Goal: Task Accomplishment & Management: Complete application form

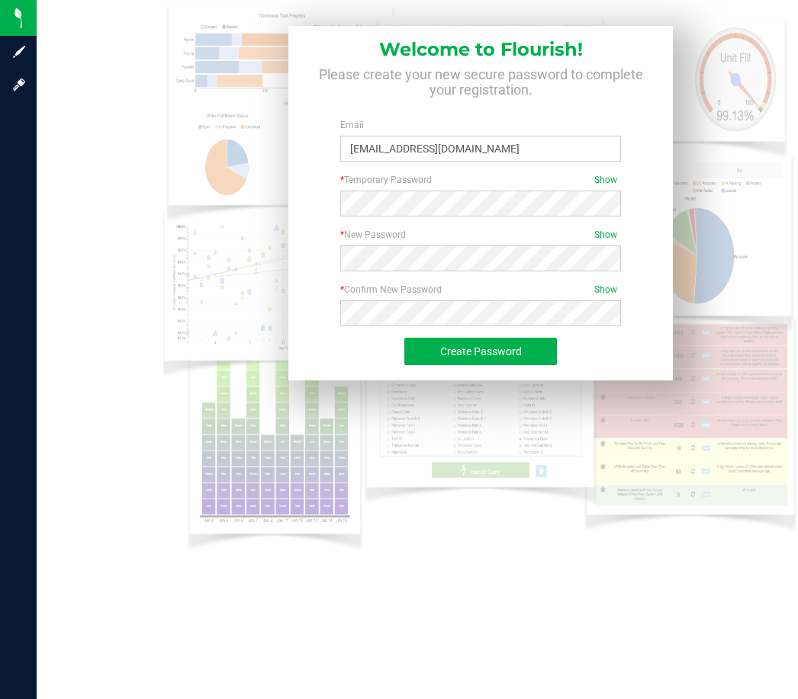
click at [436, 365] on div "Create Password" at bounding box center [480, 359] width 181 height 43
click at [438, 358] on button "Create Password" at bounding box center [480, 351] width 152 height 27
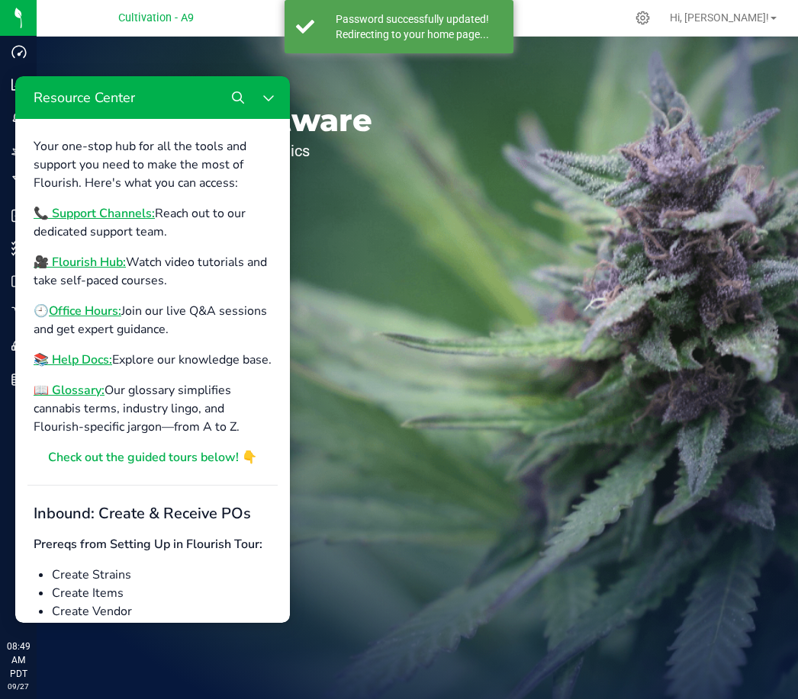
click at [268, 98] on icon "Close Resource Center" at bounding box center [268, 97] width 12 height 12
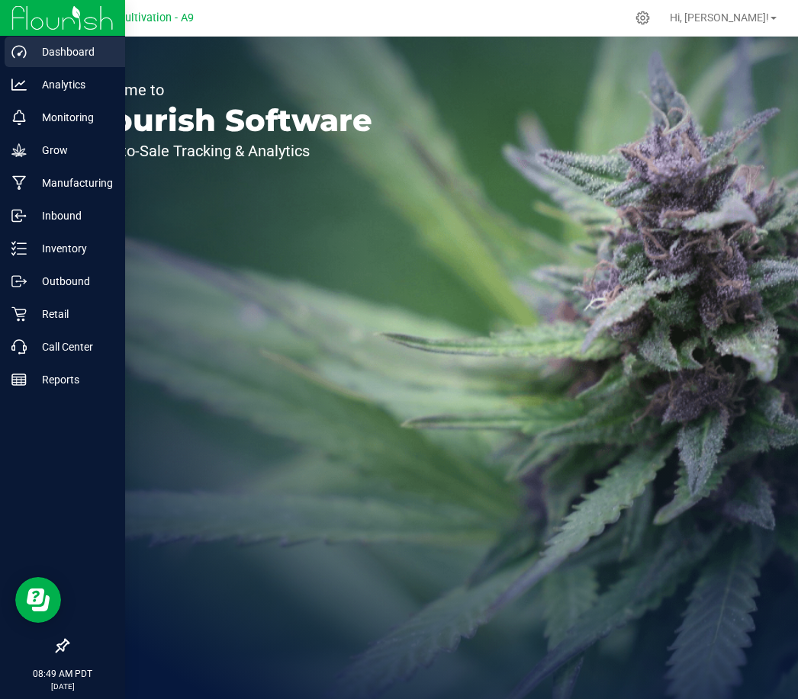
click at [59, 59] on p "Dashboard" at bounding box center [72, 52] width 91 height 18
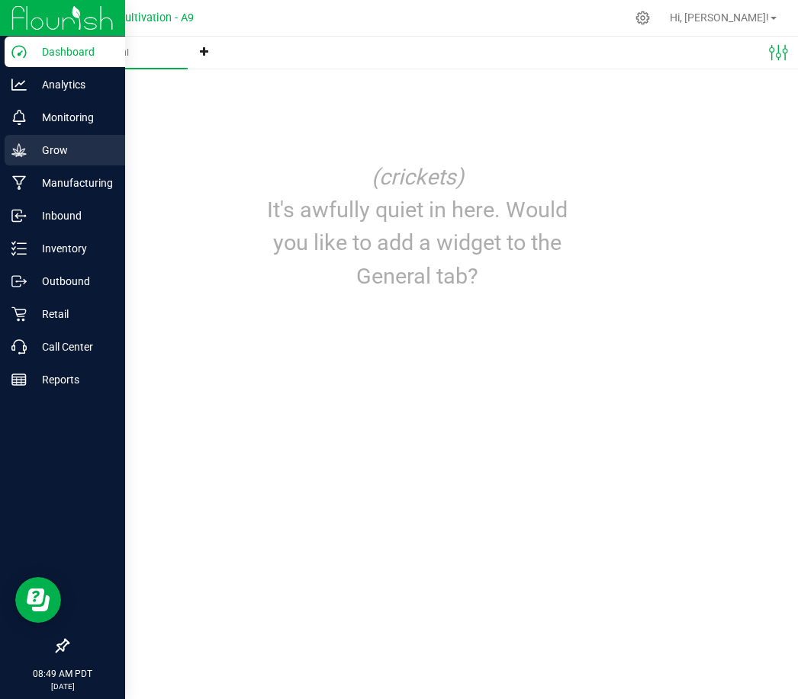
click at [47, 146] on p "Grow" at bounding box center [72, 150] width 91 height 18
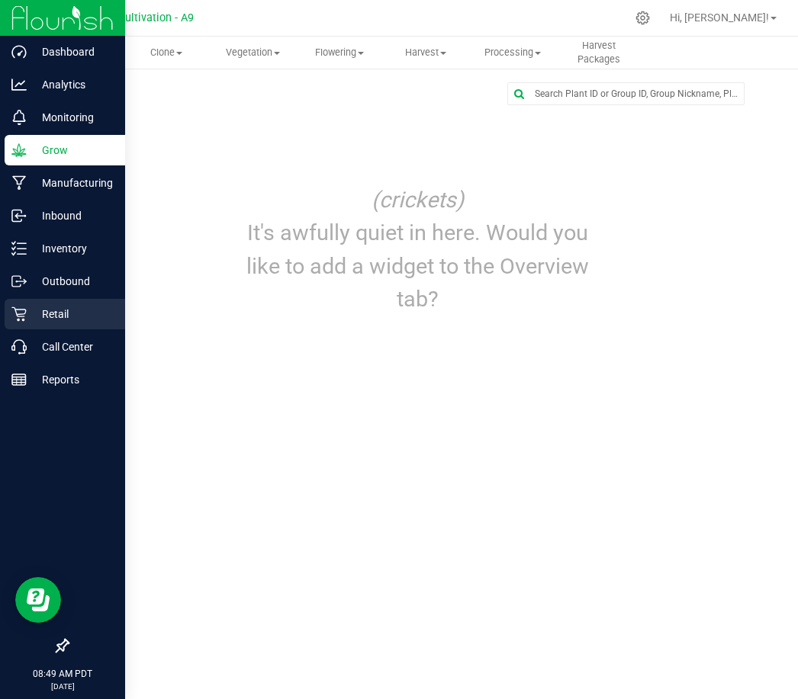
click at [38, 313] on p "Retail" at bounding box center [72, 314] width 91 height 18
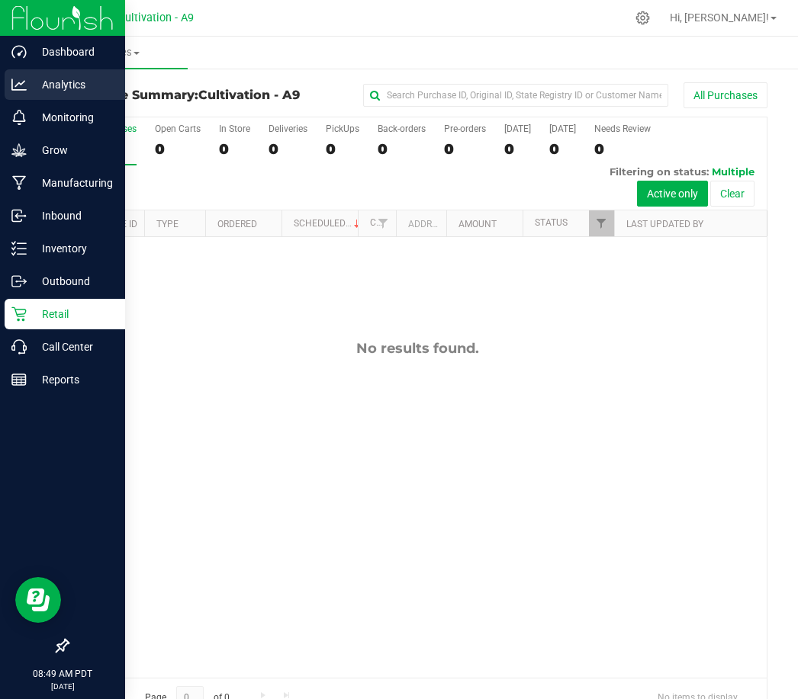
click at [27, 88] on p "Analytics" at bounding box center [72, 84] width 91 height 18
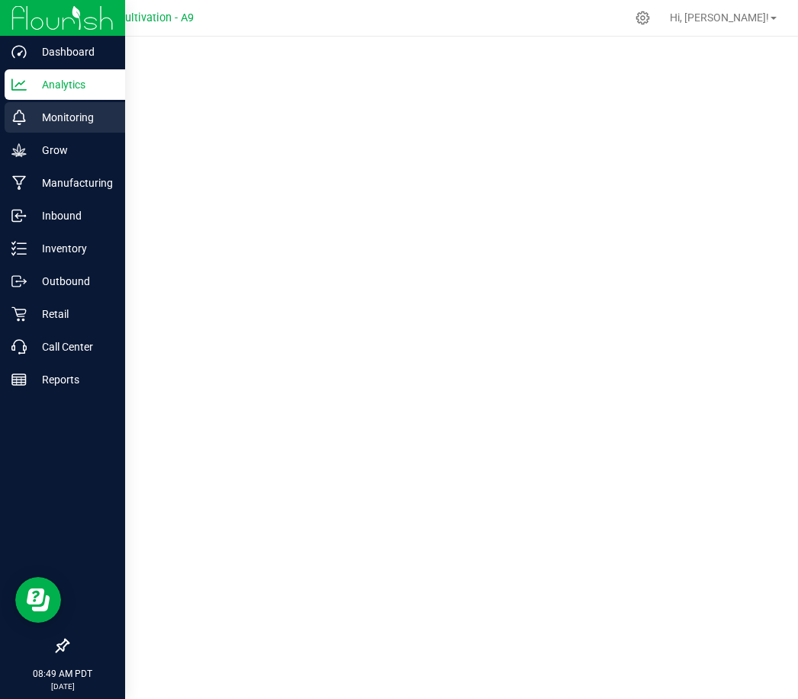
click at [53, 124] on p "Monitoring" at bounding box center [72, 117] width 91 height 18
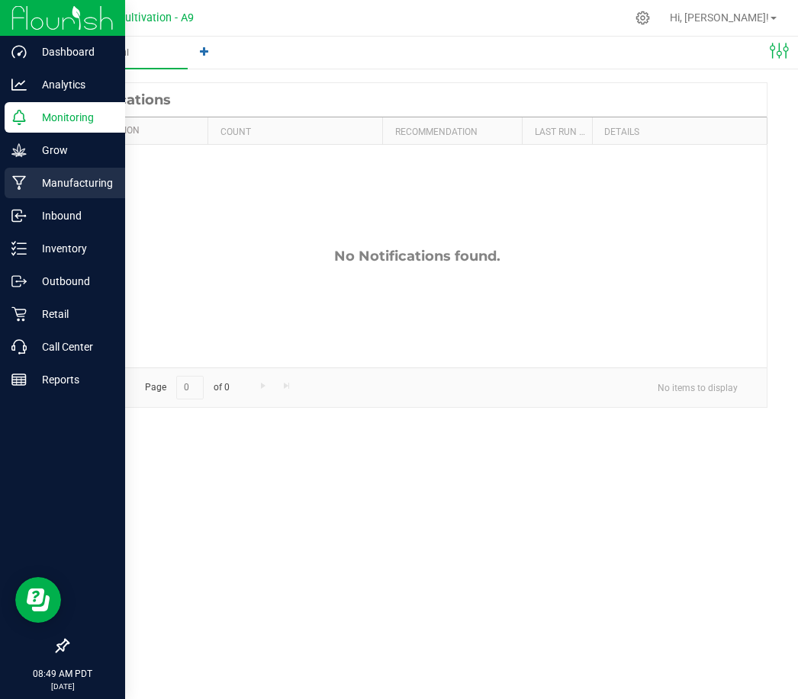
click at [53, 177] on p "Manufacturing" at bounding box center [72, 183] width 91 height 18
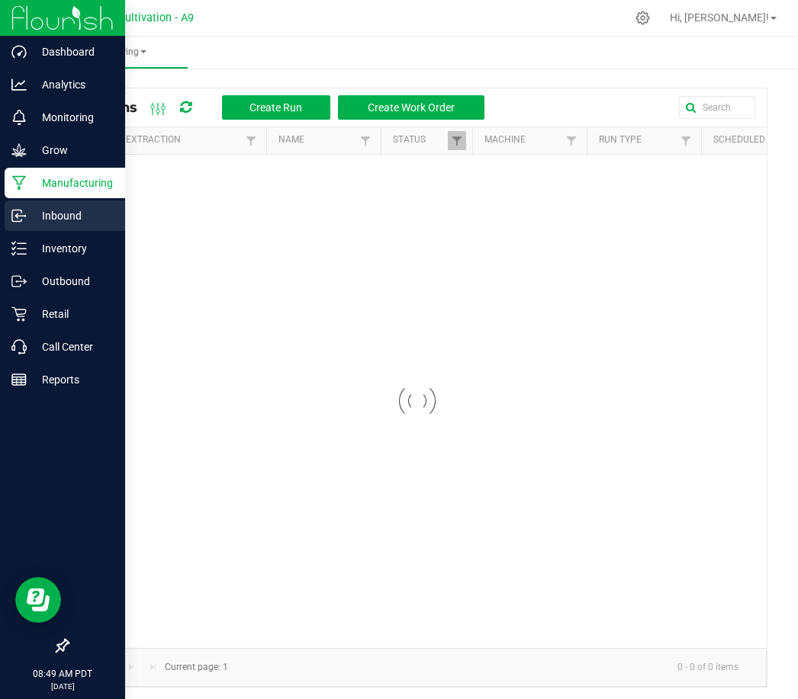
click at [61, 213] on p "Inbound" at bounding box center [72, 216] width 91 height 18
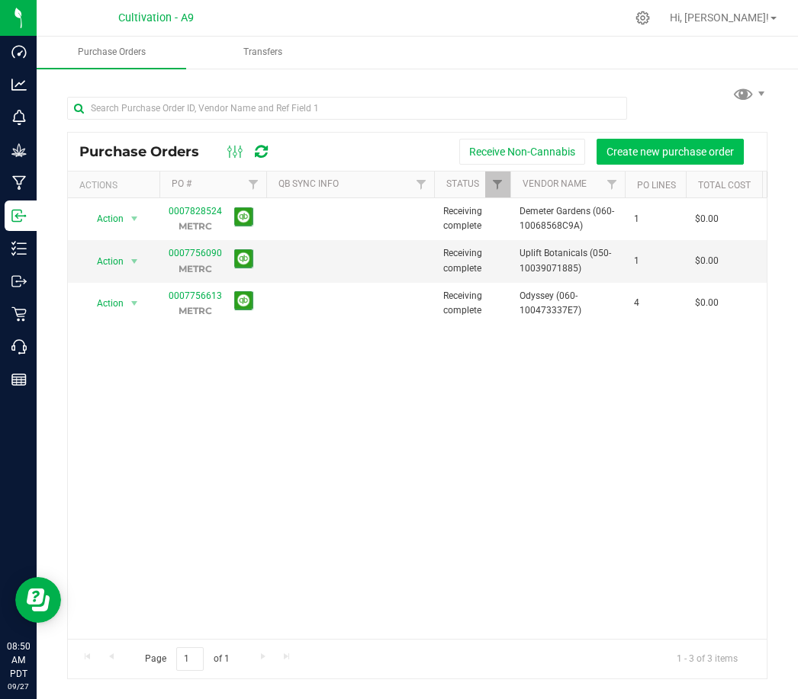
click at [636, 152] on span "Create new purchase order" at bounding box center [669, 152] width 127 height 12
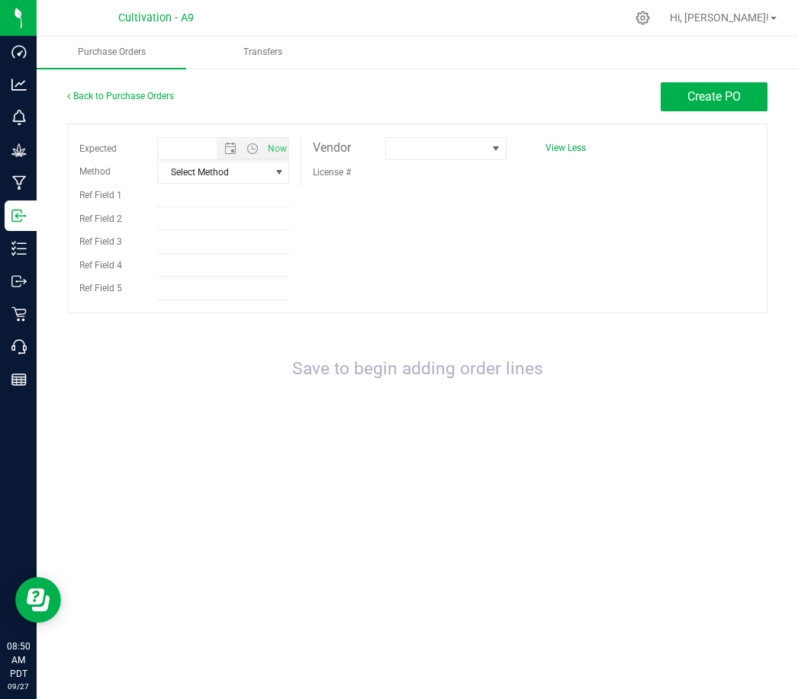
type input "[DATE] 8:50 AM"
click at [404, 140] on span at bounding box center [436, 148] width 101 height 21
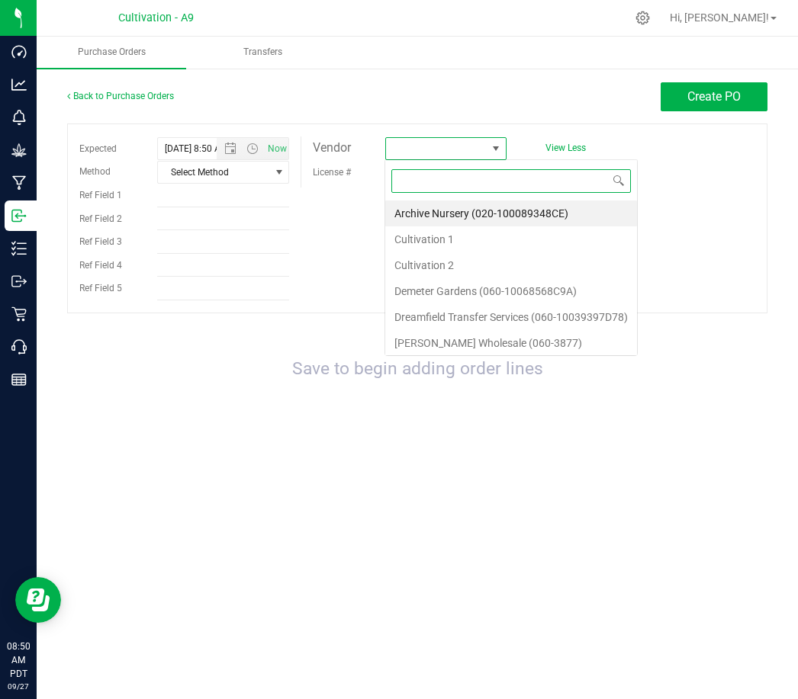
scroll to position [23, 122]
type input "Heights"
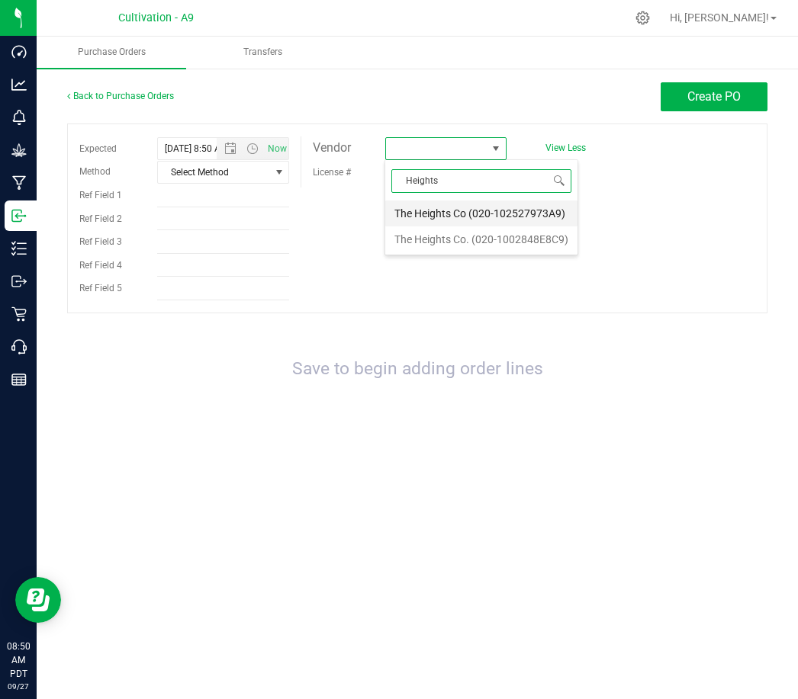
click at [425, 217] on li "The Heights Co (020-102527973A9)" at bounding box center [481, 214] width 192 height 26
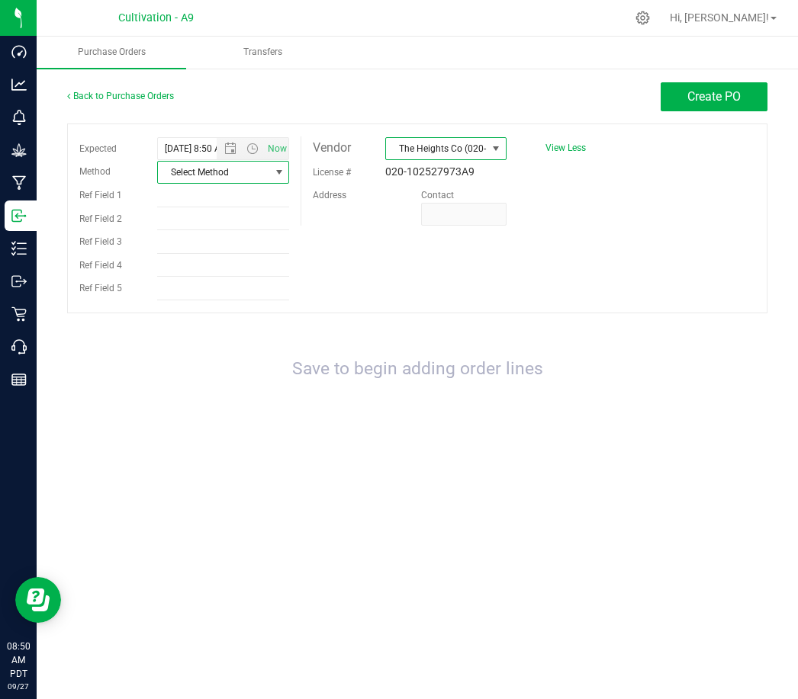
click at [202, 180] on span "Select Method" at bounding box center [214, 172] width 112 height 21
click at [205, 288] on li "Local Delivery" at bounding box center [222, 288] width 131 height 23
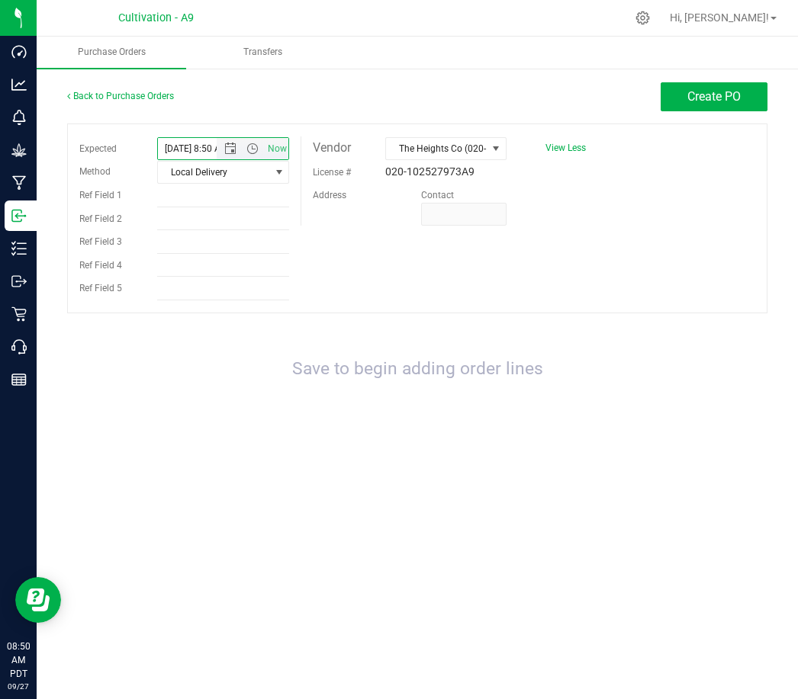
click at [190, 145] on input "[DATE] 8:50 AM" at bounding box center [200, 148] width 85 height 21
click at [230, 149] on span "Open the date view" at bounding box center [230, 149] width 12 height 12
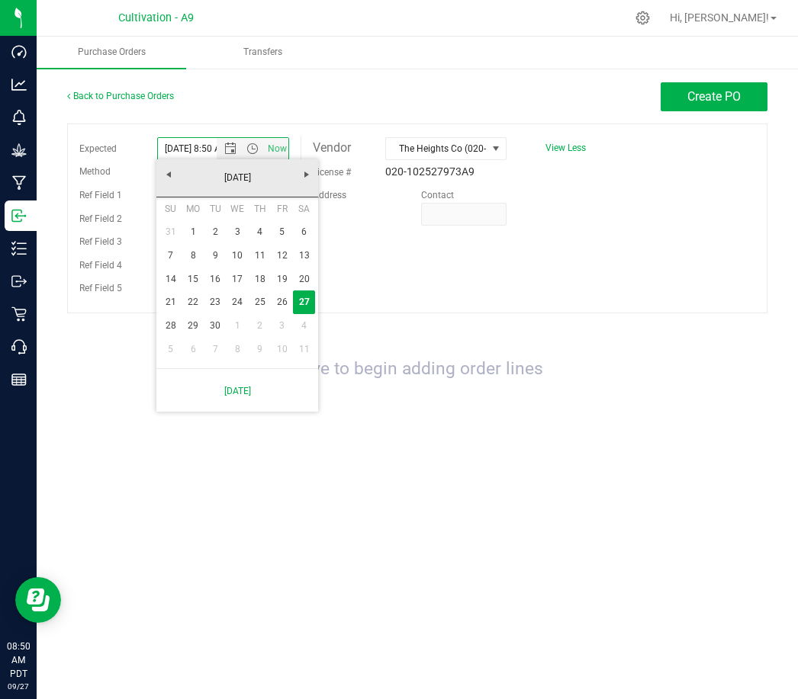
click at [191, 326] on link "29" at bounding box center [193, 326] width 22 height 24
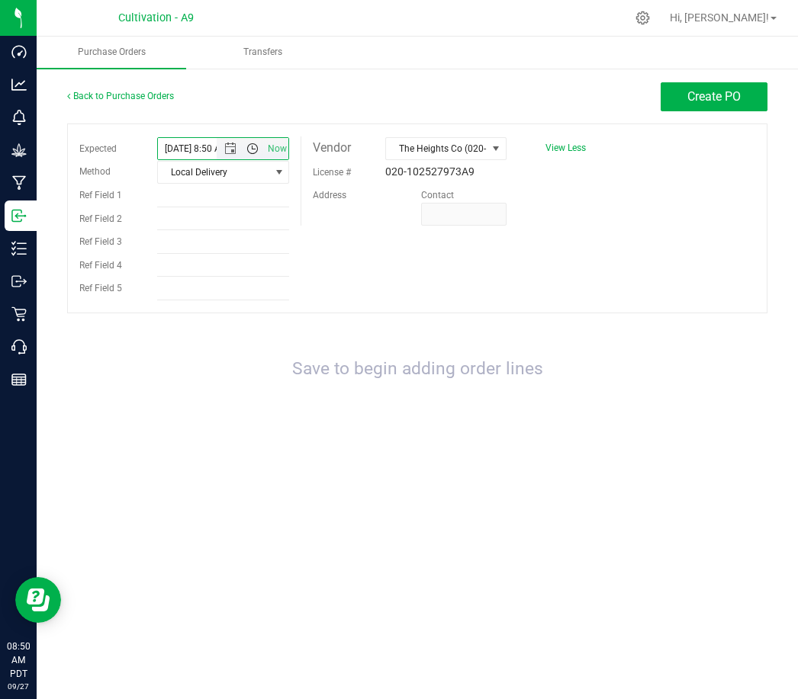
click at [255, 148] on span "Open the time view" at bounding box center [252, 149] width 12 height 12
click at [200, 223] on li "1:00 PM" at bounding box center [222, 219] width 130 height 20
type input "[DATE] 1:00 PM"
click at [708, 99] on span "Create PO" at bounding box center [713, 96] width 53 height 14
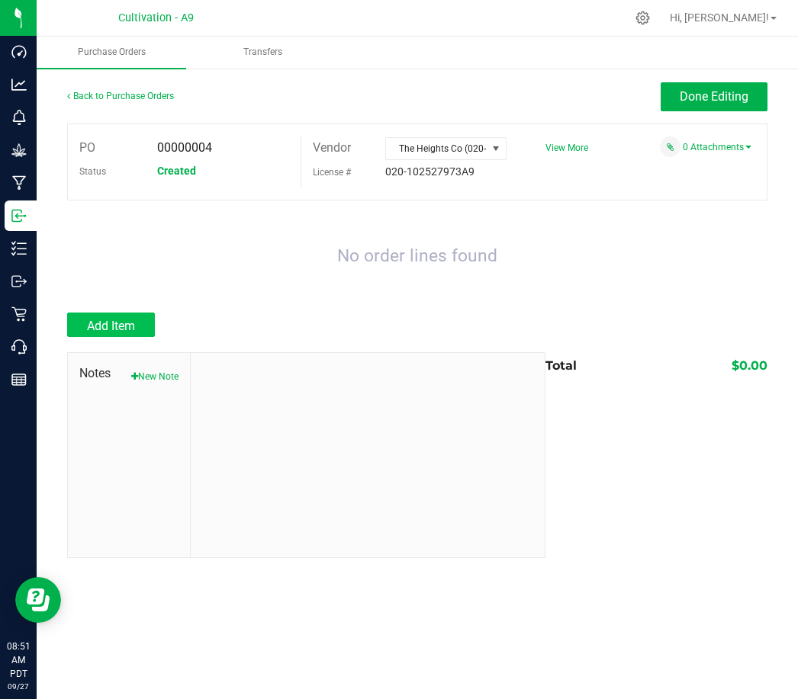
click at [136, 330] on button "Add Item" at bounding box center [111, 325] width 88 height 24
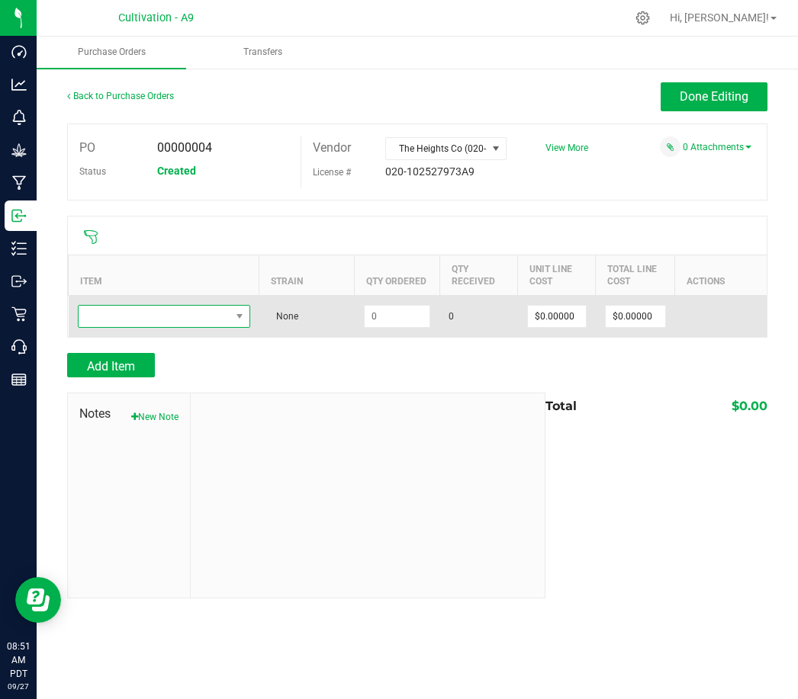
click at [170, 312] on span "NO DATA FOUND" at bounding box center [155, 316] width 152 height 21
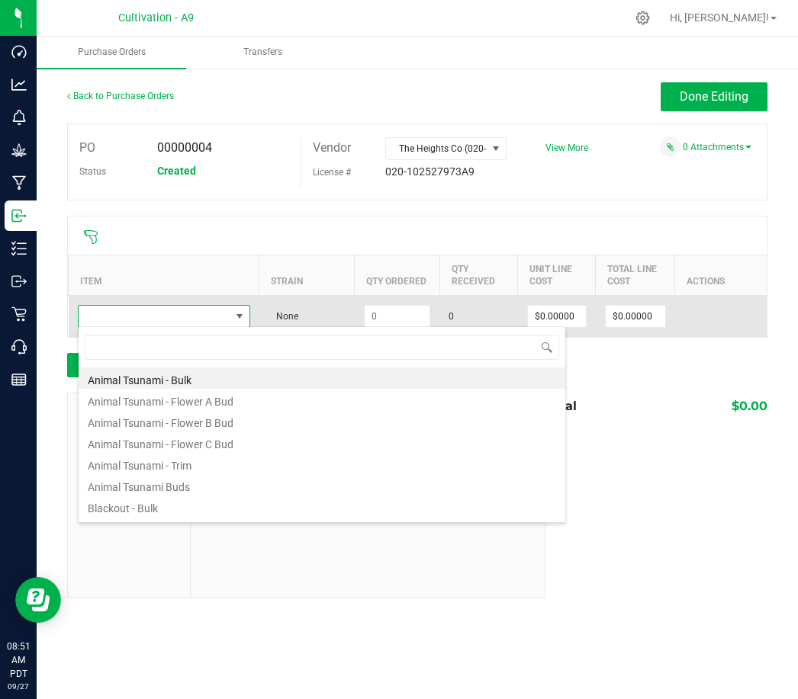
scroll to position [23, 172]
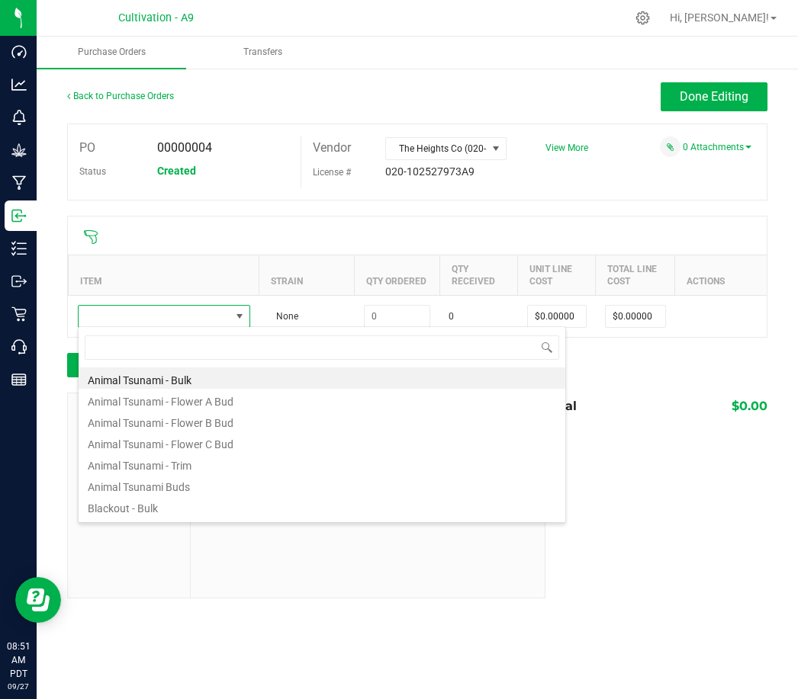
click at [156, 384] on li "Animal Tsunami - Bulk" at bounding box center [322, 378] width 486 height 21
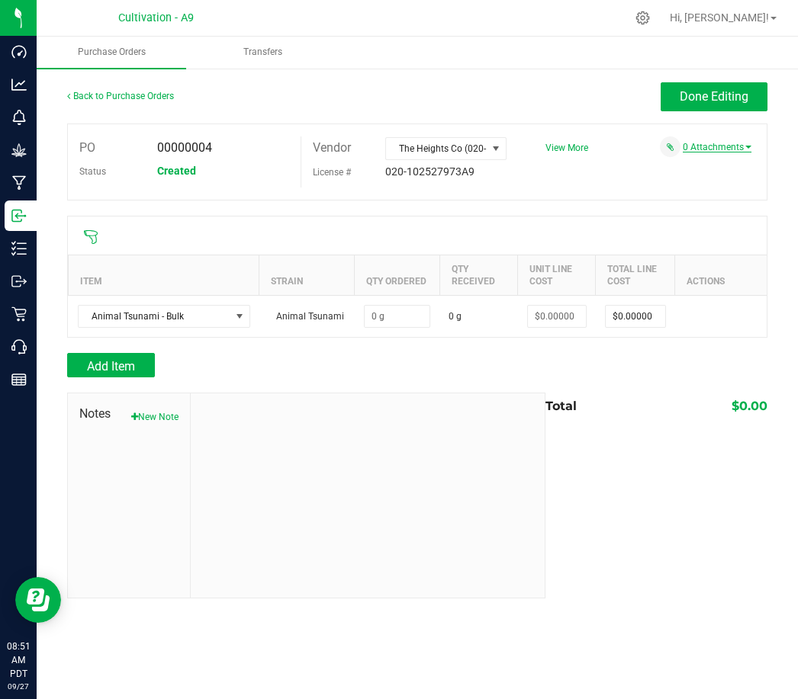
click at [721, 148] on link "0 Attachments" at bounding box center [716, 147] width 69 height 11
click at [612, 117] on div "Back to Purchase Orders Done Editing" at bounding box center [417, 102] width 700 height 41
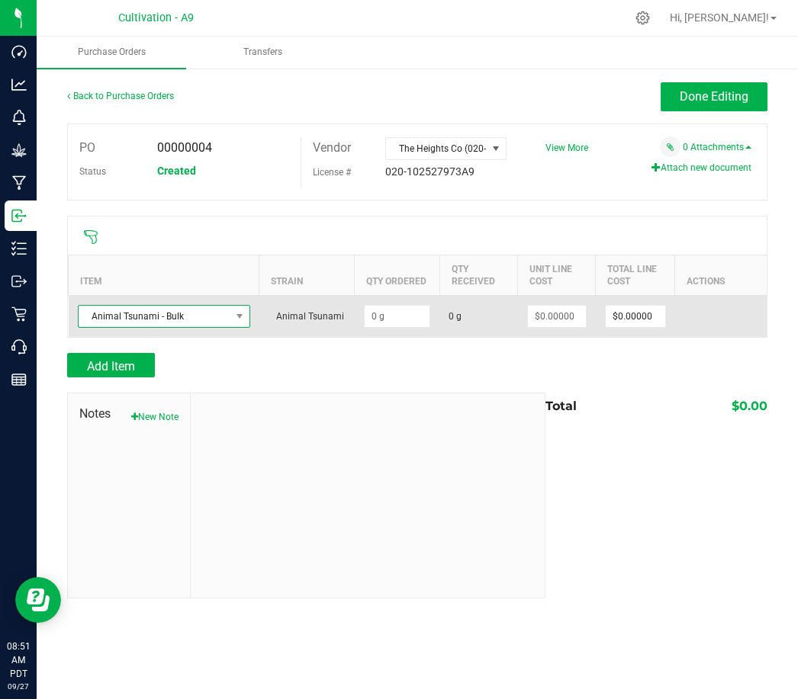
click at [201, 306] on span "Animal Tsunami - Bulk" at bounding box center [155, 316] width 152 height 21
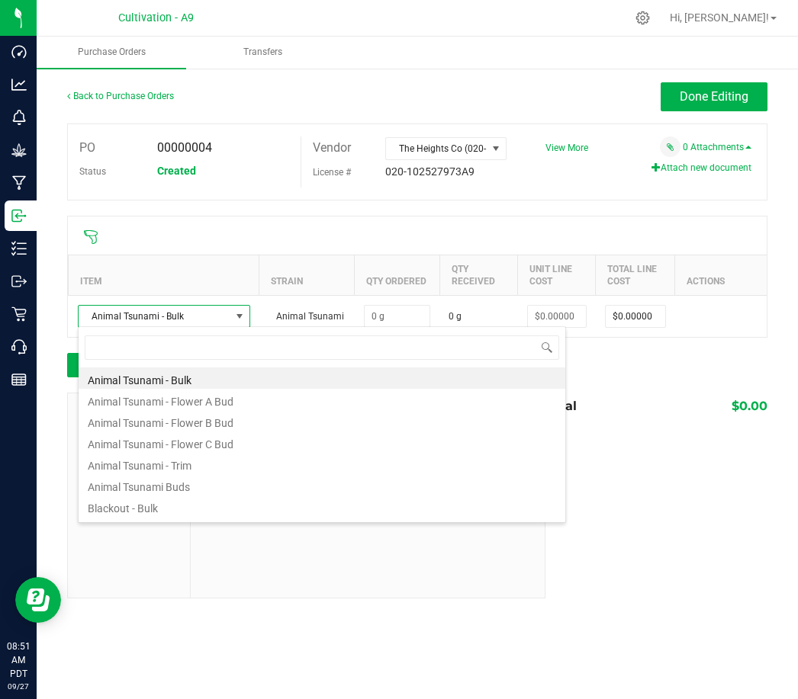
click at [194, 399] on li "Animal Tsunami - Flower A Bud" at bounding box center [322, 399] width 486 height 21
type input "$0.00000"
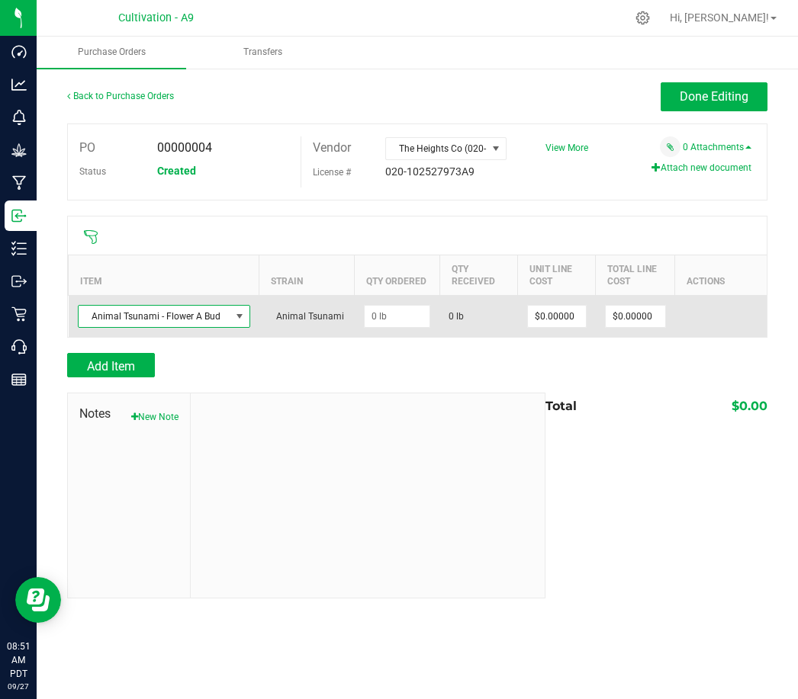
click at [220, 326] on span "Animal Tsunami - Flower A Bud" at bounding box center [164, 316] width 172 height 23
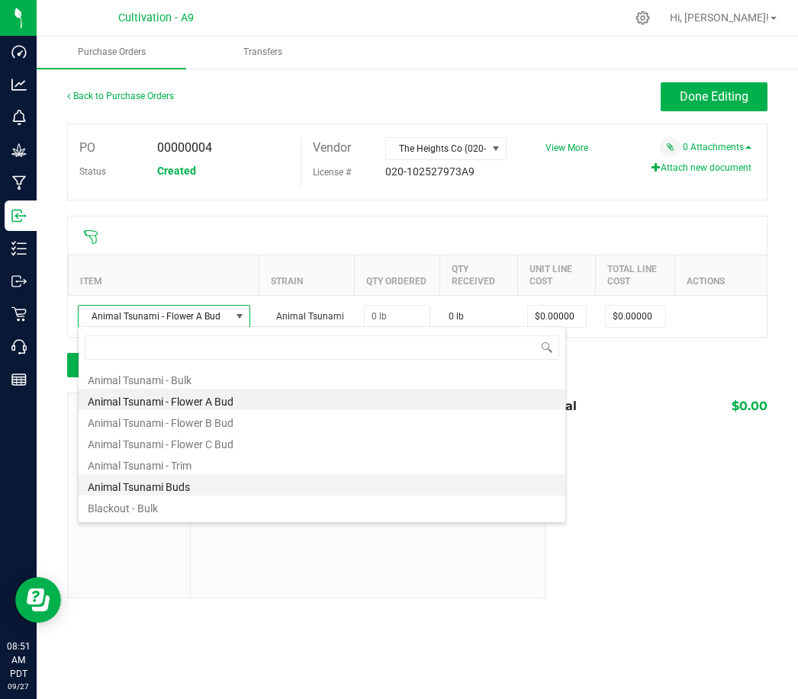
scroll to position [0, 0]
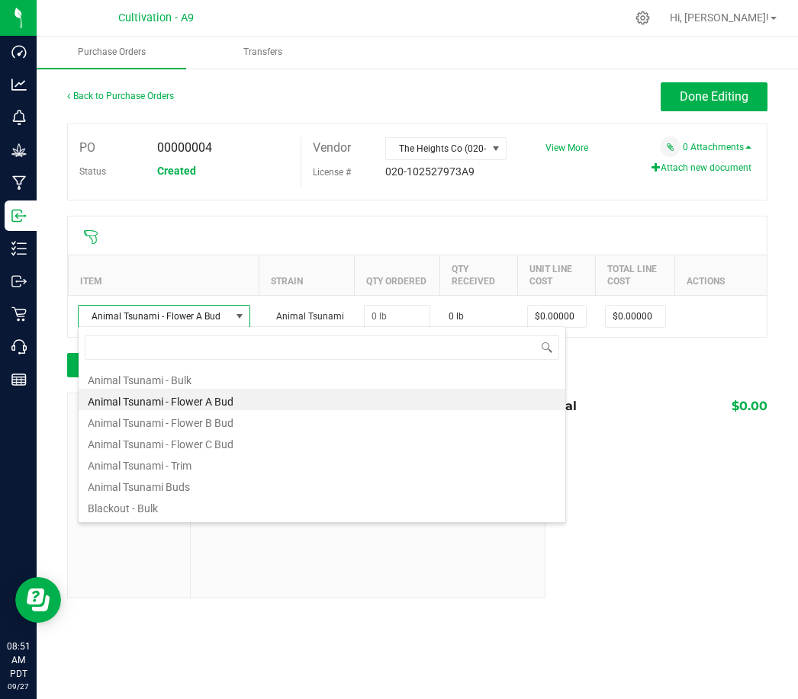
click at [190, 488] on li "Animal Tsunami Buds" at bounding box center [322, 484] width 486 height 21
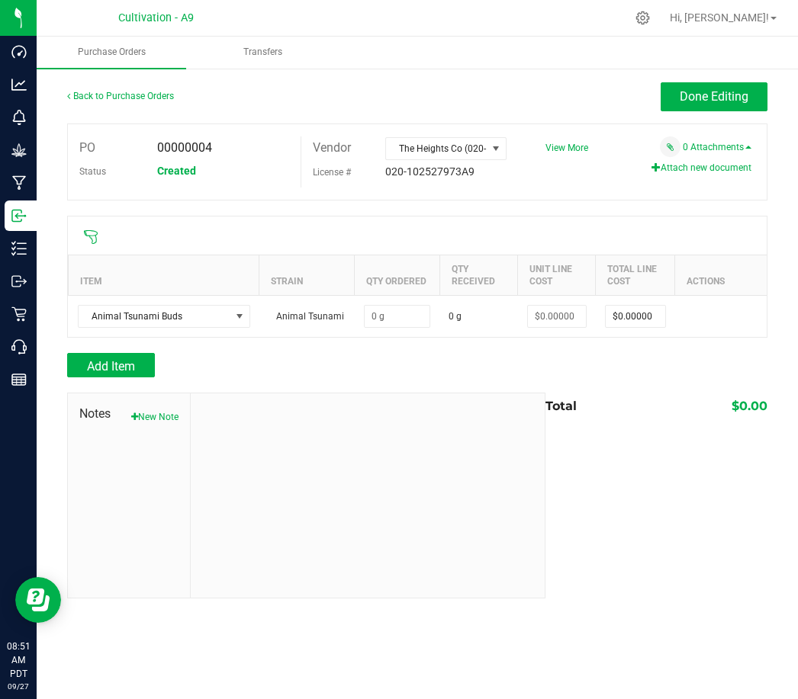
click at [88, 232] on icon at bounding box center [90, 237] width 15 height 15
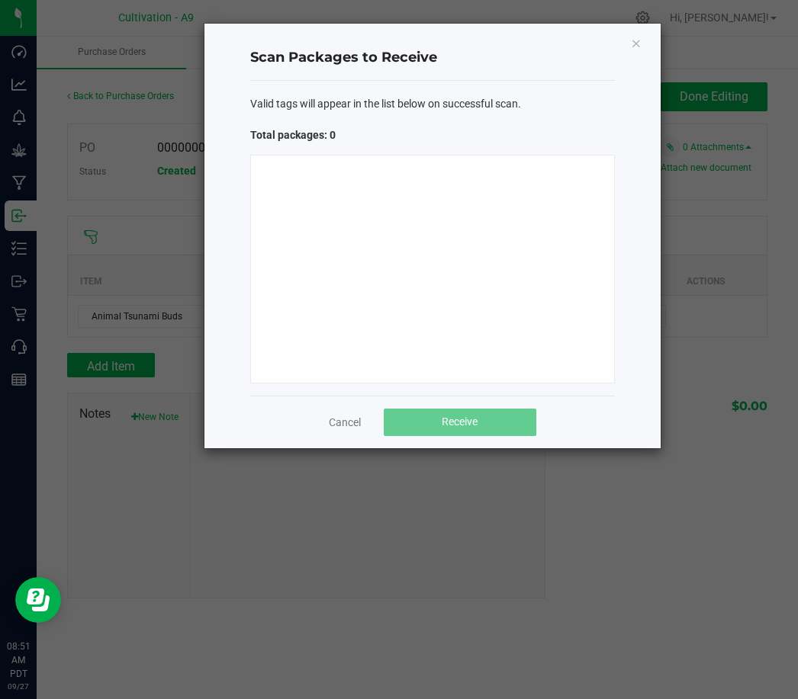
click at [636, 45] on icon "Close" at bounding box center [636, 43] width 11 height 18
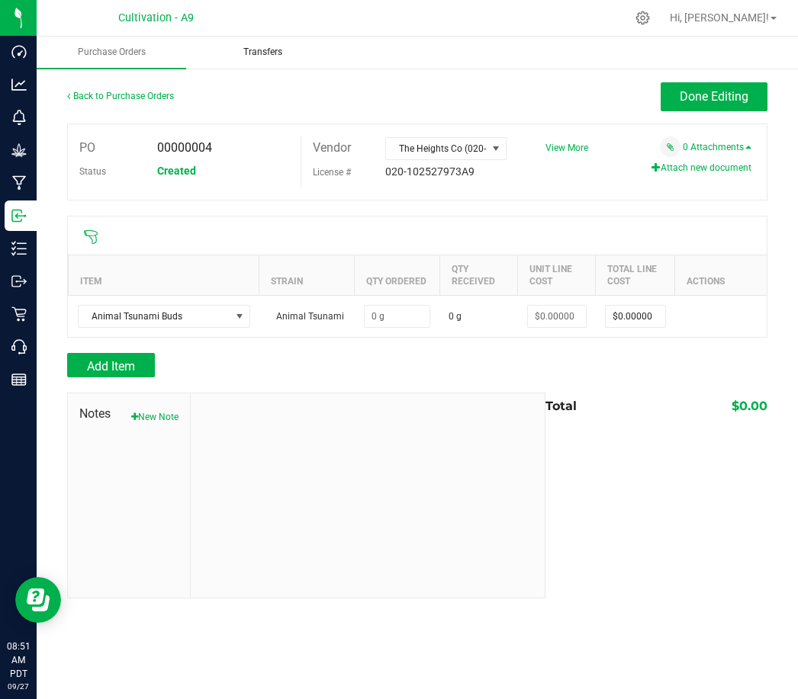
click at [249, 59] on span "Transfers" at bounding box center [263, 52] width 80 height 13
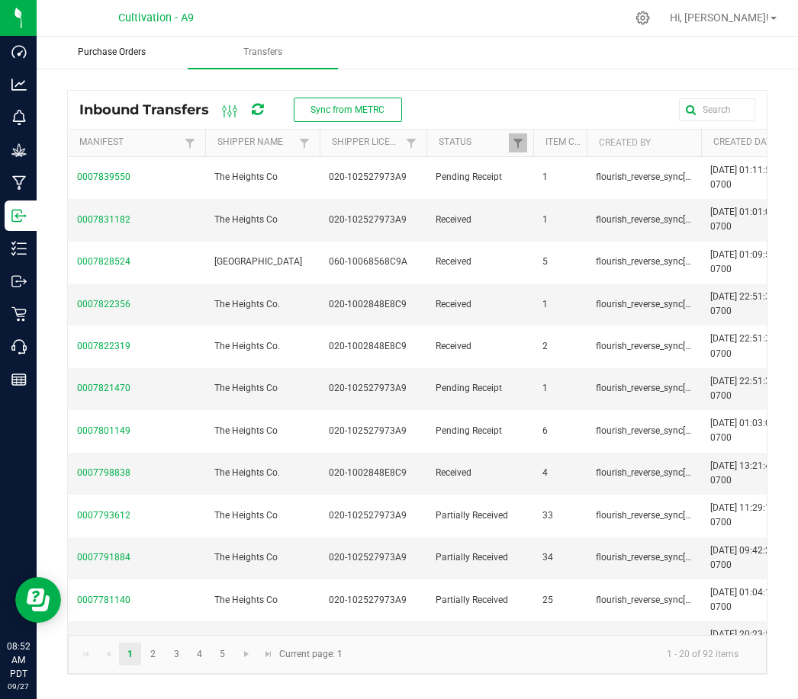
click at [109, 50] on span "Purchase Orders" at bounding box center [111, 52] width 109 height 13
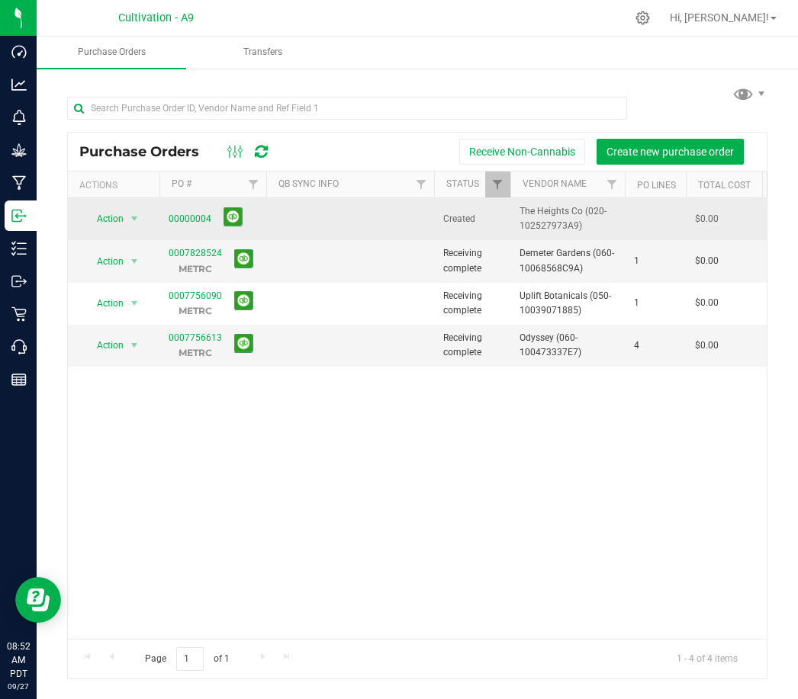
click at [368, 221] on td at bounding box center [350, 219] width 168 height 42
click at [91, 222] on span "Action" at bounding box center [103, 218] width 41 height 21
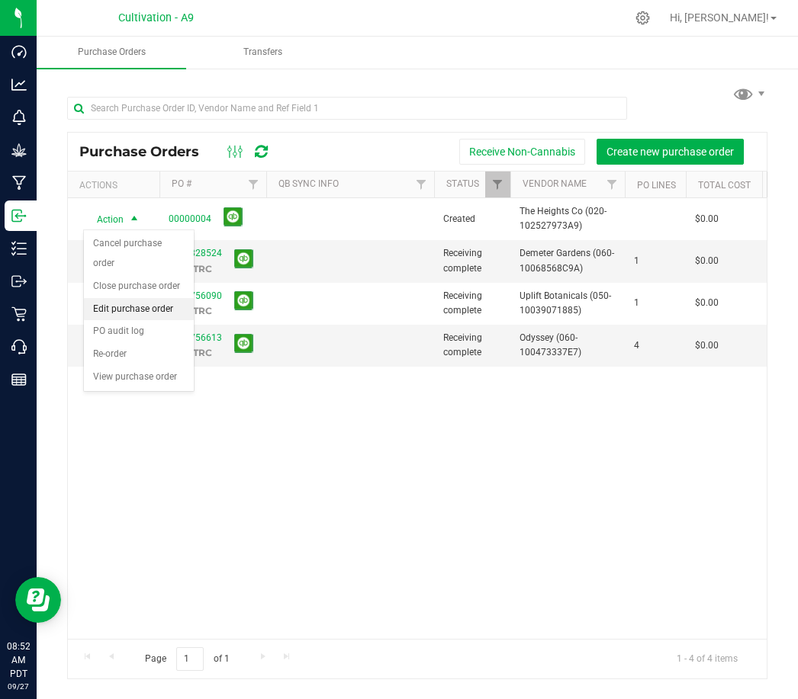
click at [133, 298] on li "Edit purchase order" at bounding box center [139, 309] width 110 height 23
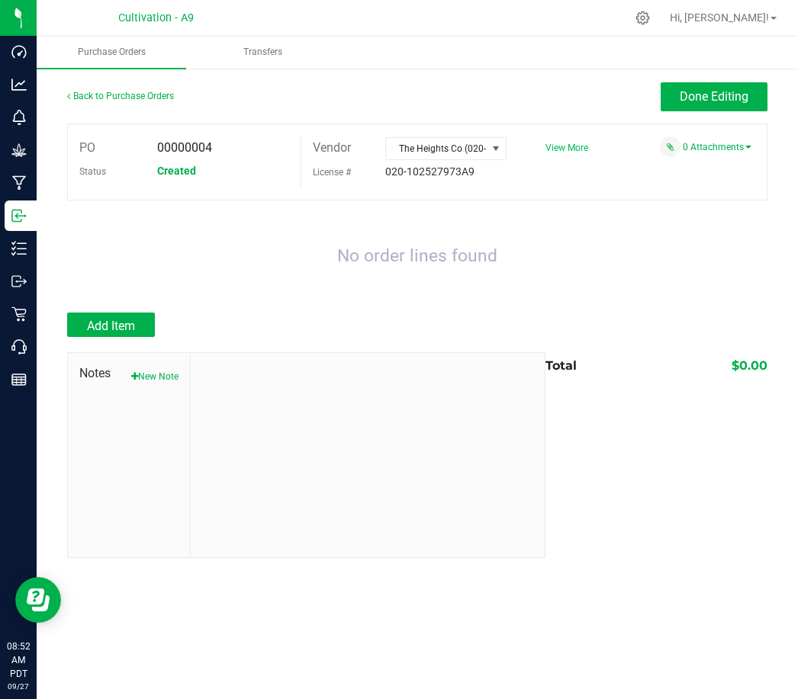
click at [570, 152] on span "View More" at bounding box center [566, 148] width 43 height 11
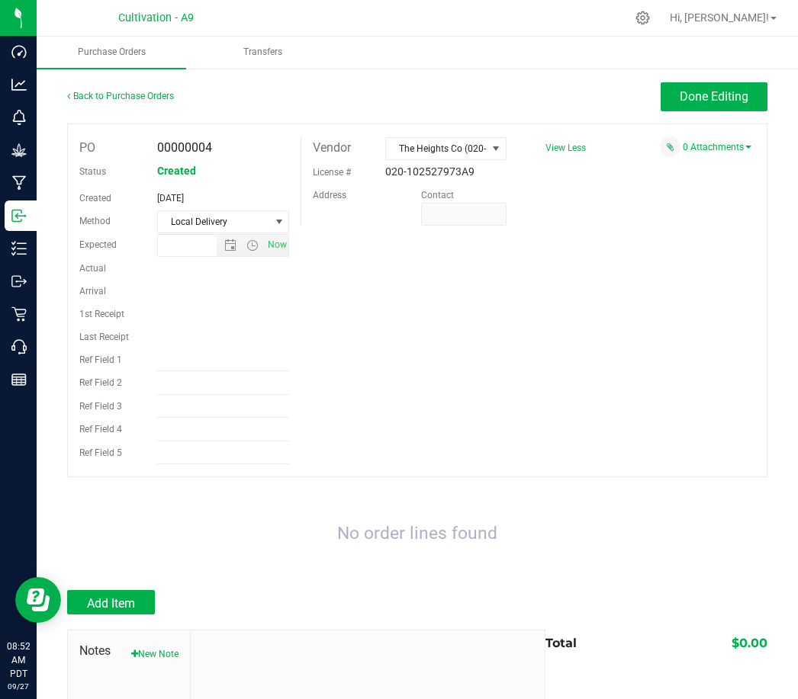
type input "[DATE] 1:00 PM"
click at [563, 144] on span "View Less" at bounding box center [565, 148] width 40 height 11
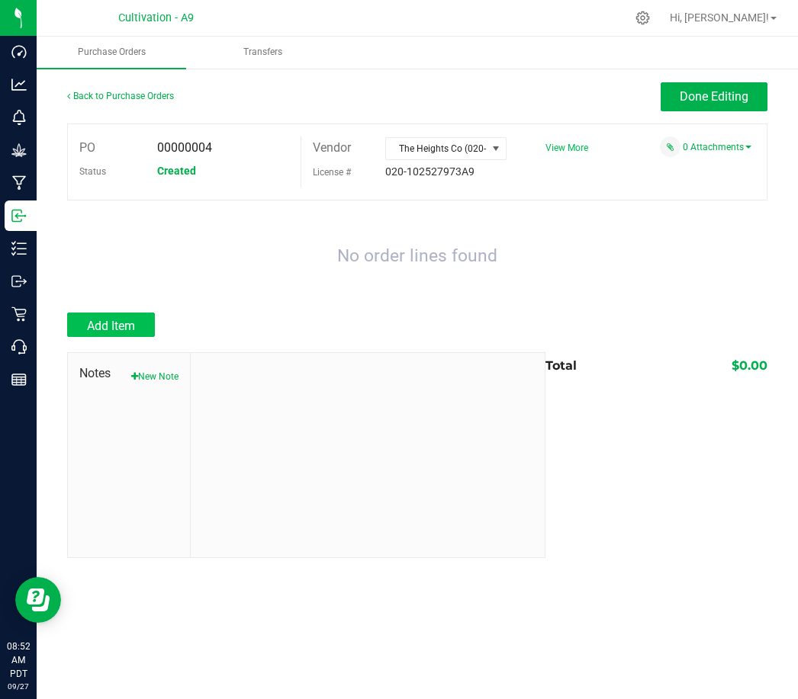
click at [123, 319] on span "Add Item" at bounding box center [111, 326] width 48 height 14
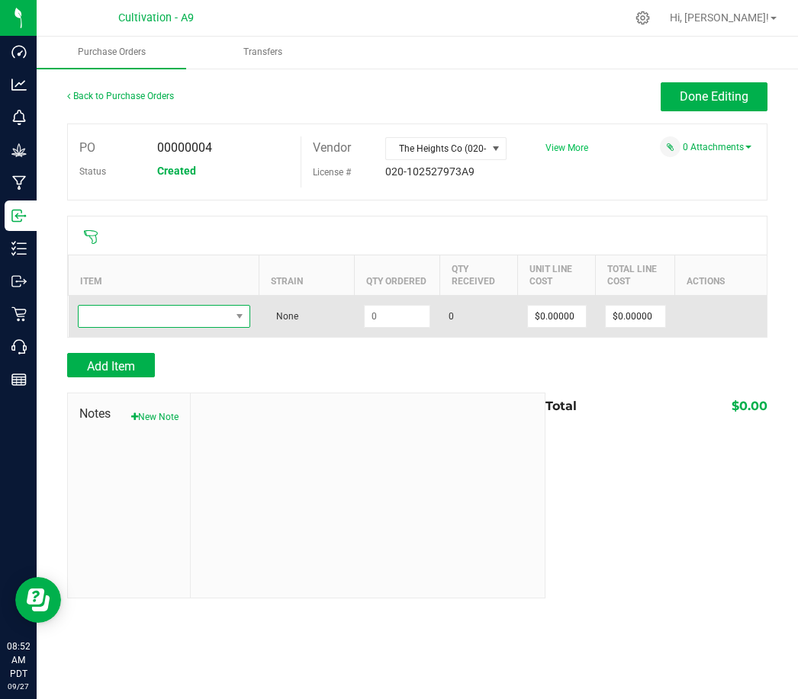
click at [208, 319] on span "NO DATA FOUND" at bounding box center [155, 316] width 152 height 21
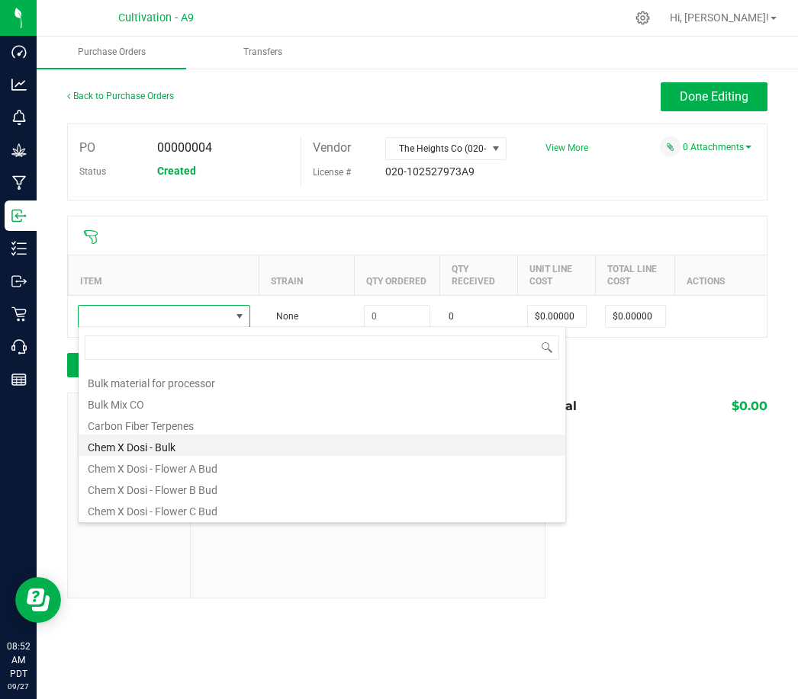
scroll to position [551, 0]
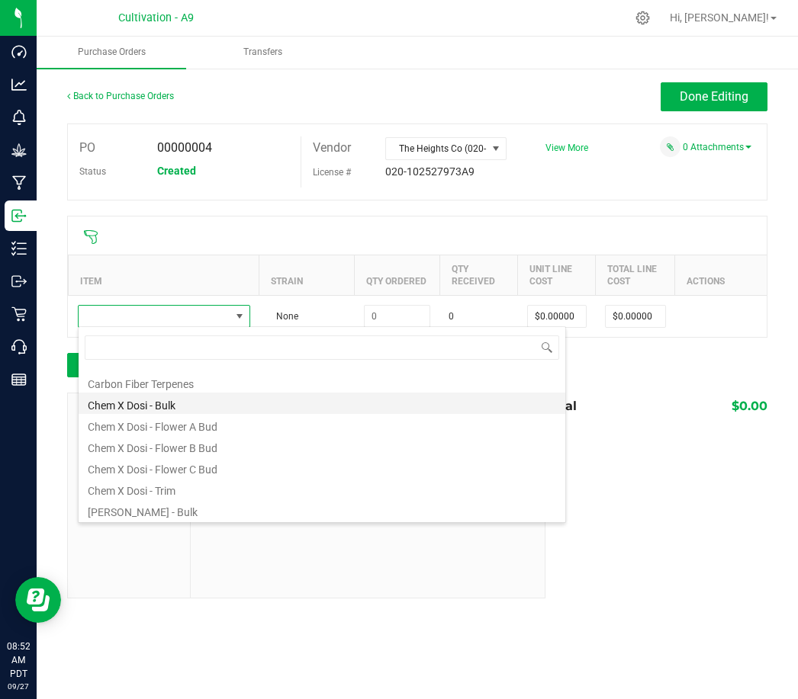
click at [165, 406] on li "Chem X Dosi - Bulk" at bounding box center [322, 403] width 486 height 21
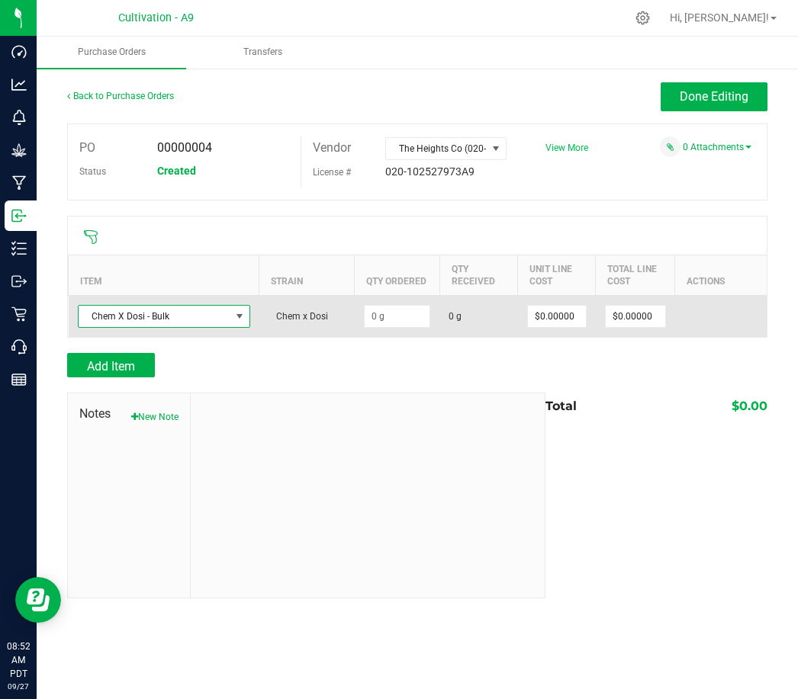
click at [171, 328] on td "Chem X Dosi - Bulk" at bounding box center [164, 316] width 191 height 42
click at [170, 326] on td "Chem X Dosi - Bulk" at bounding box center [164, 316] width 191 height 42
click at [178, 315] on span "Chem X Dosi - Bulk" at bounding box center [155, 316] width 152 height 21
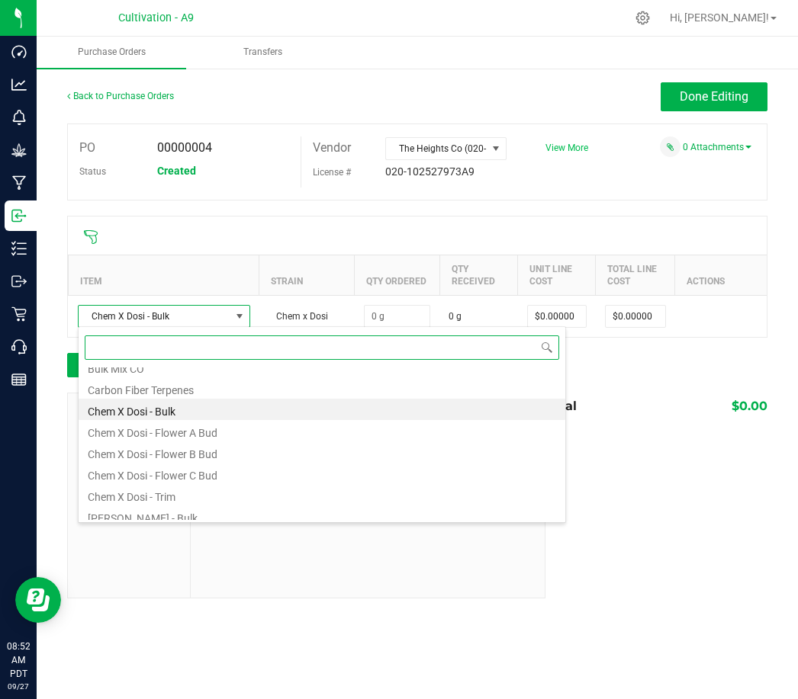
scroll to position [574, 0]
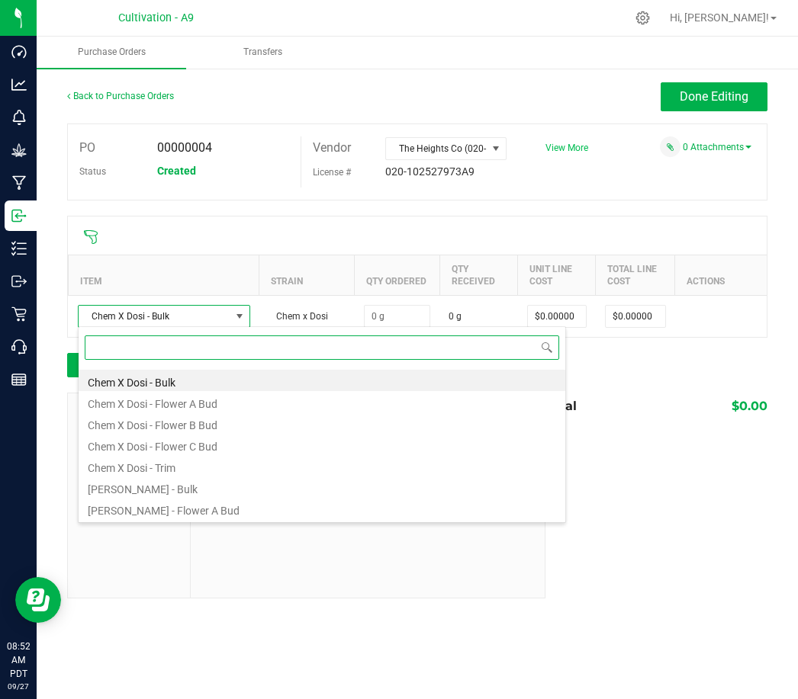
click at [161, 406] on li "Chem X Dosi - Flower A Bud" at bounding box center [322, 401] width 486 height 21
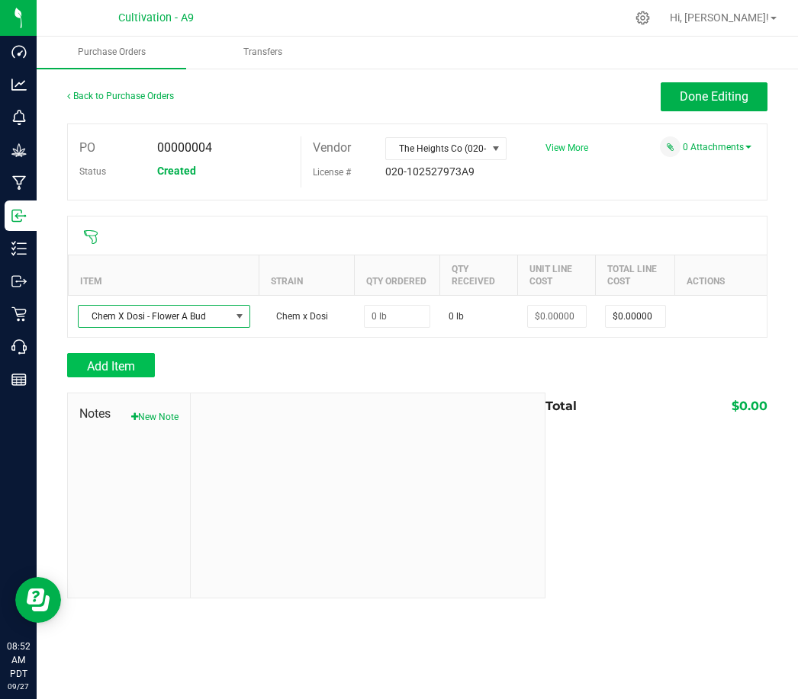
click at [127, 359] on span "Add Item" at bounding box center [111, 366] width 48 height 14
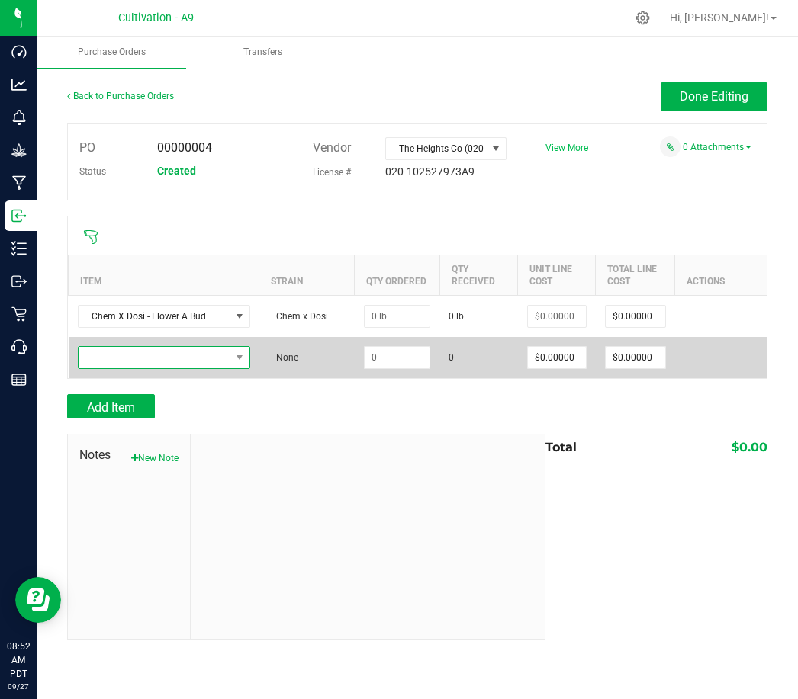
click at [203, 357] on span "NO DATA FOUND" at bounding box center [155, 357] width 152 height 21
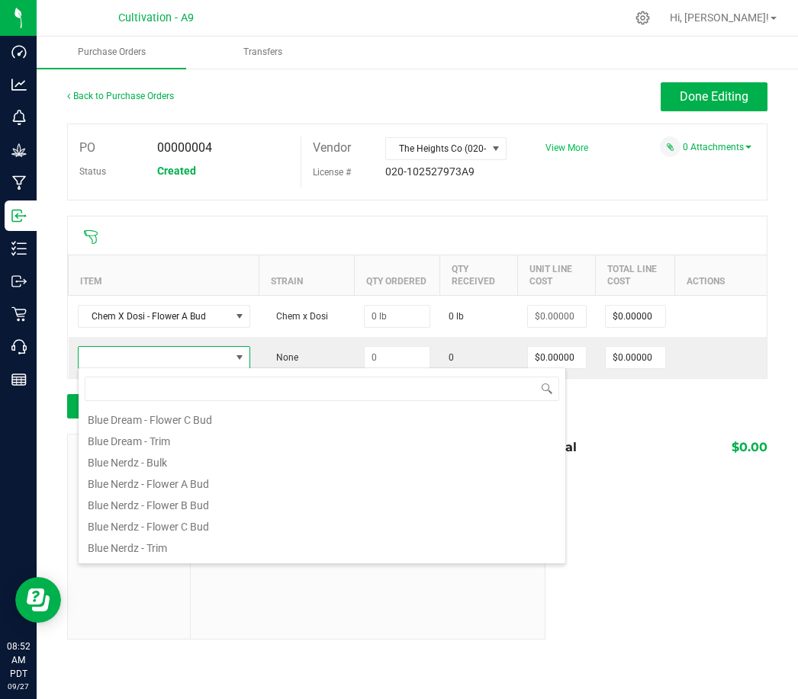
scroll to position [258, 0]
click at [167, 506] on li "Blue Nerdz - Flower A Bud" at bounding box center [322, 503] width 486 height 21
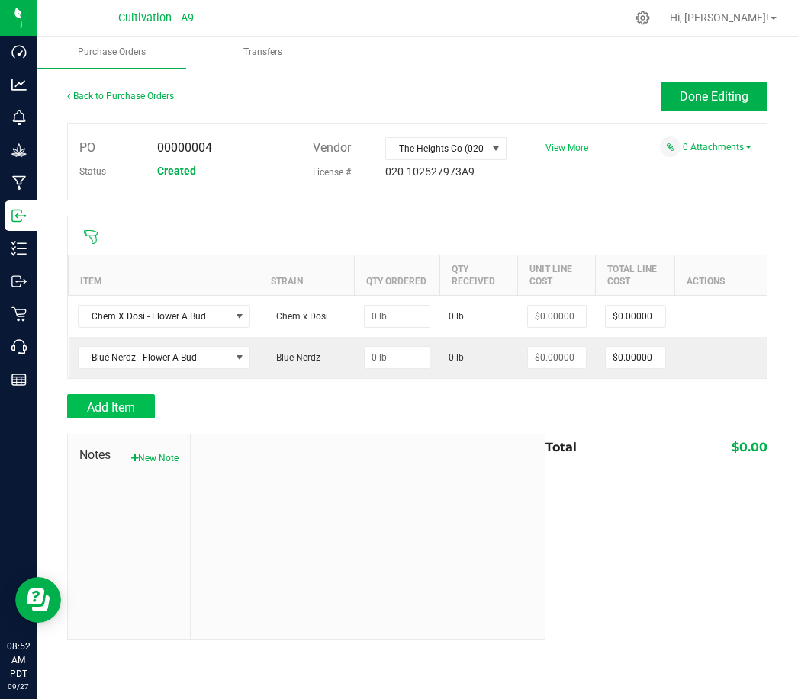
click at [127, 403] on span "Add Item" at bounding box center [111, 407] width 48 height 14
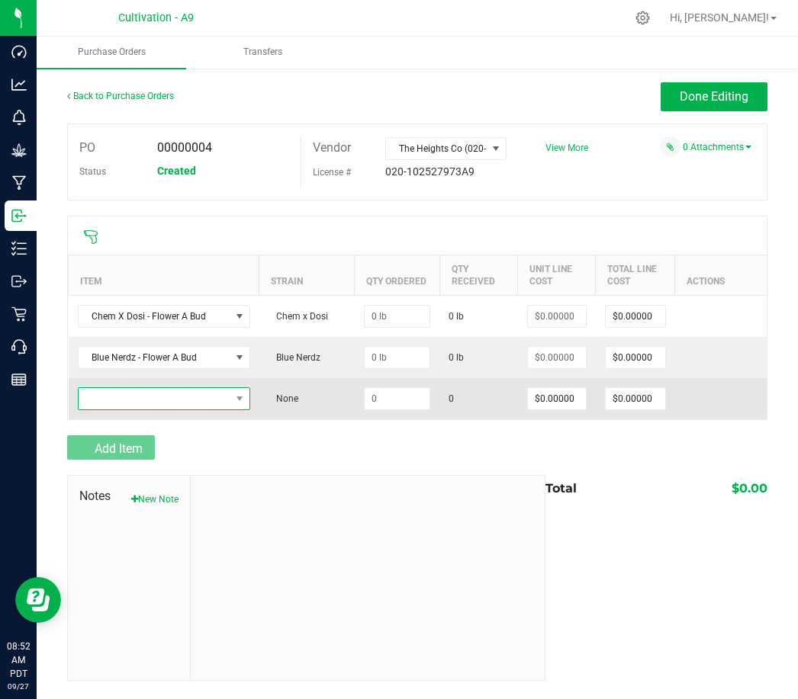
click at [150, 402] on span "NO DATA FOUND" at bounding box center [155, 398] width 152 height 21
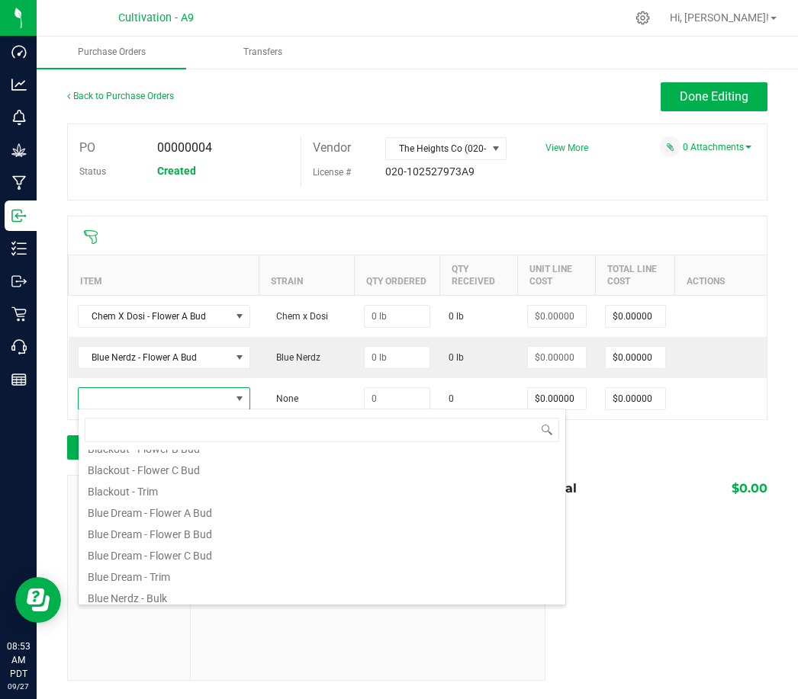
scroll to position [182, 0]
click at [186, 514] on li "Blue Dream - Flower A Bud" at bounding box center [322, 512] width 486 height 21
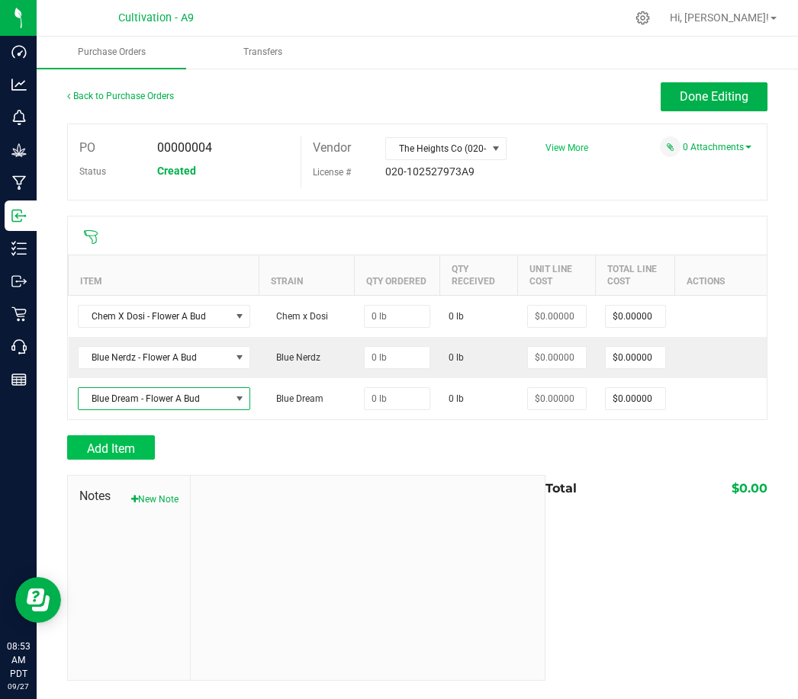
click at [120, 441] on span "Add Item" at bounding box center [111, 448] width 48 height 14
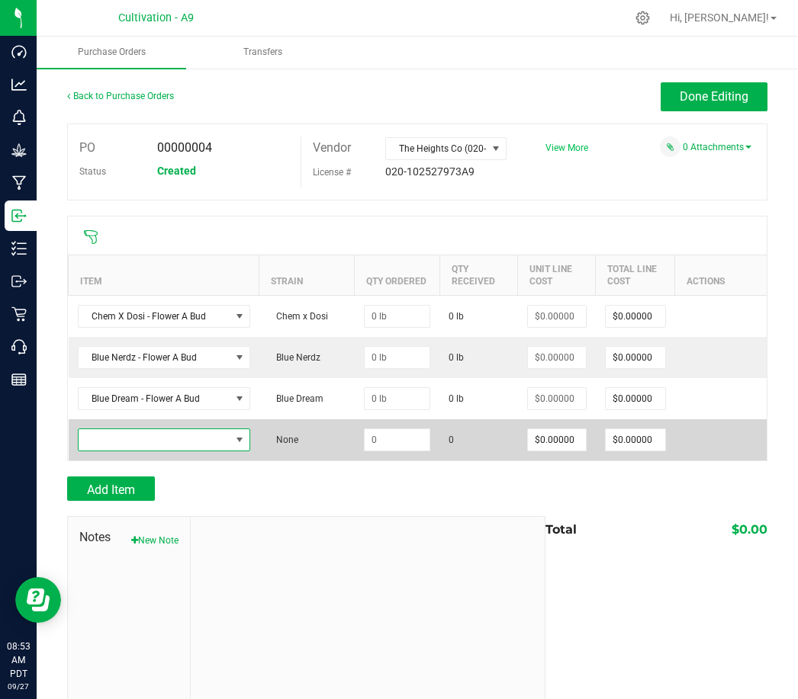
click at [169, 445] on span "NO DATA FOUND" at bounding box center [155, 439] width 152 height 21
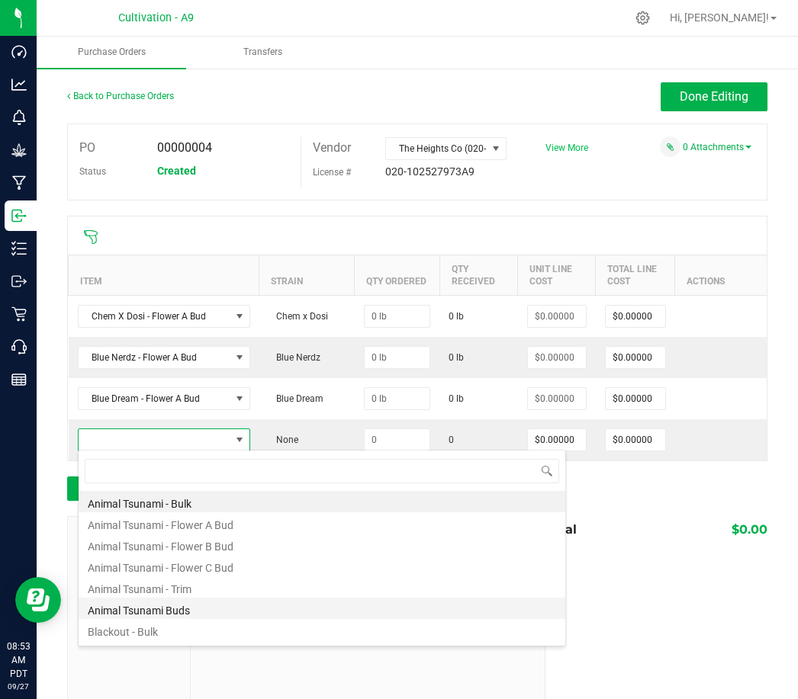
scroll to position [5, 0]
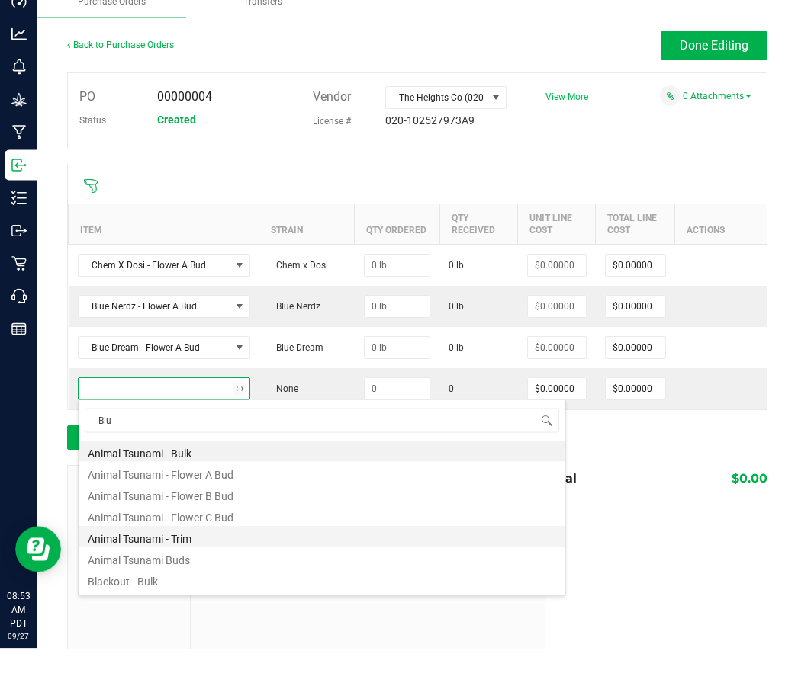
type input "Blue"
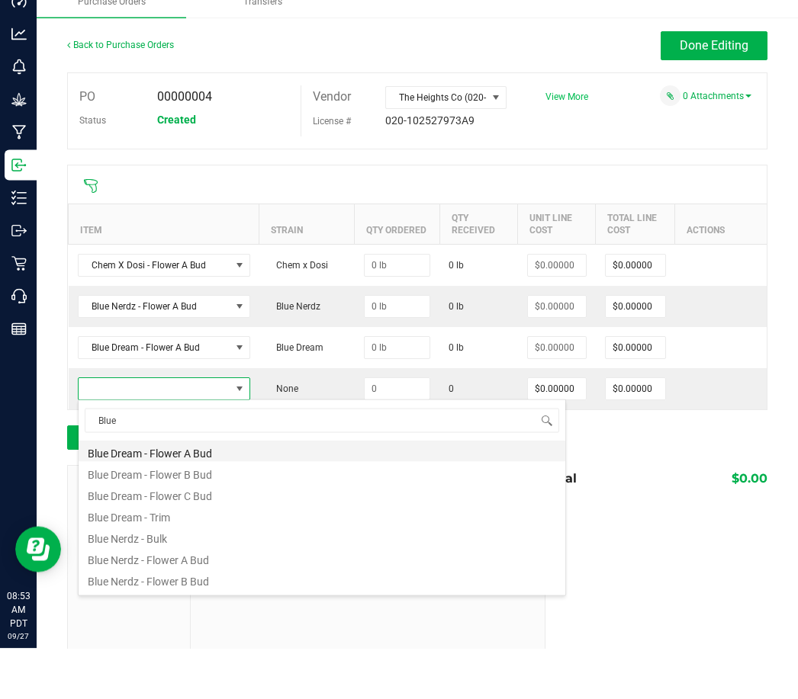
click at [176, 491] on li "Blue Dream - Flower A Bud" at bounding box center [322, 501] width 486 height 21
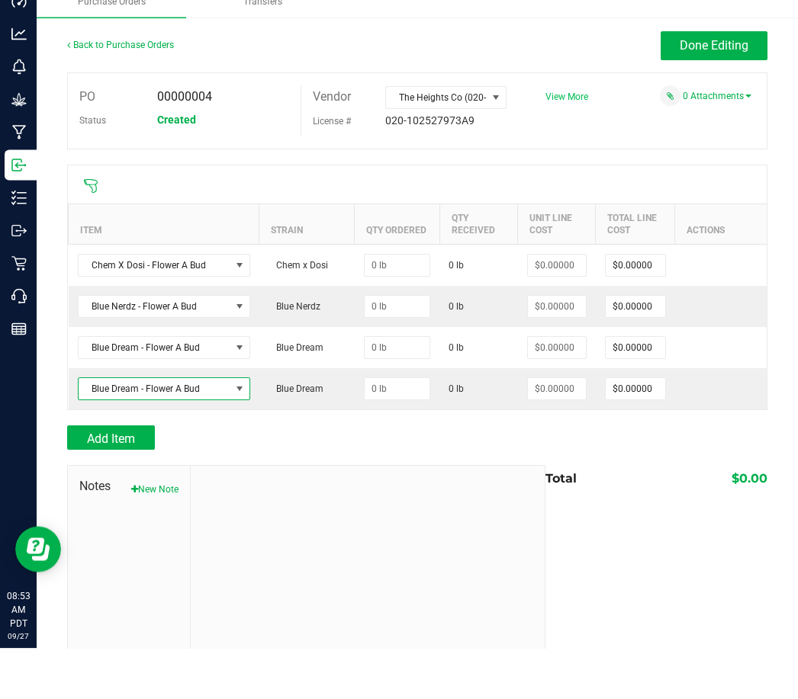
scroll to position [47, 0]
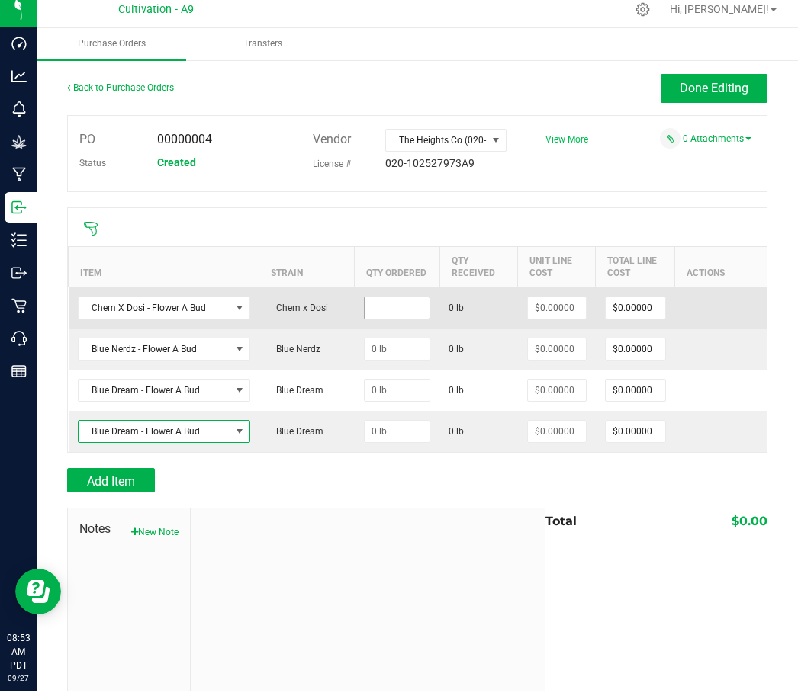
click at [403, 306] on input at bounding box center [397, 316] width 66 height 21
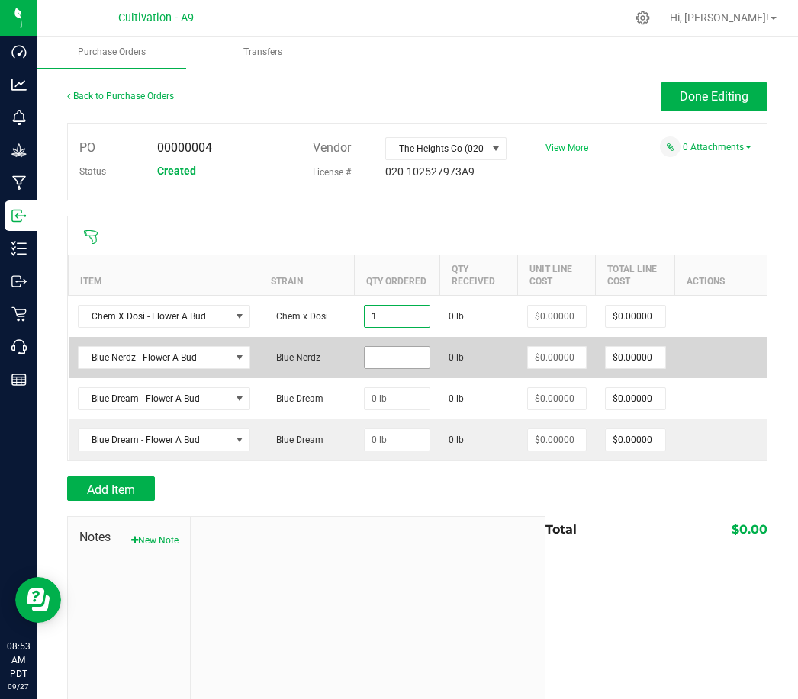
type input "1.0000 lb"
click at [396, 347] on input at bounding box center [397, 357] width 66 height 21
type input "1"
type input "$0.00000"
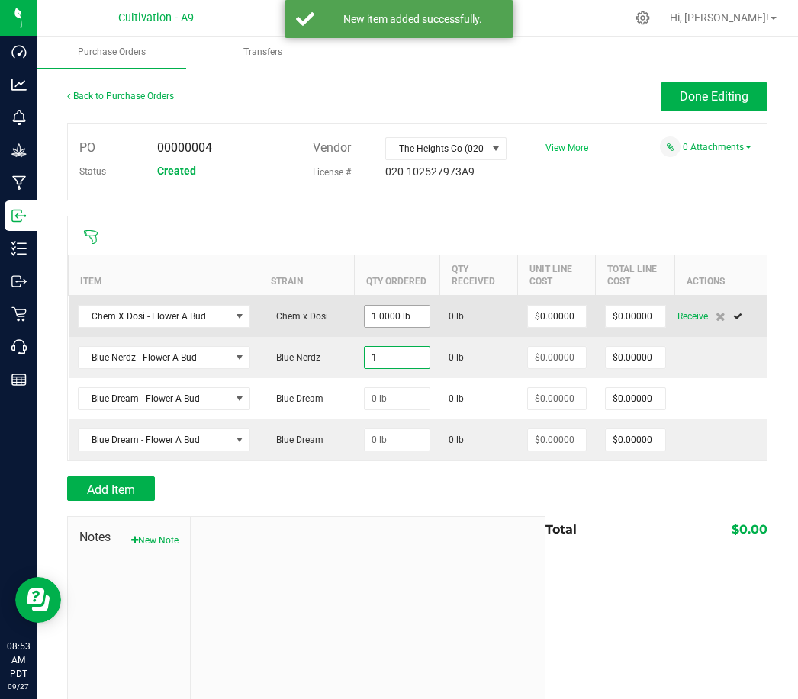
type input "1"
type input "1.0000 lb"
click at [396, 306] on input "1" at bounding box center [397, 316] width 66 height 21
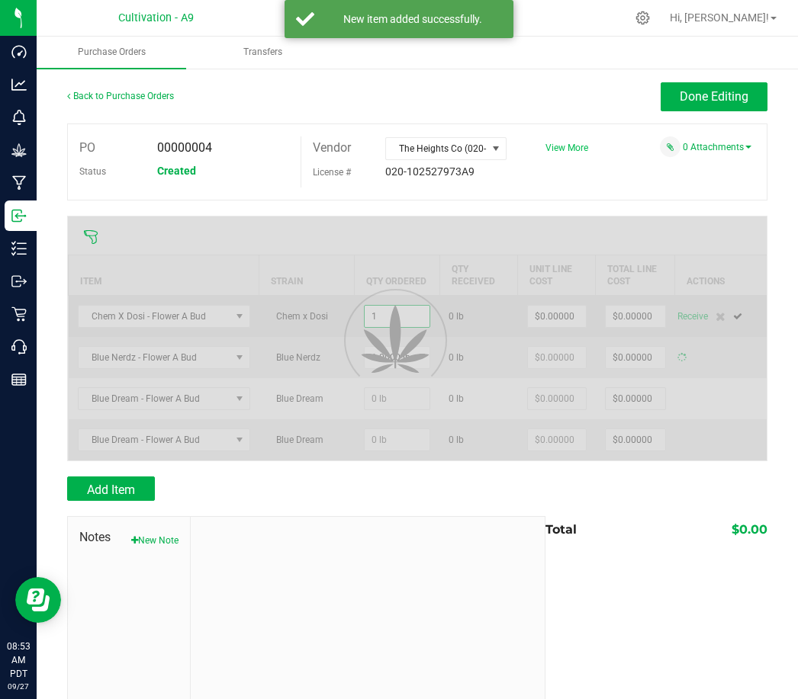
type input "$0.00000"
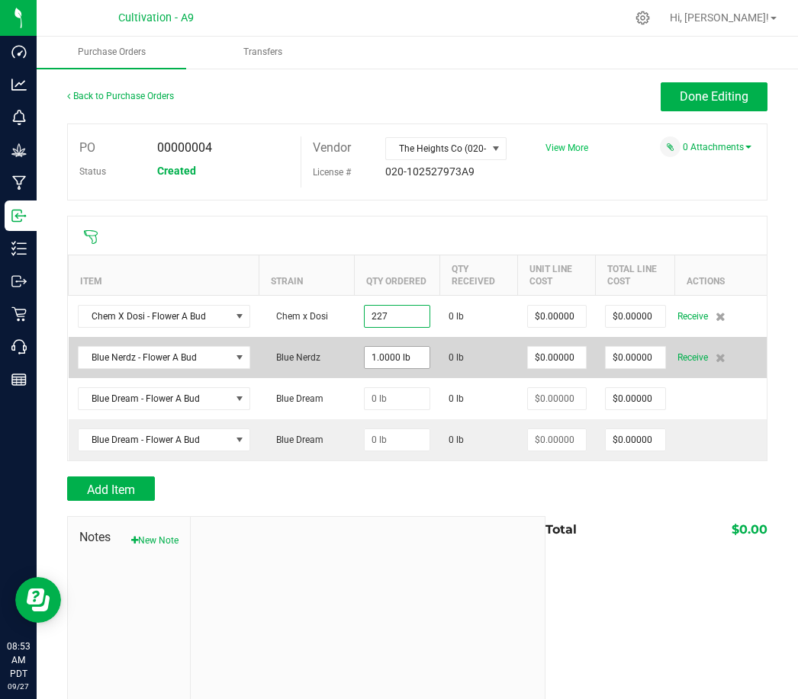
type input "227.0000 lb"
type input "1"
click at [392, 347] on input "1" at bounding box center [397, 357] width 66 height 21
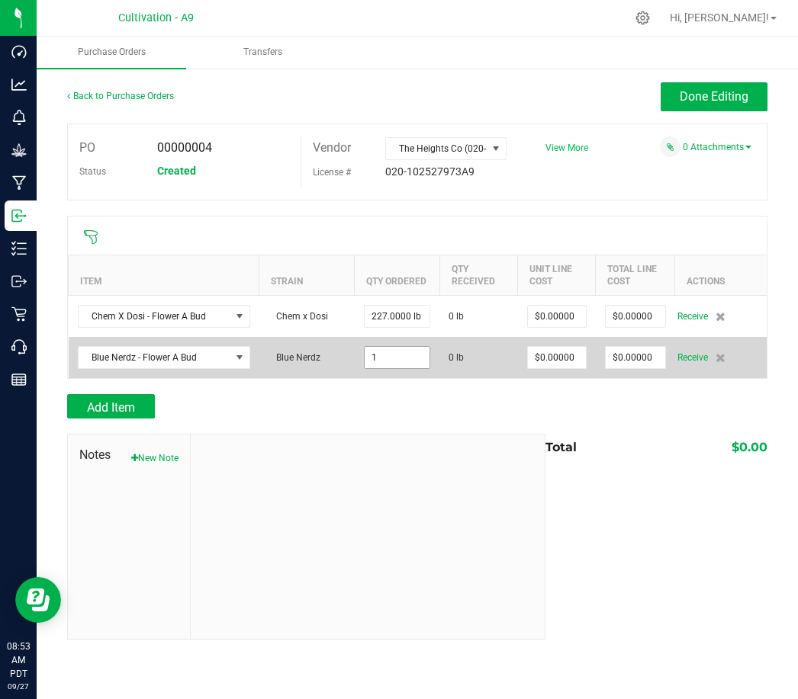
click at [403, 347] on input "1" at bounding box center [397, 357] width 66 height 21
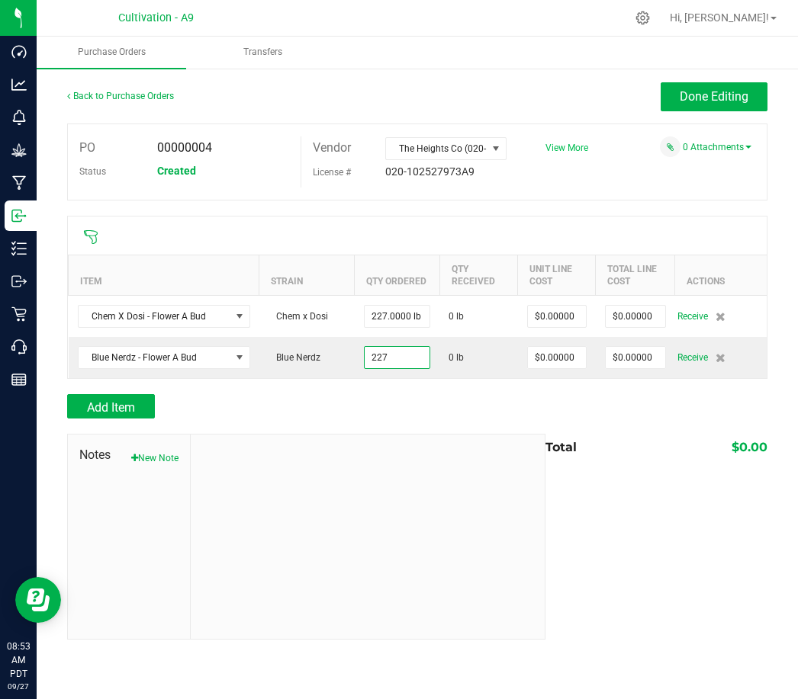
type input "227.0000 lb"
click at [374, 394] on div "Add Item" at bounding box center [300, 406] width 467 height 24
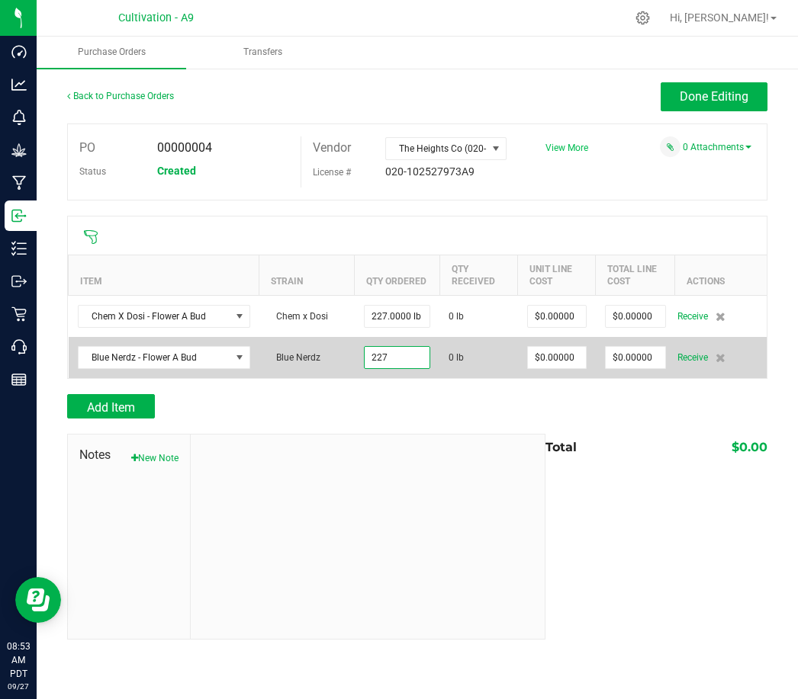
click at [400, 347] on input "227" at bounding box center [397, 357] width 66 height 21
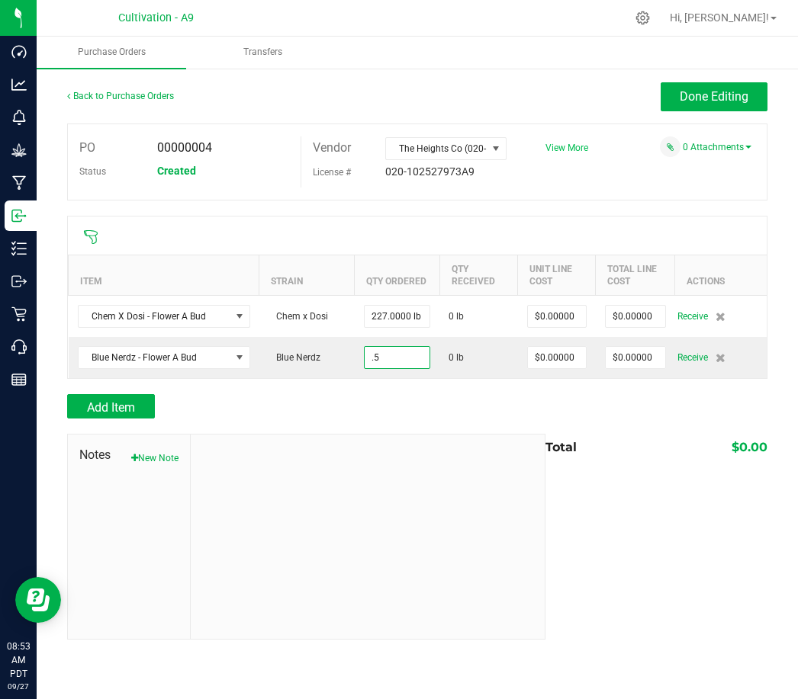
type input "0.5000 lb"
click at [402, 394] on div "Add Item" at bounding box center [300, 406] width 467 height 24
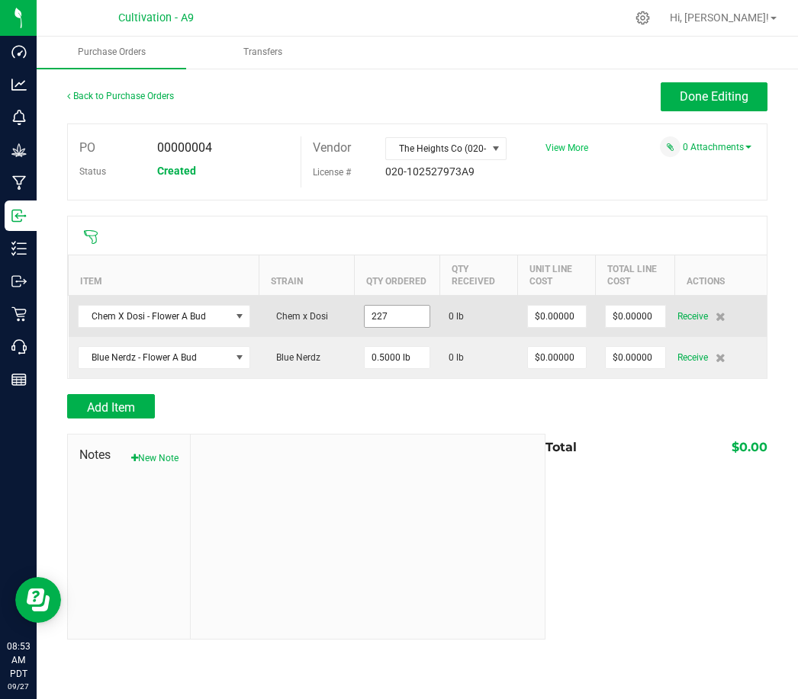
click at [411, 306] on input "227" at bounding box center [397, 316] width 66 height 21
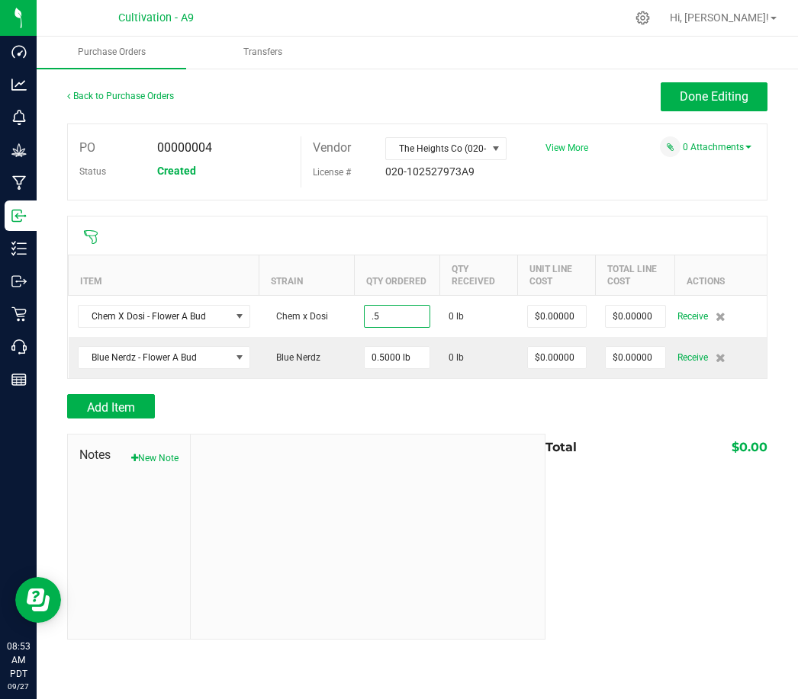
type input "0.5000 lb"
click at [373, 394] on div "Add Item" at bounding box center [300, 406] width 467 height 24
click at [137, 394] on button "Add Item" at bounding box center [111, 406] width 88 height 24
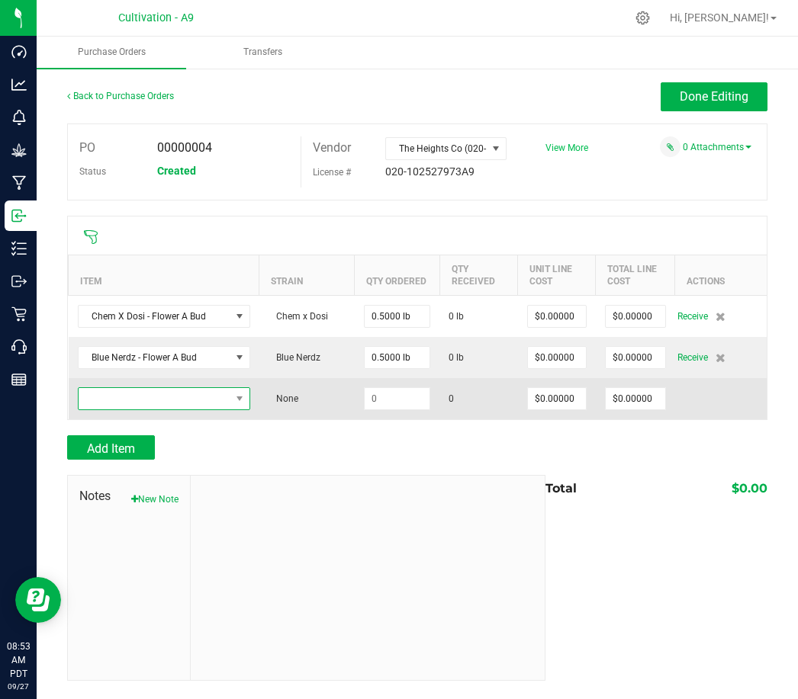
click at [136, 388] on span "NO DATA FOUND" at bounding box center [155, 398] width 152 height 21
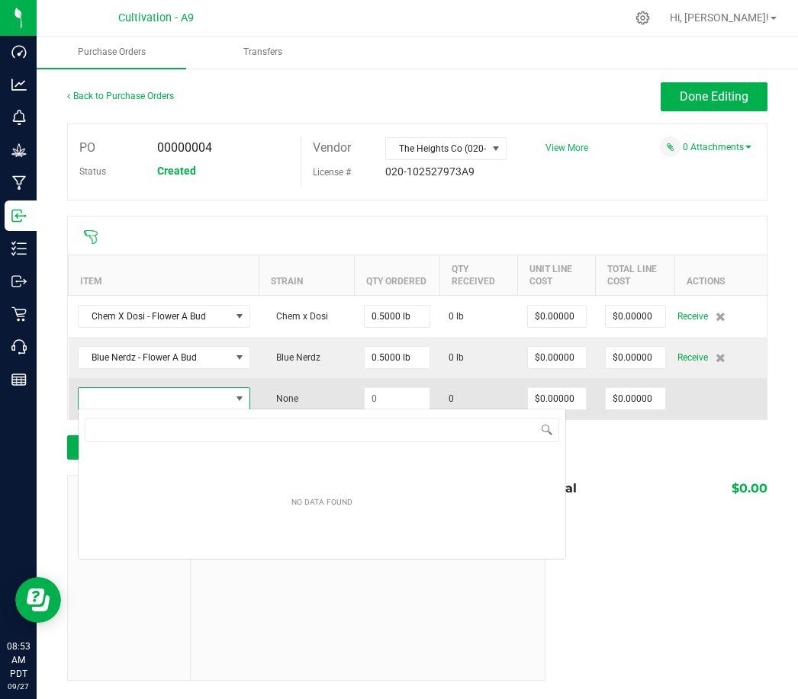
scroll to position [23, 172]
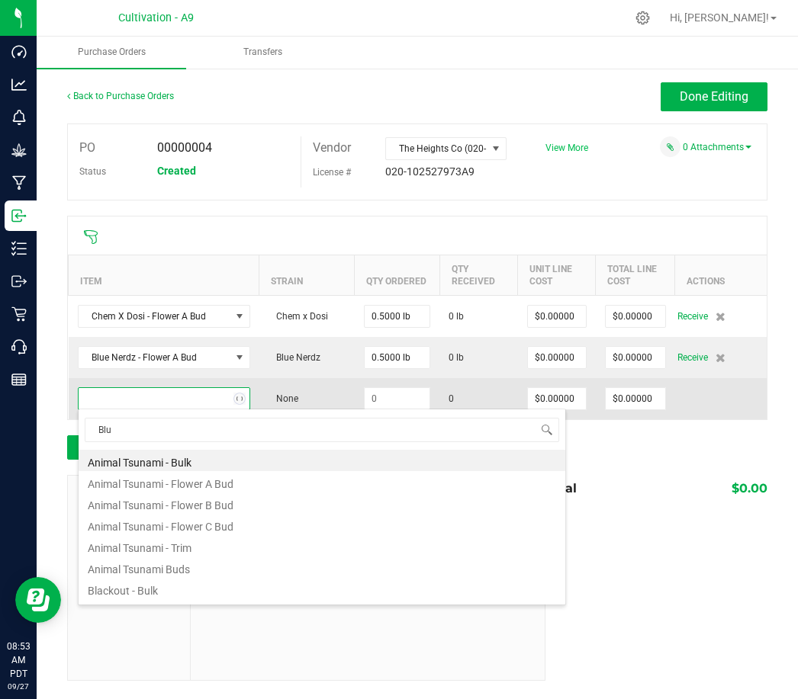
type input "Blue"
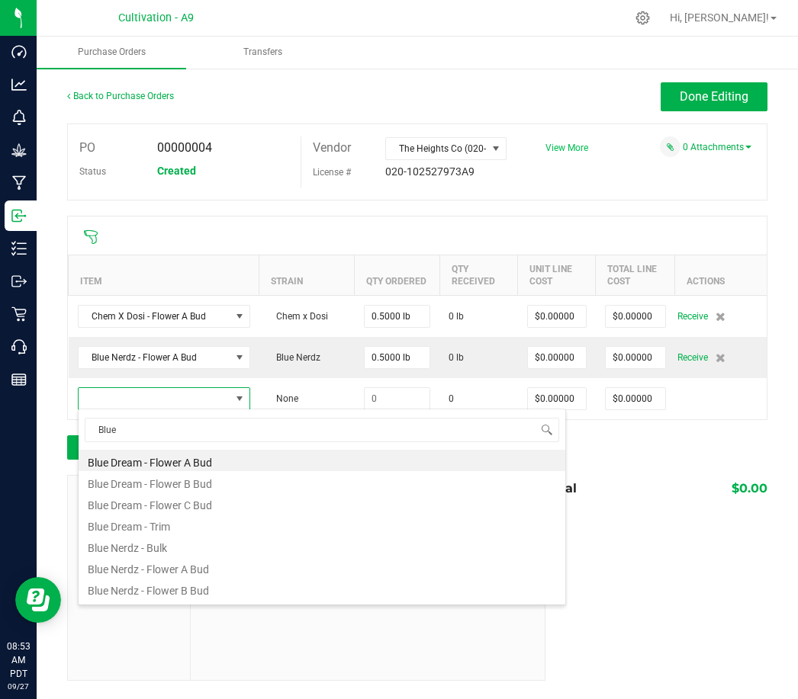
click at [132, 450] on li "Blue Dream - Flower A Bud" at bounding box center [322, 460] width 486 height 21
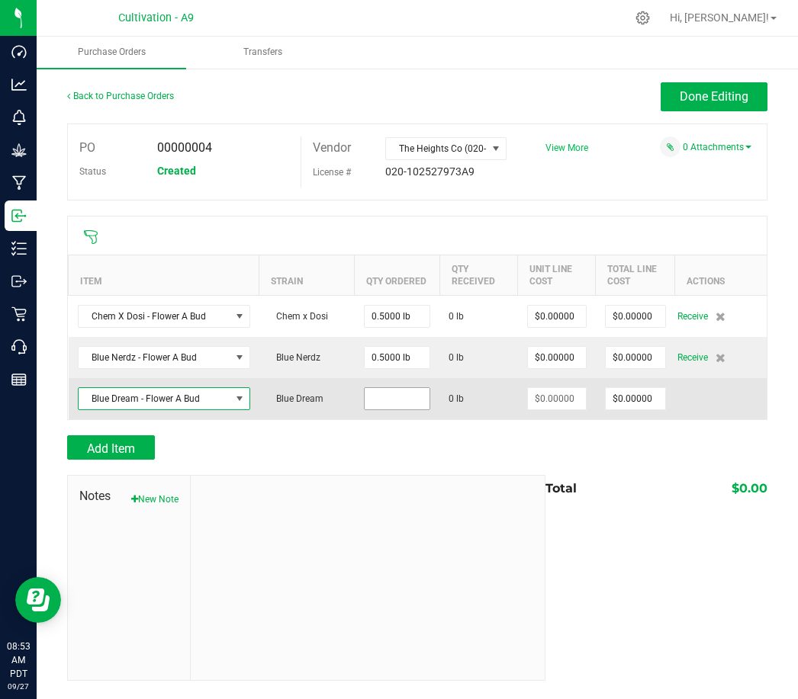
click at [420, 388] on input at bounding box center [397, 398] width 66 height 21
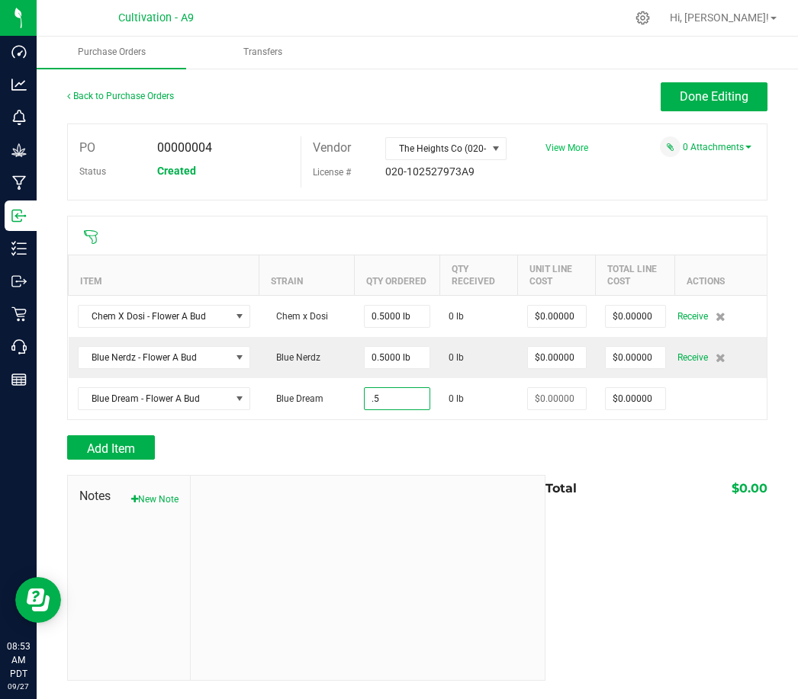
type input "0.5000 lb"
click at [397, 435] on div "Add Item" at bounding box center [300, 447] width 467 height 24
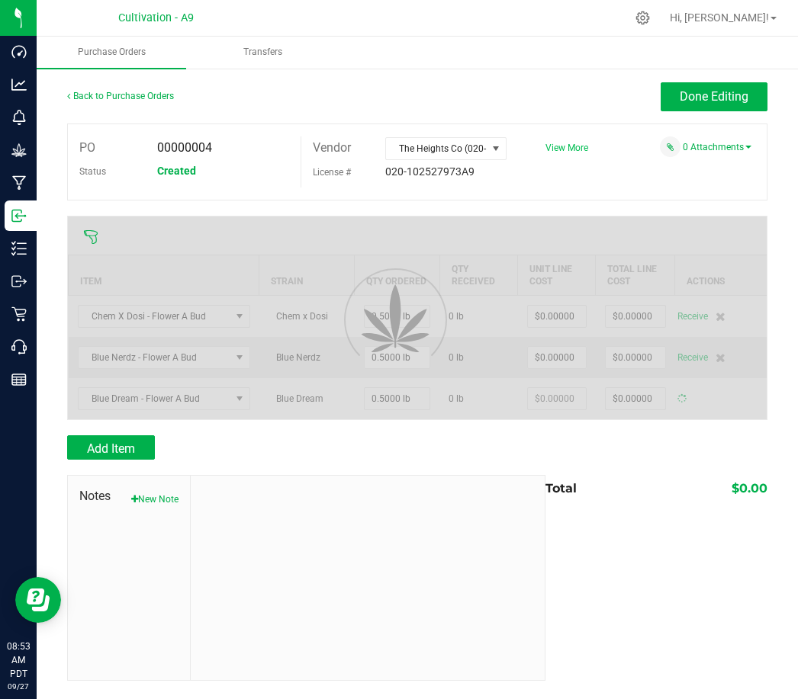
type input "$0.00000"
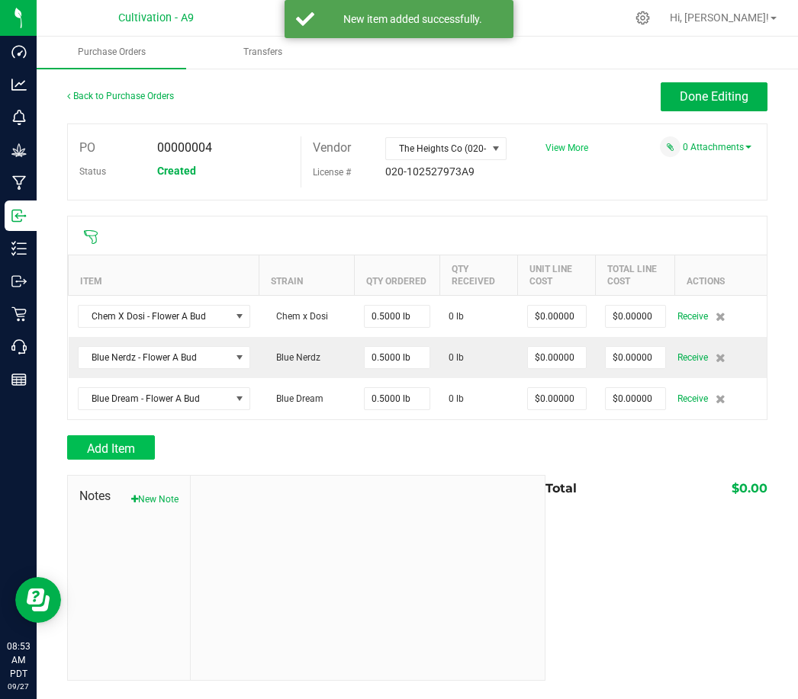
click at [140, 435] on button "Add Item" at bounding box center [111, 447] width 88 height 24
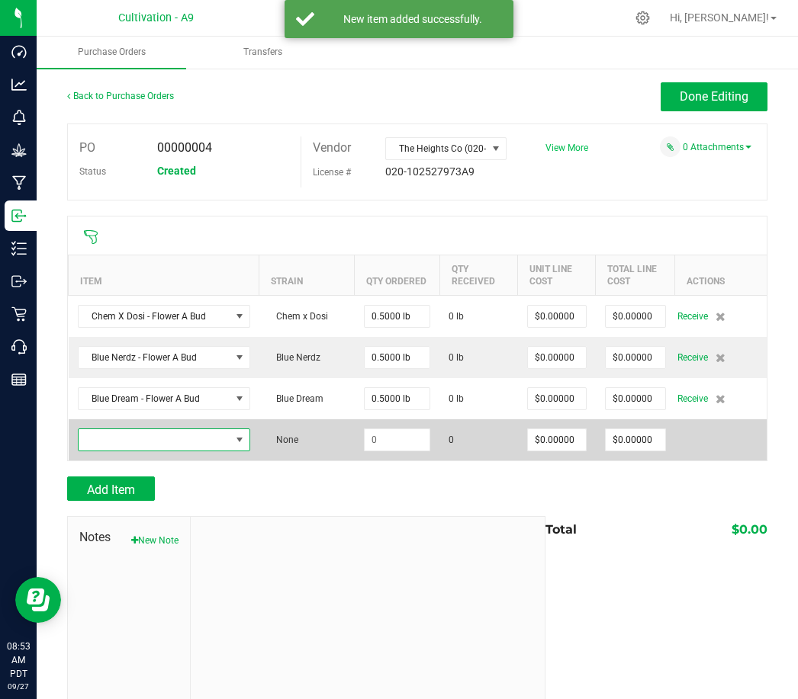
click at [144, 429] on span "NO DATA FOUND" at bounding box center [155, 439] width 152 height 21
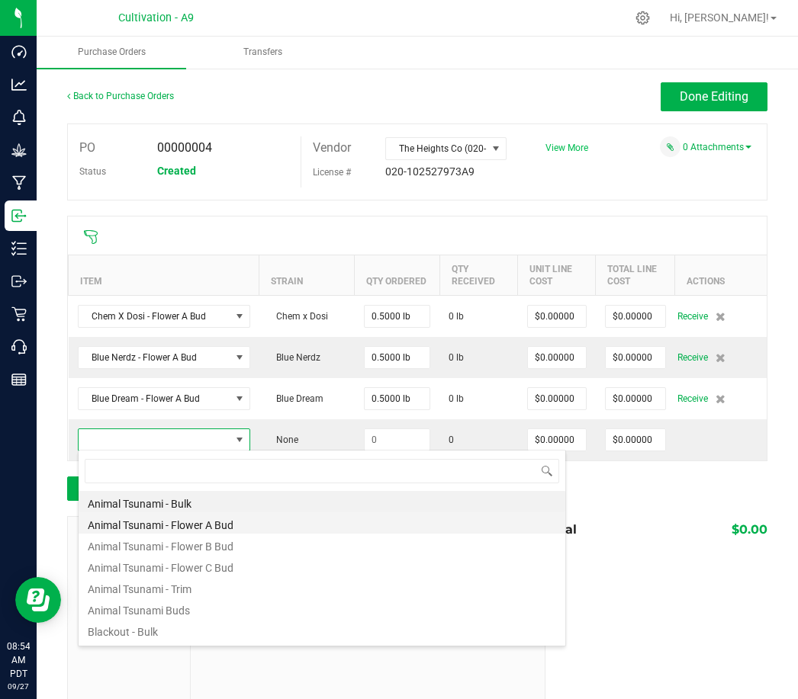
click at [188, 512] on li "Animal Tsunami - Flower A Bud" at bounding box center [322, 522] width 486 height 21
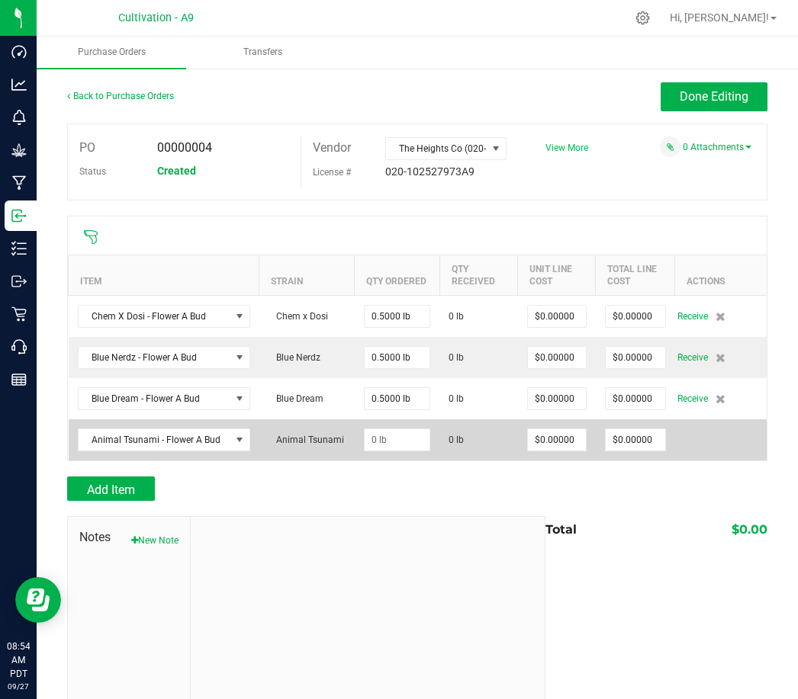
click at [408, 419] on td at bounding box center [397, 439] width 85 height 41
click at [391, 419] on td at bounding box center [397, 439] width 85 height 41
click at [404, 429] on input at bounding box center [397, 439] width 66 height 21
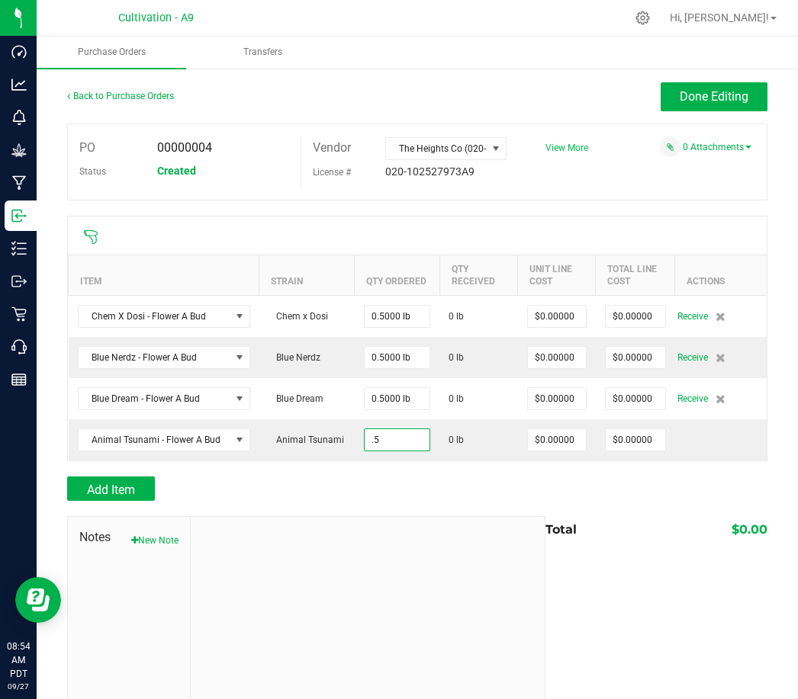
type input "0.5000 lb"
click at [402, 477] on div "Add Item" at bounding box center [300, 489] width 467 height 24
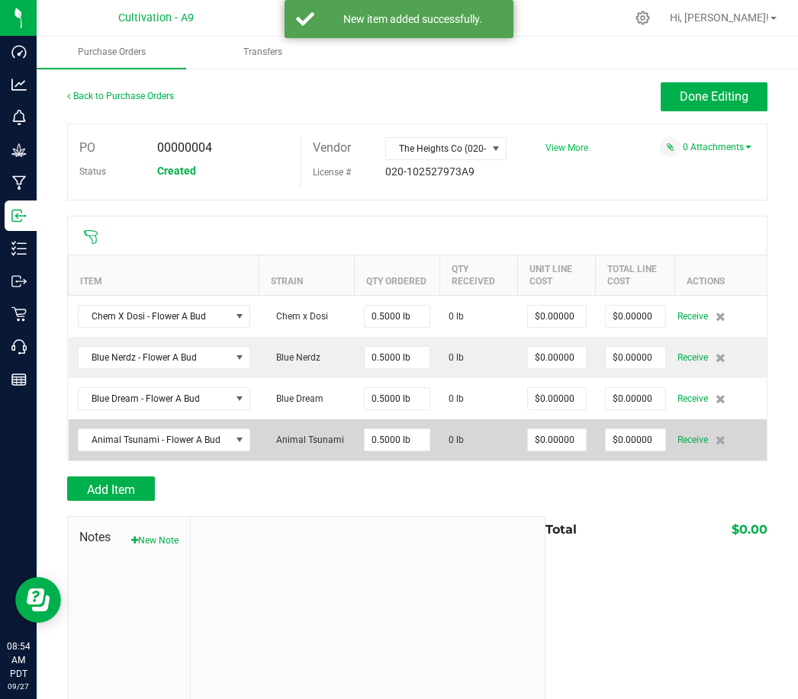
scroll to position [0, 0]
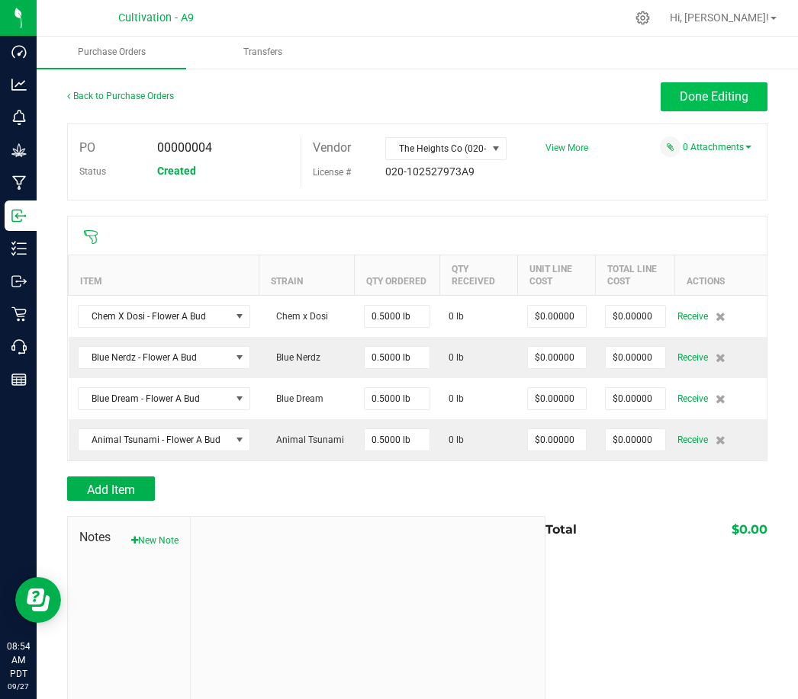
click at [707, 108] on button "Done Editing" at bounding box center [713, 96] width 107 height 29
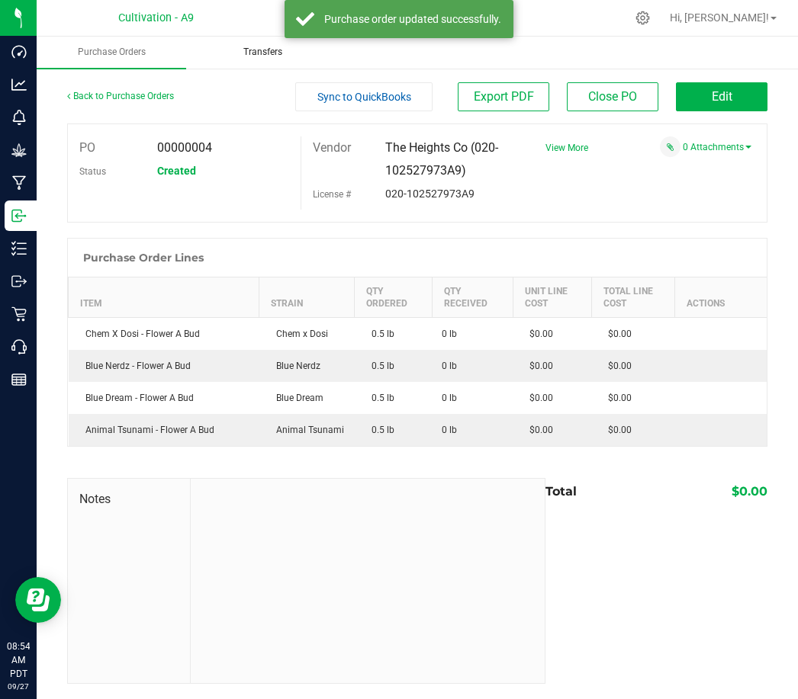
click at [249, 55] on span "Transfers" at bounding box center [263, 52] width 80 height 13
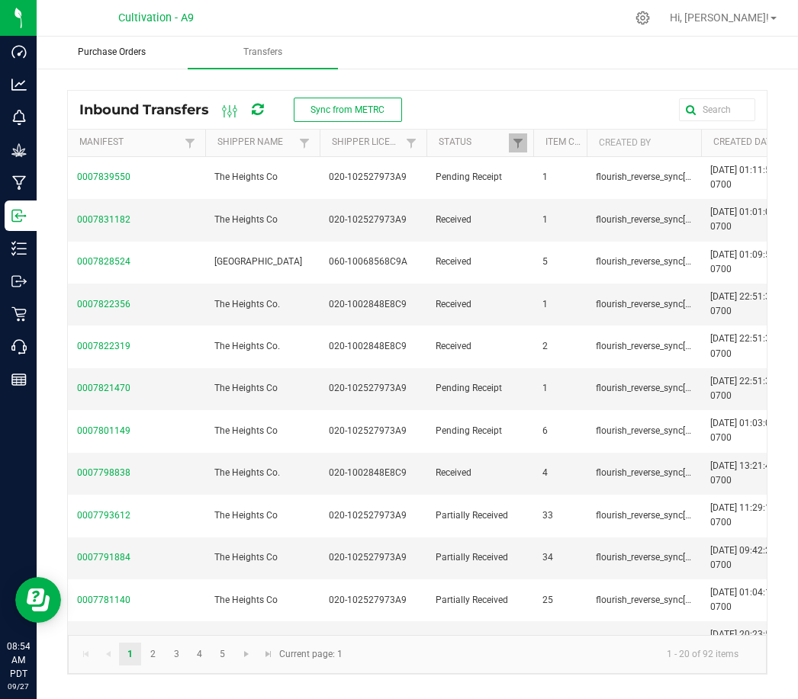
click at [104, 47] on span "Purchase Orders" at bounding box center [111, 52] width 109 height 13
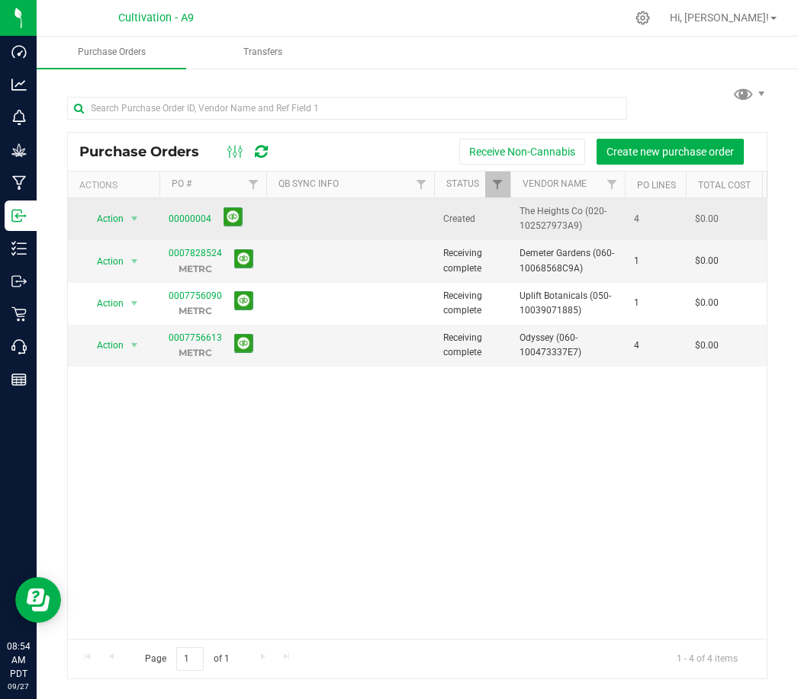
click at [325, 217] on td at bounding box center [350, 219] width 168 height 42
click at [136, 211] on span "select" at bounding box center [134, 218] width 19 height 21
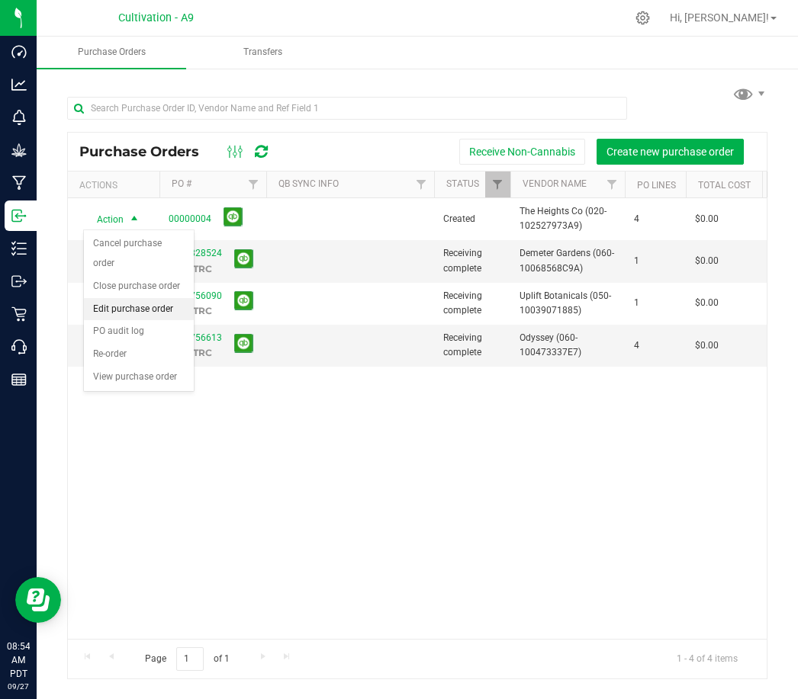
click at [130, 298] on li "Edit purchase order" at bounding box center [139, 309] width 110 height 23
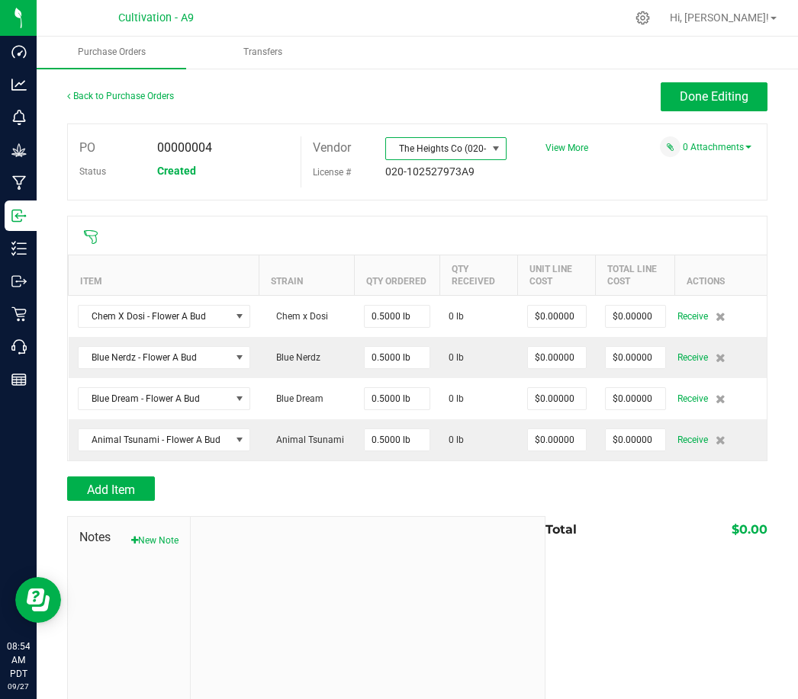
click at [429, 145] on span "The Heights Co (020-102527973A9)" at bounding box center [436, 148] width 101 height 21
type input "T"
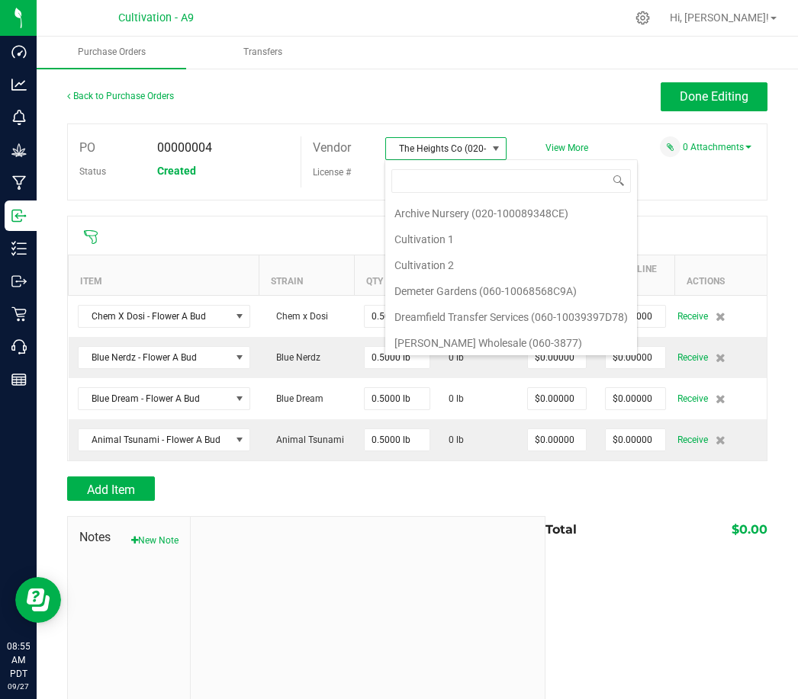
click at [324, 201] on div at bounding box center [417, 208] width 700 height 15
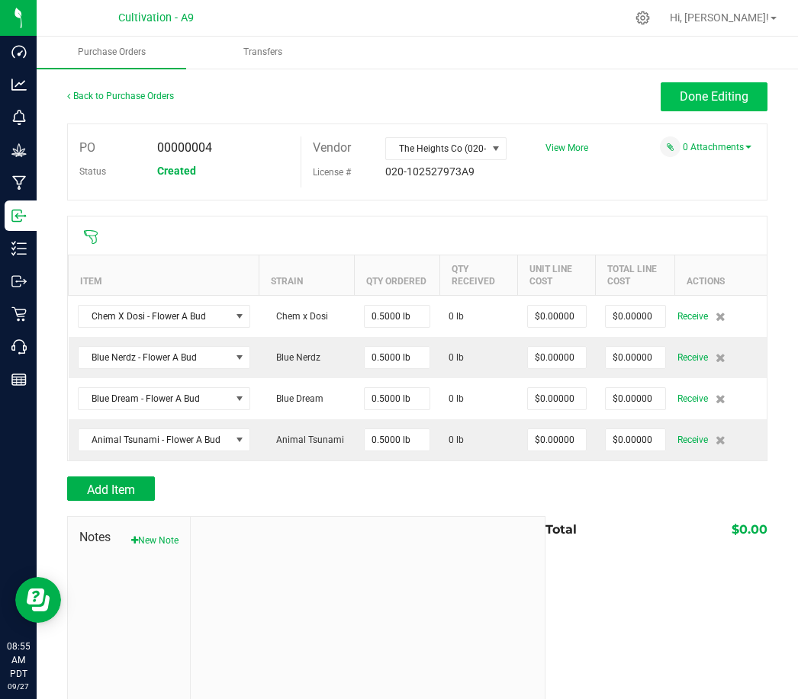
click at [678, 94] on button "Done Editing" at bounding box center [713, 96] width 107 height 29
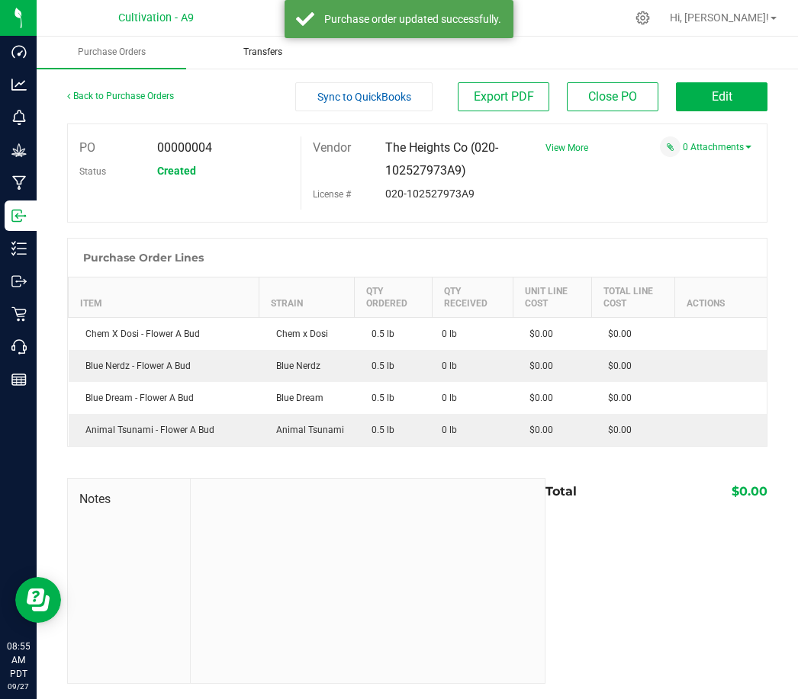
click at [254, 59] on uib-tab-heading "Transfers" at bounding box center [262, 52] width 148 height 30
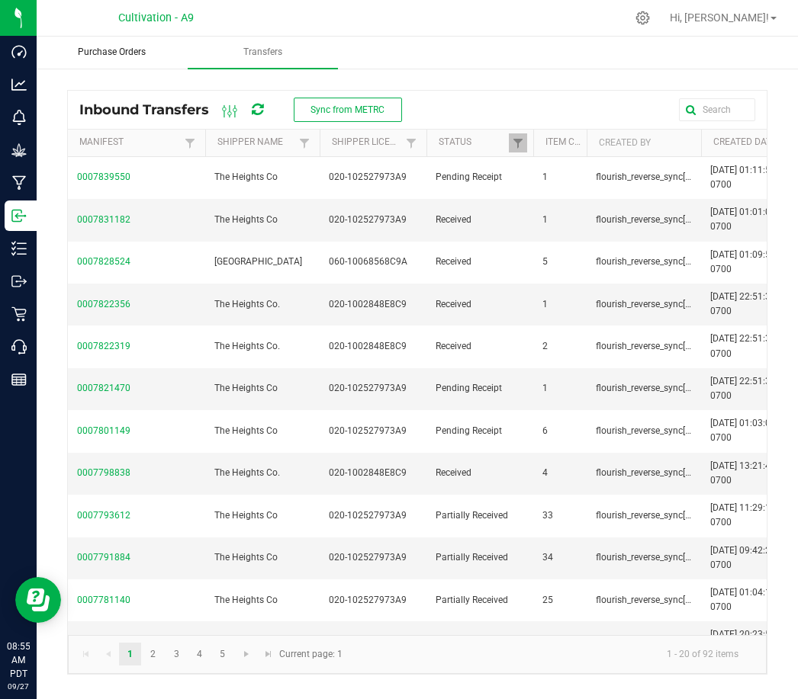
click at [135, 56] on span "Purchase Orders" at bounding box center [111, 52] width 109 height 13
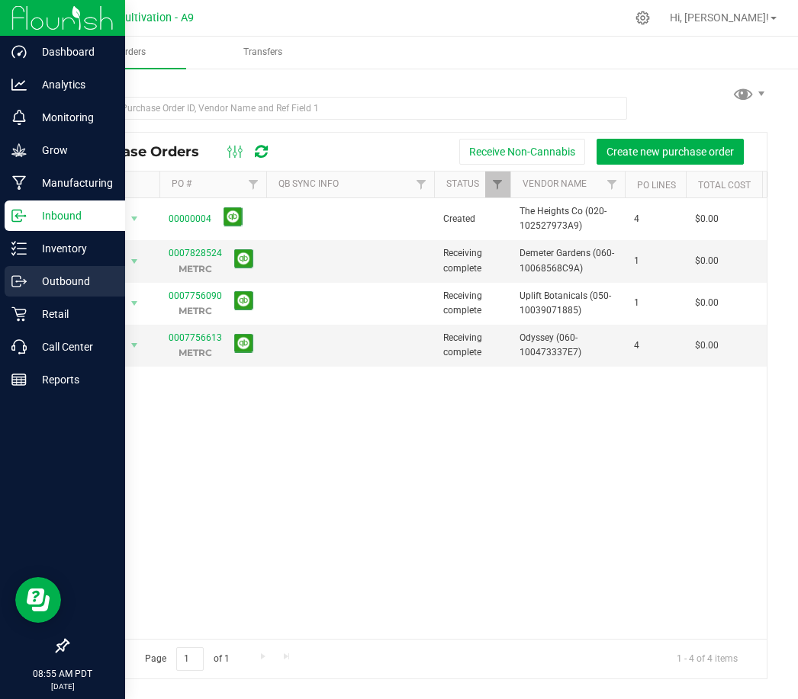
click at [54, 283] on p "Outbound" at bounding box center [72, 281] width 91 height 18
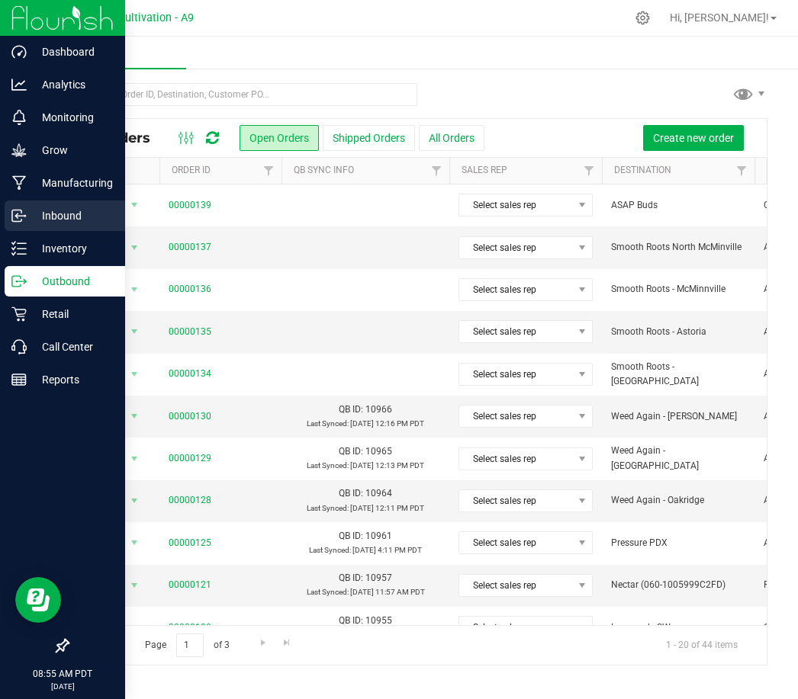
click at [58, 217] on p "Inbound" at bounding box center [72, 216] width 91 height 18
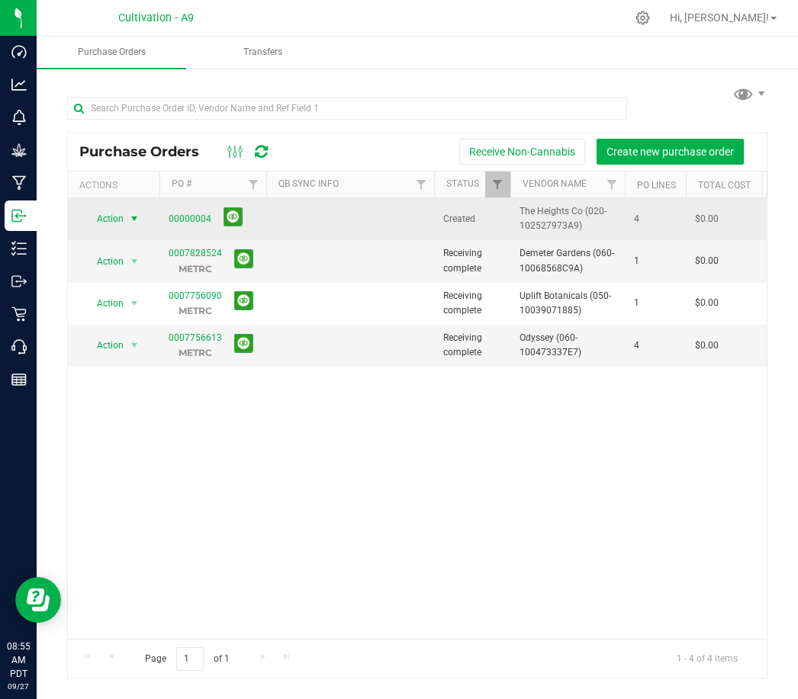
click at [131, 217] on span "select" at bounding box center [134, 219] width 12 height 12
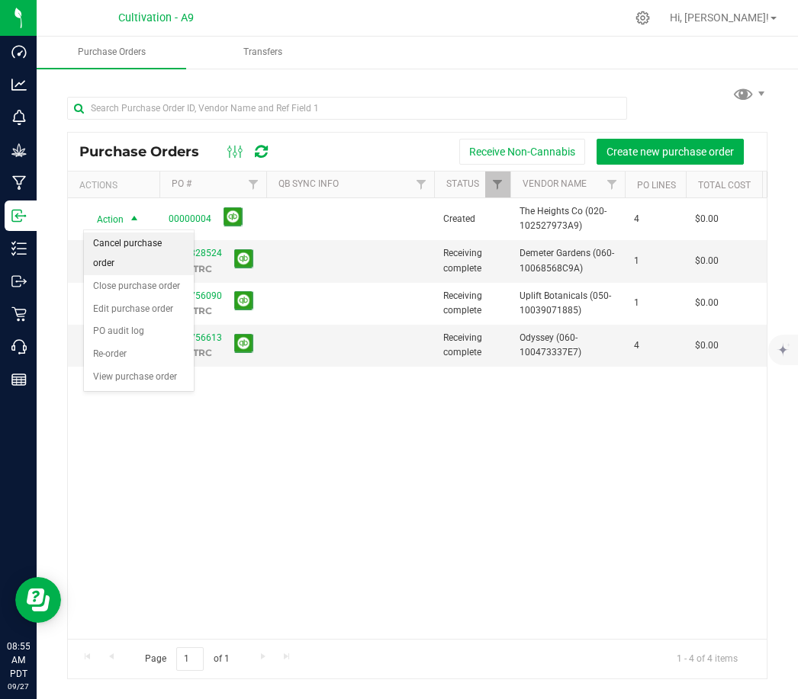
click at [152, 252] on li "Cancel purchase order" at bounding box center [139, 254] width 110 height 42
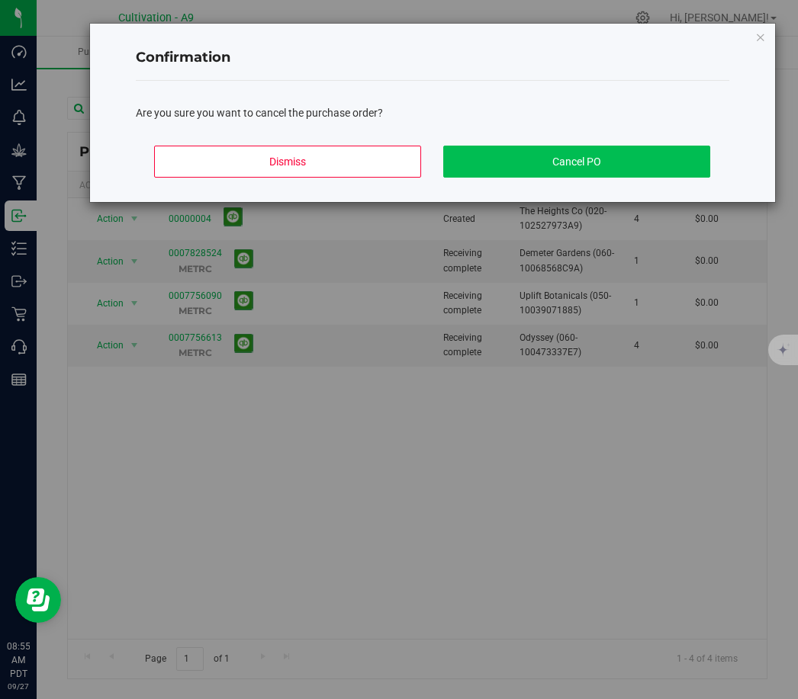
click at [540, 152] on button "Cancel PO" at bounding box center [576, 162] width 267 height 32
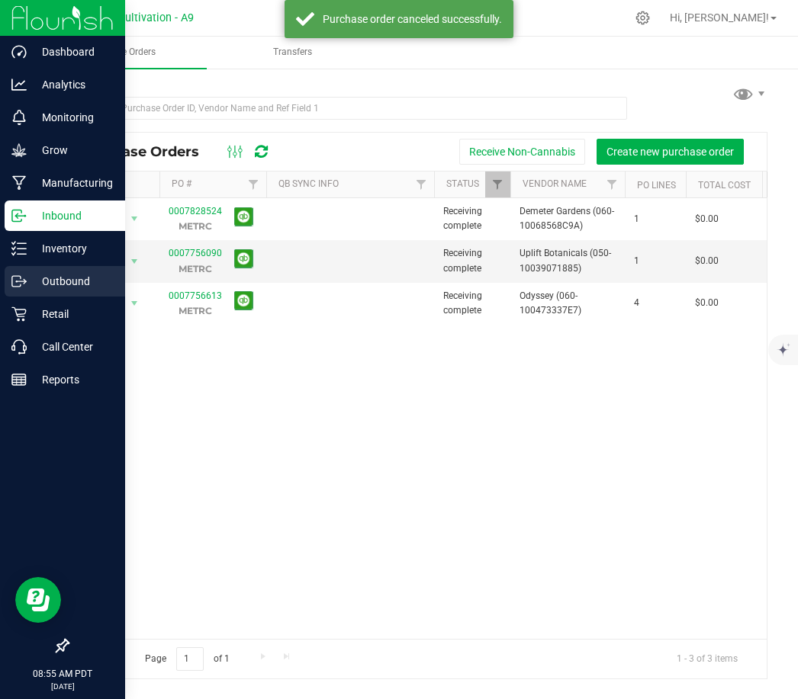
click at [56, 291] on div "Outbound" at bounding box center [65, 281] width 120 height 30
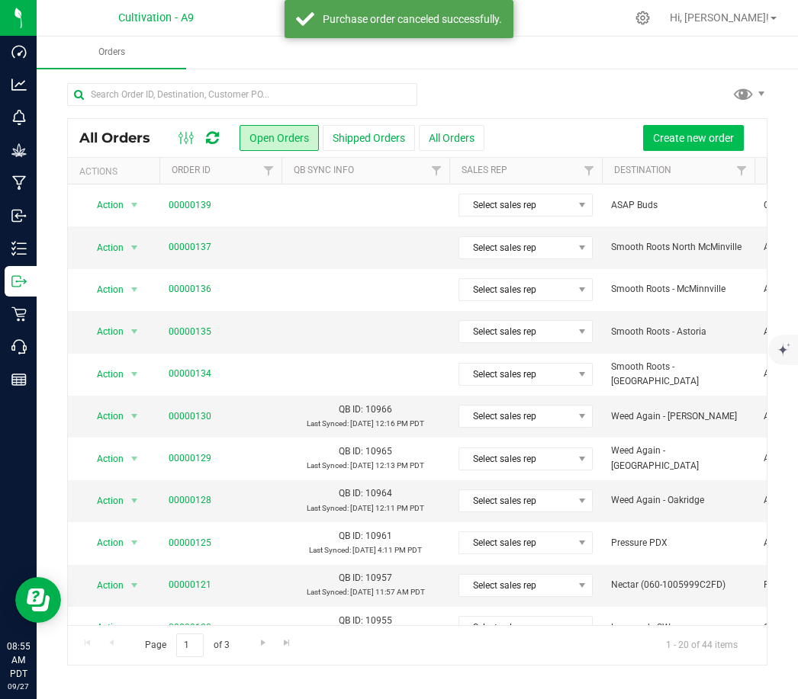
click at [708, 136] on span "Create new order" at bounding box center [693, 138] width 81 height 12
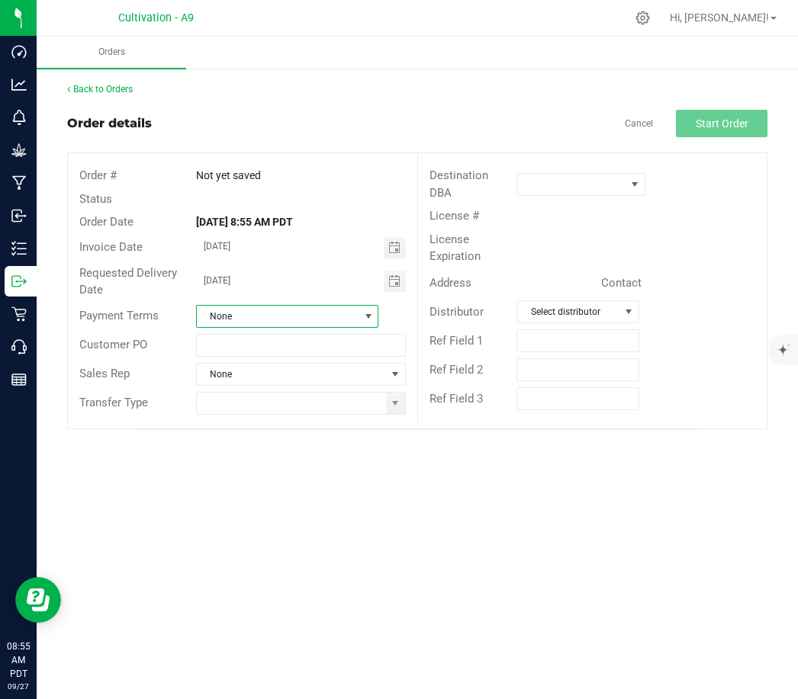
click at [280, 316] on span "None" at bounding box center [278, 316] width 162 height 21
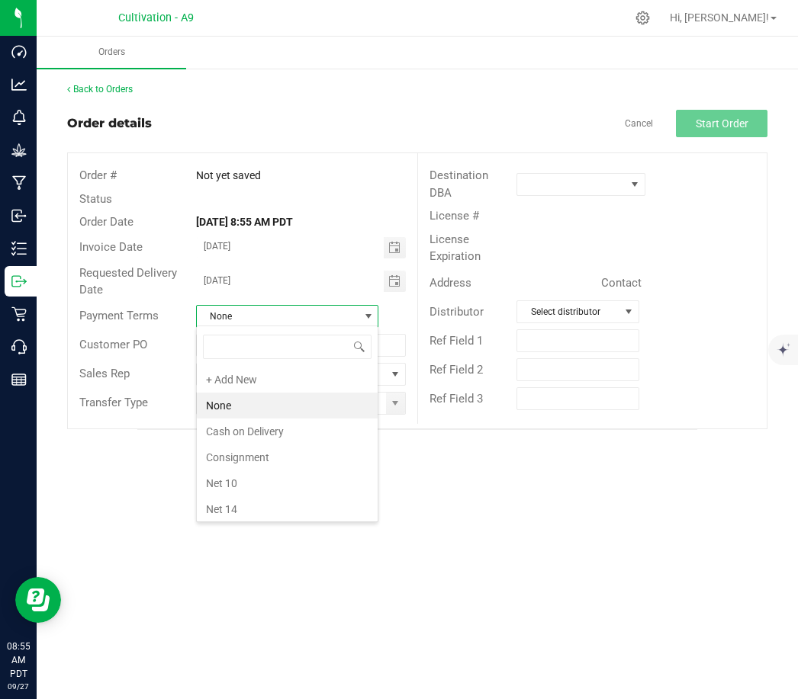
scroll to position [23, 183]
click at [226, 526] on div "Orders Back to Orders Order details Cancel Start Order Order # Not yet saved St…" at bounding box center [417, 368] width 761 height 663
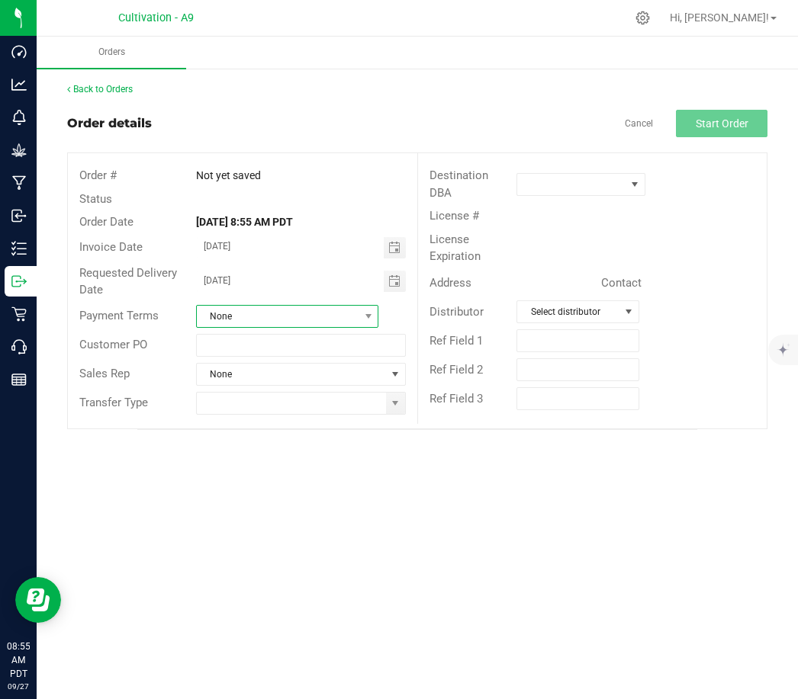
click at [286, 316] on span "None" at bounding box center [278, 316] width 162 height 21
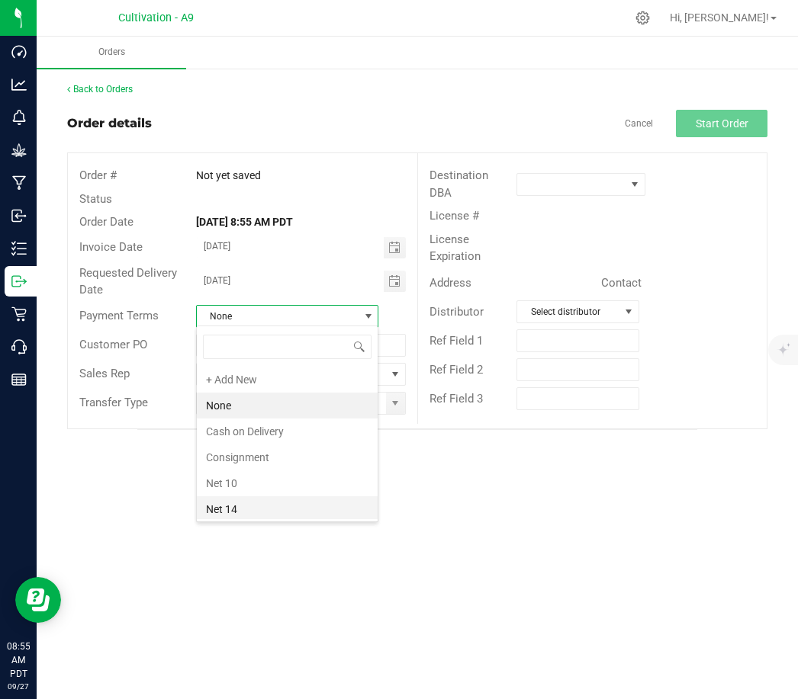
click at [256, 508] on li "Net 14" at bounding box center [287, 509] width 181 height 26
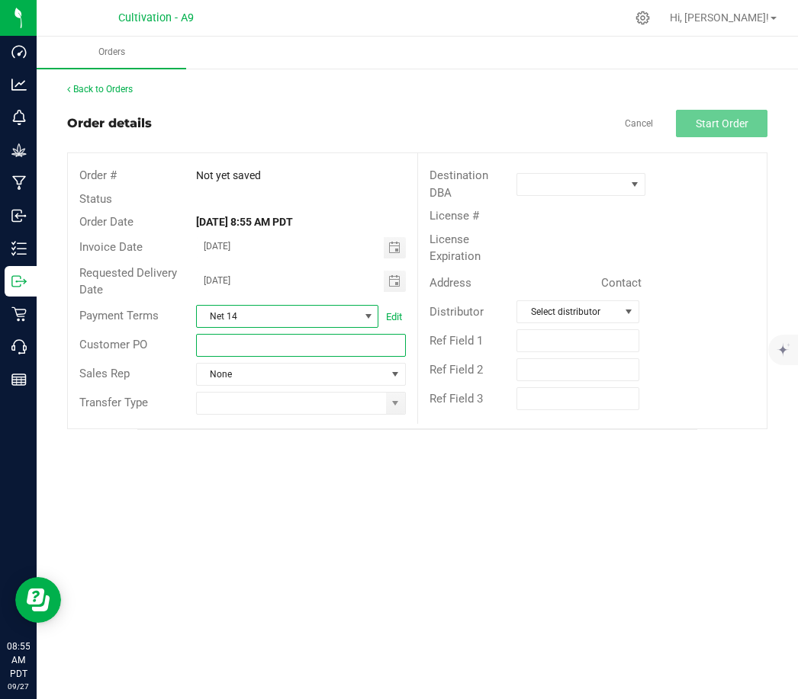
click at [238, 345] on input "text" at bounding box center [301, 345] width 210 height 23
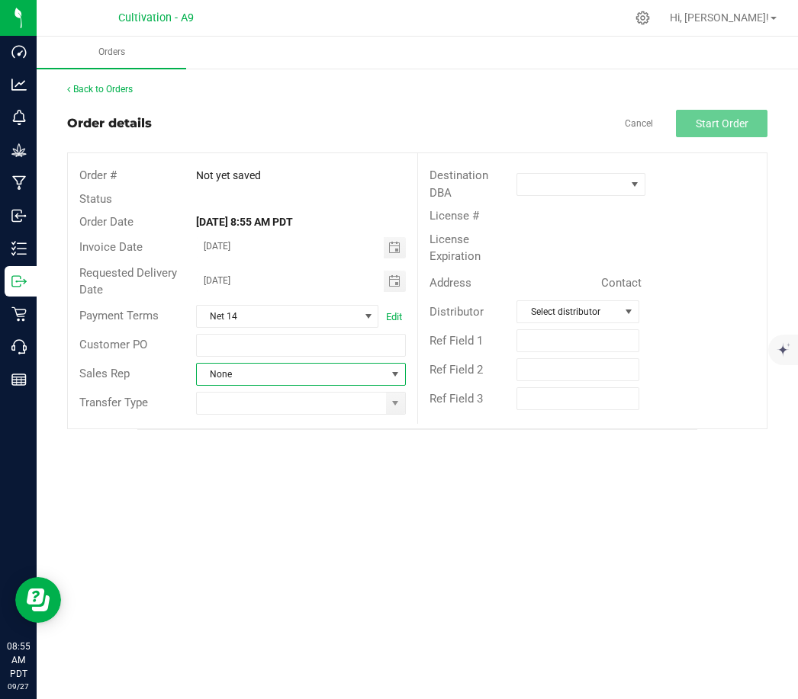
click at [236, 373] on span "None" at bounding box center [291, 374] width 189 height 21
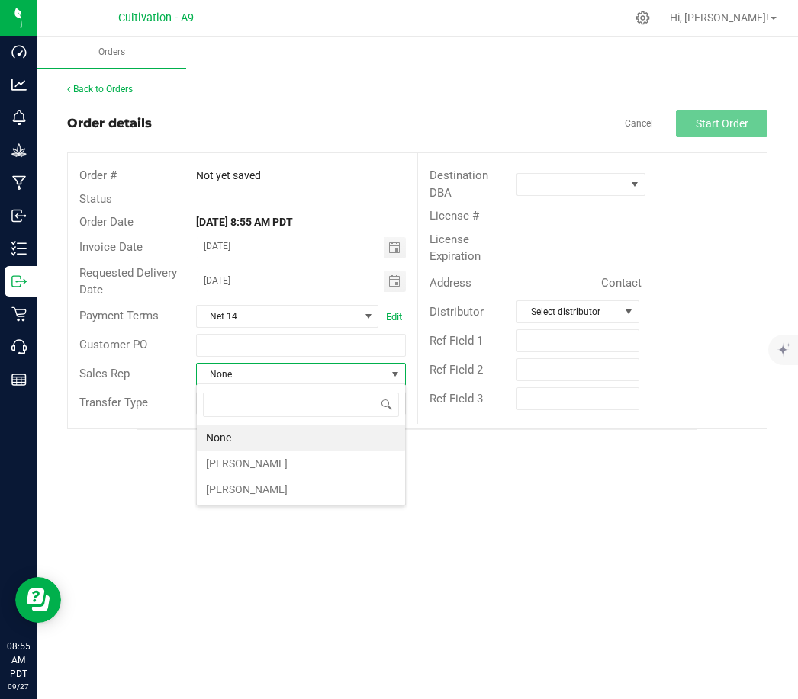
scroll to position [23, 210]
click at [239, 498] on li "[PERSON_NAME]" at bounding box center [301, 490] width 208 height 26
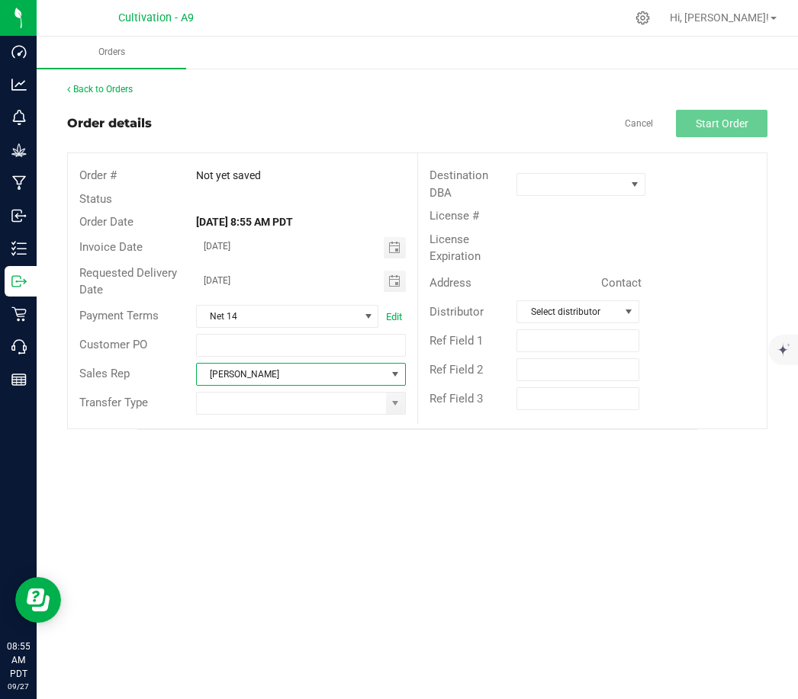
click at [570, 171] on div "Destination DBA" at bounding box center [592, 184] width 348 height 40
click at [563, 186] on span at bounding box center [571, 184] width 108 height 21
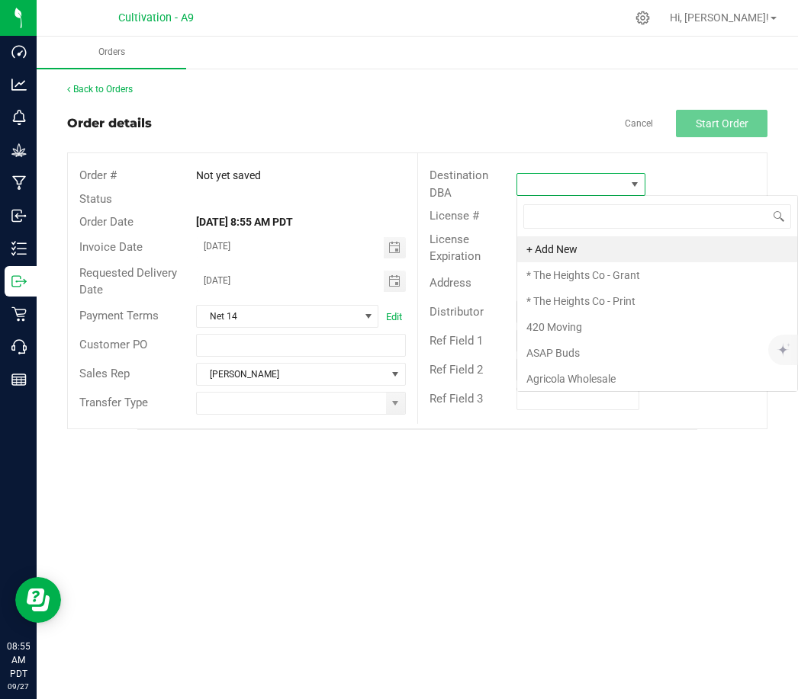
scroll to position [23, 128]
type input "Treasure"
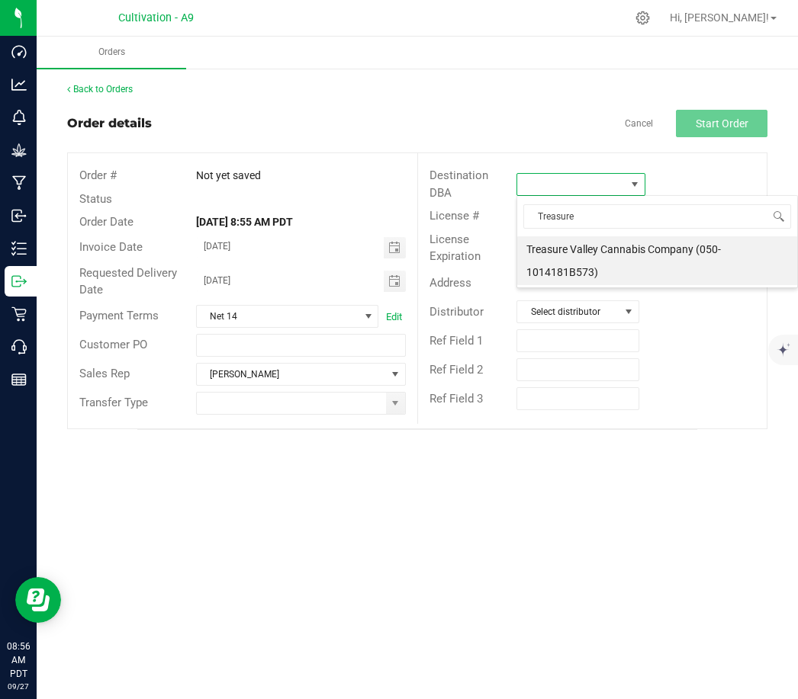
click at [573, 272] on li "Treasure Valley Cannabis Company (050-1014181B573)" at bounding box center [657, 260] width 280 height 49
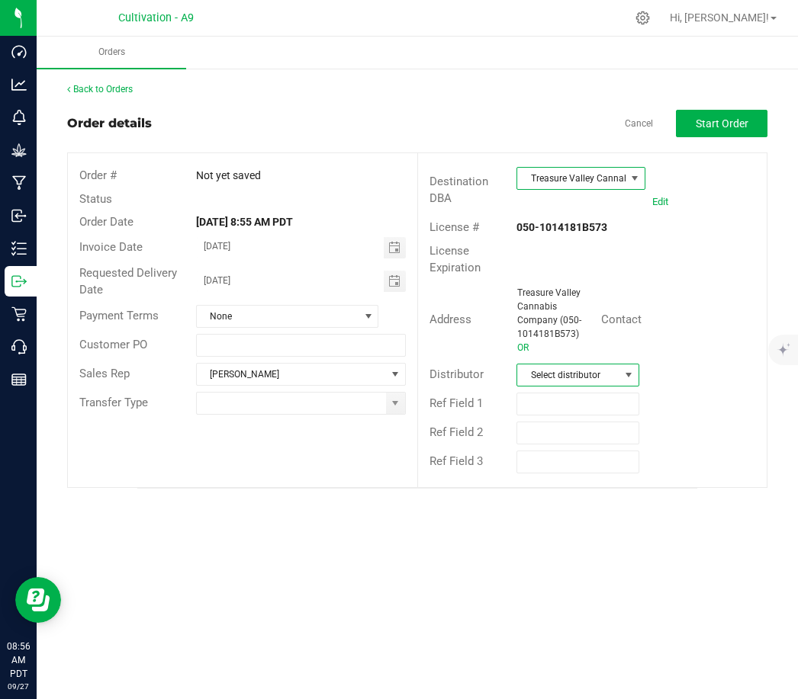
click at [554, 378] on span "Select distributor" at bounding box center [567, 374] width 101 height 21
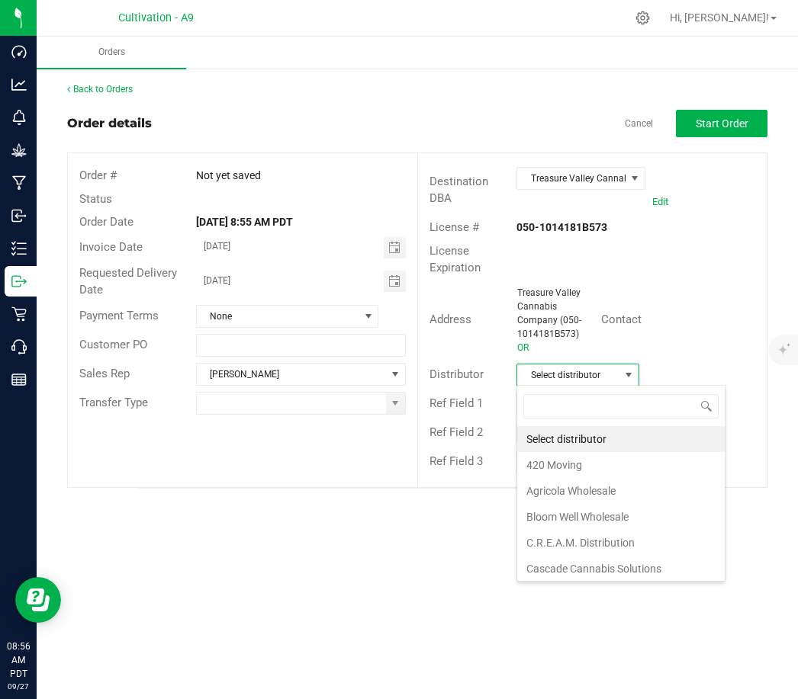
scroll to position [23, 123]
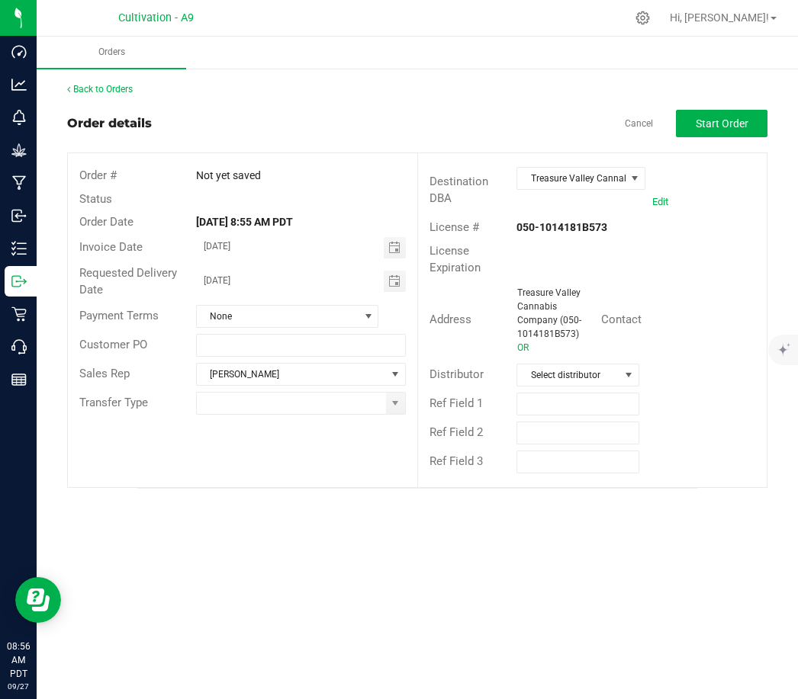
click at [413, 541] on div "Orders Back to Orders Order details Cancel Start Order Order # Not yet saved St…" at bounding box center [417, 368] width 761 height 663
click at [571, 377] on span "Select distributor" at bounding box center [567, 374] width 101 height 21
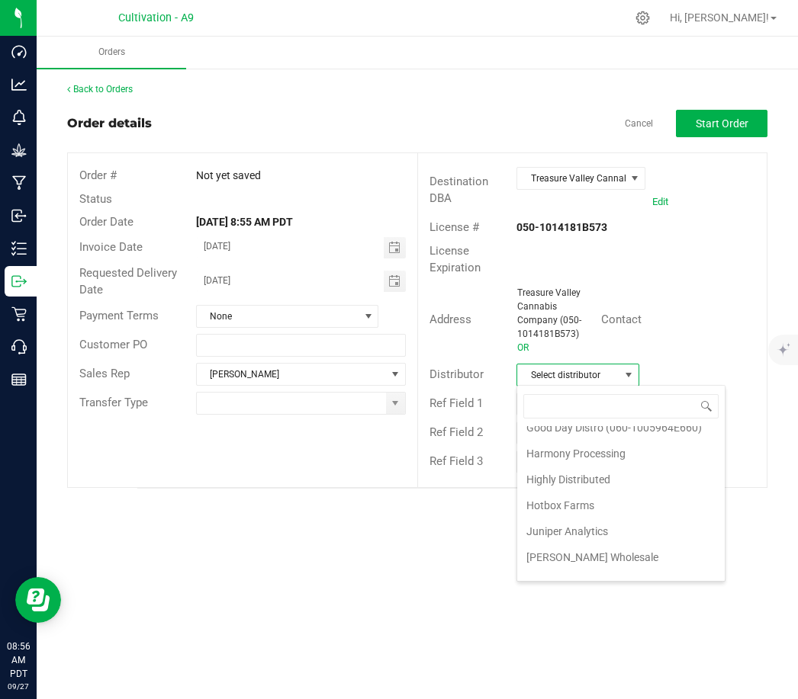
scroll to position [598, 0]
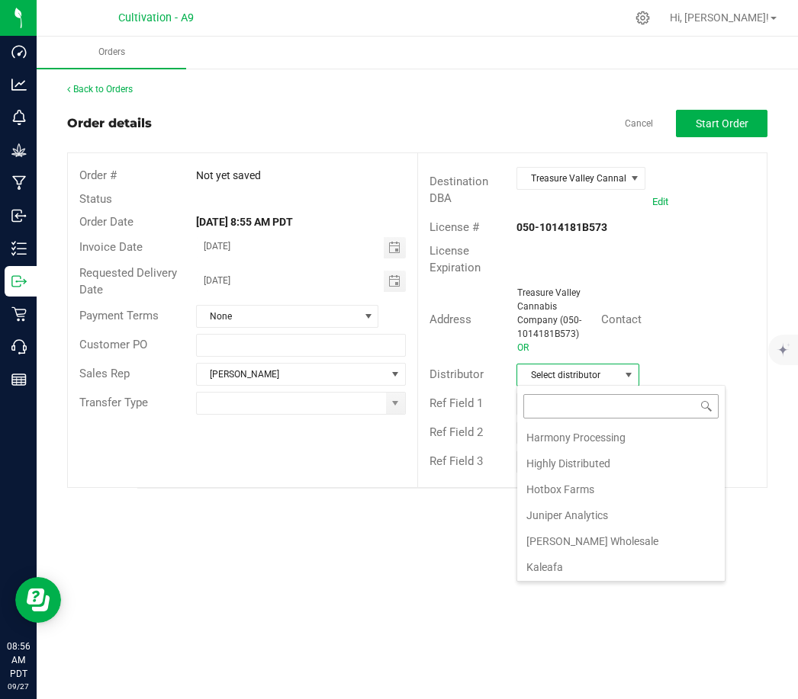
click at [559, 403] on input at bounding box center [620, 406] width 195 height 24
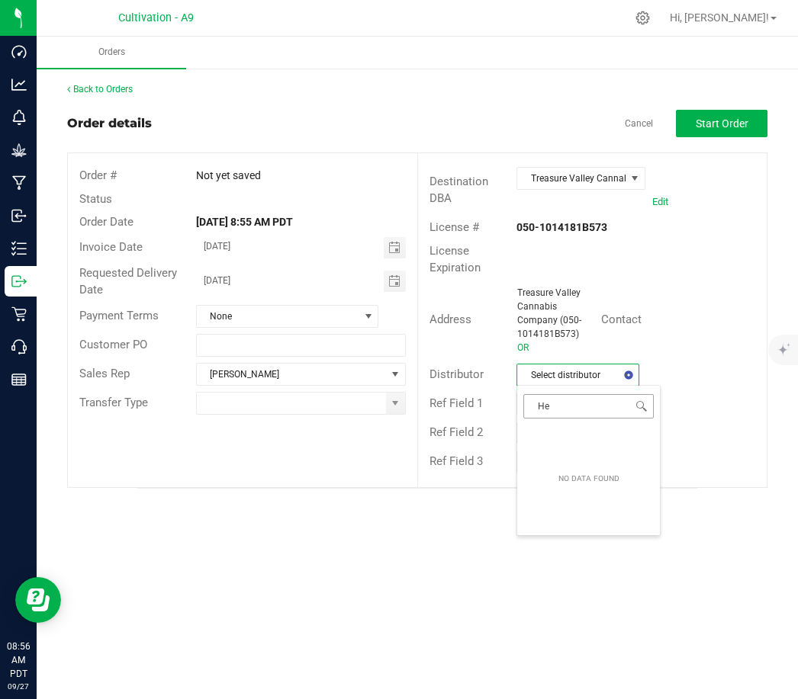
type input "H"
type input "The heights"
click at [685, 378] on div "Distributor Select distributor" at bounding box center [592, 375] width 348 height 29
click at [392, 242] on span "Toggle calendar" at bounding box center [394, 248] width 12 height 12
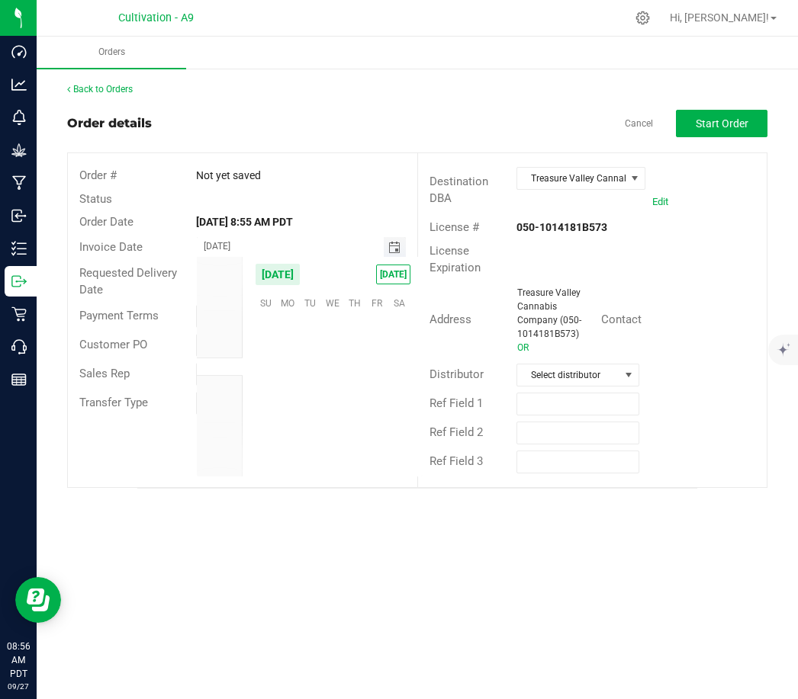
scroll to position [247284, 0]
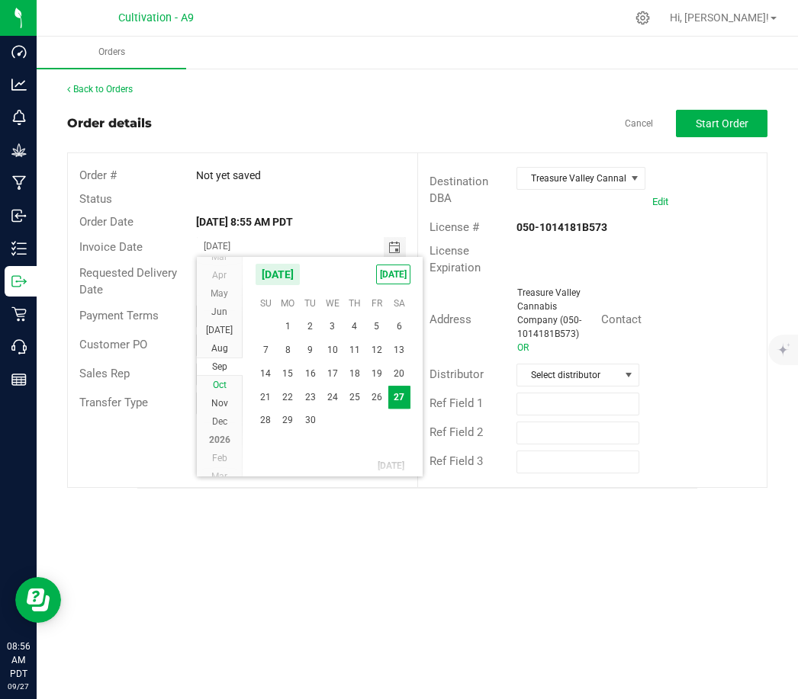
click at [223, 384] on span "Oct" at bounding box center [220, 385] width 14 height 11
click at [352, 326] on span "2" at bounding box center [354, 326] width 22 height 24
type input "[DATE]"
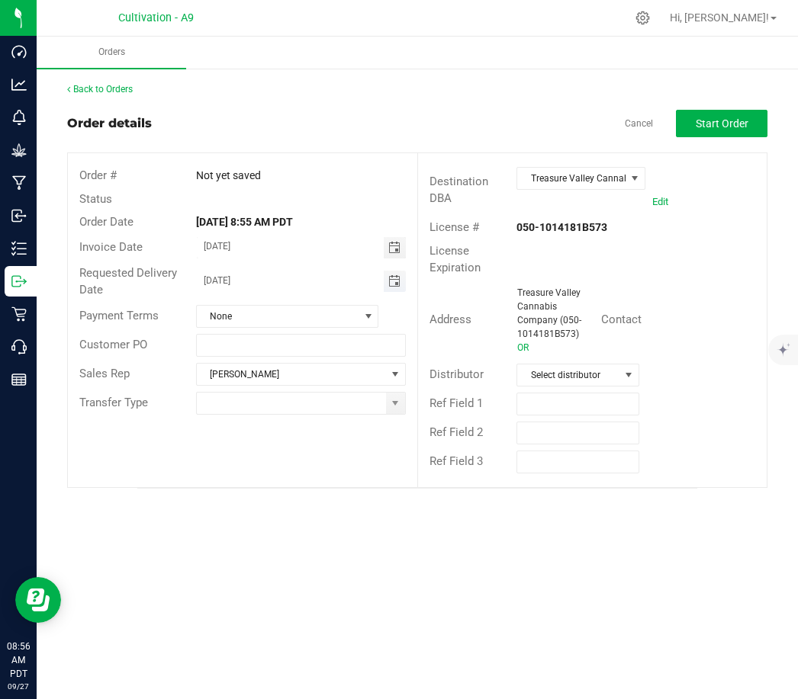
click at [394, 276] on span "Toggle calendar" at bounding box center [394, 281] width 12 height 12
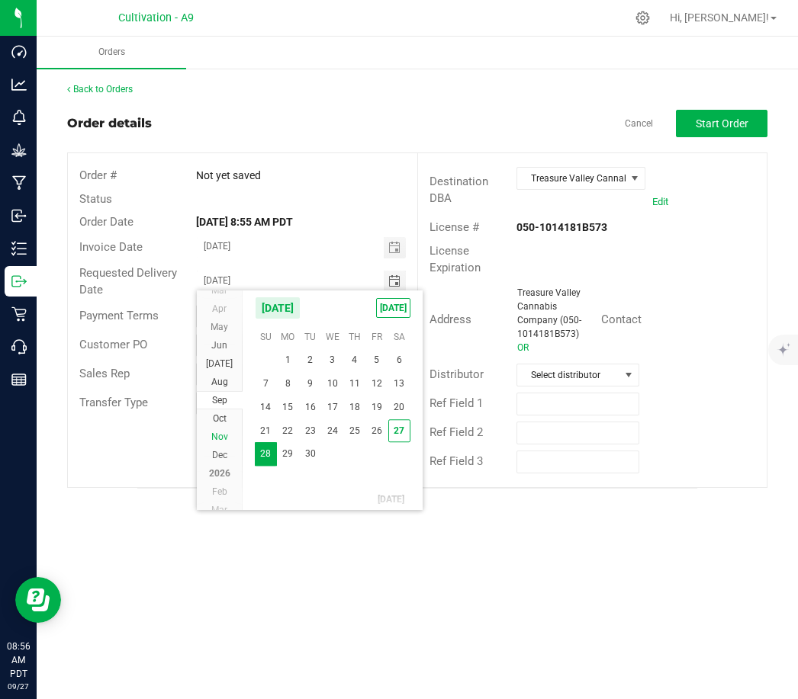
click at [222, 419] on span "Oct" at bounding box center [220, 418] width 14 height 11
click at [360, 354] on span "2" at bounding box center [354, 360] width 22 height 24
type input "[DATE]"
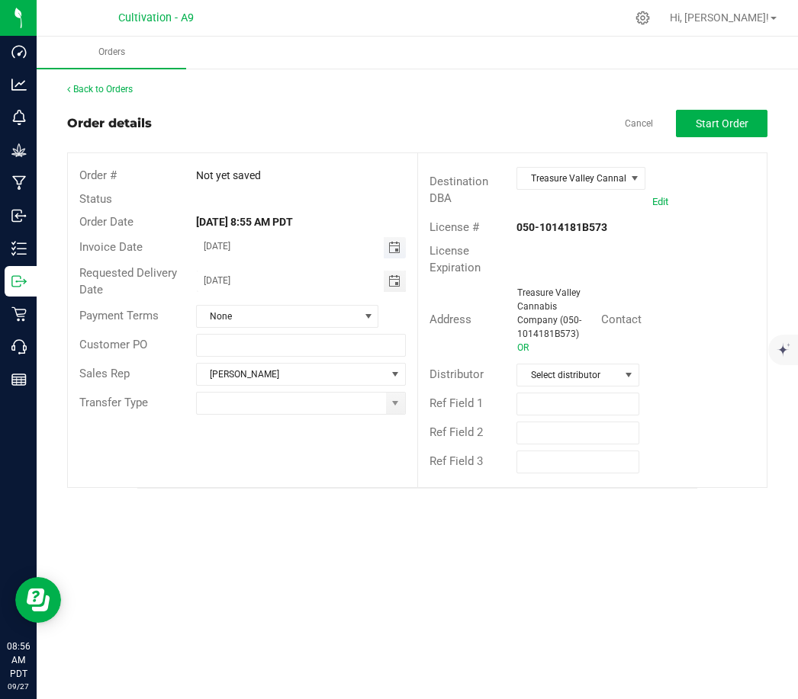
click at [393, 249] on span "Toggle calendar" at bounding box center [394, 248] width 12 height 12
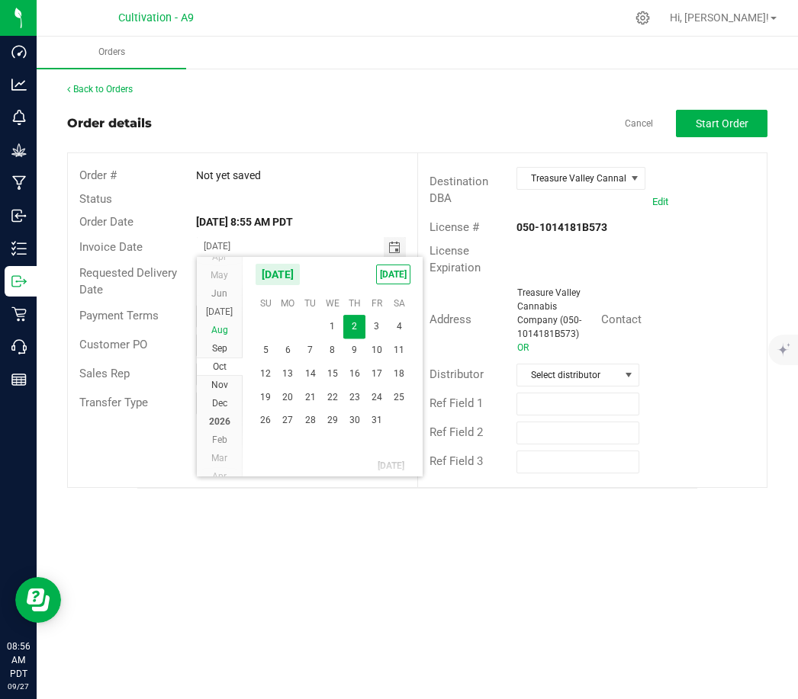
click at [222, 348] on span "Sep" at bounding box center [219, 348] width 15 height 11
click at [392, 394] on span "27" at bounding box center [399, 398] width 22 height 24
type input "[DATE]"
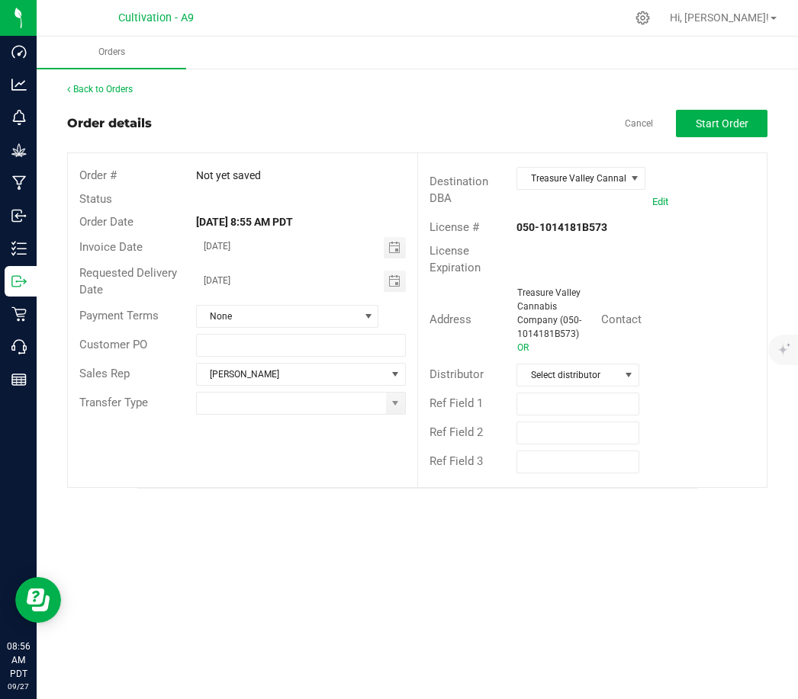
click at [358, 557] on div "Orders Back to Orders Order details Cancel Start Order Order # Not yet saved St…" at bounding box center [417, 368] width 761 height 663
click at [214, 311] on span "None" at bounding box center [278, 316] width 162 height 21
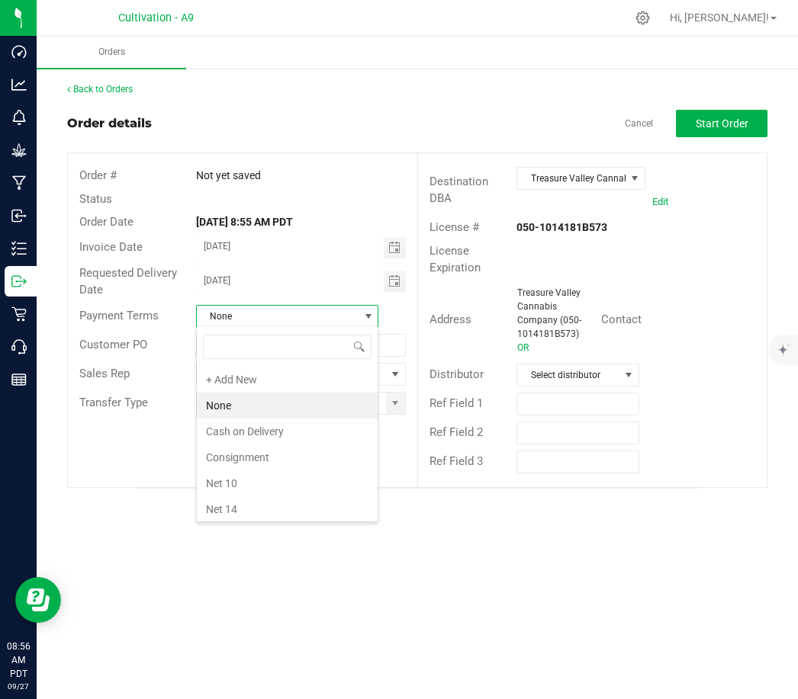
scroll to position [23, 183]
click at [224, 512] on li "Net 14" at bounding box center [287, 509] width 181 height 26
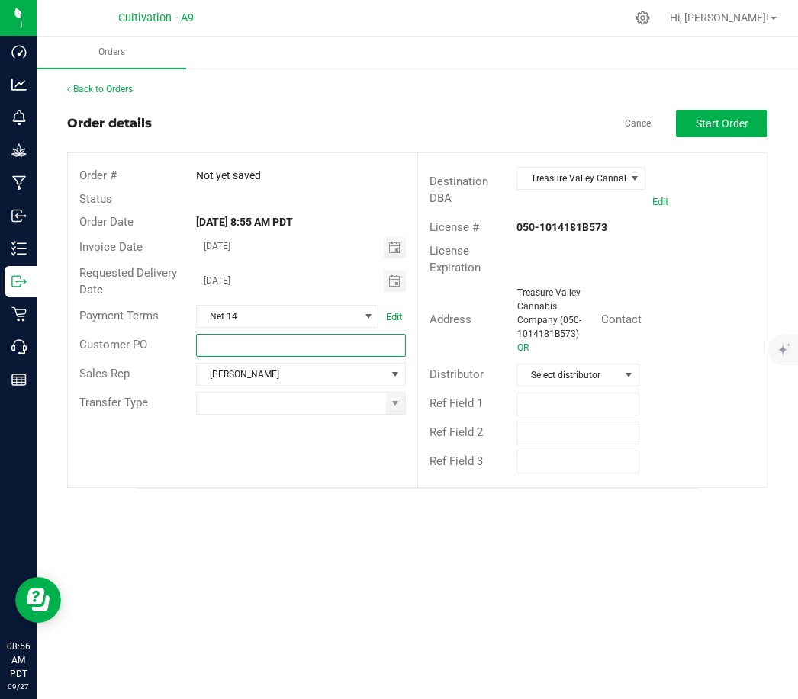
click at [239, 342] on input "text" at bounding box center [301, 345] width 210 height 23
click at [250, 404] on input at bounding box center [291, 403] width 189 height 21
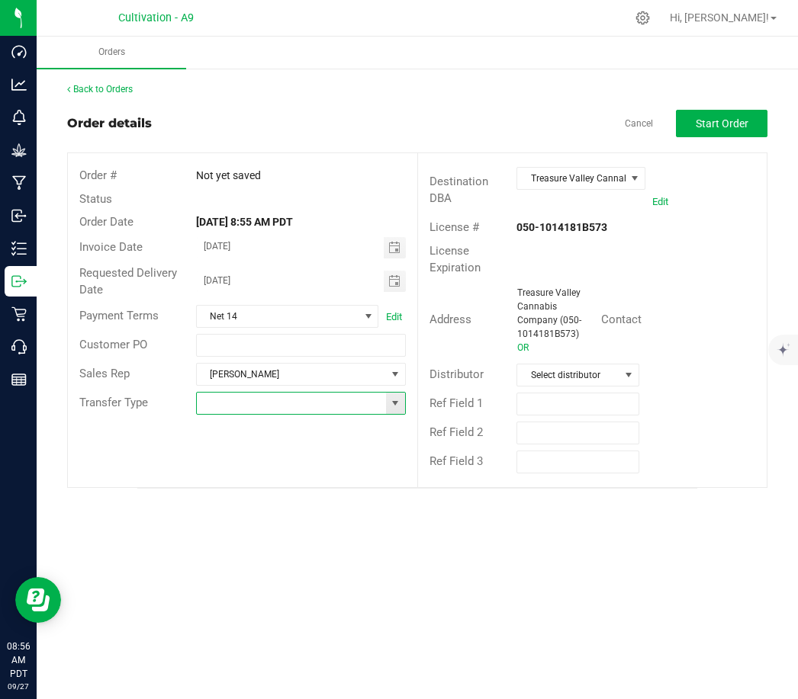
click at [400, 397] on span at bounding box center [395, 403] width 12 height 12
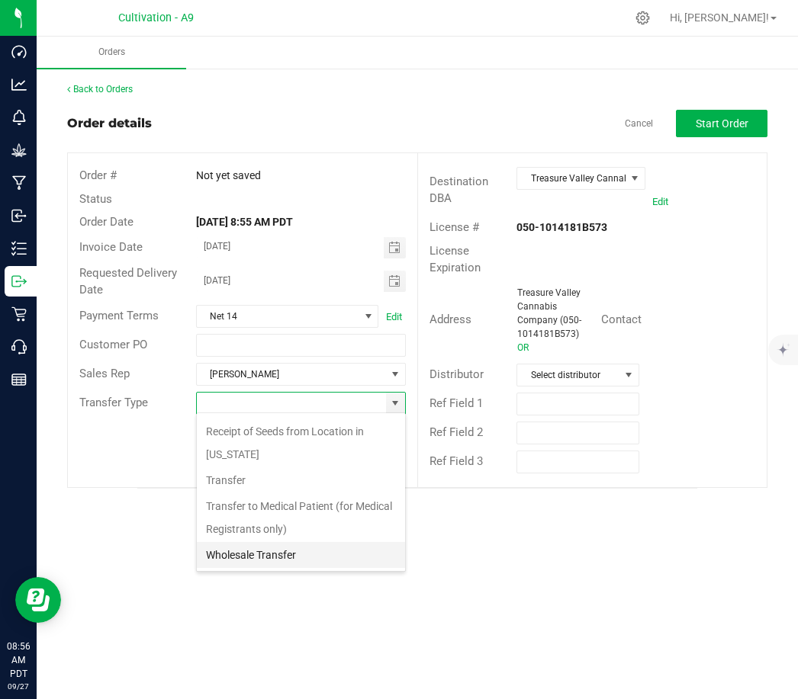
scroll to position [49, 0]
click at [262, 549] on li "Wholesale Transfer" at bounding box center [301, 555] width 208 height 26
type input "Wholesale Transfer"
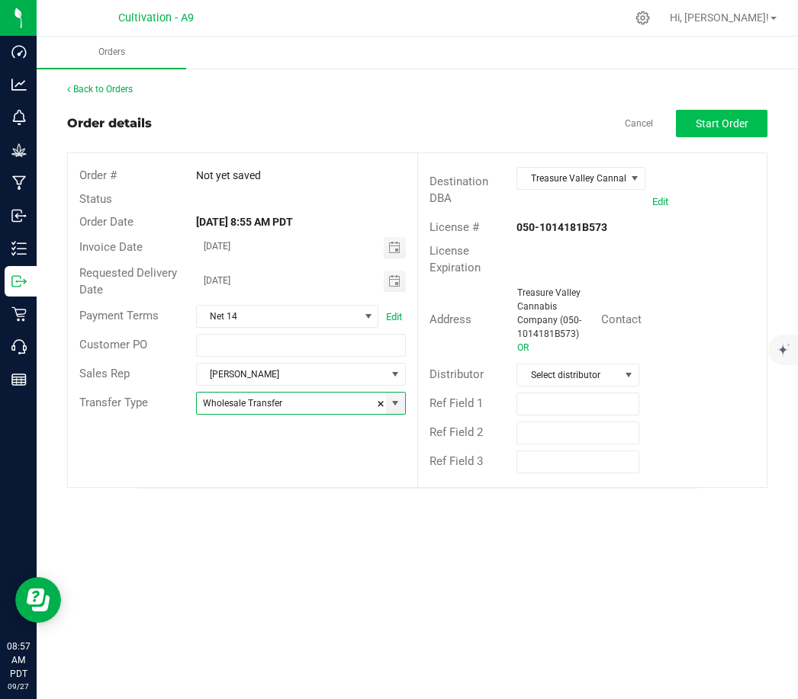
click at [720, 117] on span "Start Order" at bounding box center [721, 123] width 53 height 12
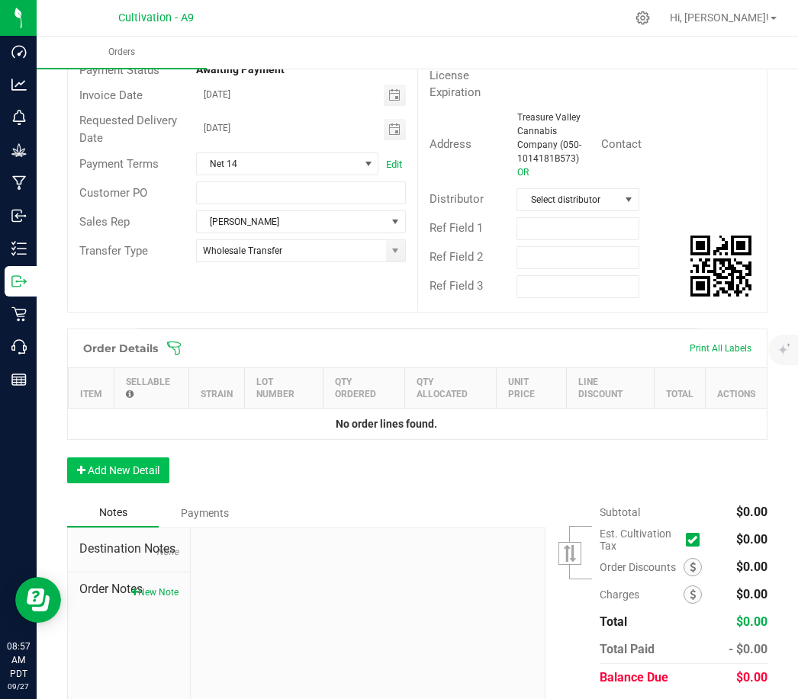
scroll to position [175, 0]
click at [143, 471] on button "Add New Detail" at bounding box center [118, 471] width 102 height 26
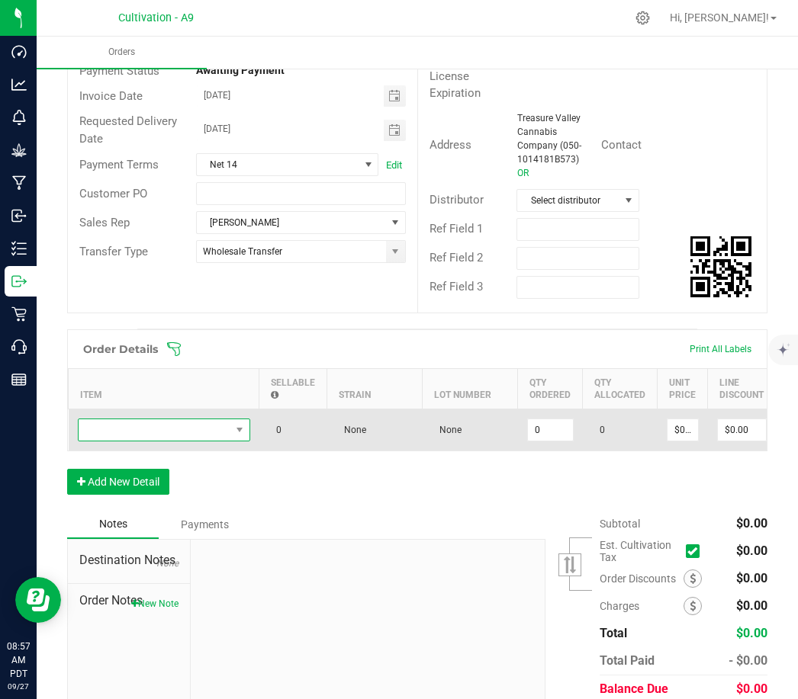
click at [158, 429] on span "NO DATA FOUND" at bounding box center [155, 429] width 152 height 21
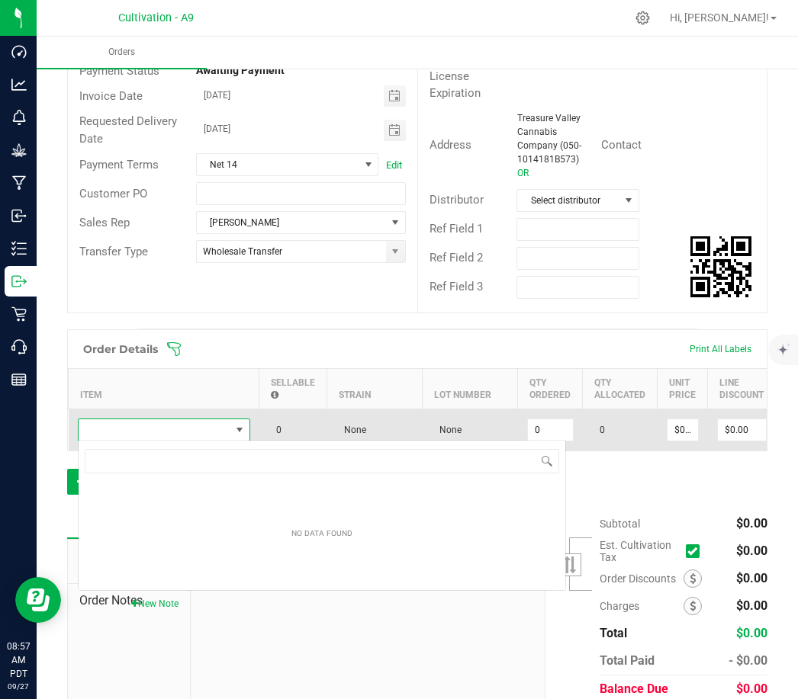
scroll to position [23, 172]
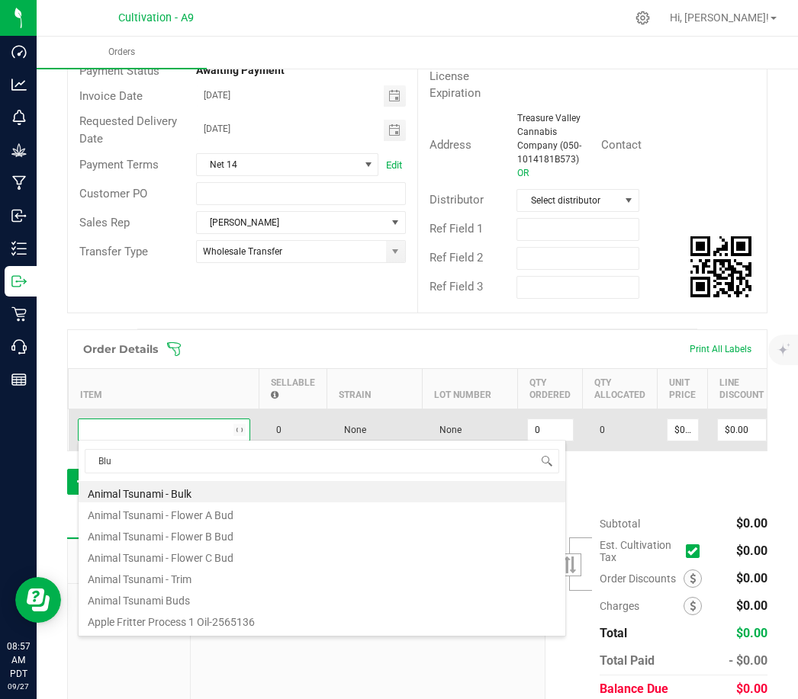
type input "Blue"
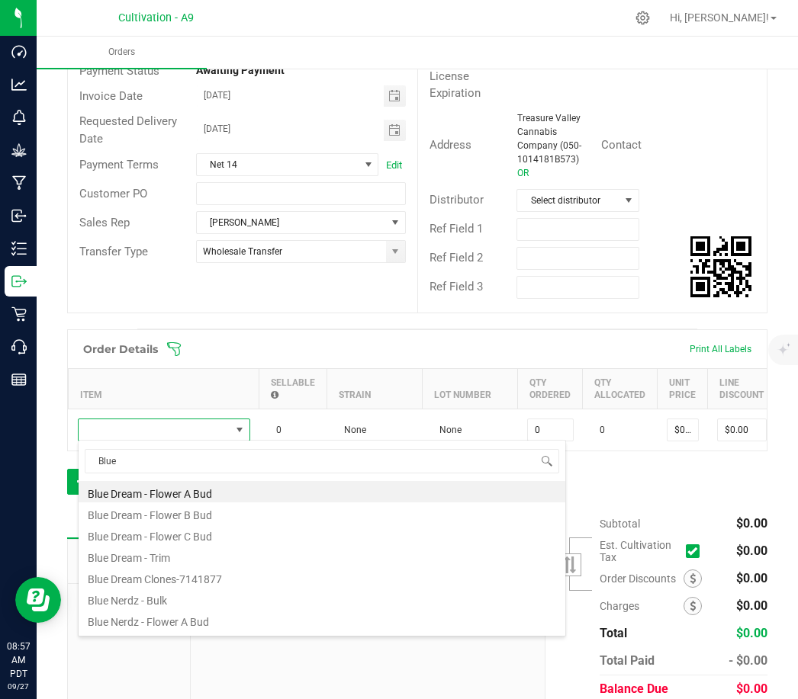
click at [148, 496] on li "Blue Dream - Flower A Bud" at bounding box center [322, 491] width 486 height 21
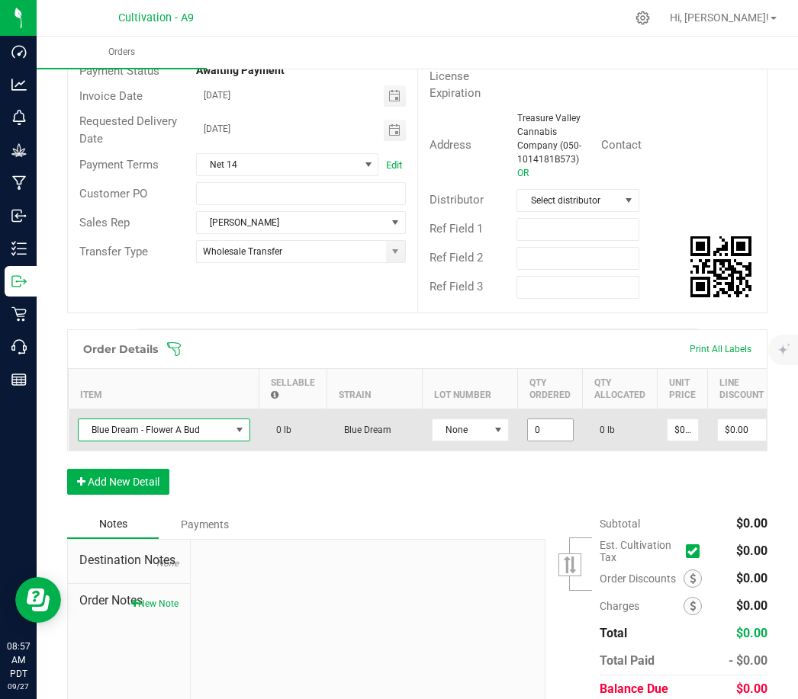
click at [554, 430] on input "0" at bounding box center [550, 429] width 45 height 21
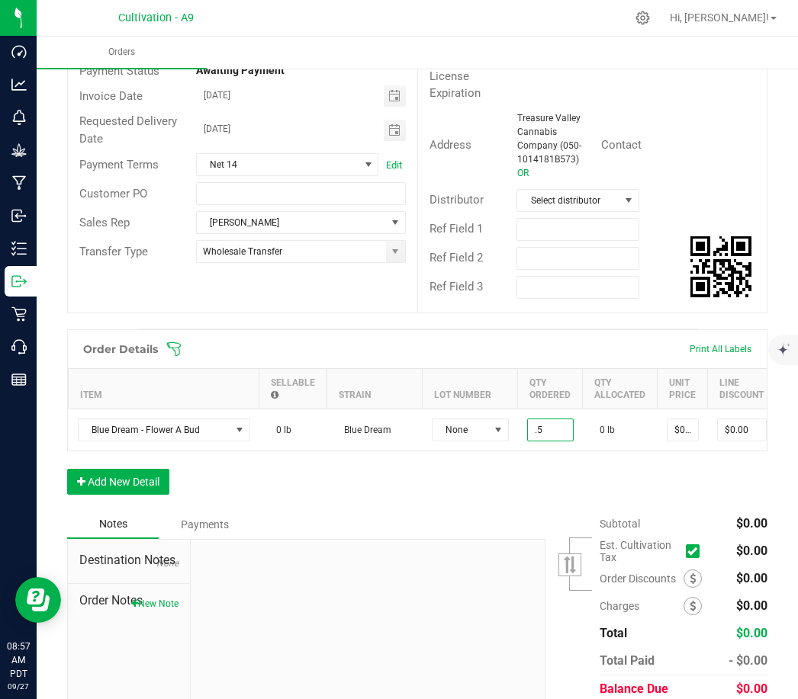
type input "0.5000 lb"
click at [545, 462] on div "Order Details Print All Labels Item Sellable Strain Lot Number Qty Ordered Qty …" at bounding box center [417, 419] width 700 height 181
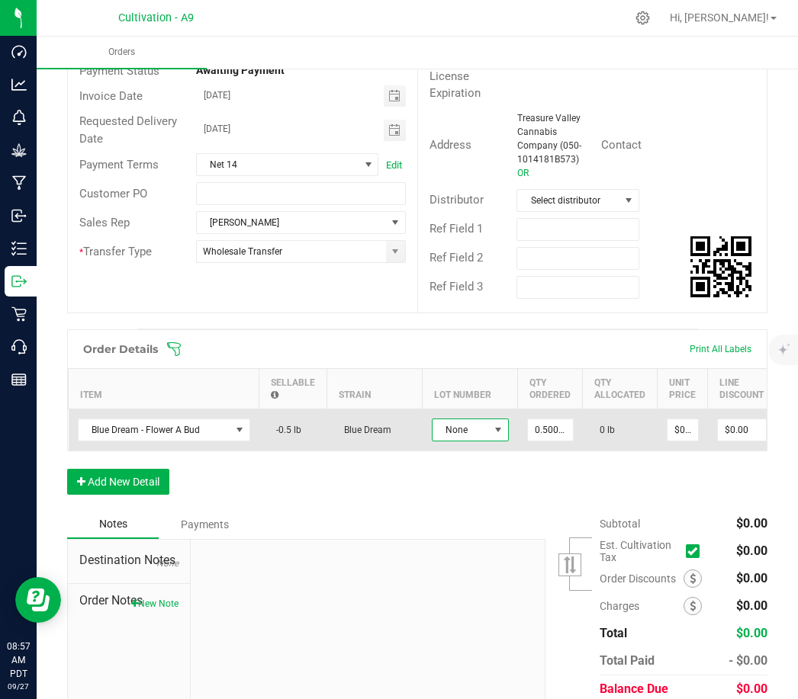
click at [496, 426] on span at bounding box center [498, 430] width 12 height 12
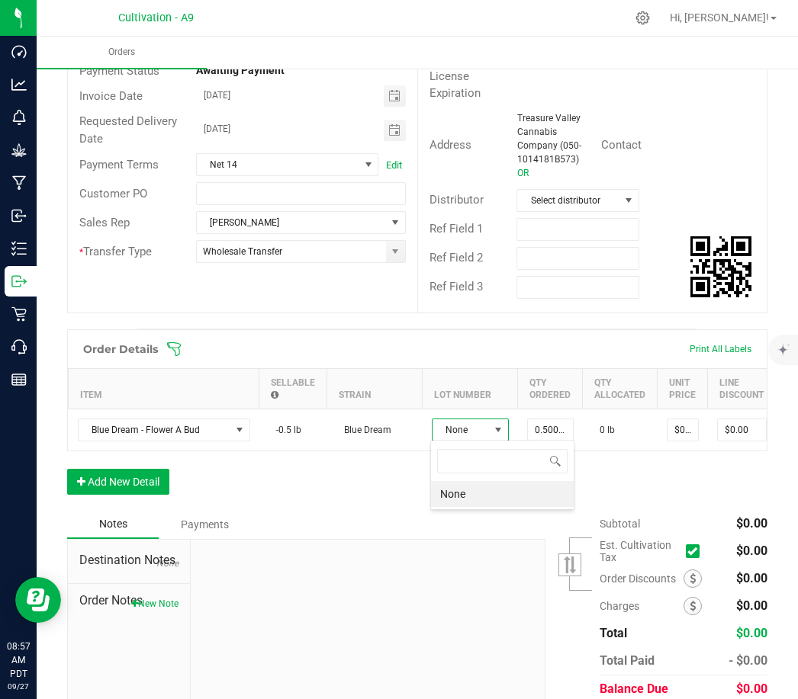
click at [479, 494] on li "None" at bounding box center [502, 494] width 143 height 26
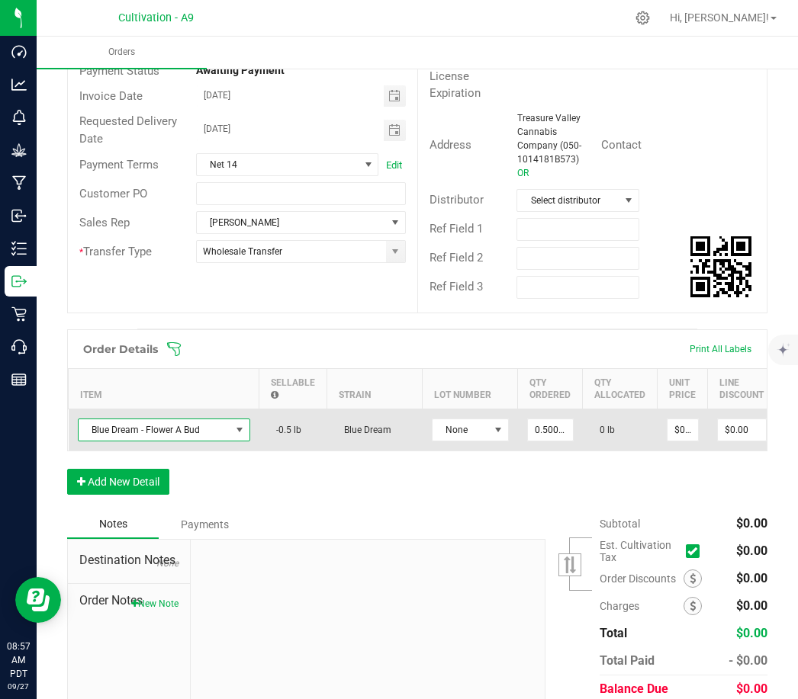
click at [223, 430] on span "Blue Dream - Flower A Bud" at bounding box center [155, 429] width 152 height 21
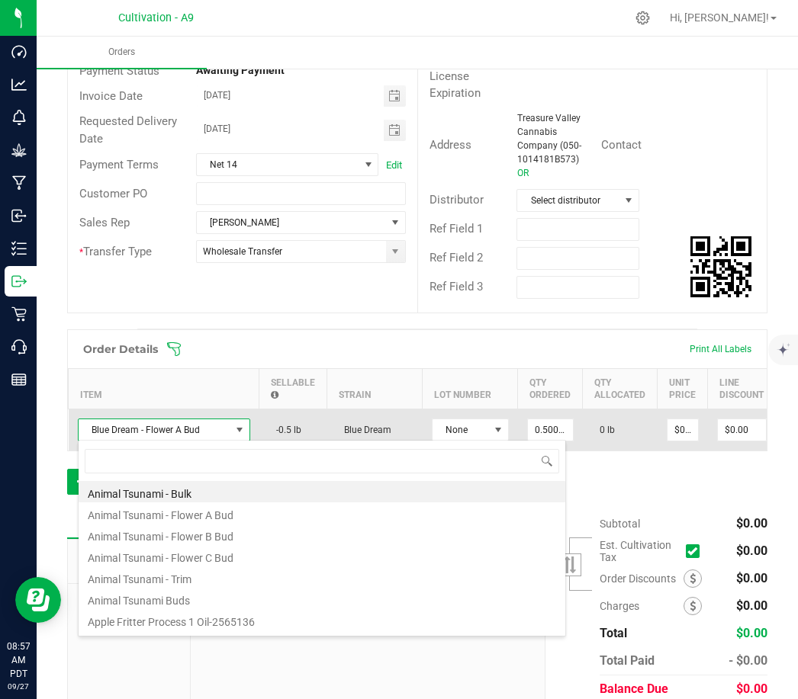
scroll to position [23, 172]
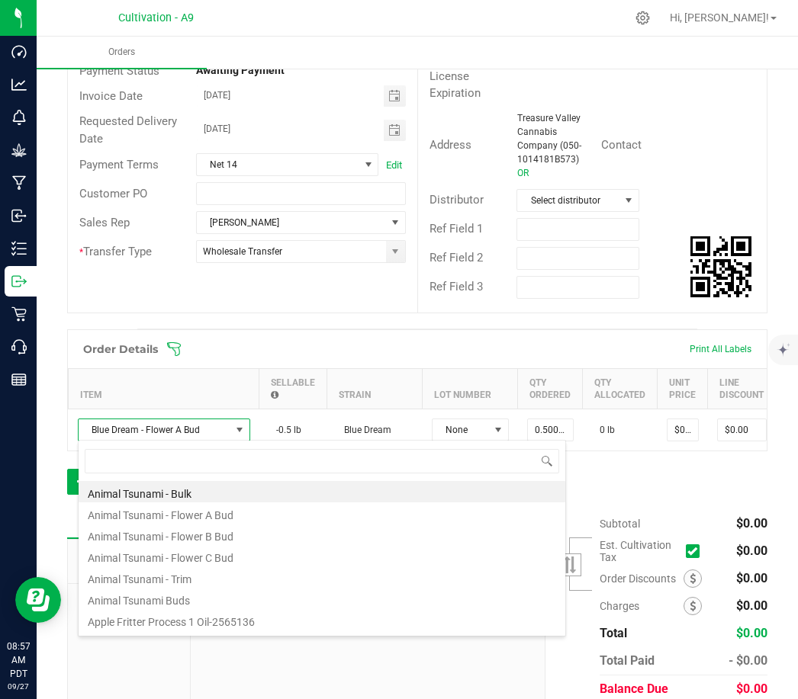
click at [191, 498] on li "Animal Tsunami - Bulk" at bounding box center [322, 491] width 486 height 21
type input "0.5000 g"
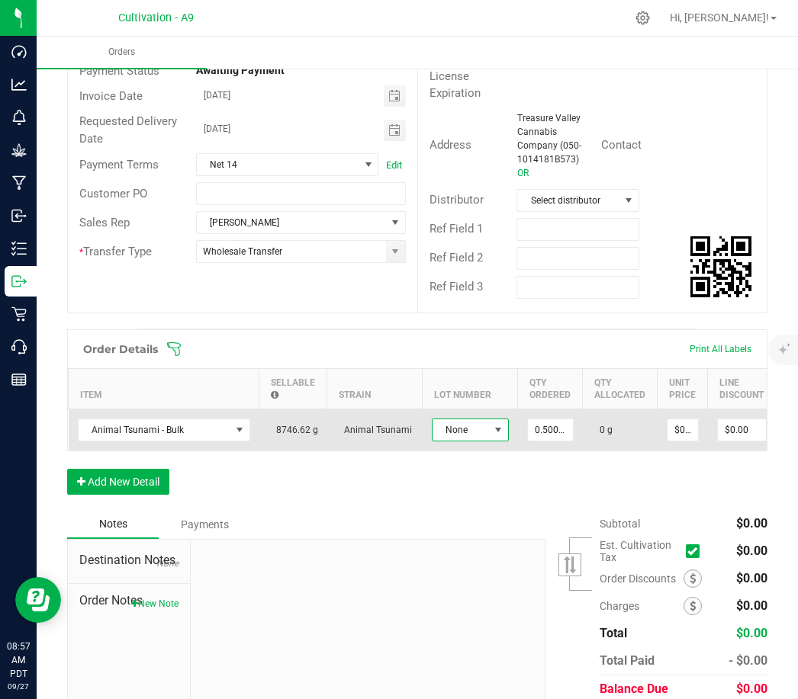
click at [501, 429] on span at bounding box center [498, 430] width 12 height 12
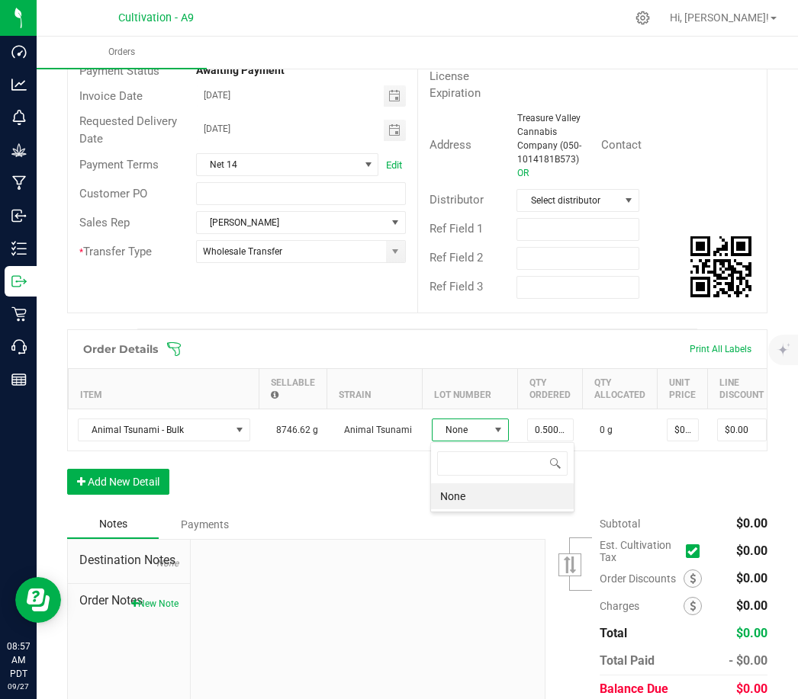
click at [387, 481] on div "Order Details Print All Labels Item Sellable Strain Lot Number Qty Ordered Qty …" at bounding box center [417, 419] width 700 height 181
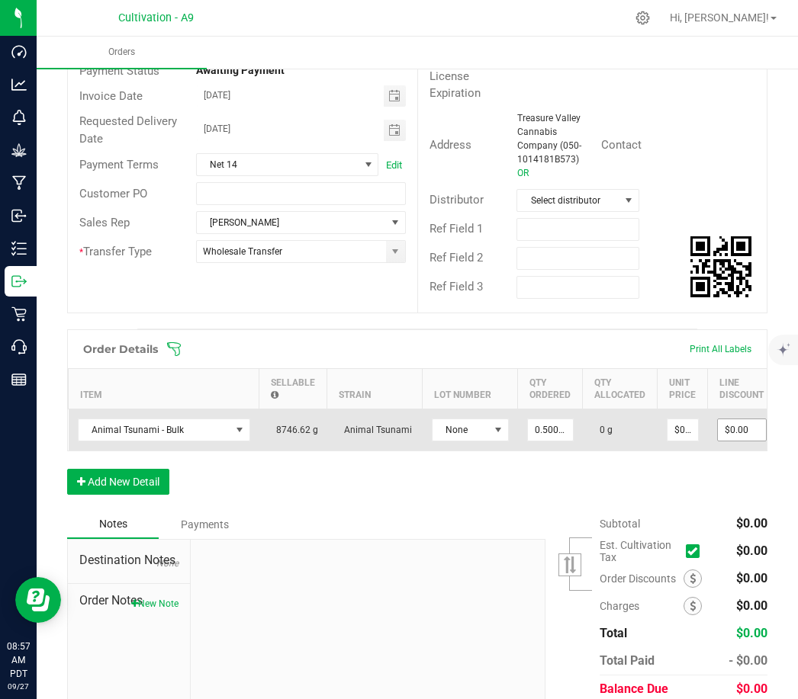
type input "0"
click at [756, 430] on input "0" at bounding box center [741, 429] width 48 height 21
type input "0"
type input "$0.00"
click at [692, 429] on input "0" at bounding box center [682, 429] width 30 height 21
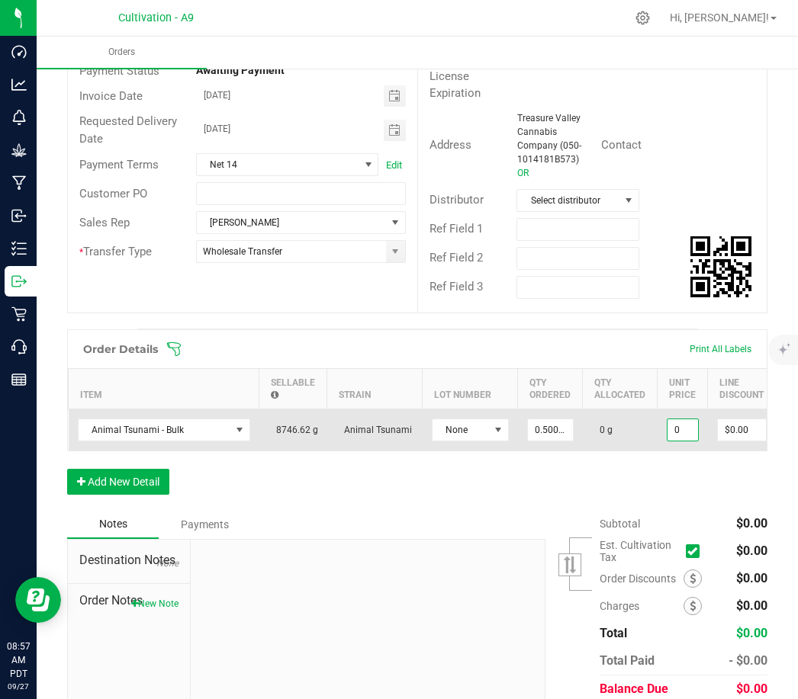
click at [682, 430] on input "0" at bounding box center [682, 429] width 30 height 21
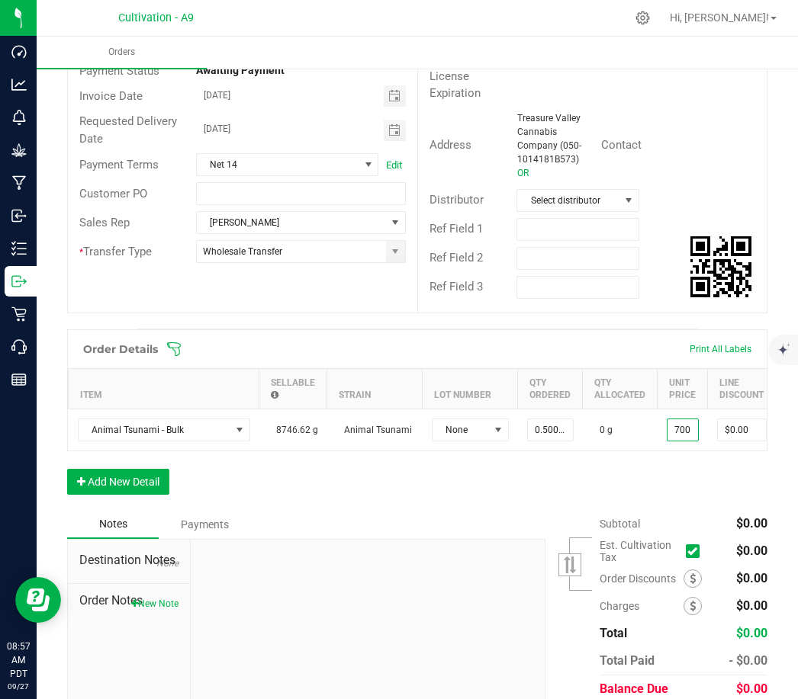
type input "$700.00000"
type input "$350.00"
click at [628, 491] on div "Order Details Print All Labels Item Sellable Strain Lot Number Qty Ordered Qty …" at bounding box center [417, 419] width 700 height 181
click at [149, 488] on button "Add New Detail" at bounding box center [118, 482] width 102 height 26
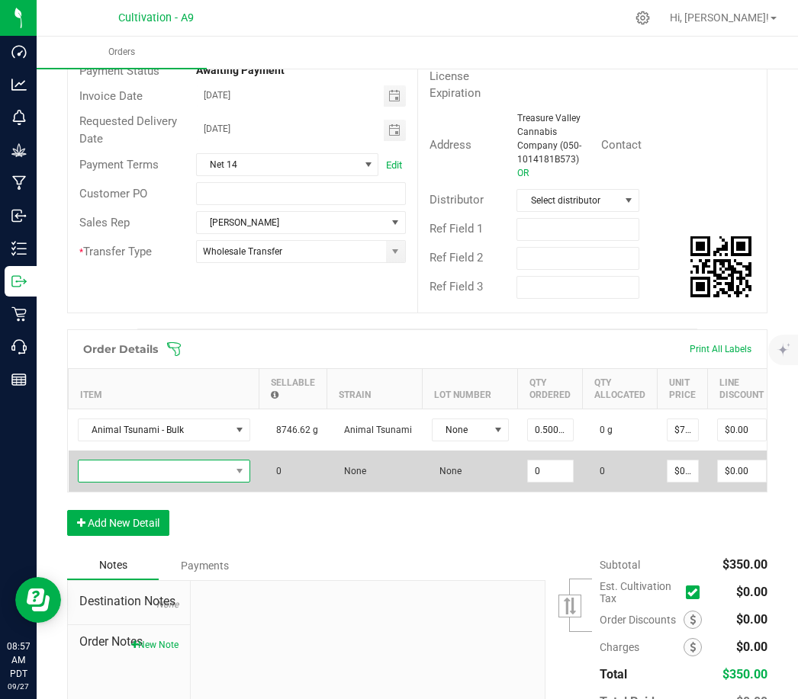
click at [194, 470] on span "NO DATA FOUND" at bounding box center [155, 471] width 152 height 21
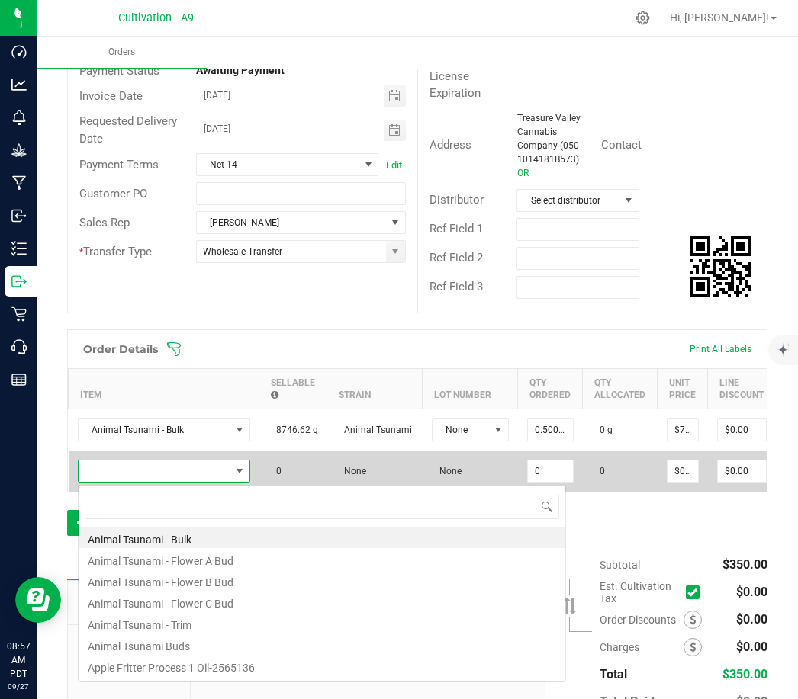
scroll to position [23, 172]
type input "Blue dream"
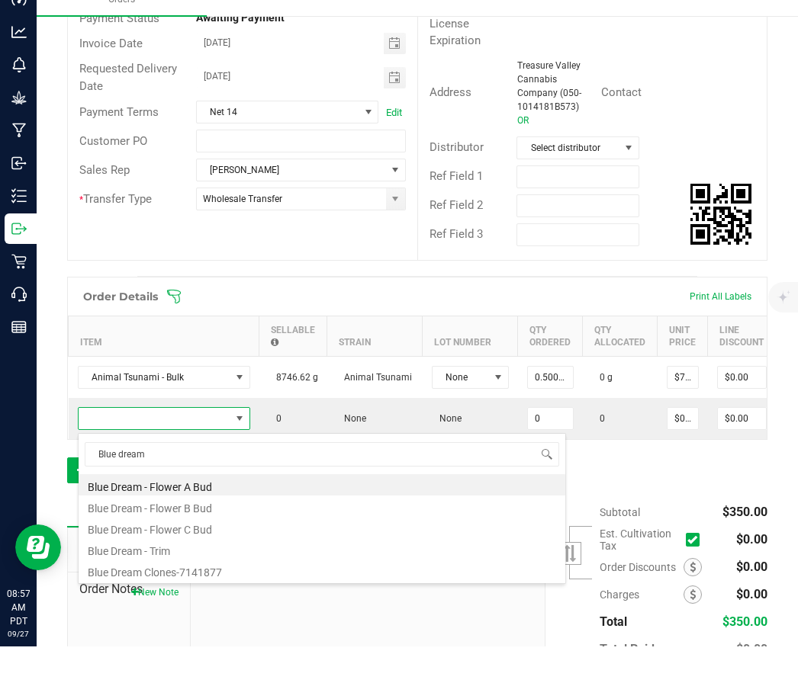
scroll to position [24, 0]
click at [183, 527] on li "Blue Dream - Flower A Bud" at bounding box center [322, 537] width 486 height 21
type input "0.0000 lb"
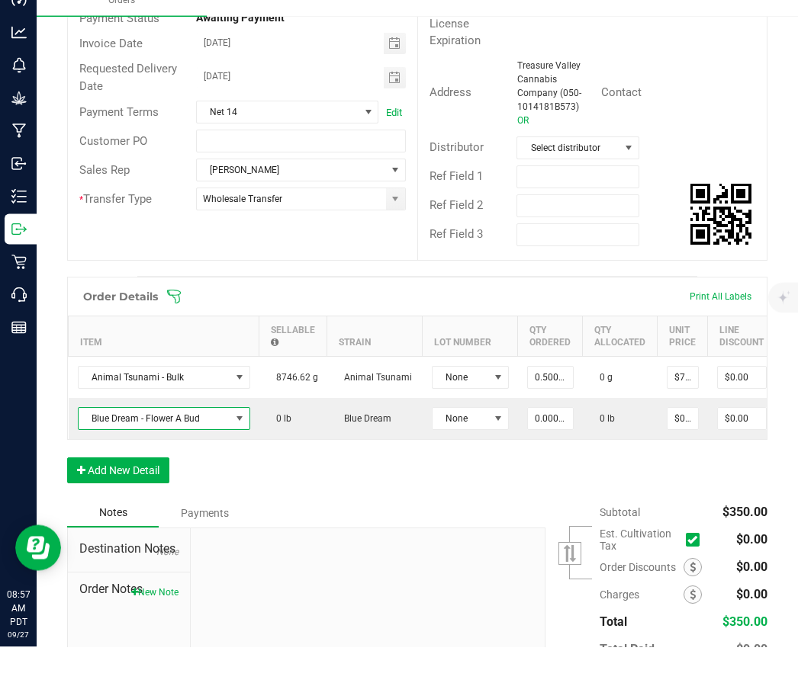
scroll to position [49, 0]
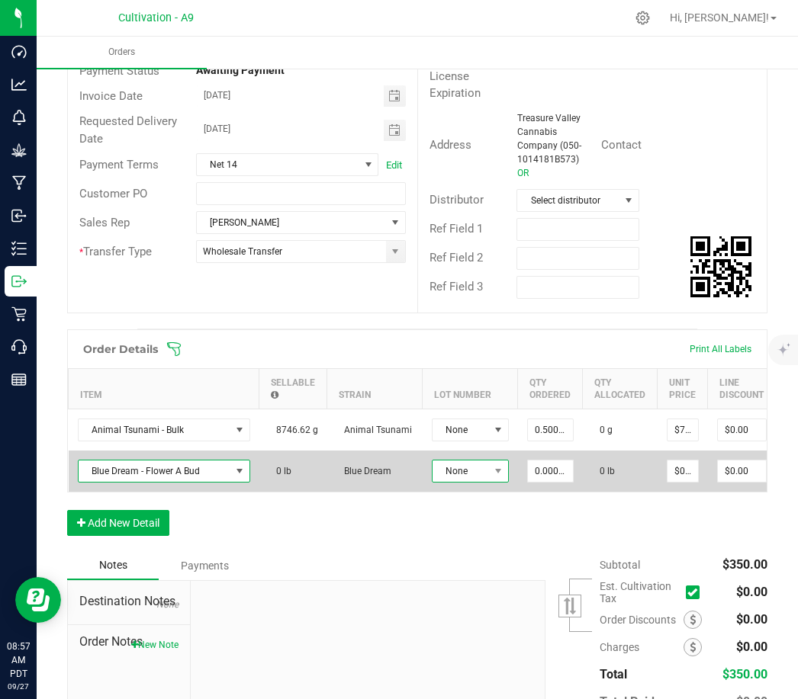
click at [453, 461] on span "None" at bounding box center [460, 471] width 56 height 21
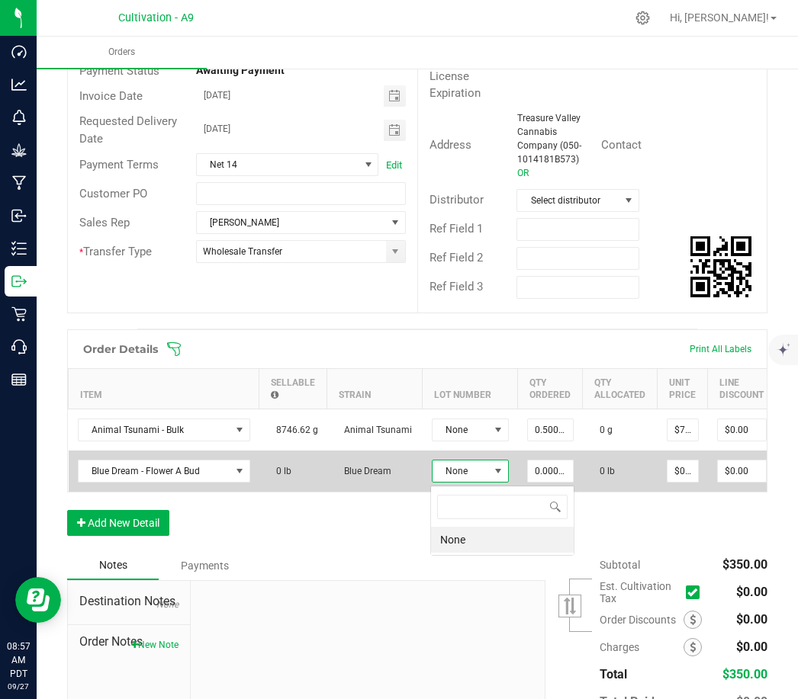
scroll to position [23, 77]
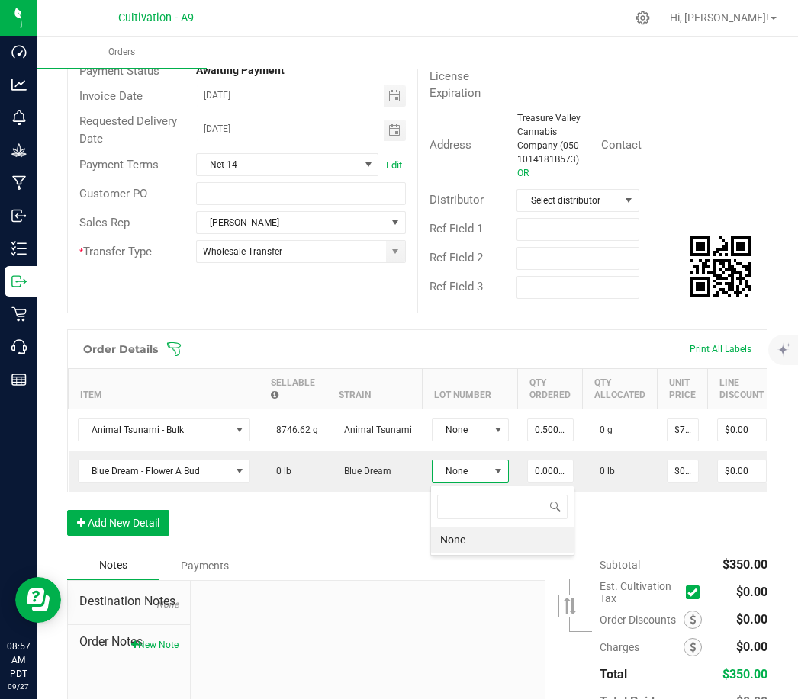
click at [355, 551] on div "Notes Payments" at bounding box center [300, 565] width 467 height 29
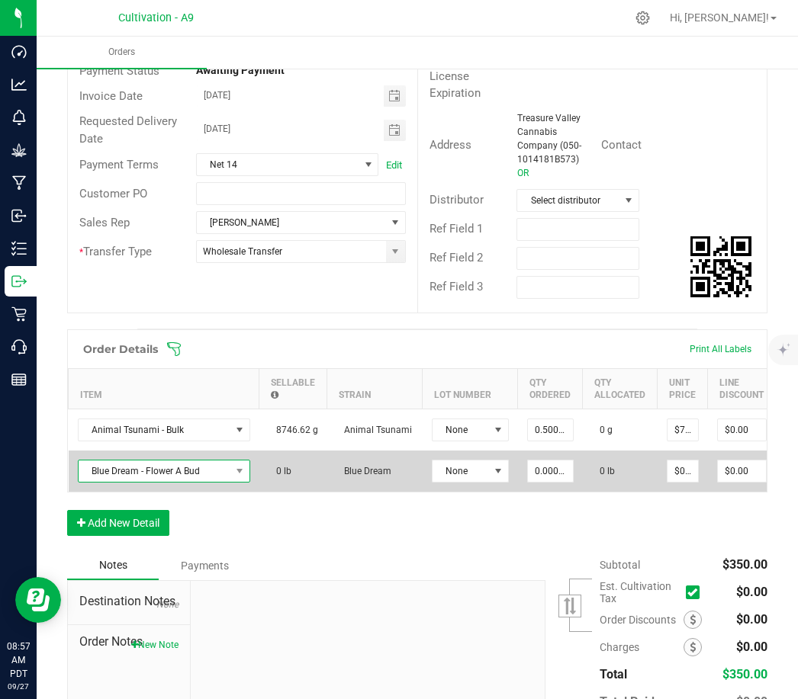
click at [217, 461] on span "Blue Dream - Flower A Bud" at bounding box center [155, 471] width 152 height 21
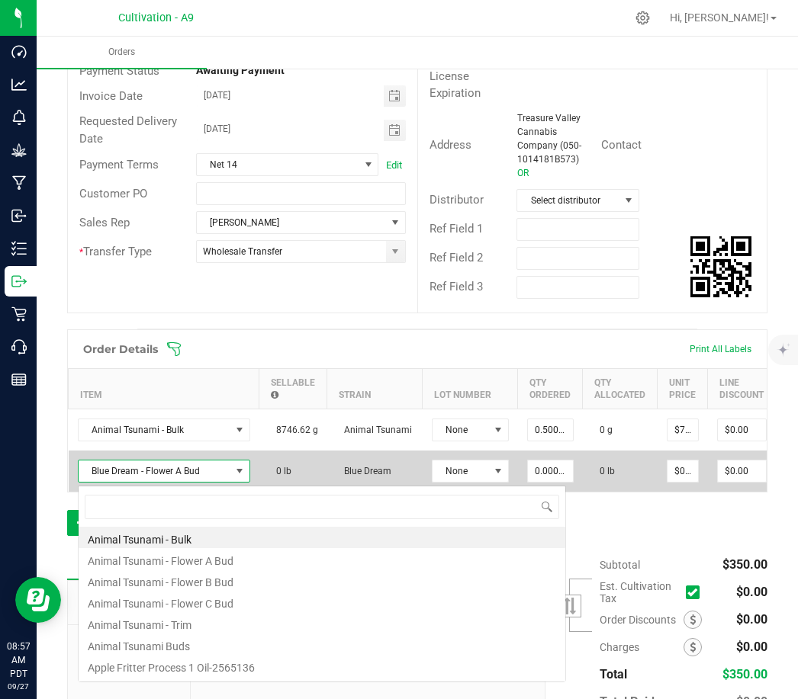
scroll to position [23, 172]
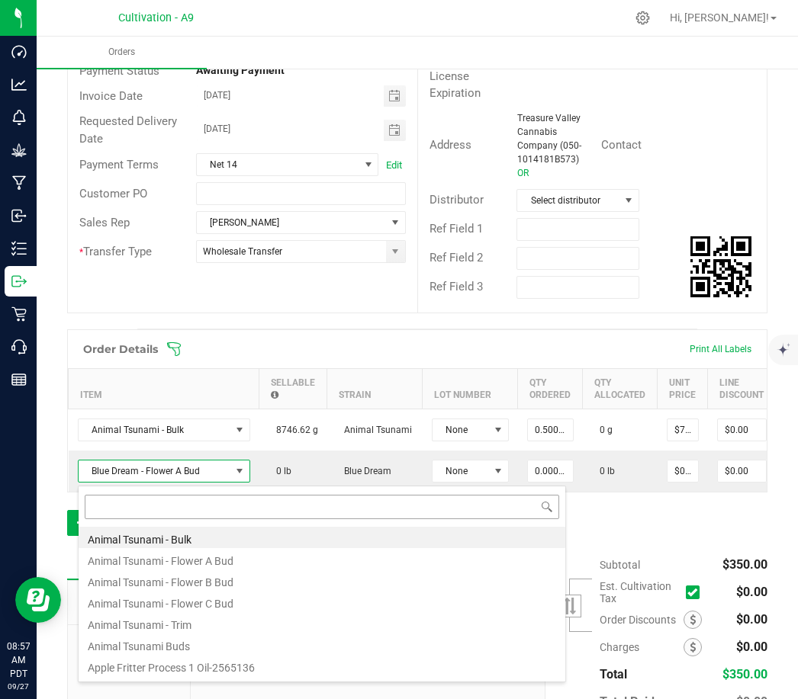
click at [184, 495] on input at bounding box center [322, 507] width 474 height 24
type input "Blue"
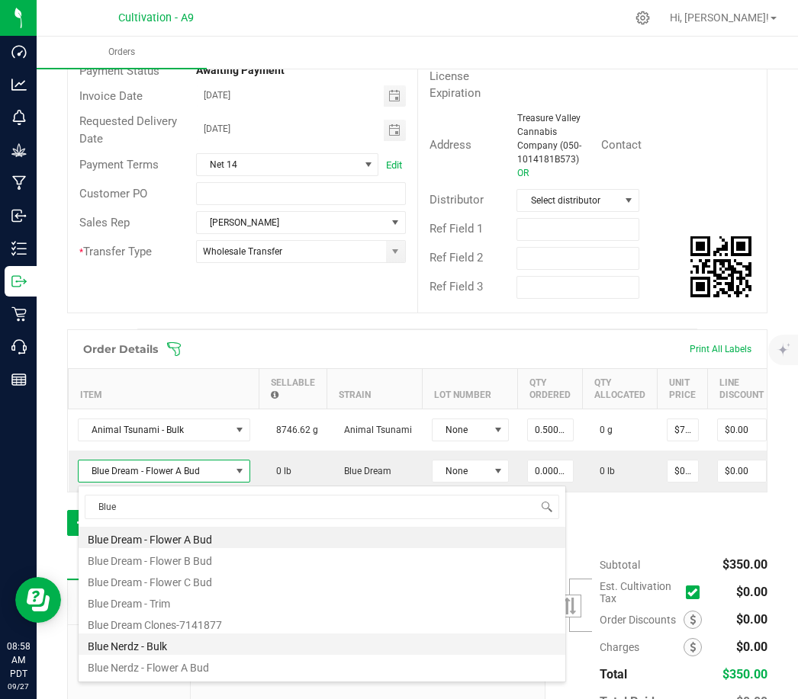
click at [159, 634] on li "Blue Nerdz - Bulk" at bounding box center [322, 644] width 486 height 21
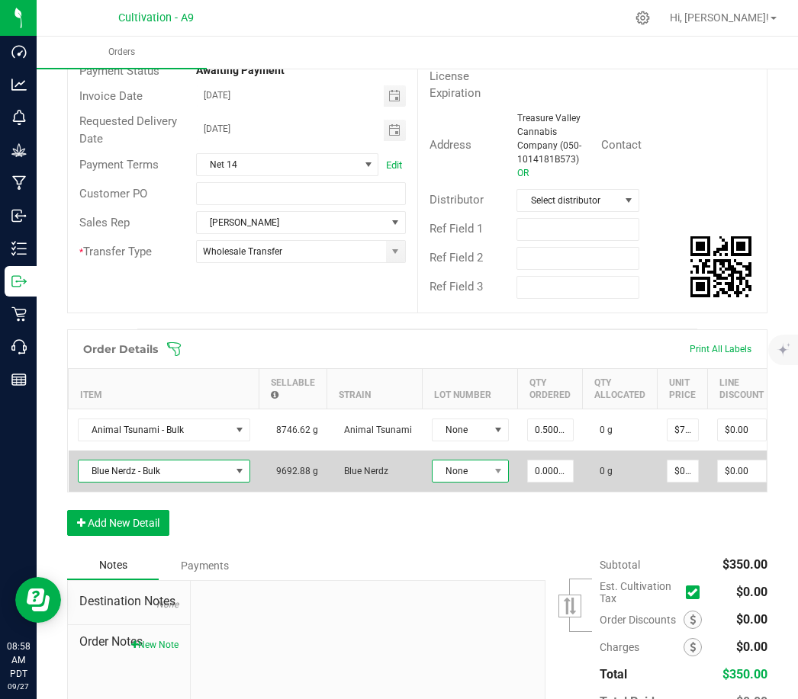
click at [484, 461] on span "None" at bounding box center [460, 471] width 56 height 21
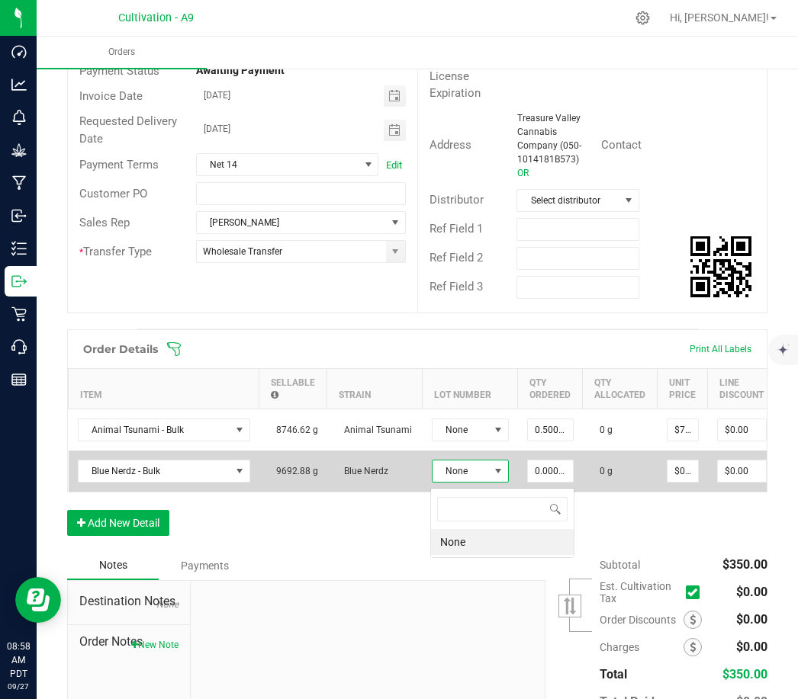
scroll to position [23, 77]
click at [552, 461] on input "0" at bounding box center [550, 471] width 45 height 21
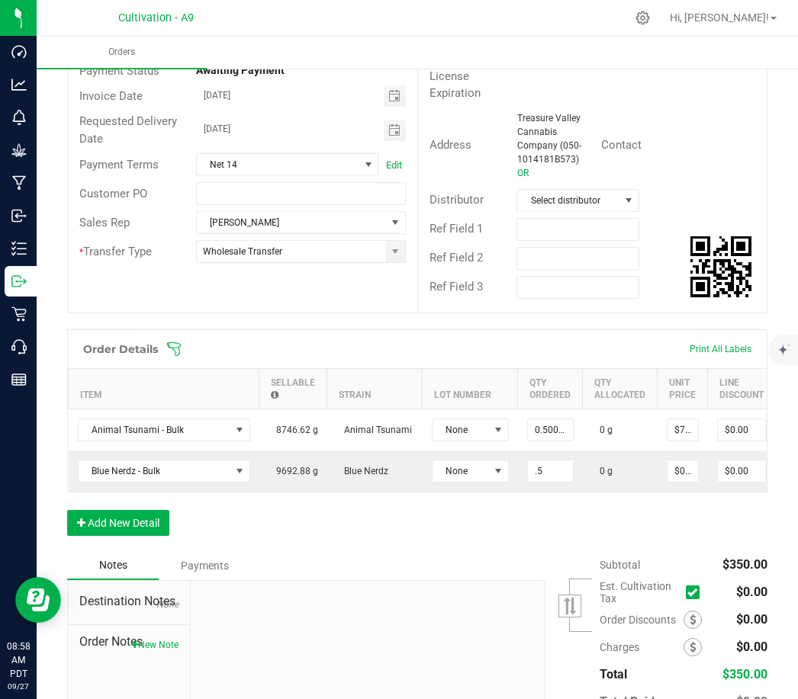
type input "0.5000 g"
click at [526, 470] on div "Order Details Print All Labels Item Sellable Strain Lot Number Qty Ordered Qty …" at bounding box center [417, 440] width 700 height 222
click at [120, 510] on button "Add New Detail" at bounding box center [118, 523] width 102 height 26
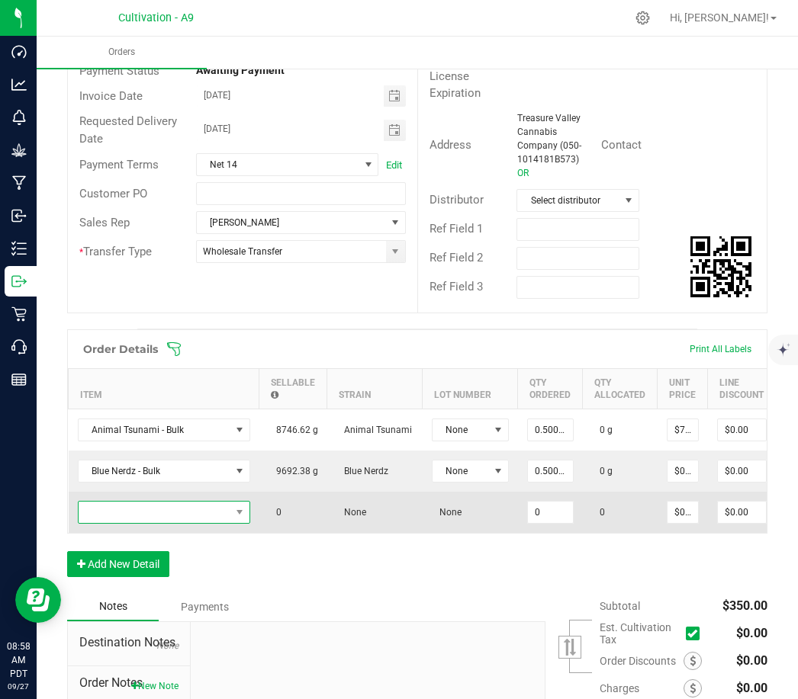
click at [164, 502] on span "NO DATA FOUND" at bounding box center [155, 512] width 152 height 21
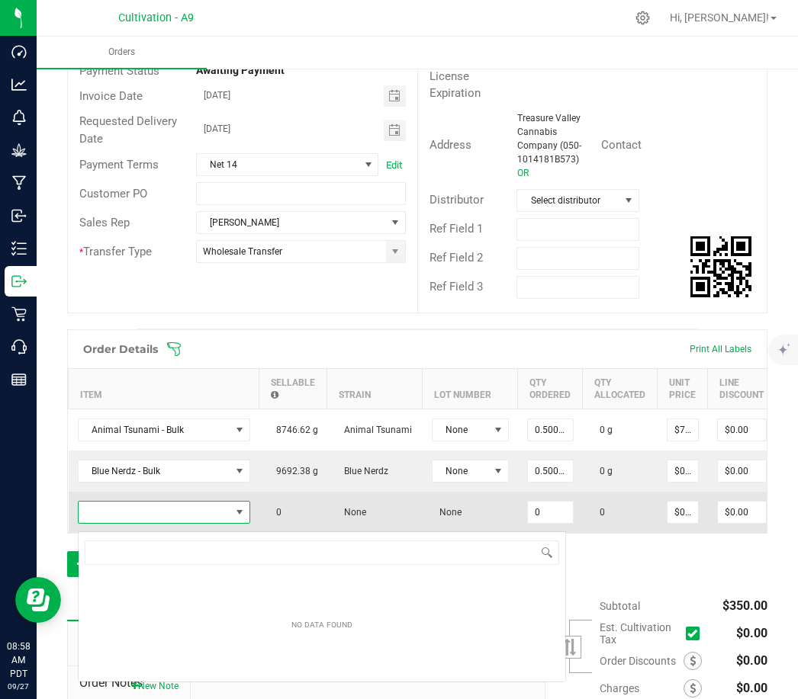
scroll to position [23, 172]
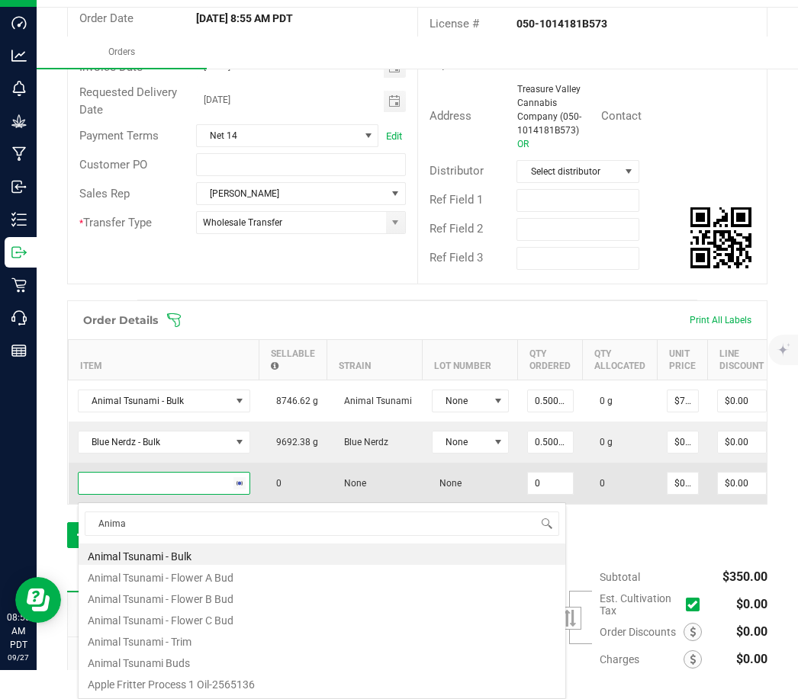
type input "Animal"
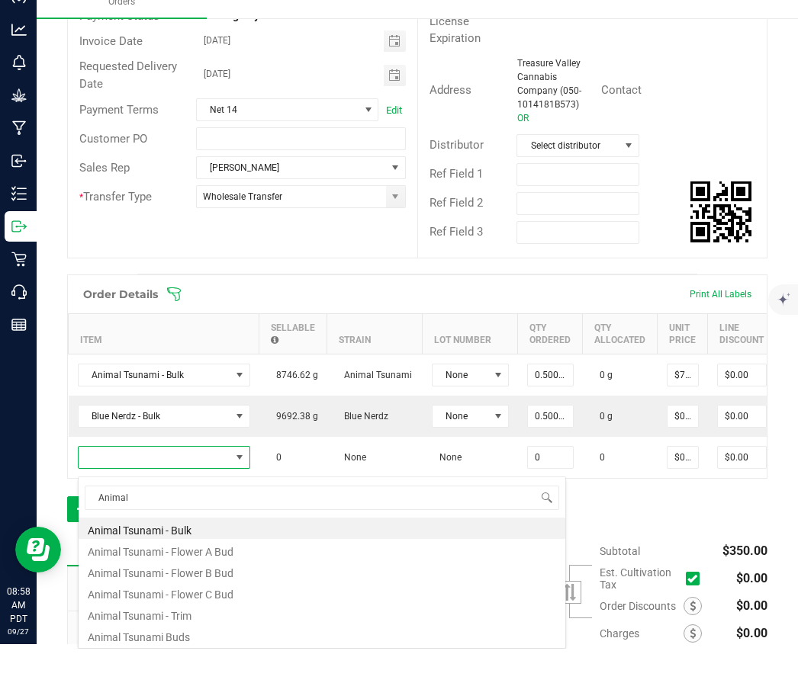
click at [161, 675] on li "Animal Tsunami Buds" at bounding box center [322, 685] width 486 height 21
type input "0.0000 g"
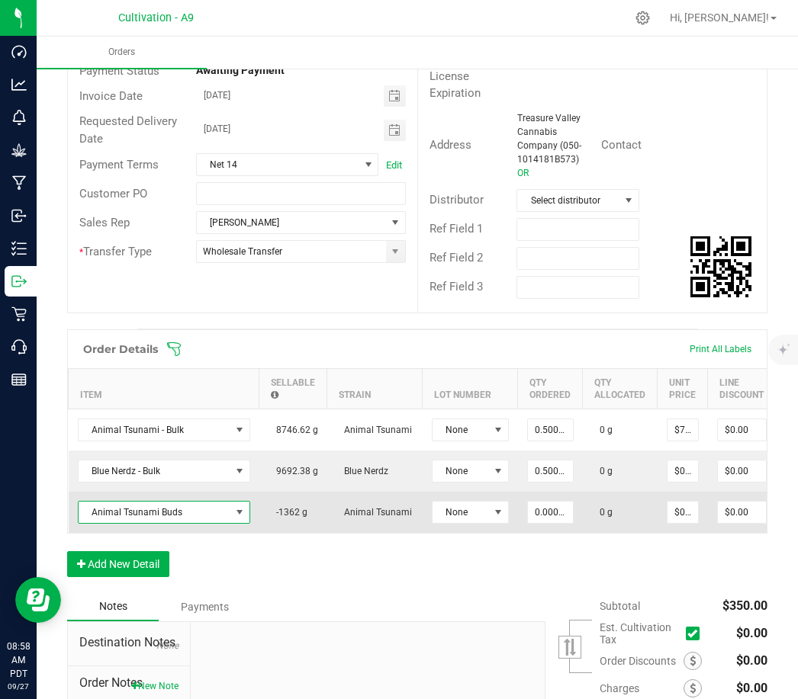
click at [222, 502] on span "Animal Tsunami Buds" at bounding box center [155, 512] width 152 height 21
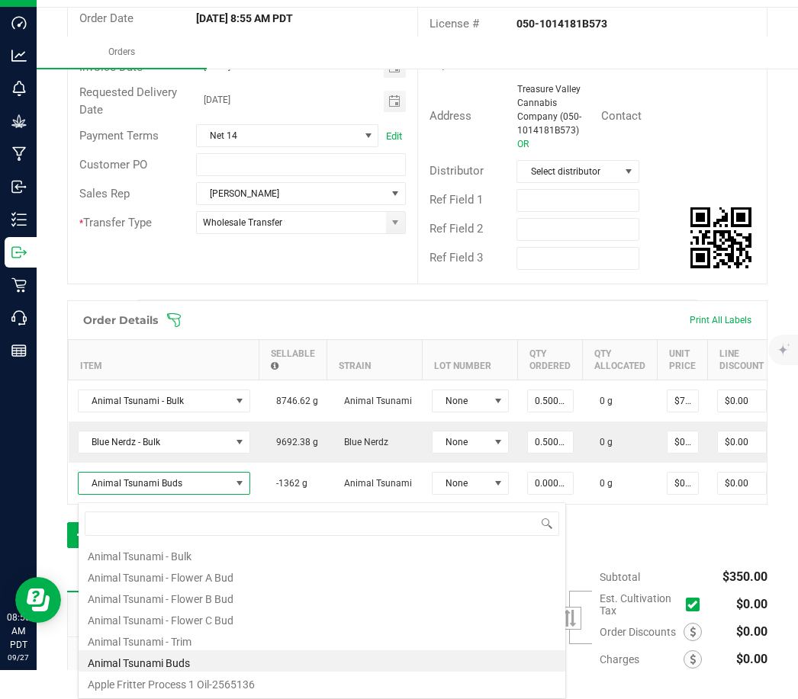
click at [185, 506] on span at bounding box center [322, 524] width 486 height 36
click at [178, 512] on input at bounding box center [322, 524] width 474 height 24
type input "Animal"
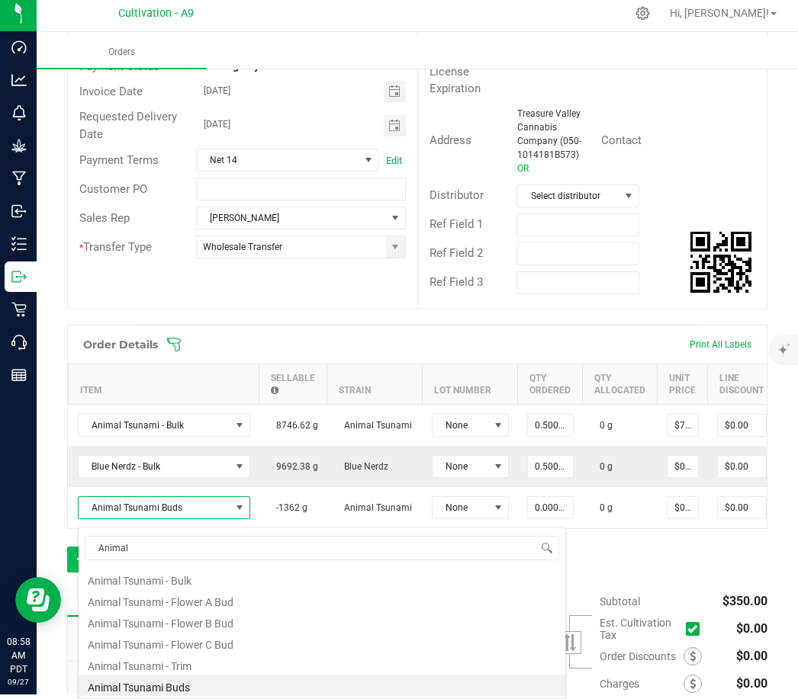
click at [152, 568] on li "Animal Tsunami - Bulk" at bounding box center [322, 578] width 486 height 21
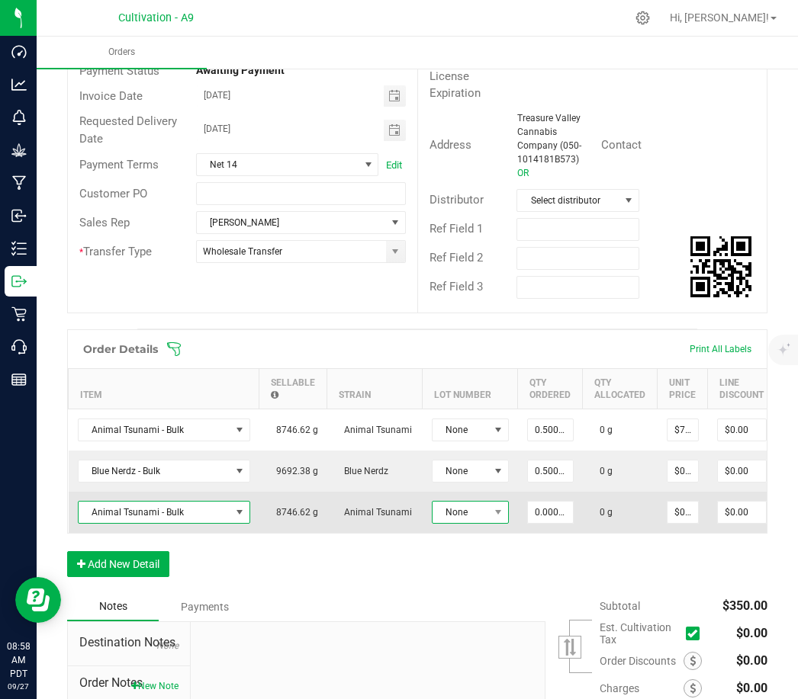
click at [489, 502] on span at bounding box center [497, 512] width 19 height 21
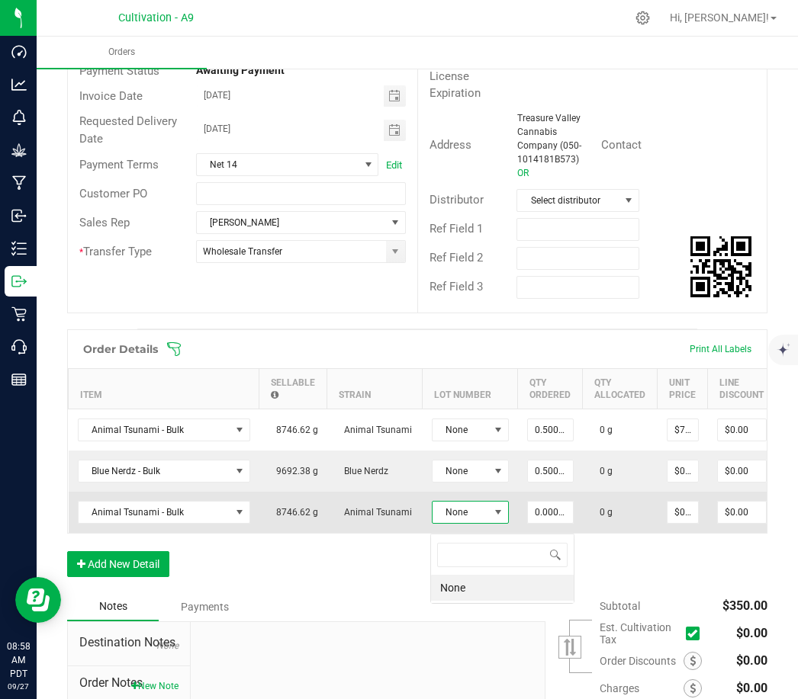
scroll to position [23, 77]
click at [560, 502] on input "0" at bounding box center [550, 512] width 45 height 21
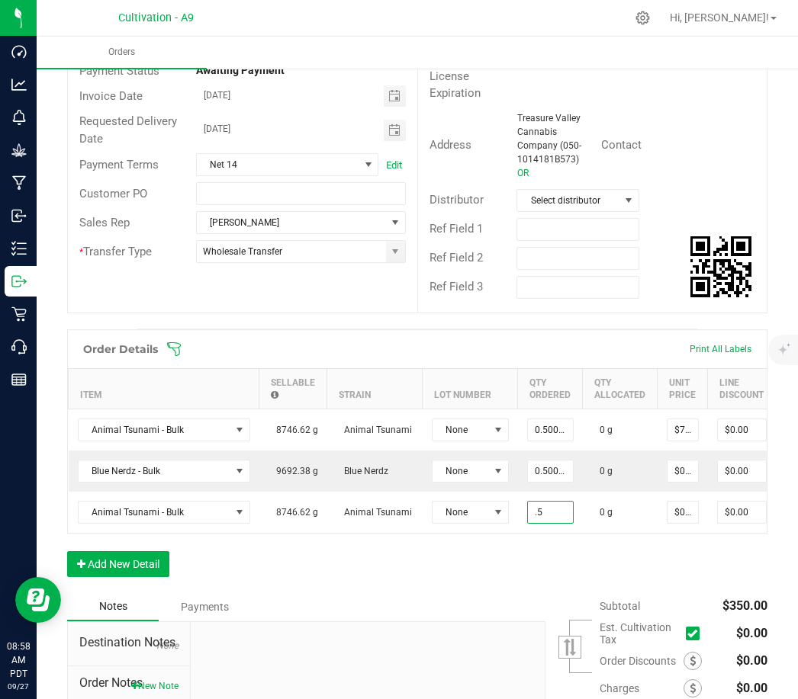
type input "0.5000 g"
click at [551, 540] on div "Order Details Print All Labels Item Sellable Strain Lot Number Qty Ordered Qty …" at bounding box center [417, 460] width 700 height 263
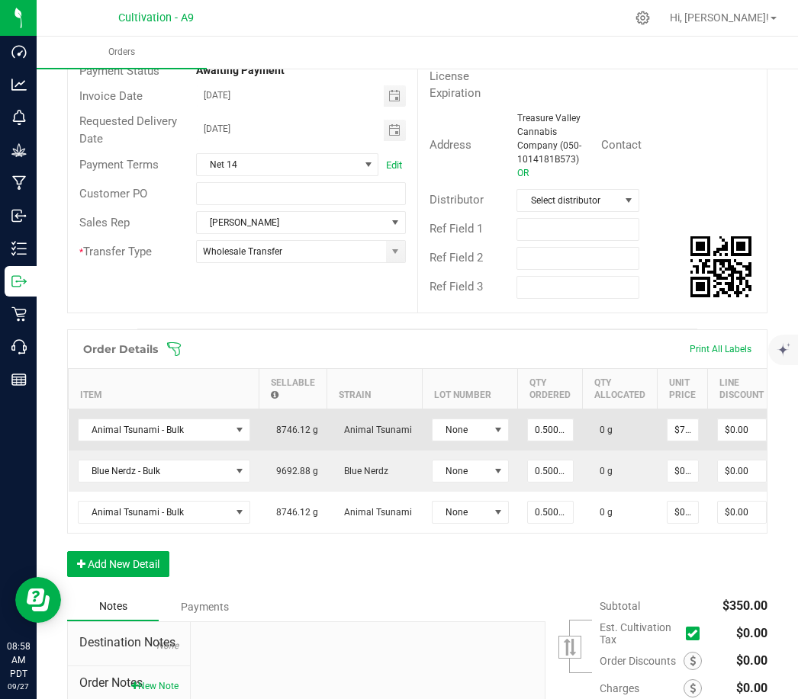
click at [603, 409] on td "0 g" at bounding box center [620, 430] width 75 height 42
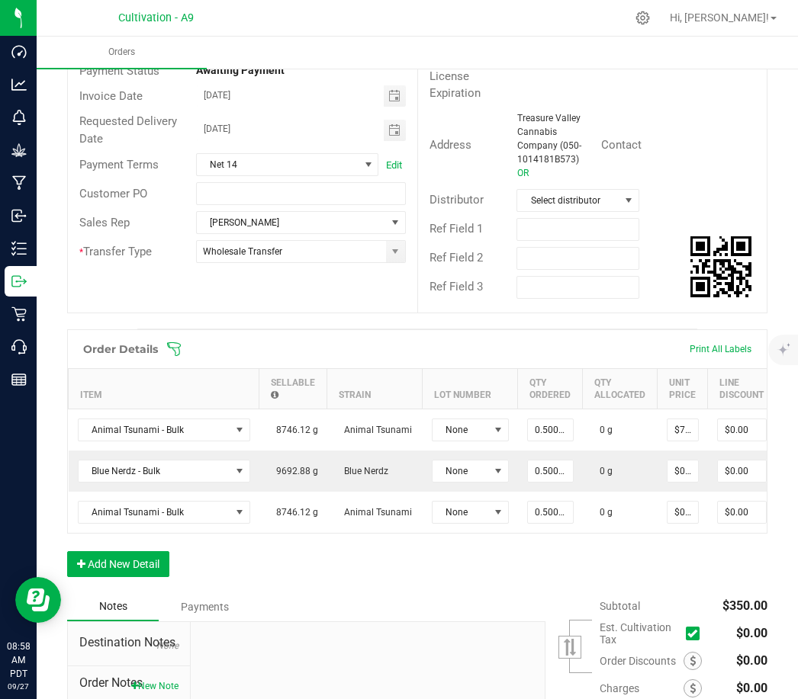
click at [461, 592] on div "Notes Payments" at bounding box center [300, 606] width 467 height 29
click at [143, 551] on button "Add New Detail" at bounding box center [118, 564] width 102 height 26
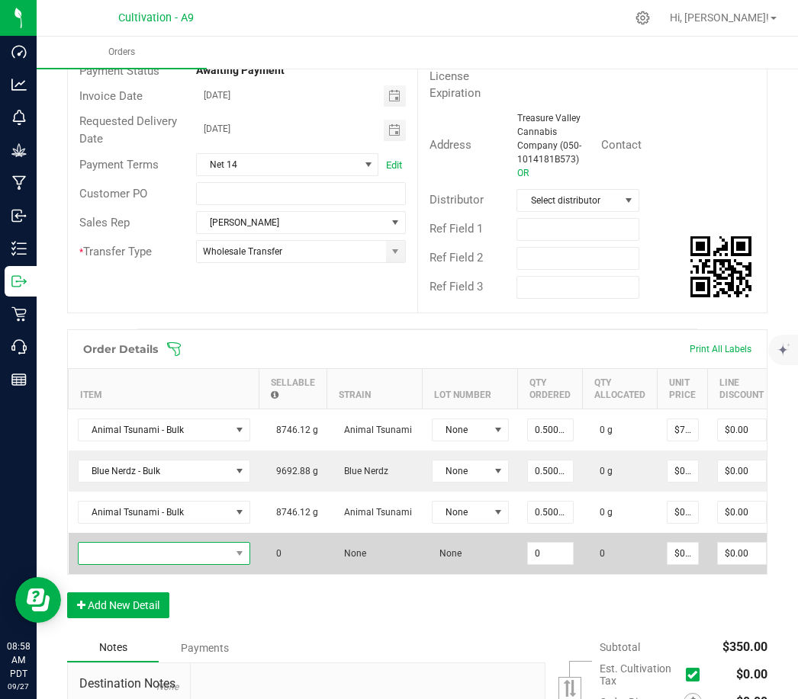
click at [156, 543] on span "NO DATA FOUND" at bounding box center [155, 553] width 152 height 21
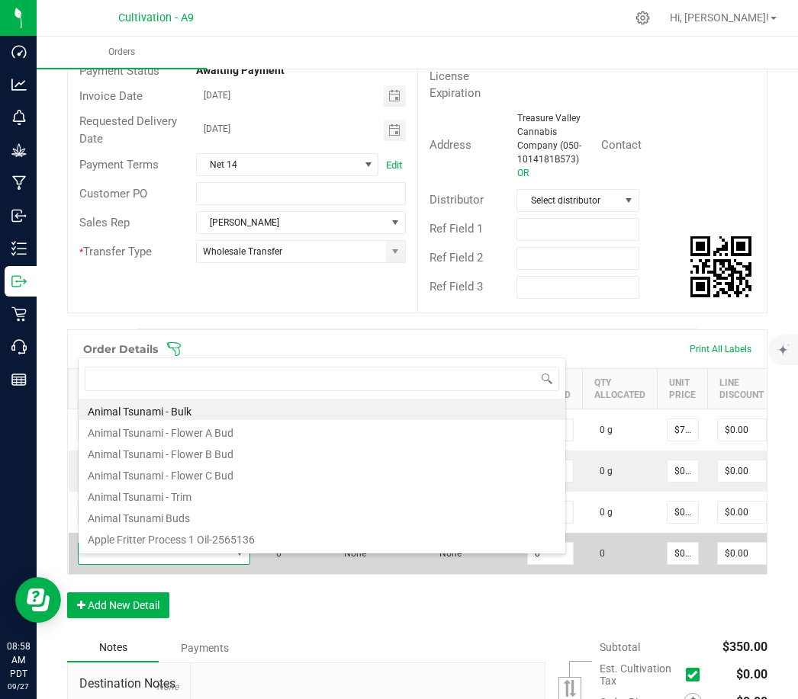
scroll to position [23, 172]
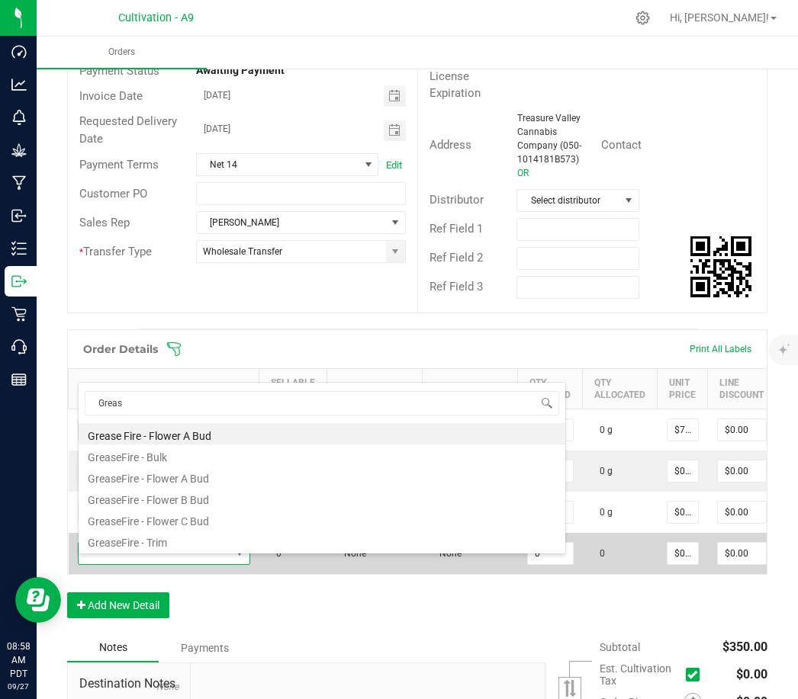
type input "Grease"
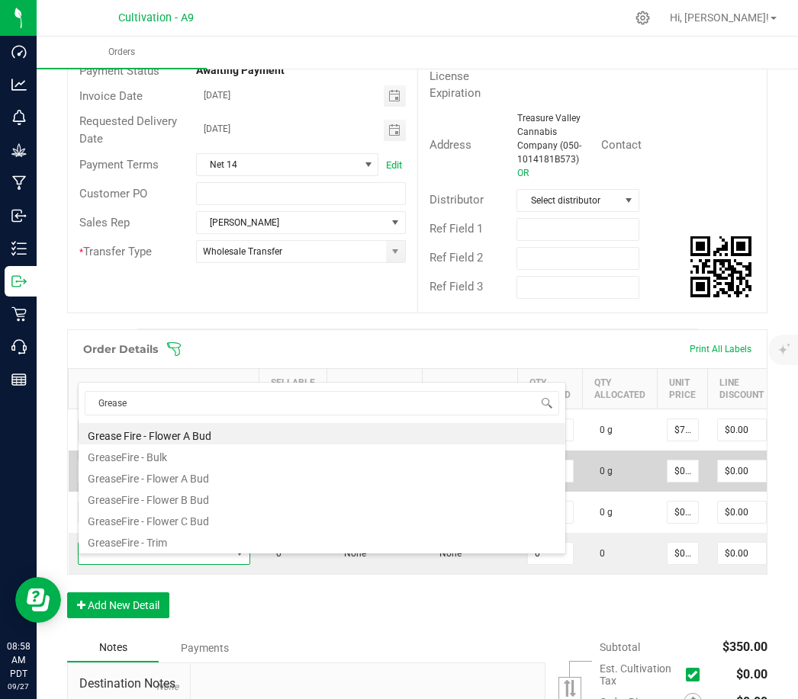
click at [152, 445] on li "GreaseFire - Bulk" at bounding box center [322, 455] width 486 height 21
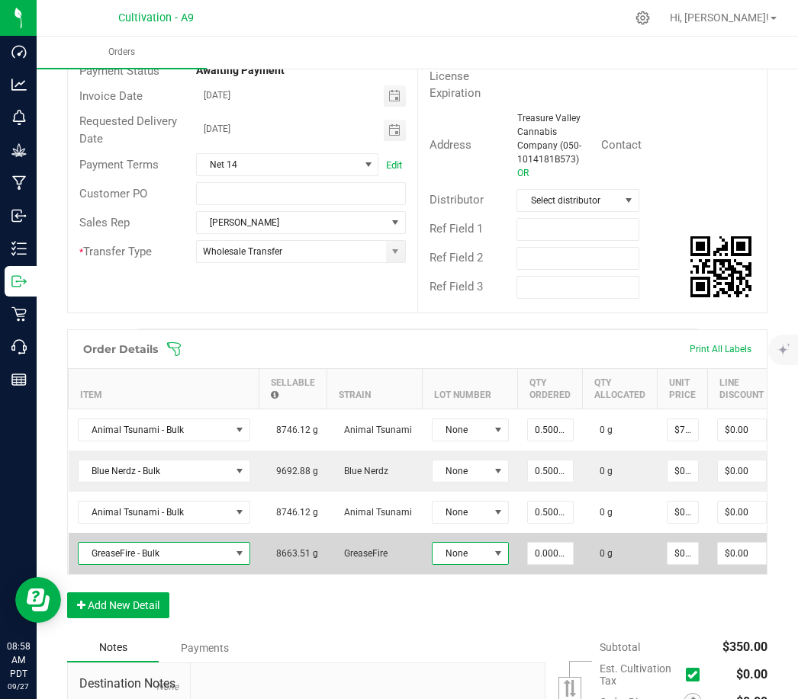
click at [492, 547] on span at bounding box center [498, 553] width 12 height 12
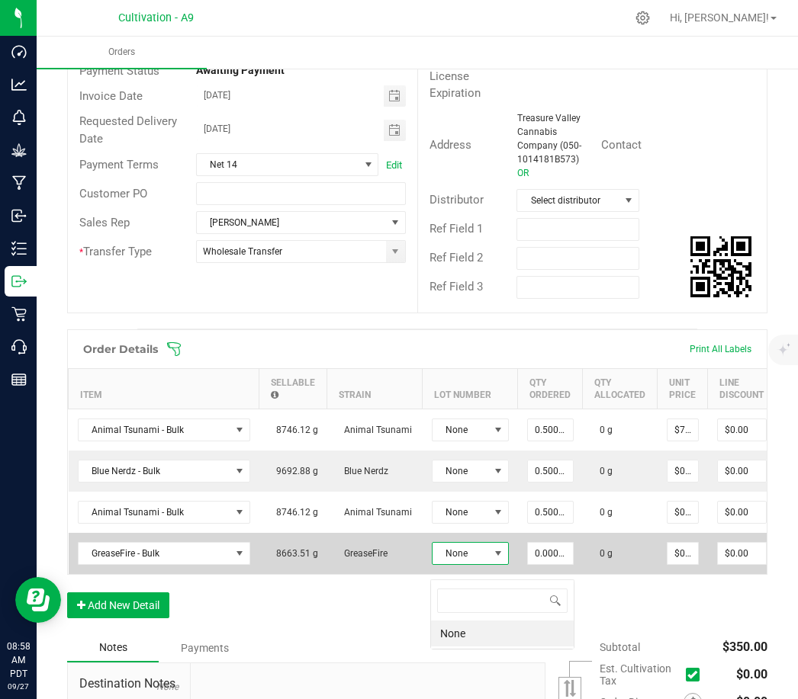
scroll to position [23, 77]
click at [556, 543] on input "0" at bounding box center [550, 553] width 45 height 21
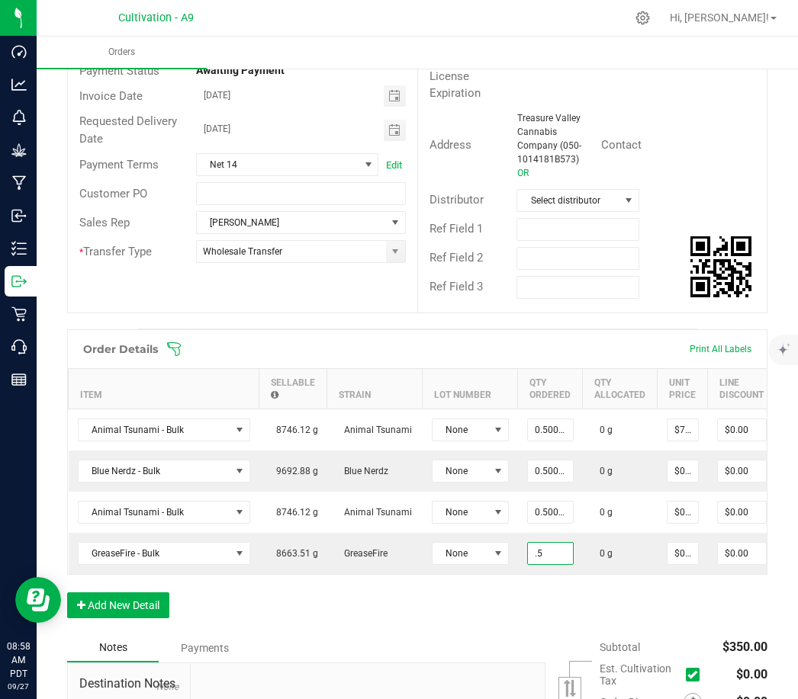
type input "0.5000 g"
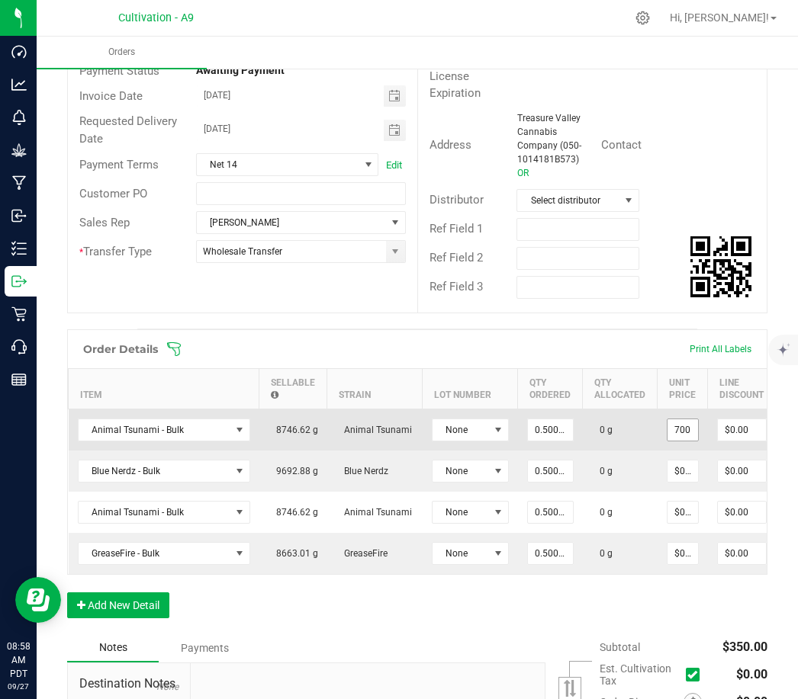
click at [688, 419] on input "700" at bounding box center [682, 429] width 30 height 21
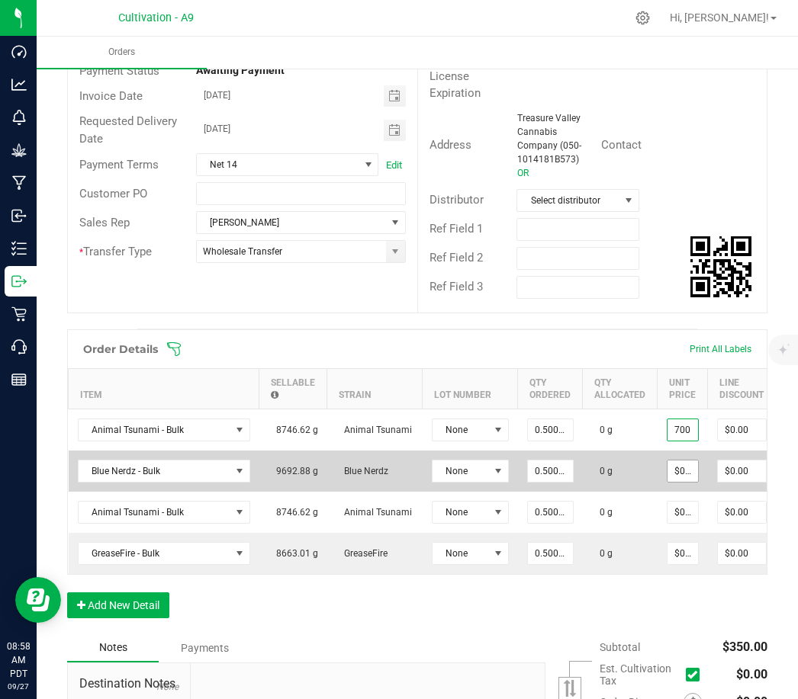
type input "$700.00000"
click at [678, 461] on input "0" at bounding box center [682, 471] width 30 height 21
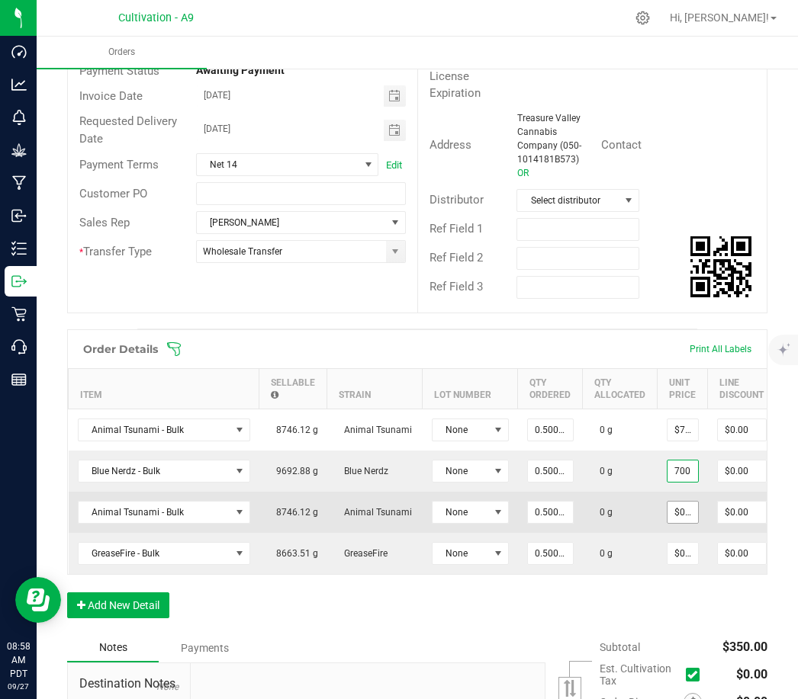
type input "$700.00000"
type input "$350.00"
click at [677, 501] on span "$0.00000" at bounding box center [682, 512] width 32 height 23
click at [676, 502] on input "0" at bounding box center [682, 512] width 30 height 21
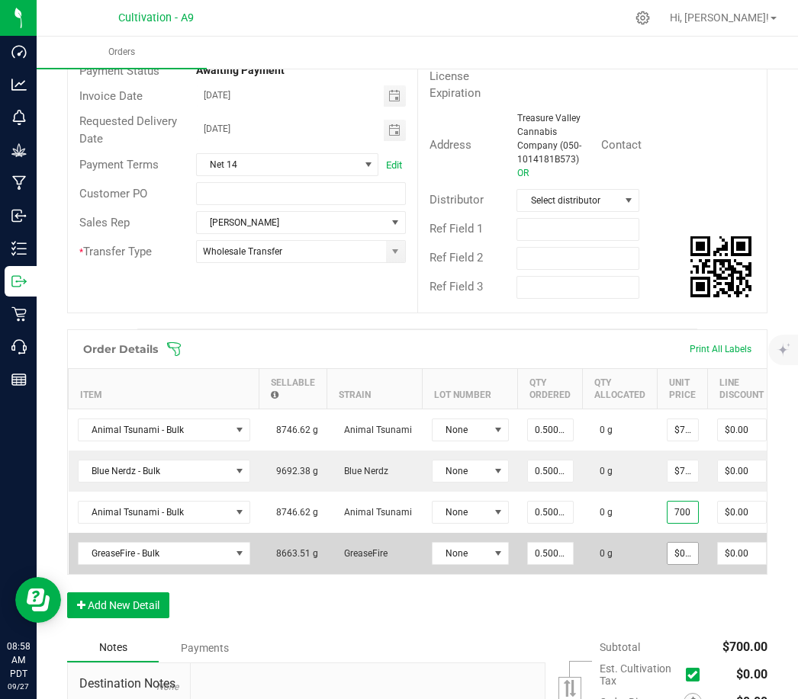
type input "$700.00000"
type input "$350.00"
click at [679, 543] on input "0" at bounding box center [682, 553] width 30 height 21
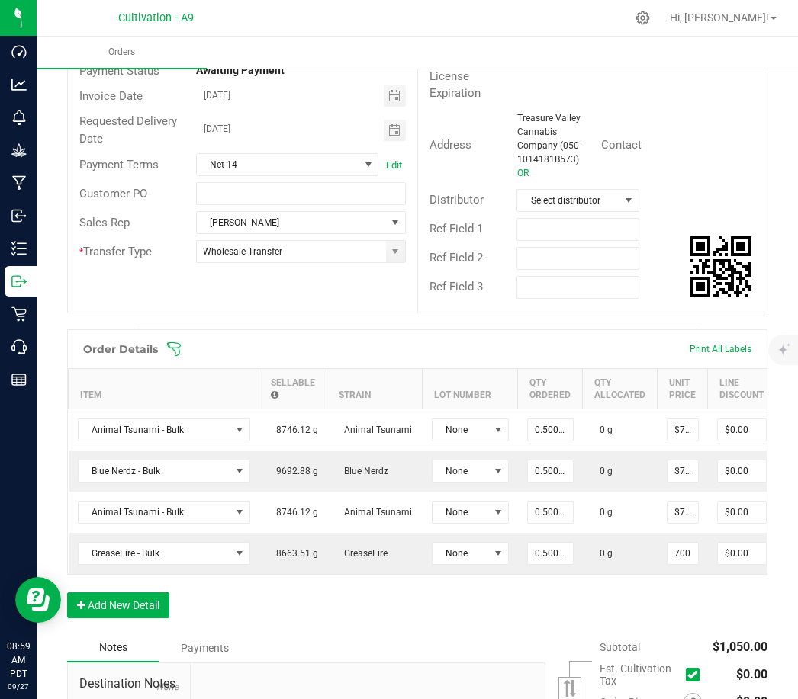
type input "$700.00000"
type input "$350.00"
click at [649, 561] on div "Order Details Print All Labels Item Sellable Strain Lot Number Qty Ordered Qty …" at bounding box center [417, 481] width 700 height 304
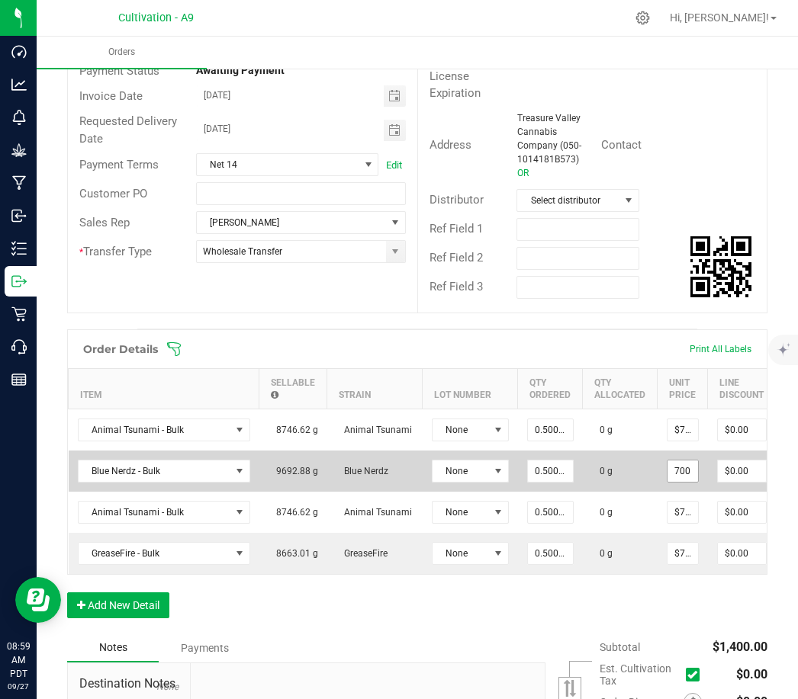
click at [682, 461] on input "700" at bounding box center [682, 471] width 30 height 21
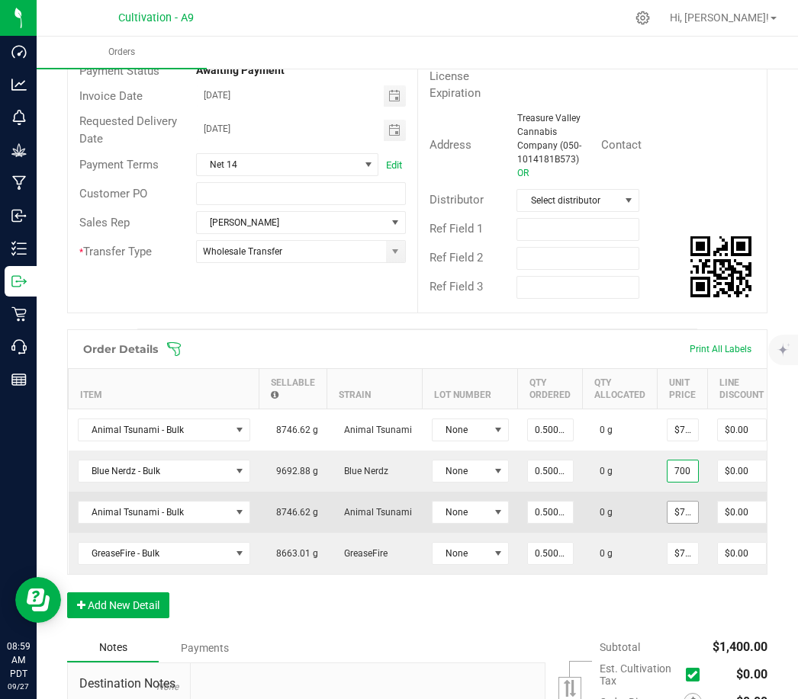
type input "$700.00000"
type input "700"
click at [685, 502] on input "700" at bounding box center [682, 512] width 30 height 21
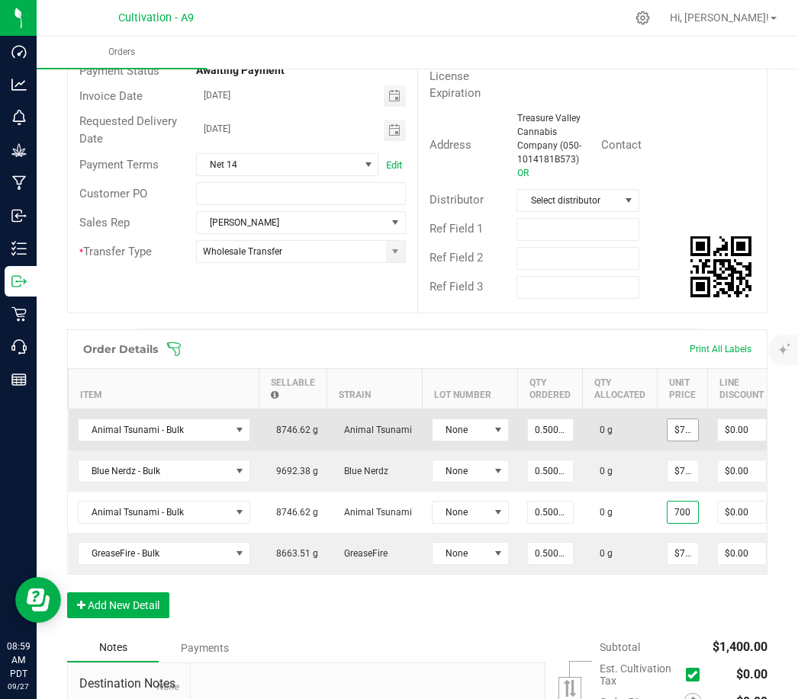
type input "700"
type input "$700.00000"
click at [680, 419] on input "700" at bounding box center [682, 429] width 30 height 21
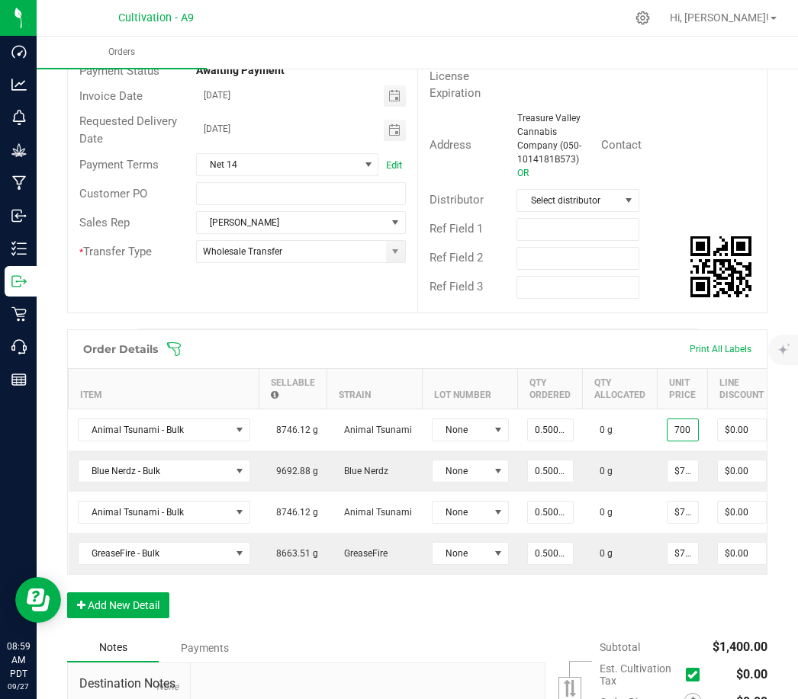
type input "$700.00000"
click at [638, 572] on div "Order Details Print All Labels Item Sellable Strain Lot Number Qty Ordered Qty …" at bounding box center [417, 481] width 700 height 304
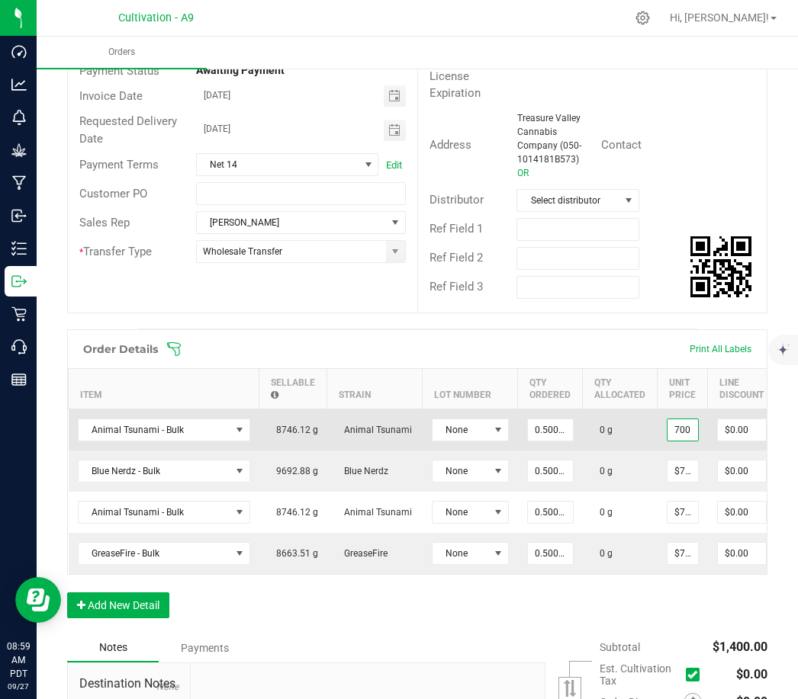
click at [683, 419] on input "700" at bounding box center [682, 429] width 30 height 21
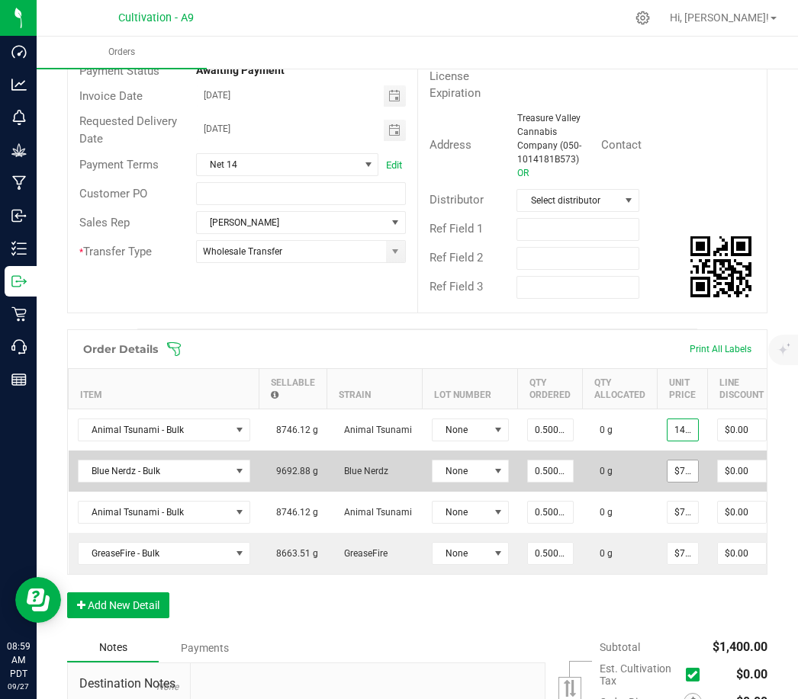
type input "1400"
type input "700"
type input "$1,400.00000"
type input "$700.00"
click at [682, 461] on input "700" at bounding box center [682, 471] width 30 height 21
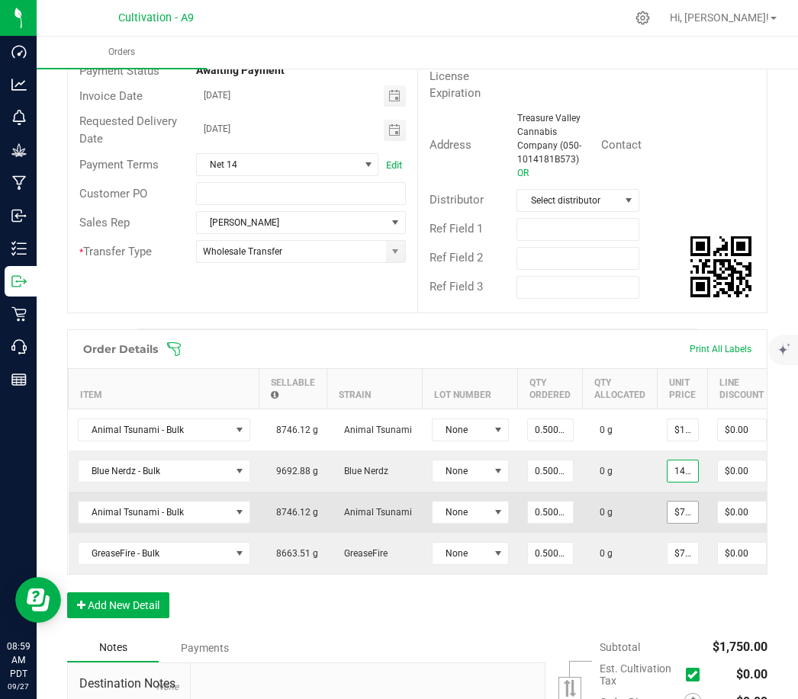
type input "$1,400.00000"
type input "$700.00"
click at [679, 502] on input "700" at bounding box center [682, 512] width 30 height 21
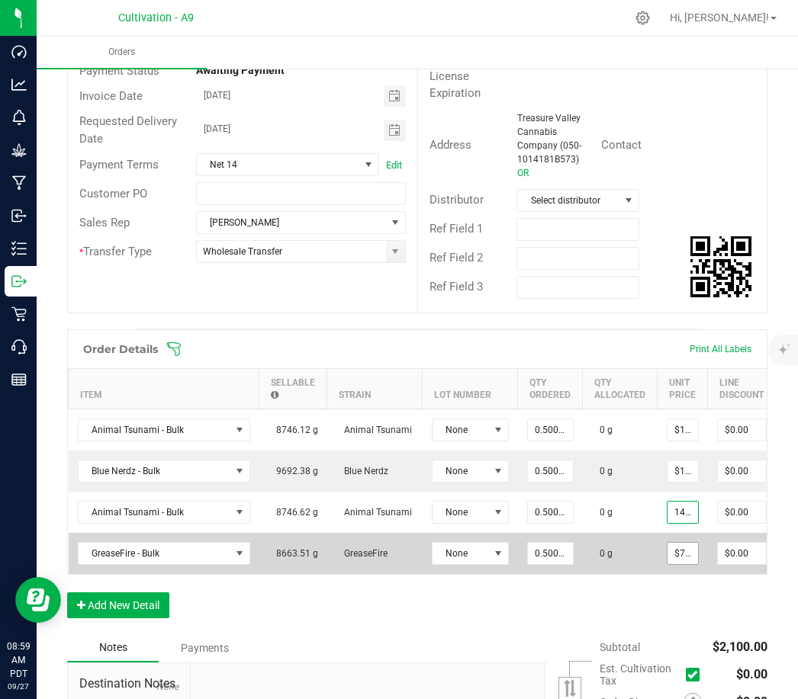
type input "1400"
type input "700"
type input "$1,400.00000"
type input "$700.00"
click at [679, 543] on input "700" at bounding box center [682, 553] width 30 height 21
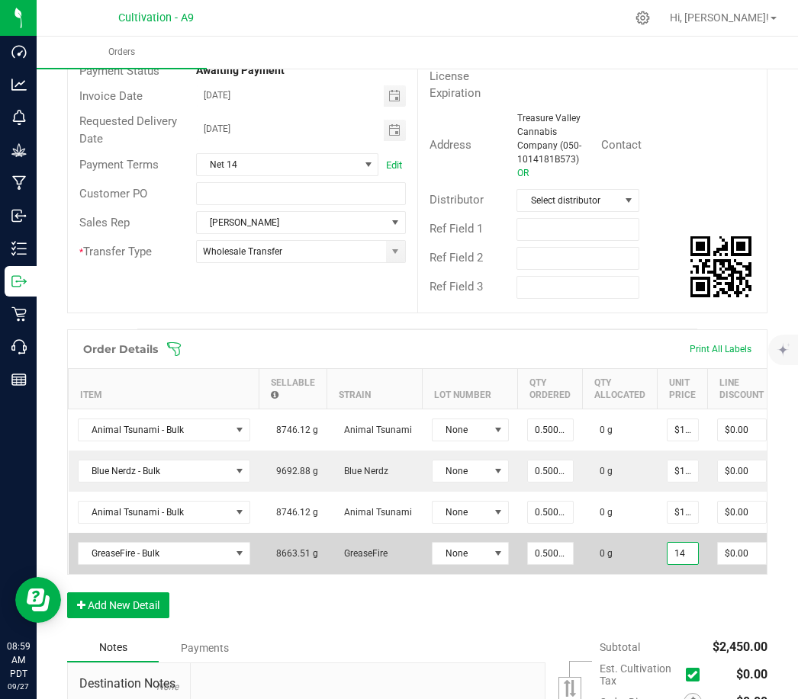
type input "1"
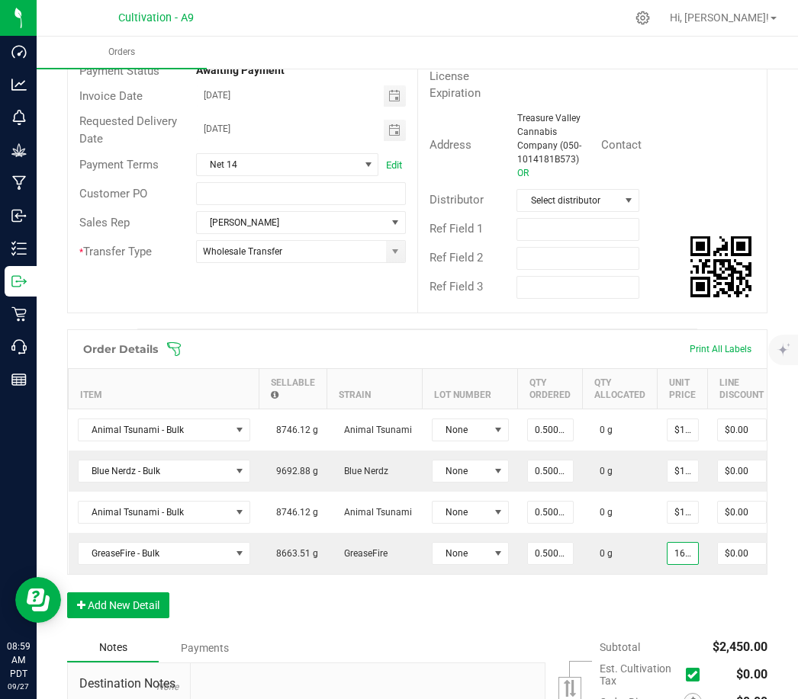
type input "$1,600.00000"
type input "$800.00"
click at [649, 563] on div "Order Details Print All Labels Item Sellable Strain Lot Number Qty Ordered Qty …" at bounding box center [417, 481] width 700 height 304
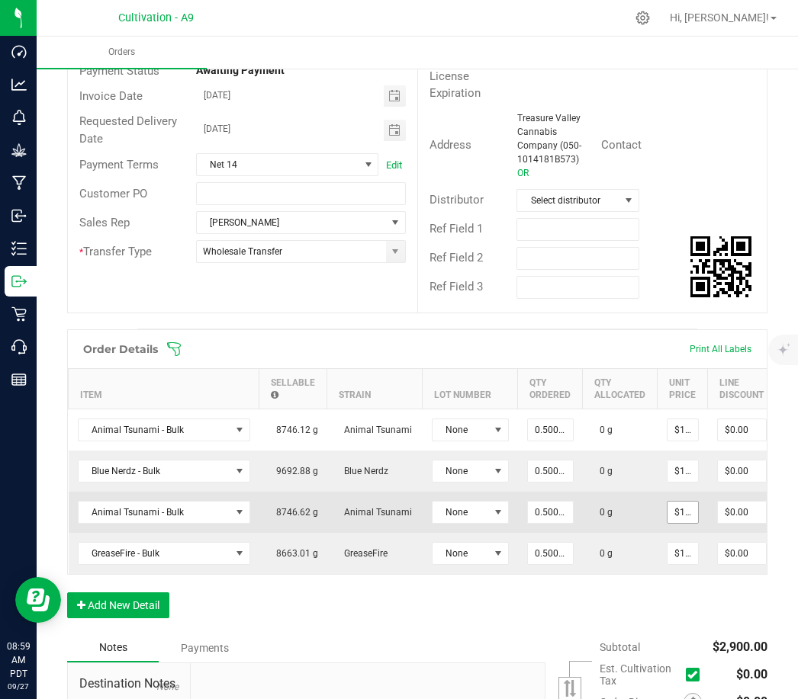
type input "1400"
click at [682, 502] on input "1400" at bounding box center [682, 512] width 30 height 21
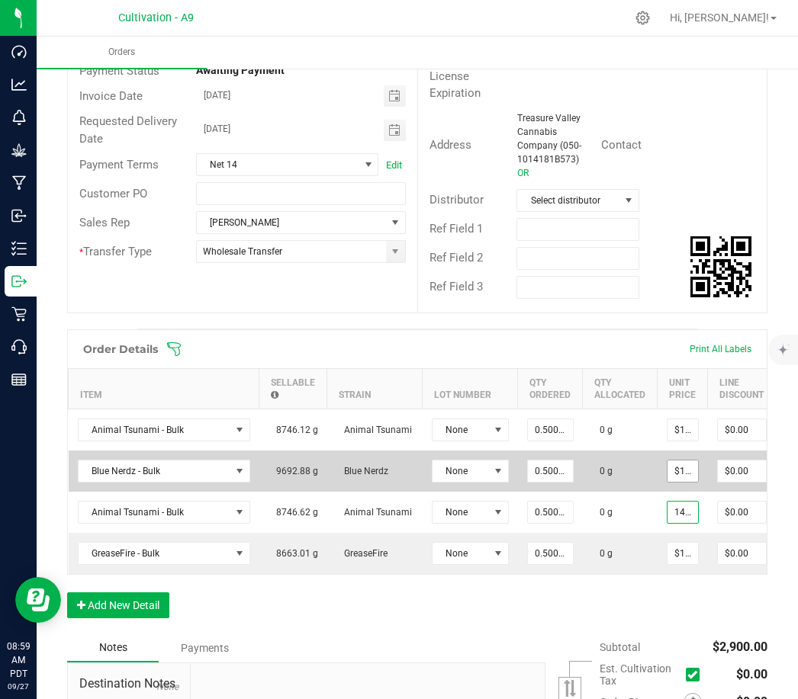
type input "1400"
type input "$1,400.00000"
click at [673, 461] on input "1400" at bounding box center [682, 471] width 30 height 21
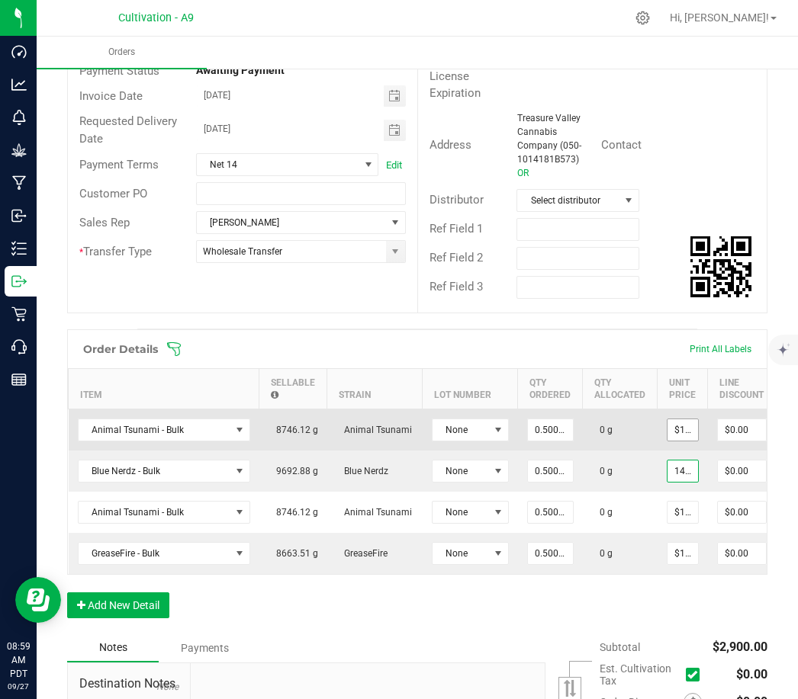
type input "1400"
type input "$1,400.00000"
click at [680, 419] on input "1400" at bounding box center [682, 429] width 30 height 21
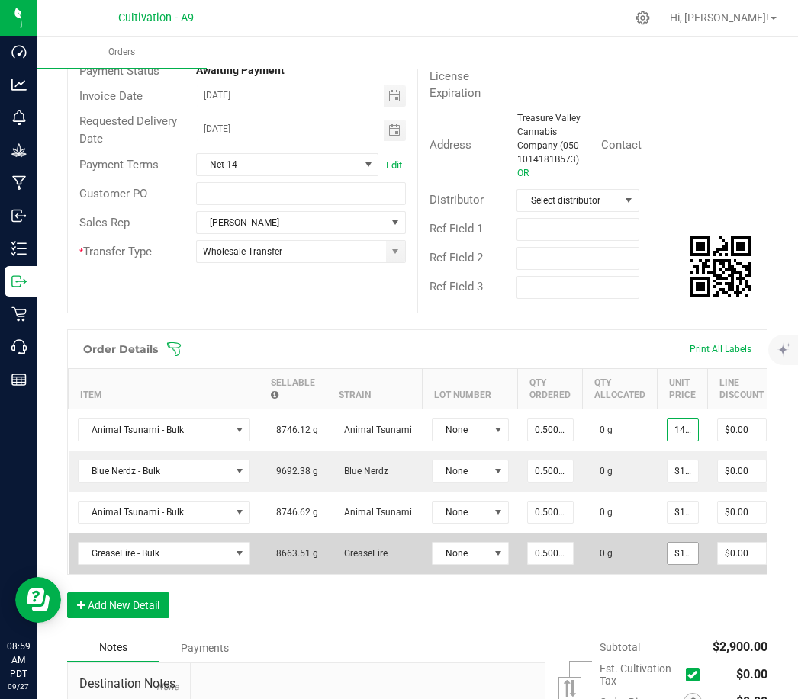
type input "$1,400.00000"
click at [685, 543] on input "1600" at bounding box center [682, 553] width 30 height 21
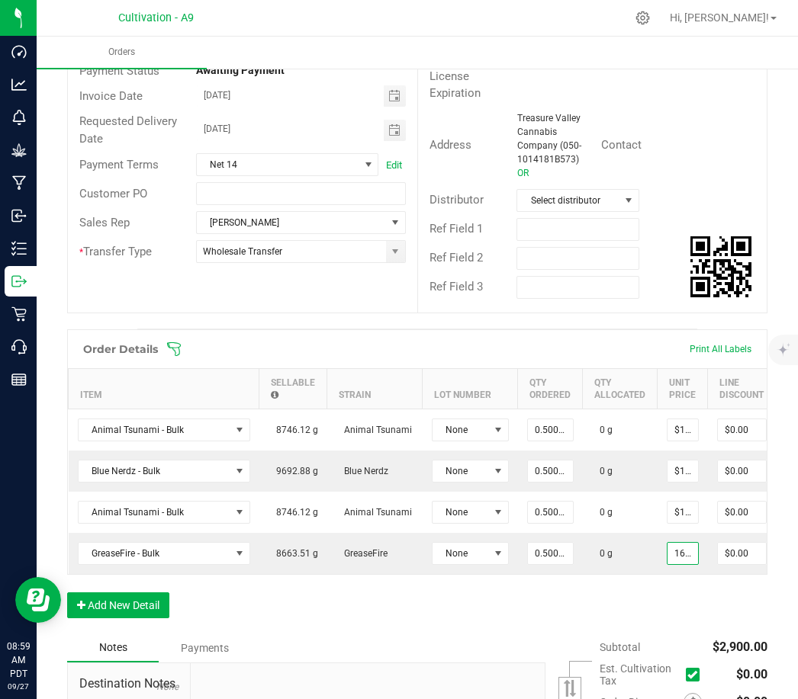
type input "$1,600.00000"
click at [657, 578] on div "Order Details Print All Labels Item Sellable Strain Lot Number Qty Ordered Qty …" at bounding box center [417, 481] width 700 height 304
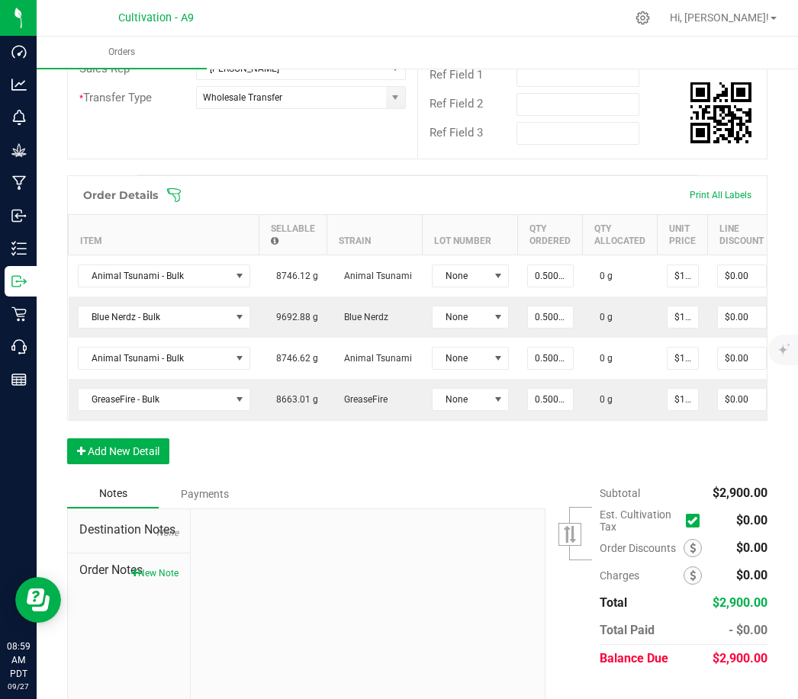
scroll to position [327, 0]
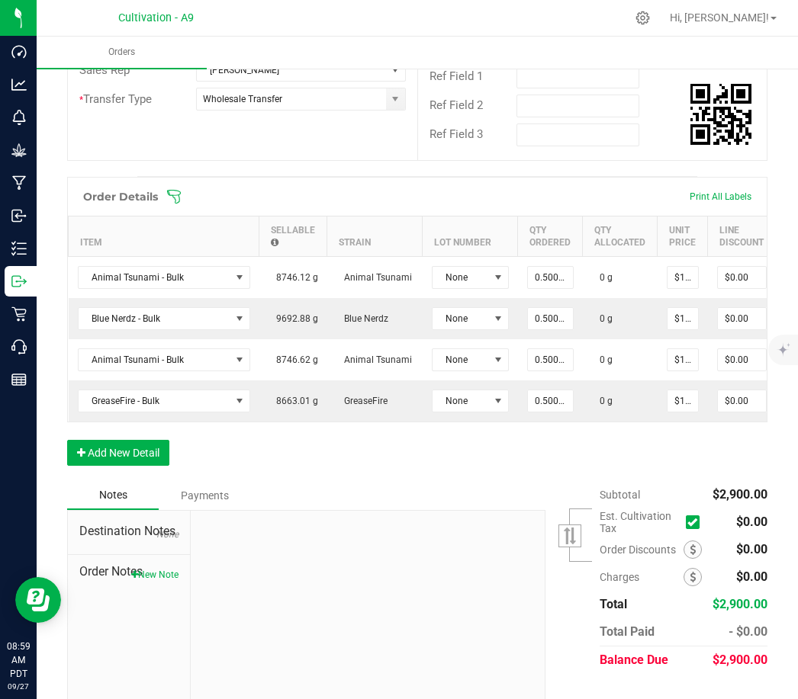
click at [196, 482] on div "Payments" at bounding box center [204, 495] width 91 height 27
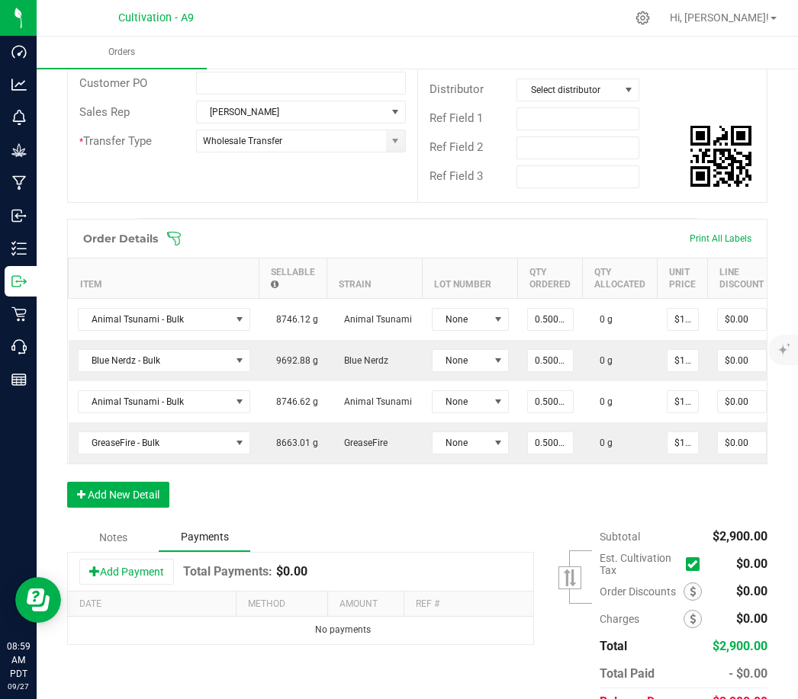
click at [126, 524] on div "Notes" at bounding box center [112, 537] width 91 height 27
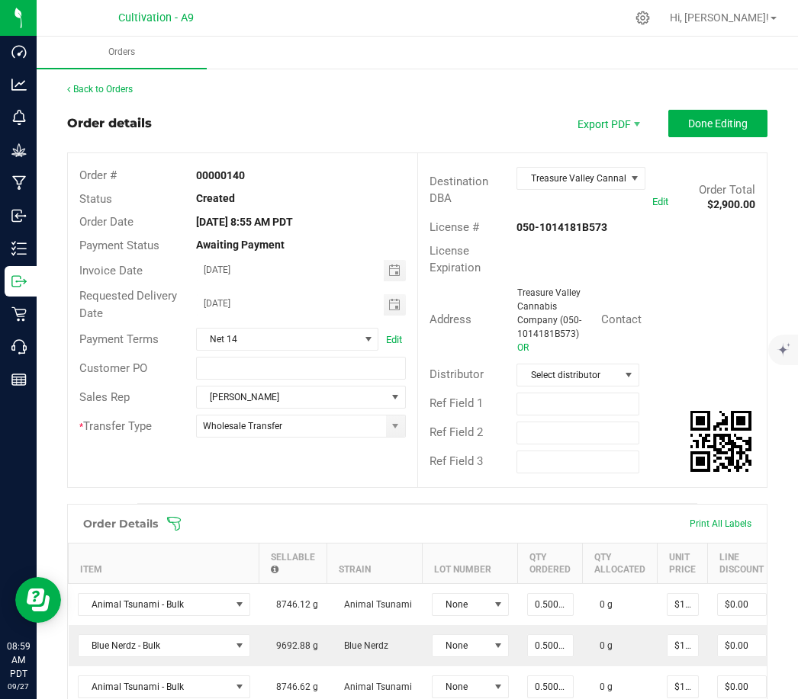
scroll to position [0, 0]
click at [738, 127] on span "Done Editing" at bounding box center [717, 123] width 59 height 12
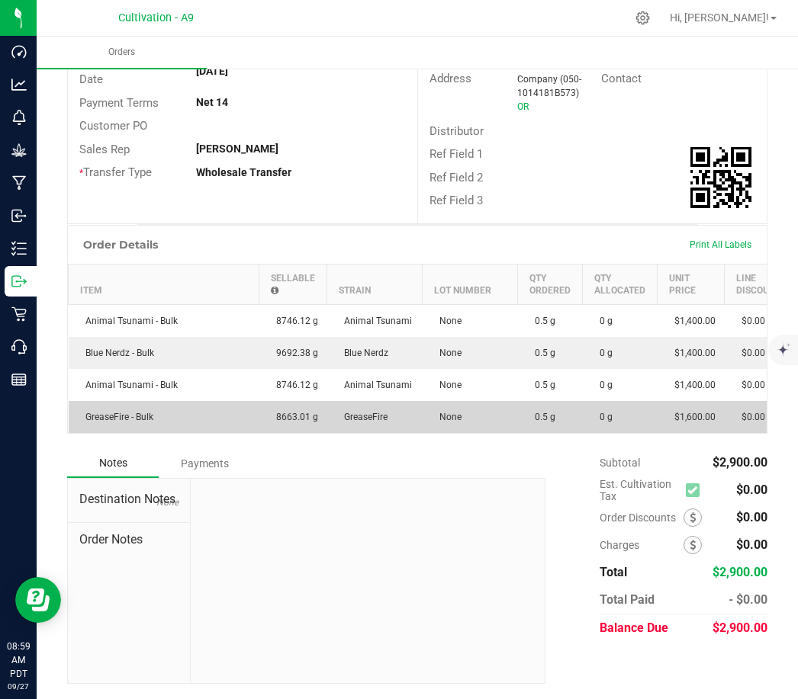
scroll to position [49, 0]
click at [185, 464] on div "Payments" at bounding box center [204, 463] width 91 height 27
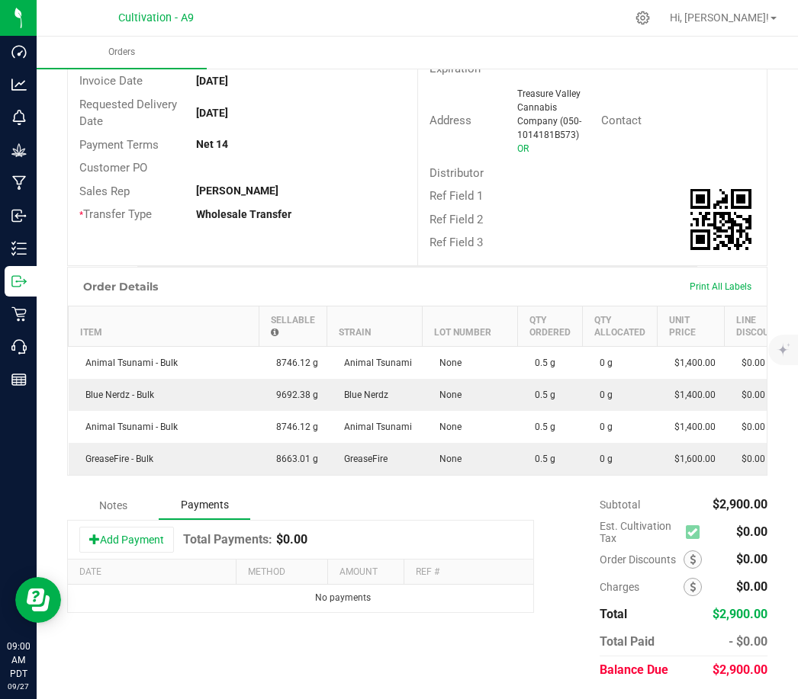
click at [123, 511] on div "Notes" at bounding box center [112, 505] width 91 height 27
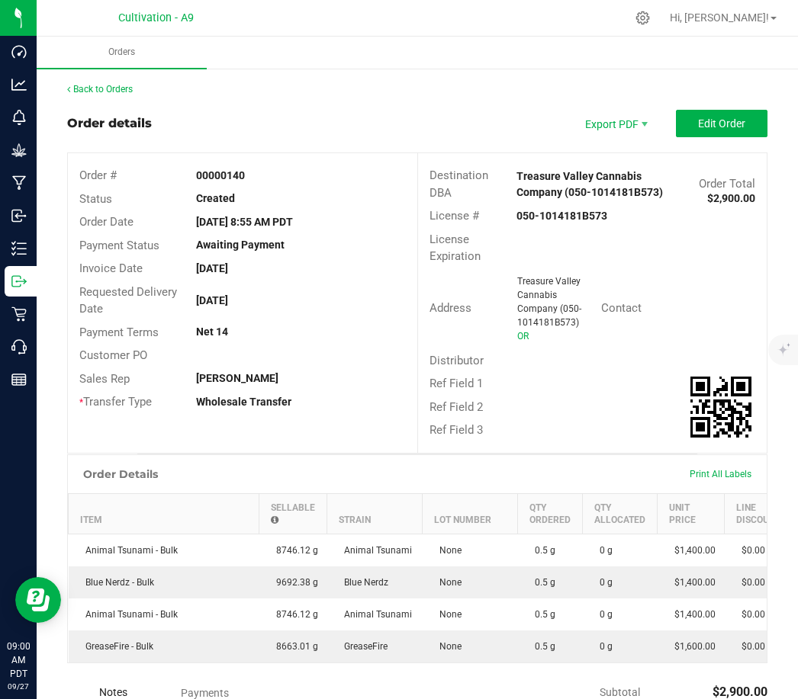
scroll to position [0, 0]
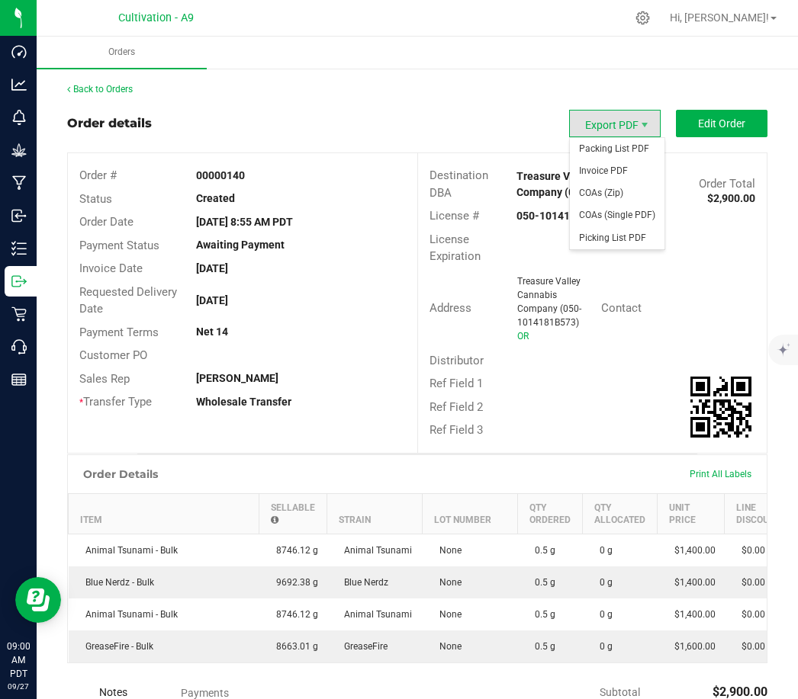
click at [601, 128] on span "Export PDF" at bounding box center [614, 123] width 91 height 27
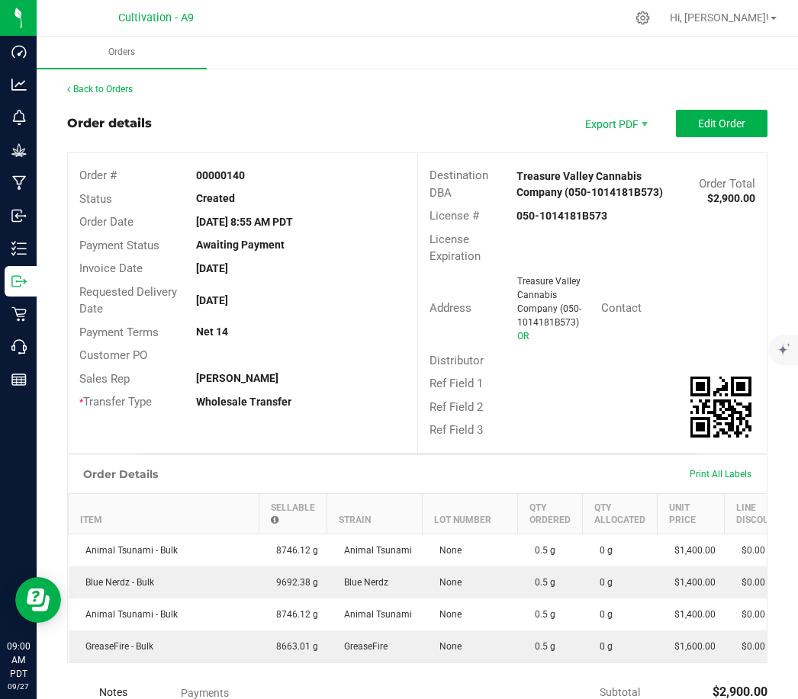
click at [511, 131] on div "Order details Export PDF Edit Order" at bounding box center [417, 123] width 700 height 27
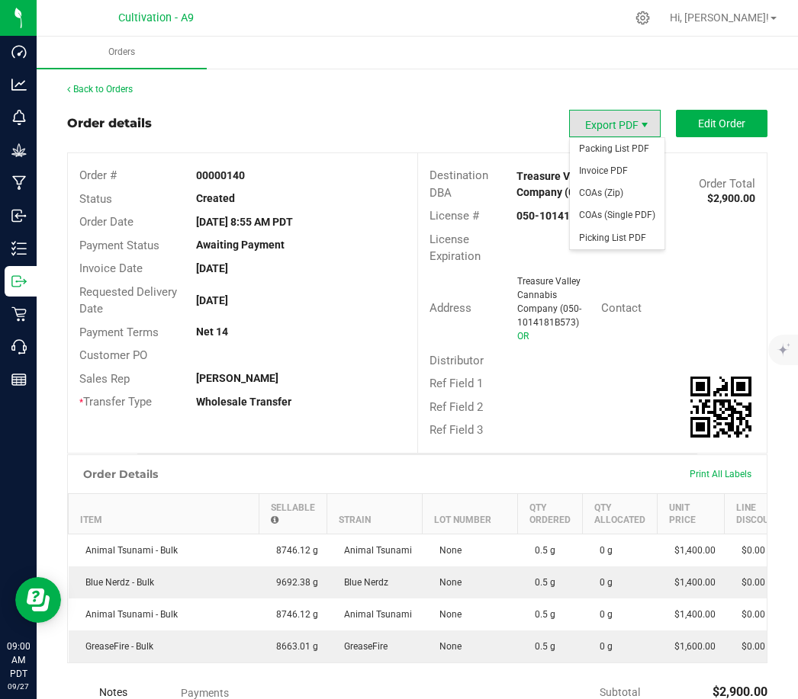
click at [650, 124] on span "Export PDF" at bounding box center [644, 125] width 12 height 12
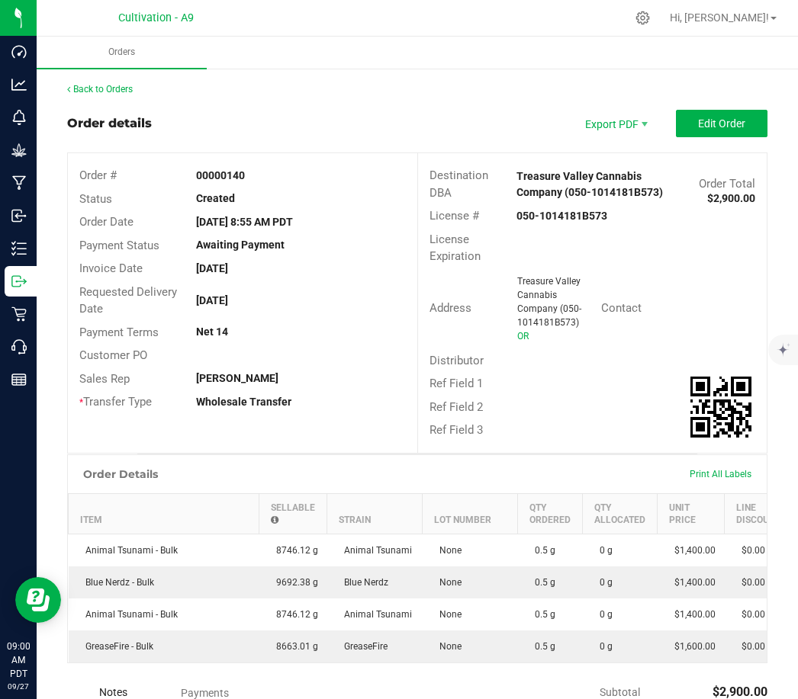
click at [442, 112] on div "Order details Export PDF Edit Order" at bounding box center [417, 123] width 700 height 27
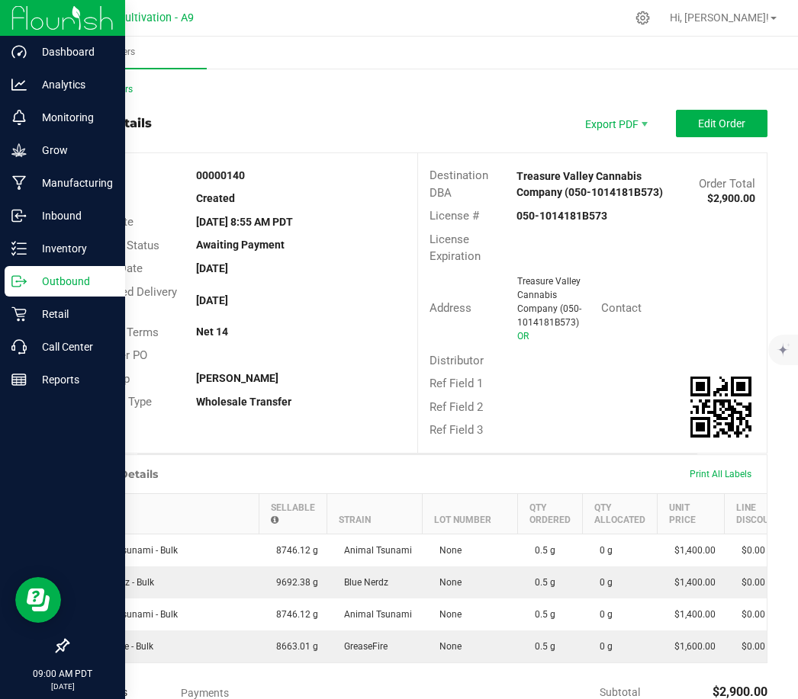
click at [55, 290] on p "Outbound" at bounding box center [72, 281] width 91 height 18
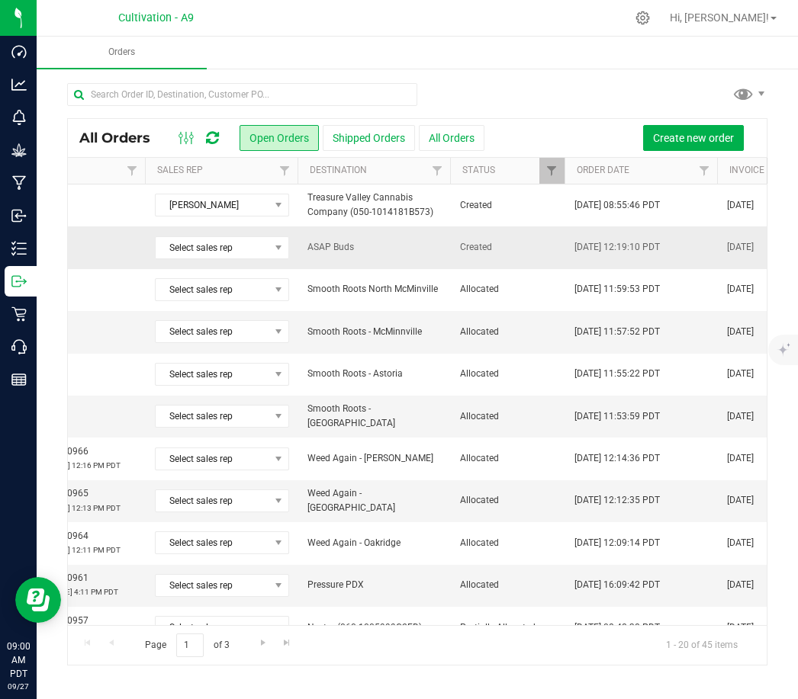
scroll to position [0, 297]
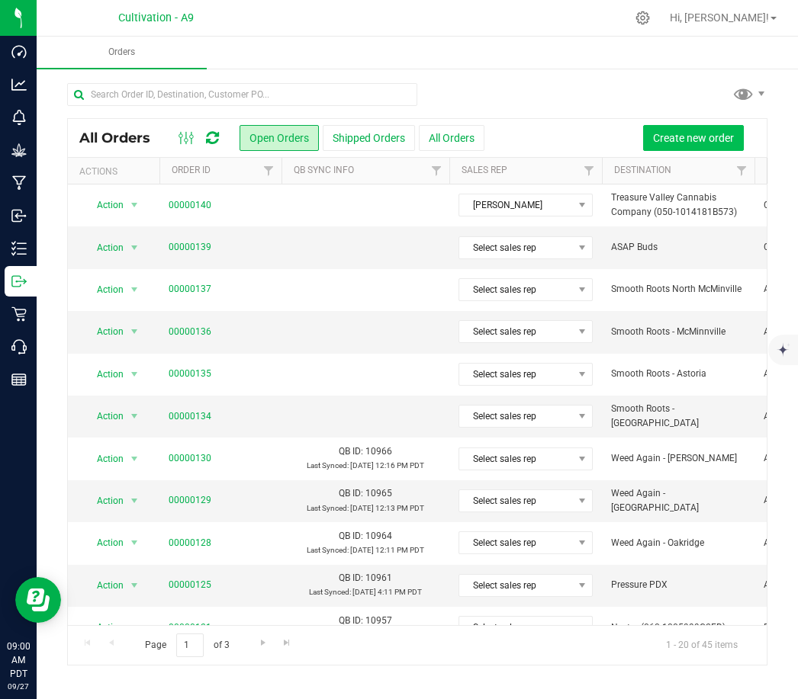
click at [687, 133] on span "Create new order" at bounding box center [693, 138] width 81 height 12
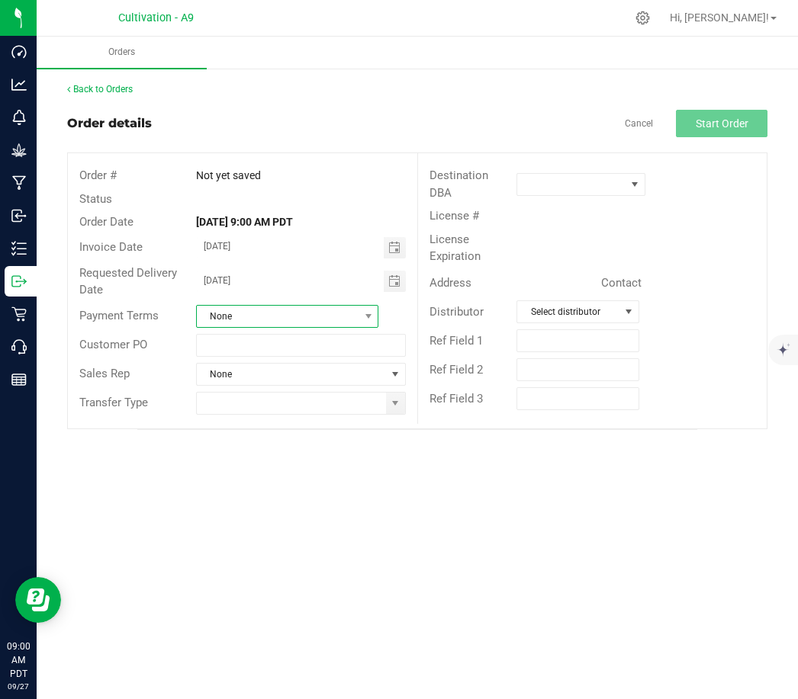
click at [281, 307] on span "None" at bounding box center [278, 316] width 162 height 21
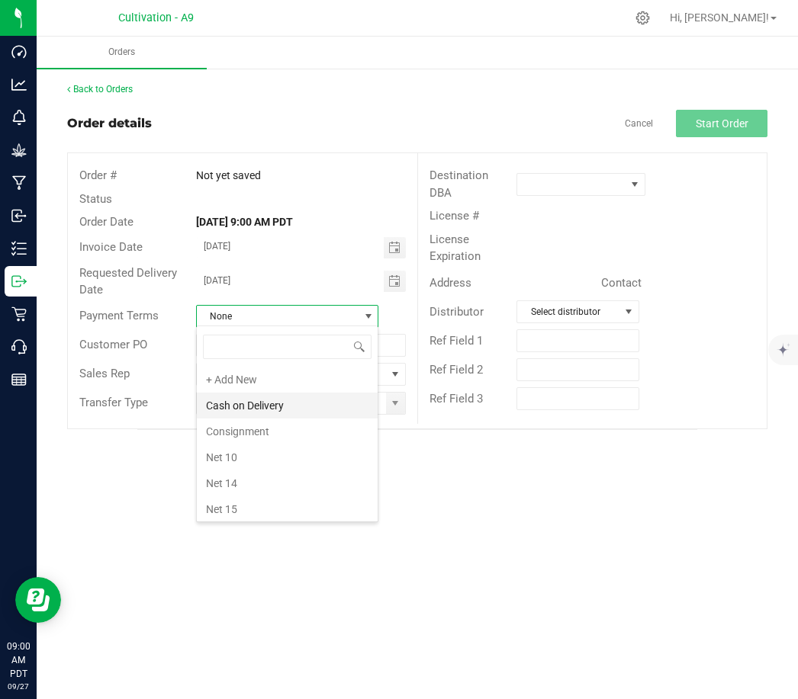
click at [299, 409] on li "Cash on Delivery" at bounding box center [287, 406] width 181 height 26
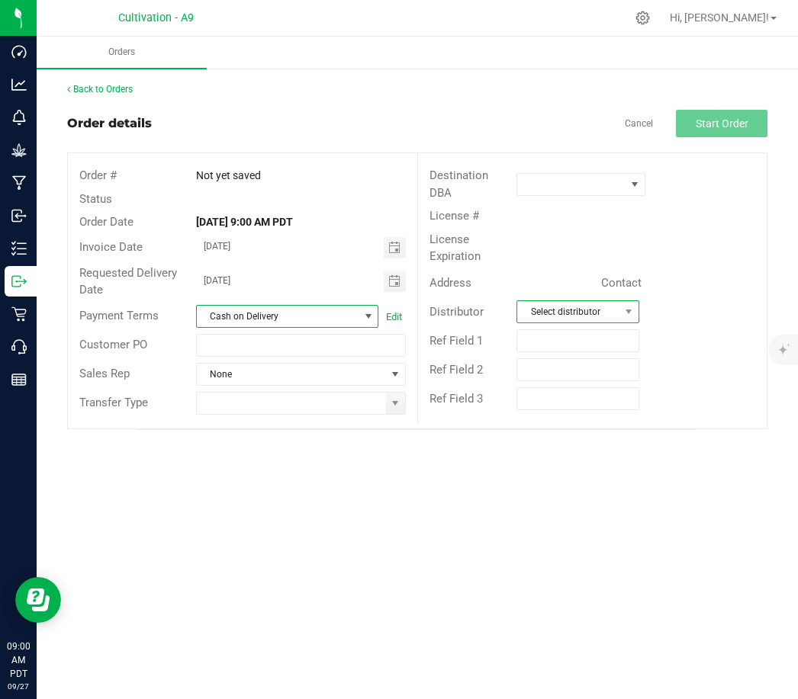
click at [601, 313] on span "Select distributor" at bounding box center [567, 311] width 101 height 21
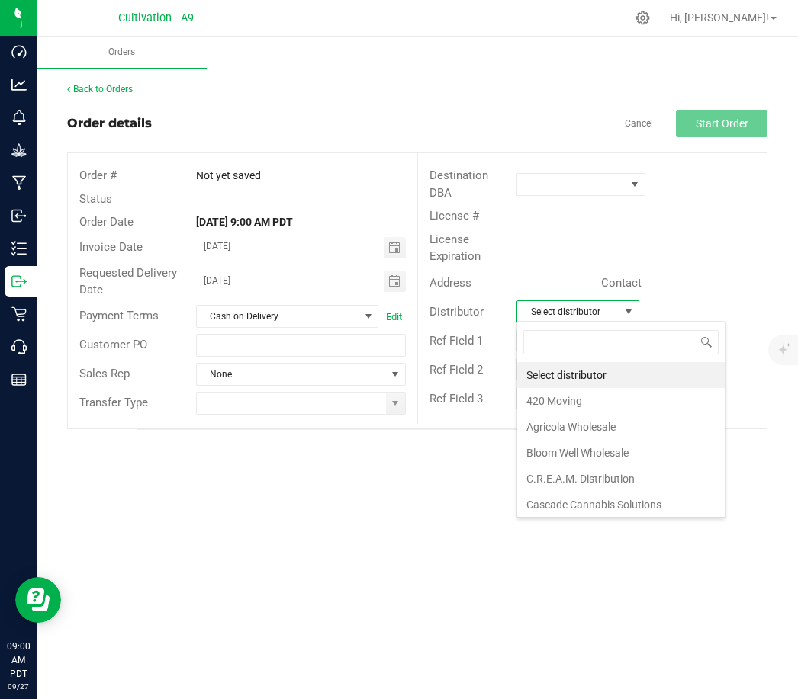
click at [414, 514] on div "Orders Back to Orders Order details Cancel Start Order Order # Not yet saved St…" at bounding box center [417, 368] width 761 height 663
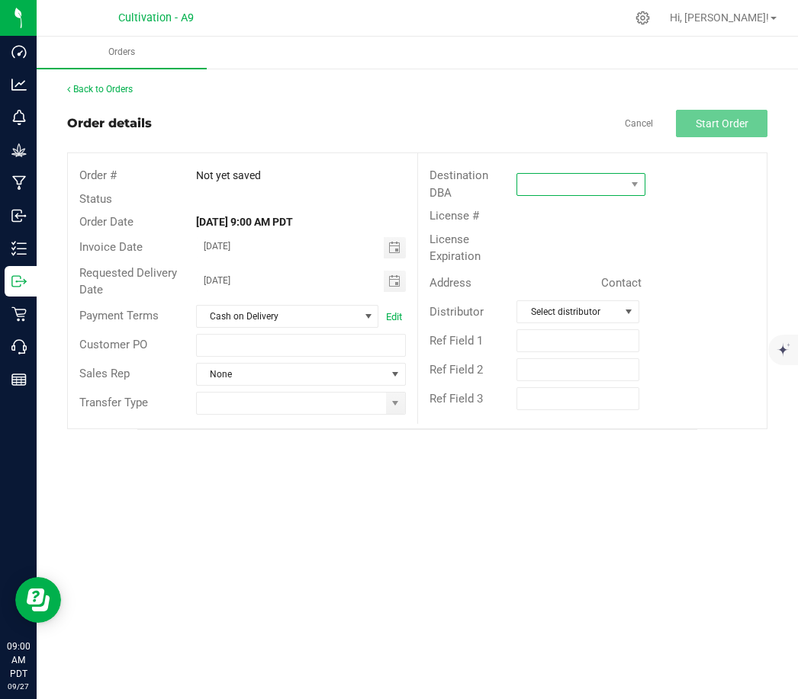
click at [588, 185] on span at bounding box center [571, 184] width 108 height 21
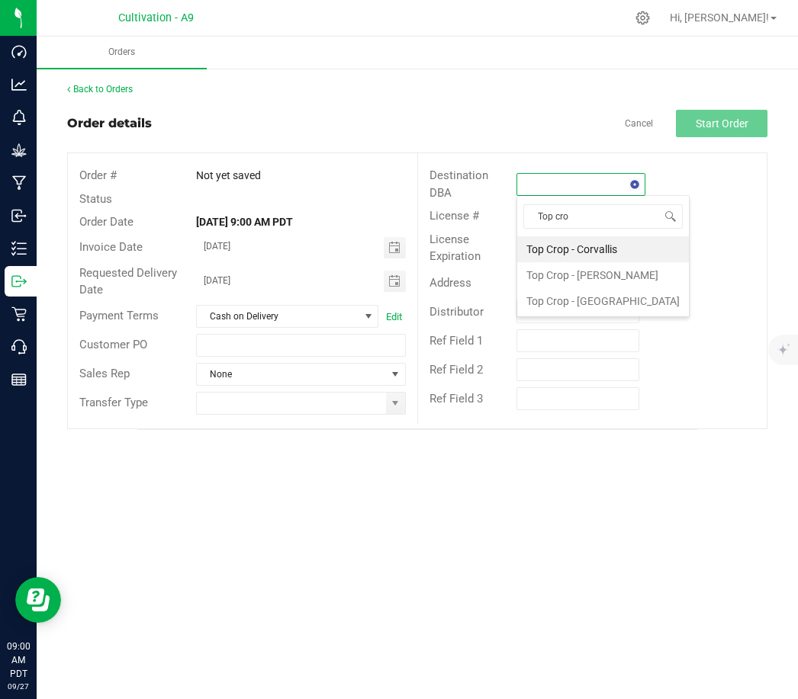
type input "Top crop"
click at [549, 294] on li "Top Crop - [GEOGRAPHIC_DATA]" at bounding box center [603, 301] width 172 height 26
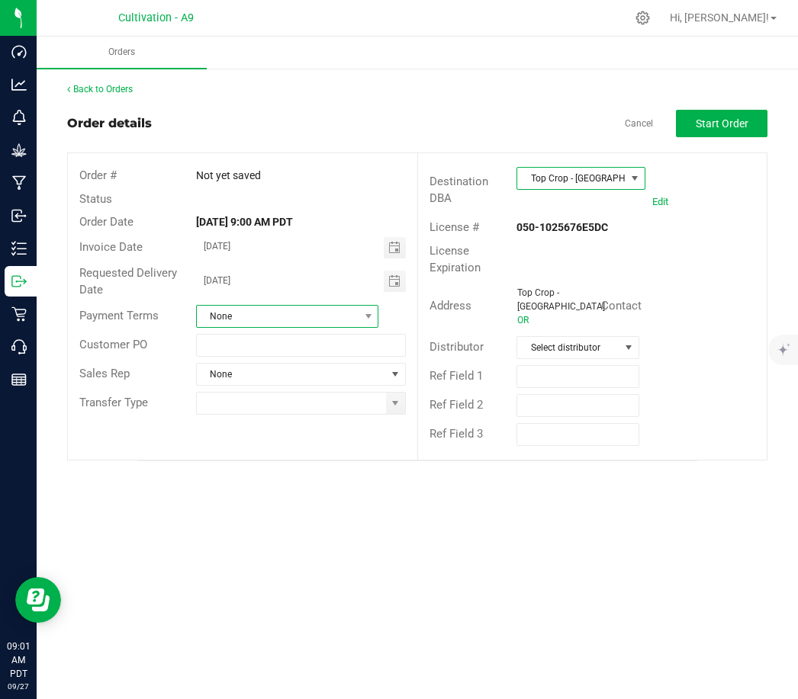
click at [305, 310] on span "None" at bounding box center [278, 316] width 162 height 21
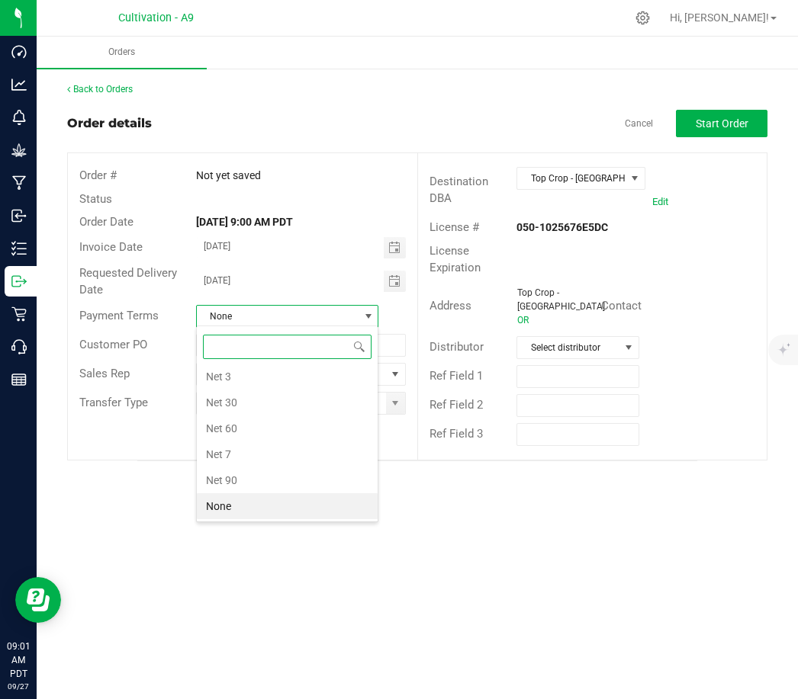
click at [263, 358] on input at bounding box center [287, 347] width 169 height 24
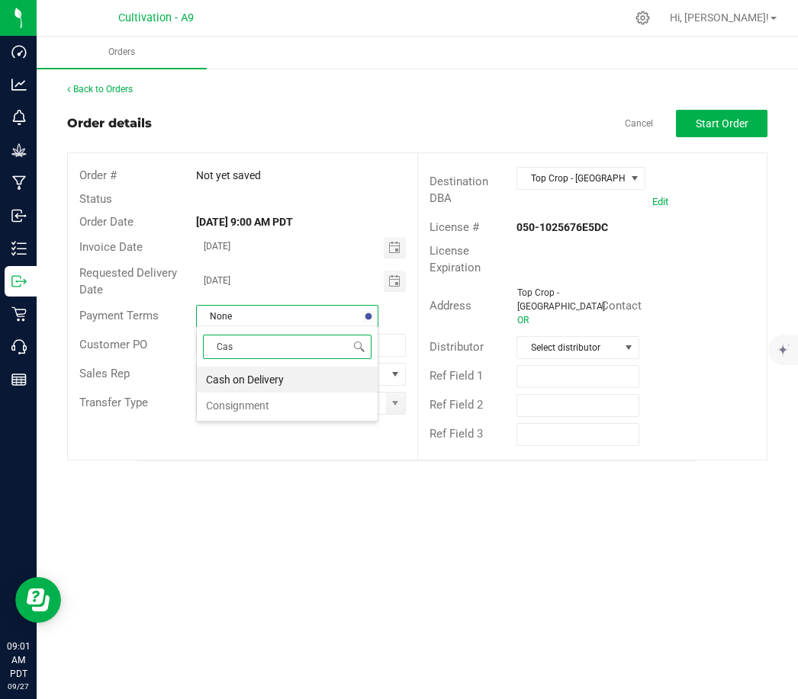
type input "Cash"
click at [268, 379] on li "Cash on Delivery" at bounding box center [287, 380] width 181 height 26
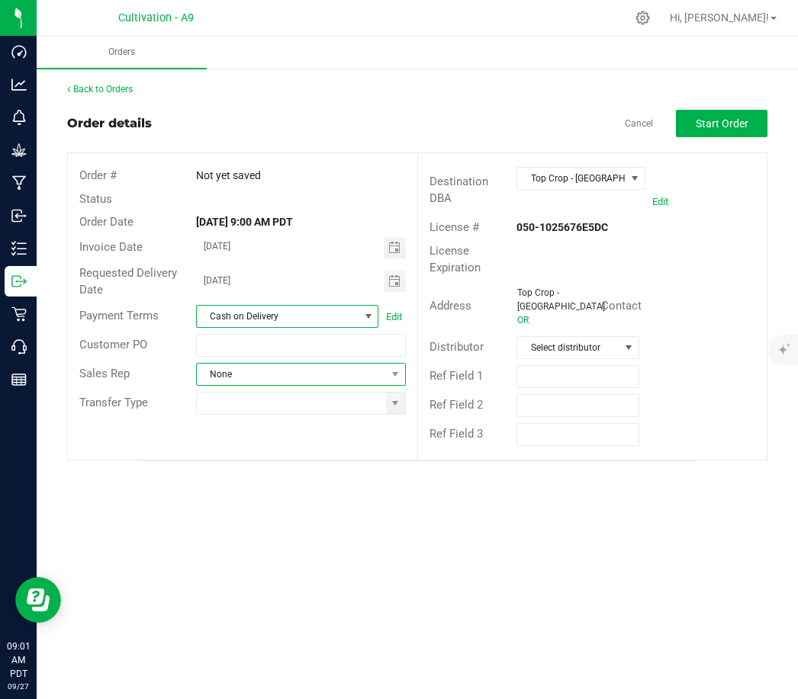
click at [281, 380] on span "None" at bounding box center [291, 374] width 189 height 21
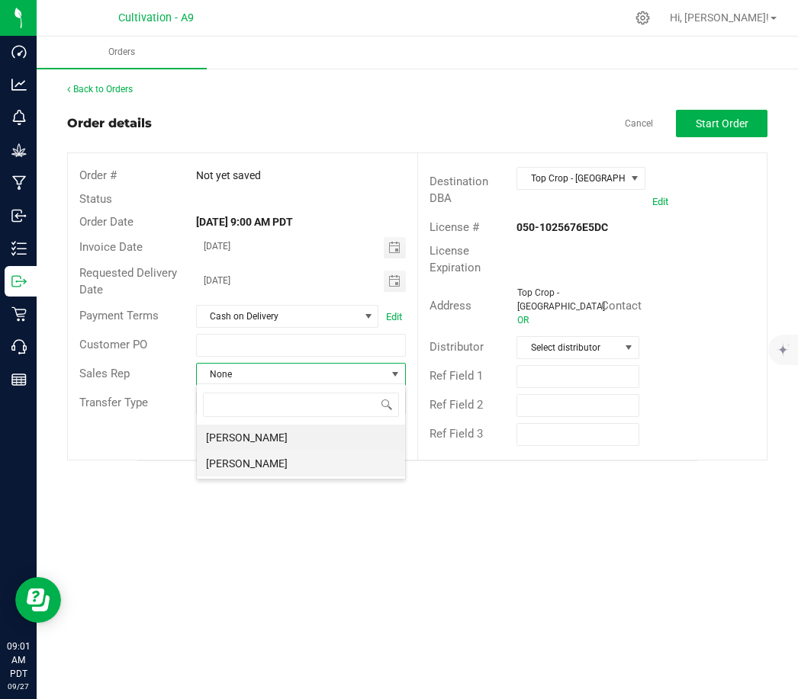
click at [270, 474] on li "[PERSON_NAME]" at bounding box center [301, 464] width 208 height 26
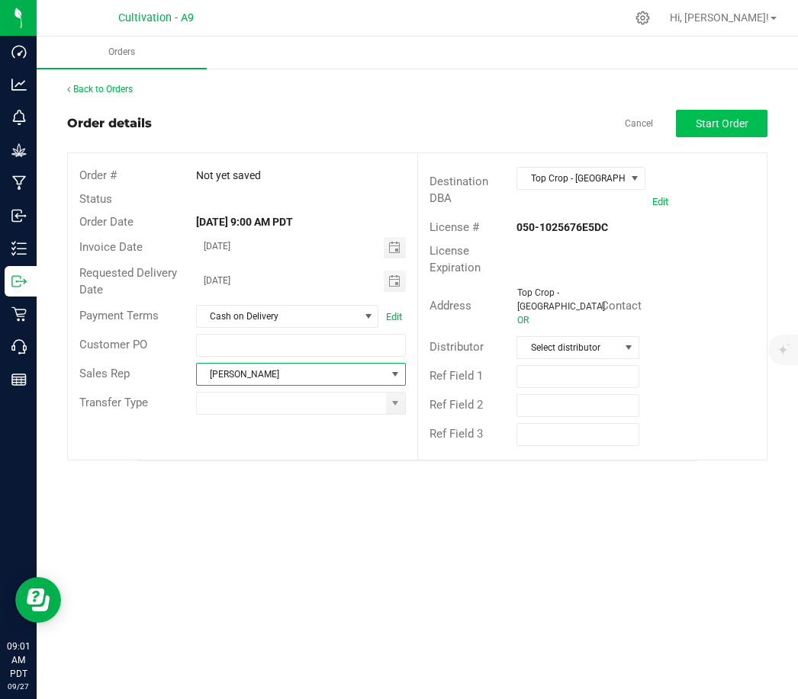
click at [739, 134] on button "Start Order" at bounding box center [721, 123] width 91 height 27
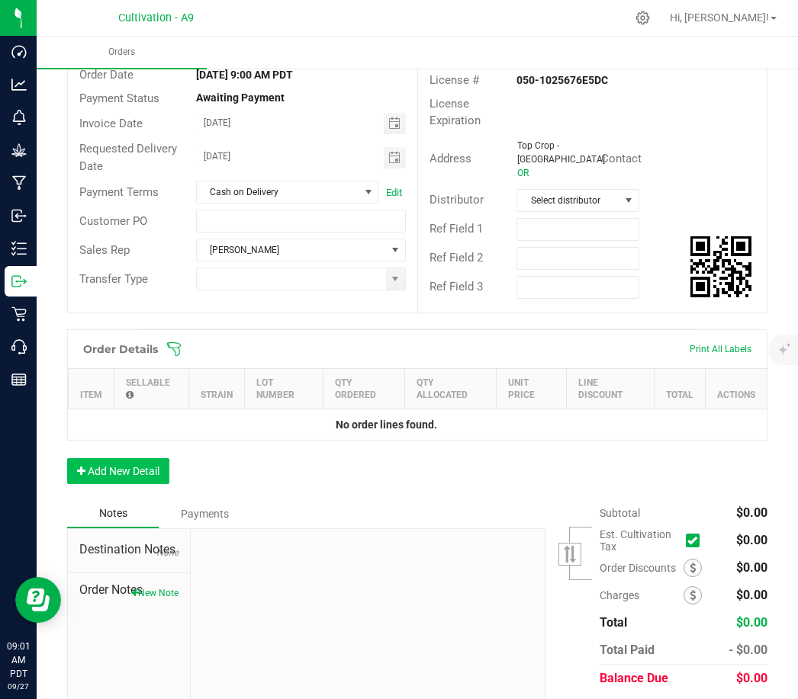
click at [98, 480] on button "Add New Detail" at bounding box center [118, 471] width 102 height 26
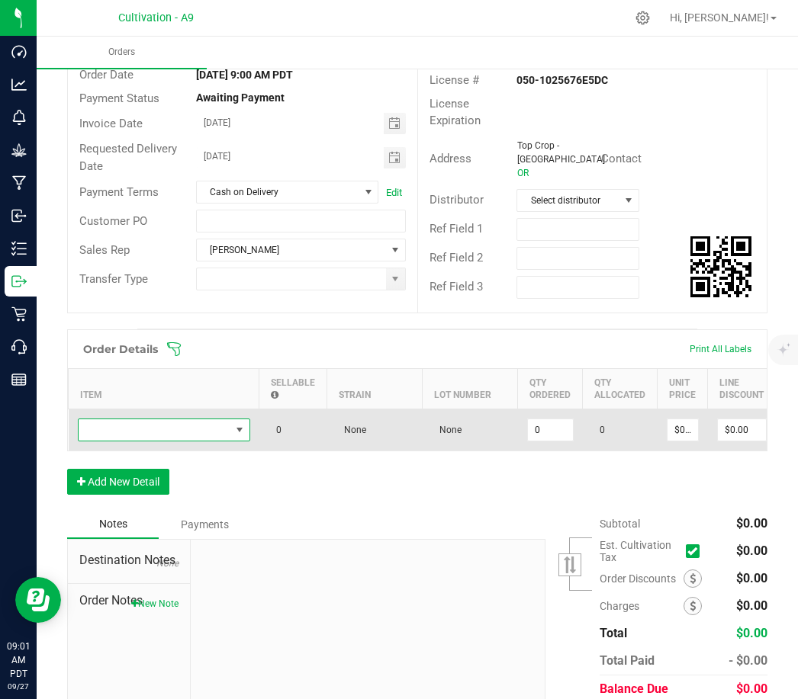
click at [124, 423] on span "NO DATA FOUND" at bounding box center [155, 429] width 152 height 21
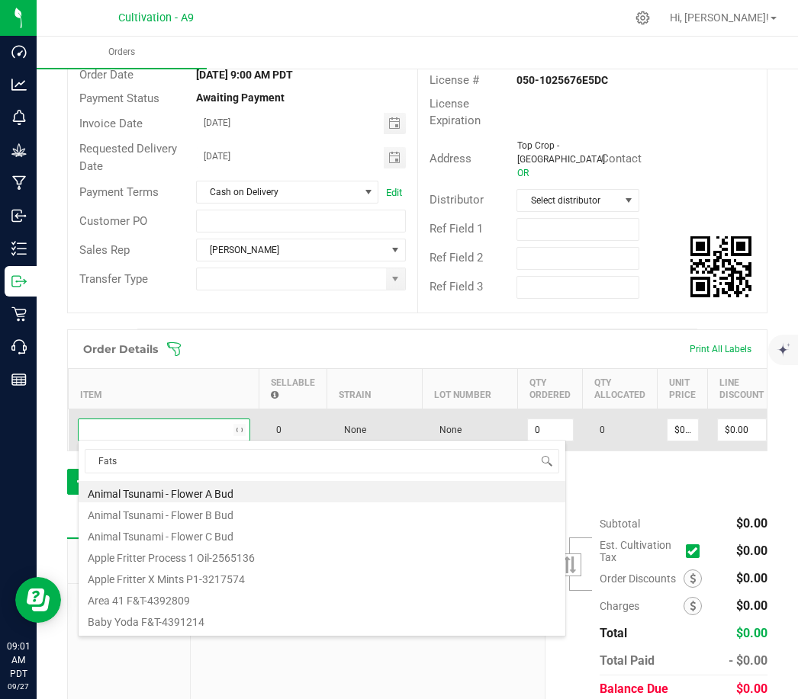
type input "Fatso"
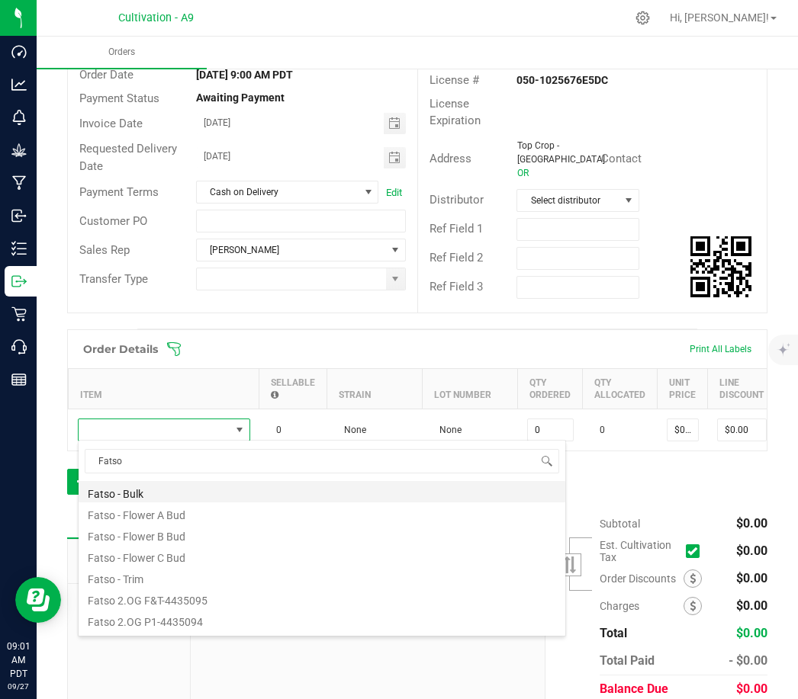
click at [112, 497] on li "Fatso - Bulk" at bounding box center [322, 491] width 486 height 21
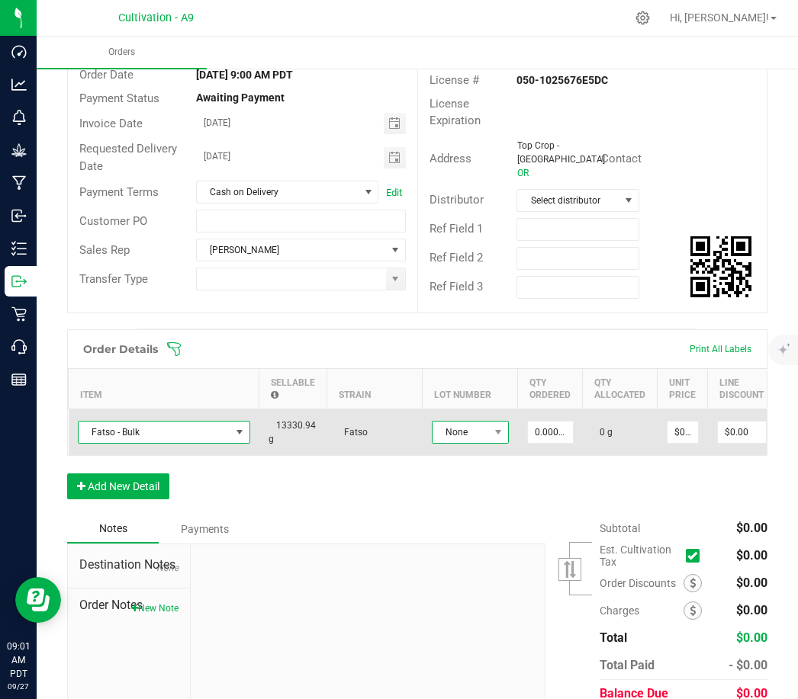
click at [476, 435] on span "None" at bounding box center [460, 432] width 56 height 21
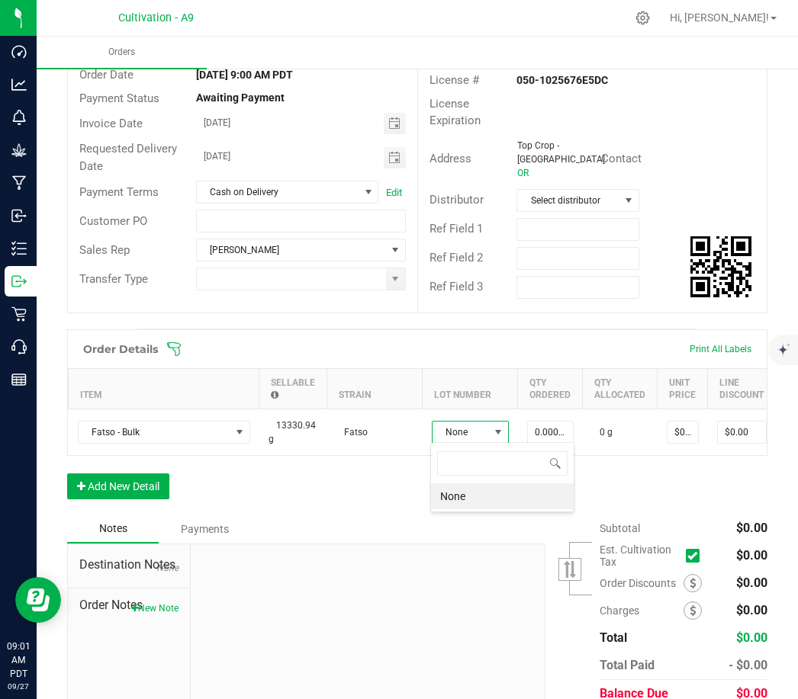
click at [330, 505] on div "Order Details Print All Labels Item Sellable Strain Lot Number Qty Ordered Qty …" at bounding box center [417, 421] width 700 height 185
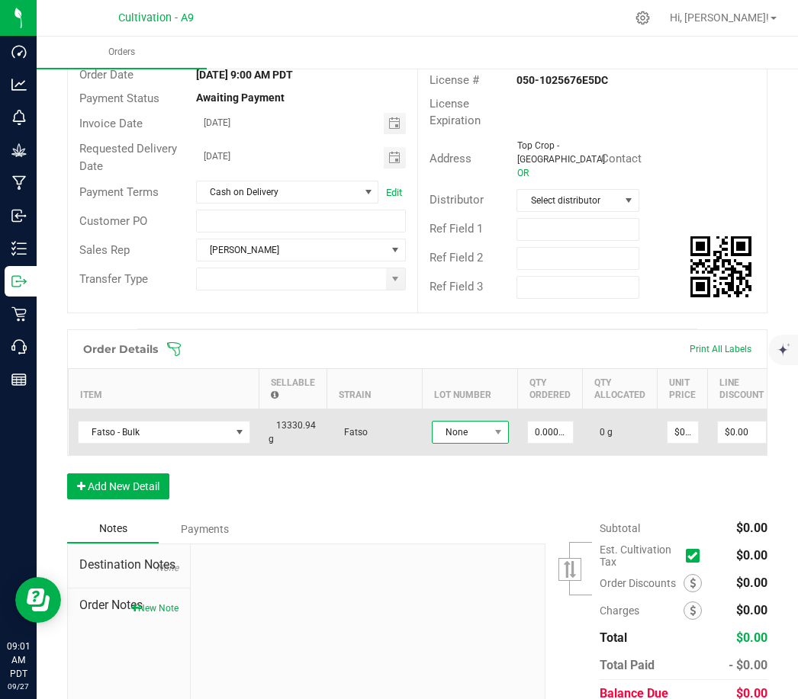
click at [483, 434] on span "None" at bounding box center [460, 432] width 56 height 21
click at [556, 426] on input "0" at bounding box center [550, 432] width 45 height 21
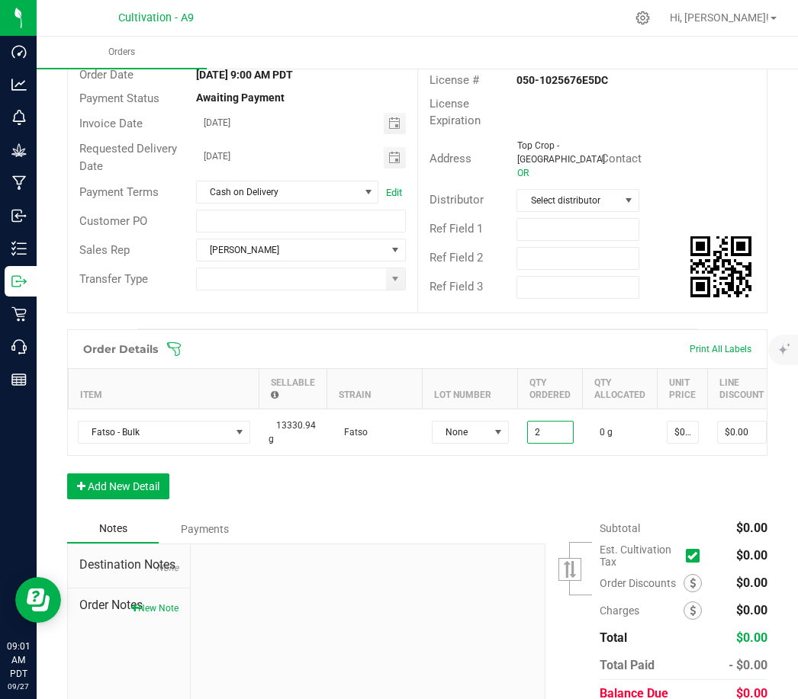
type input "2.0000 g"
click at [556, 481] on div "Order Details Print All Labels Item Sellable Strain Lot Number Qty Ordered Qty …" at bounding box center [417, 421] width 700 height 185
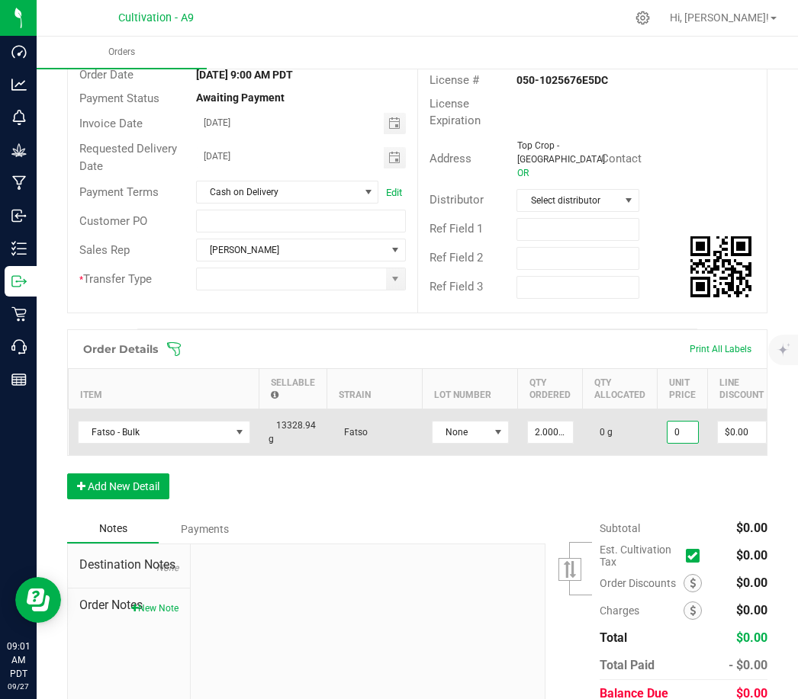
click at [689, 432] on input "0" at bounding box center [682, 432] width 30 height 21
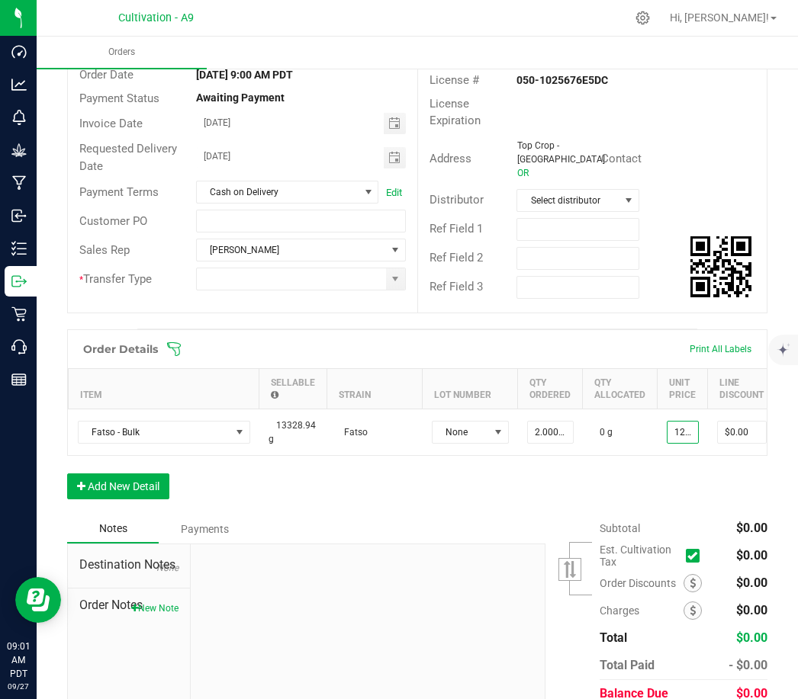
type input "$1,200.00000"
type input "$2,400.00"
click at [652, 480] on div "Order Details Print All Labels Item Sellable Strain Lot Number Qty Ordered Qty …" at bounding box center [417, 421] width 700 height 185
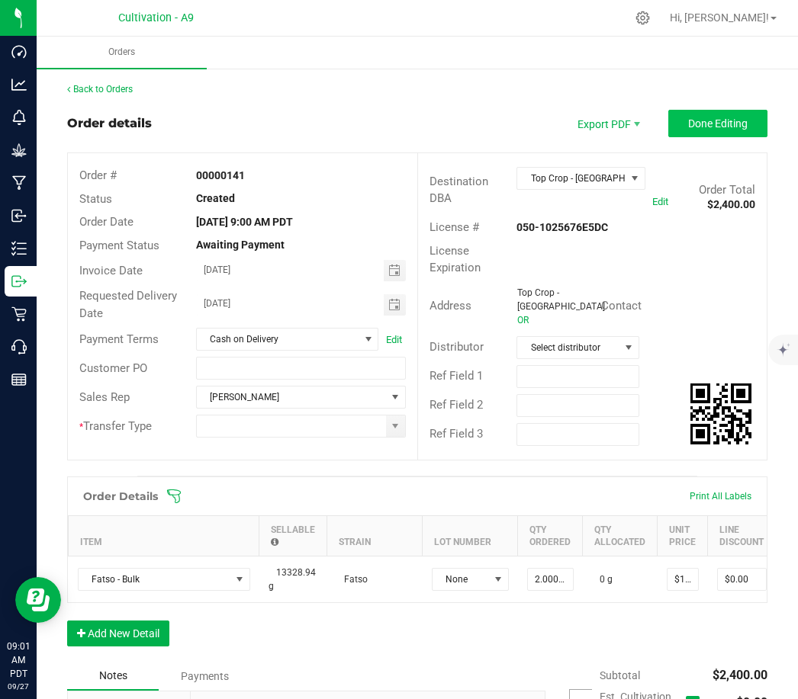
click at [730, 125] on span "Done Editing" at bounding box center [717, 123] width 59 height 12
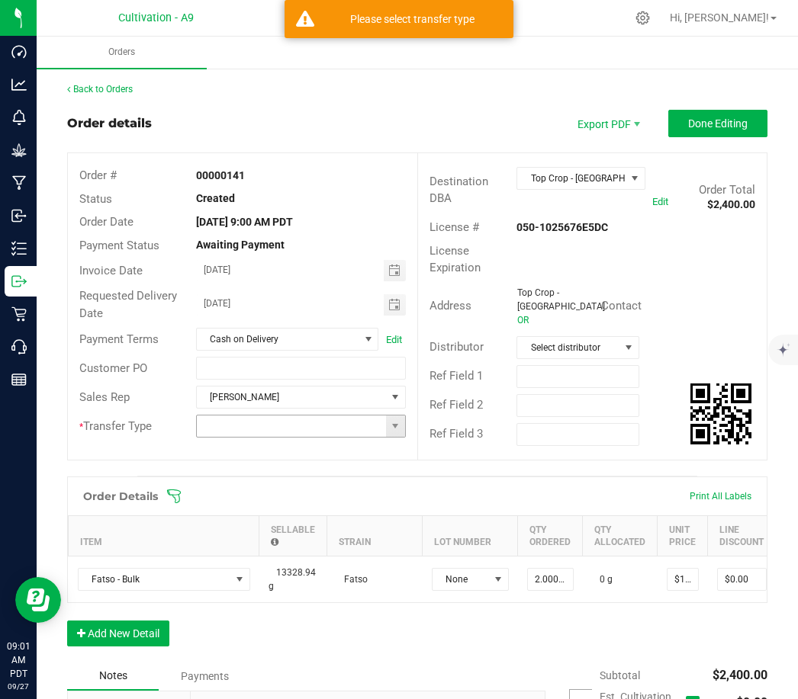
click at [258, 432] on input at bounding box center [291, 426] width 189 height 21
click at [390, 425] on span at bounding box center [395, 426] width 12 height 12
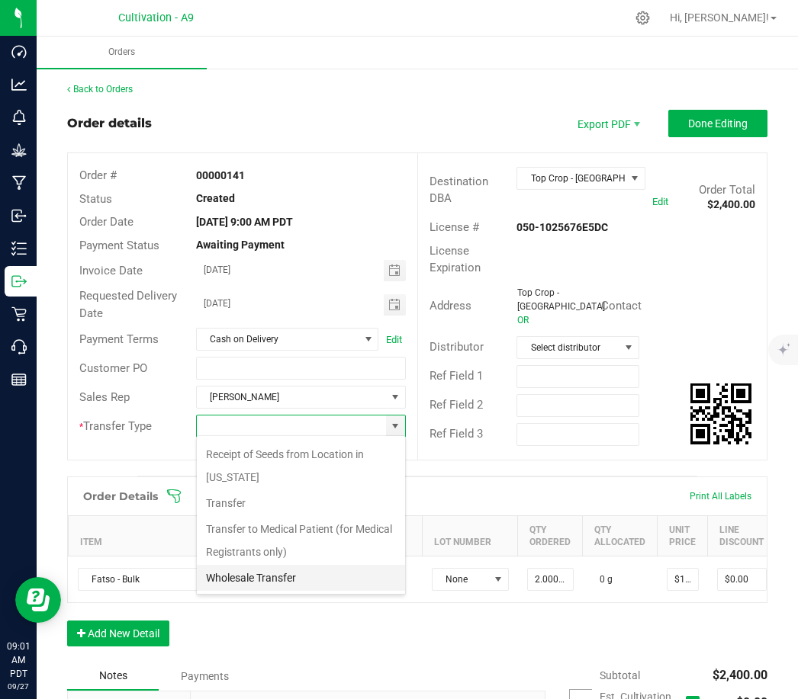
scroll to position [49, 0]
click at [255, 582] on li "Wholesale Transfer" at bounding box center [301, 578] width 208 height 26
type input "Wholesale Transfer"
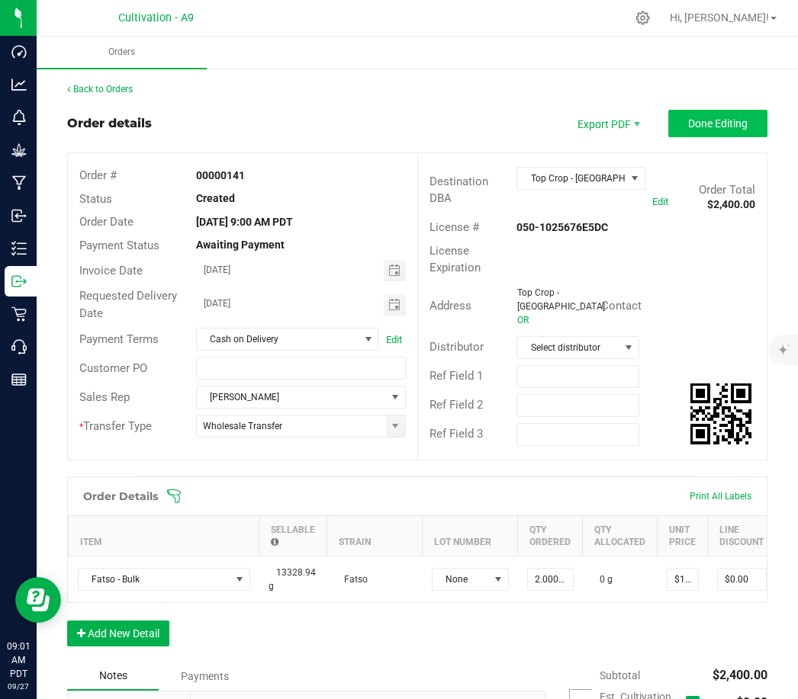
click at [732, 121] on span "Done Editing" at bounding box center [717, 123] width 59 height 12
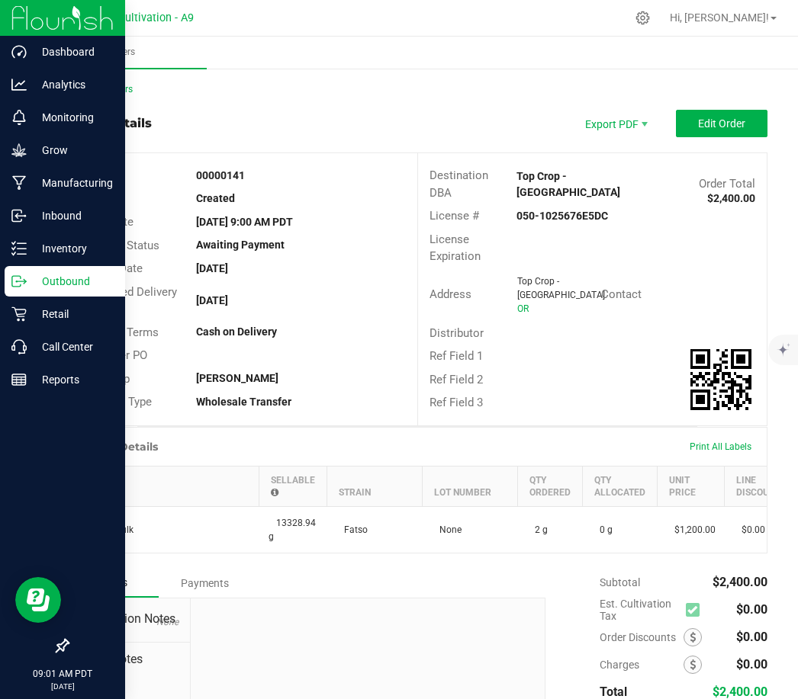
click at [24, 282] on icon at bounding box center [18, 281] width 15 height 15
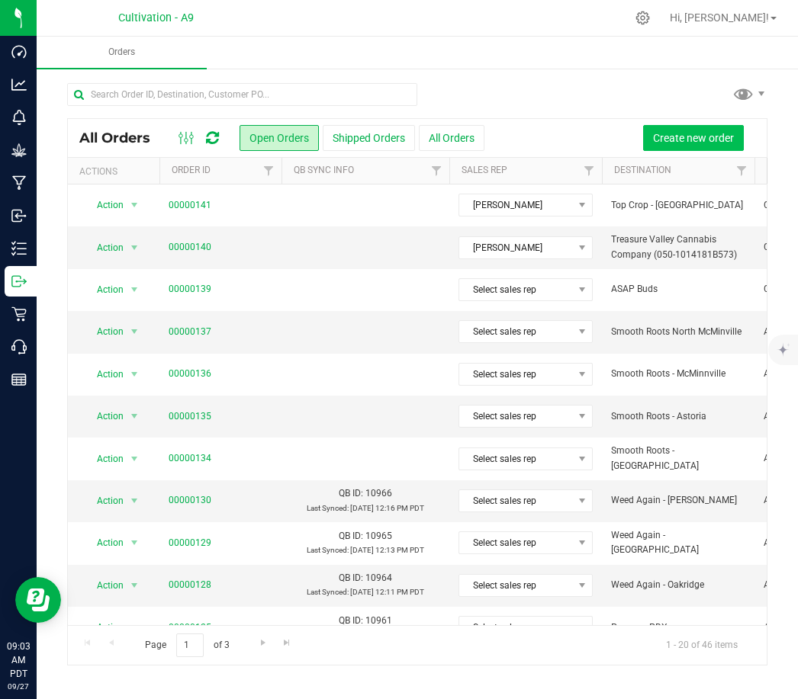
click at [692, 136] on span "Create new order" at bounding box center [693, 138] width 81 height 12
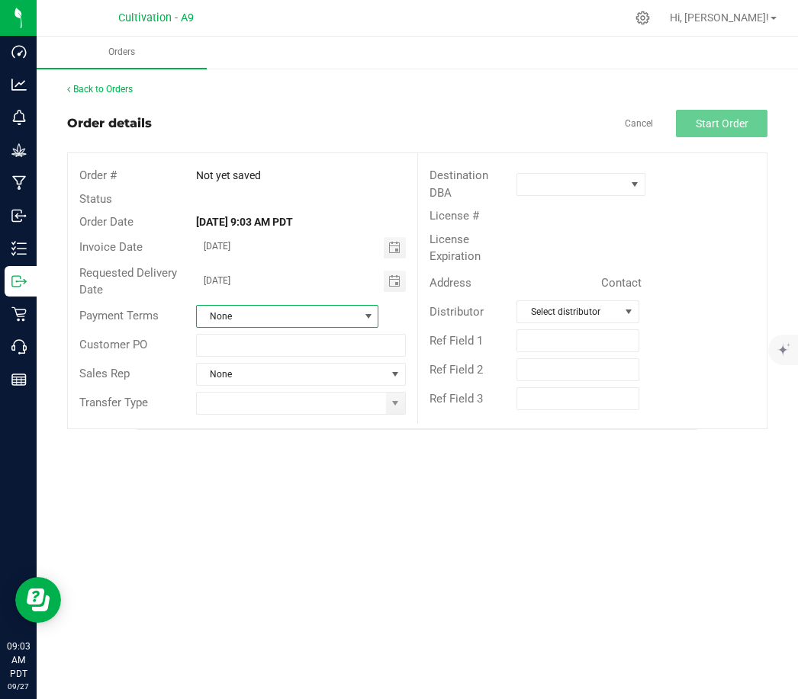
click at [268, 316] on span "None" at bounding box center [278, 316] width 162 height 21
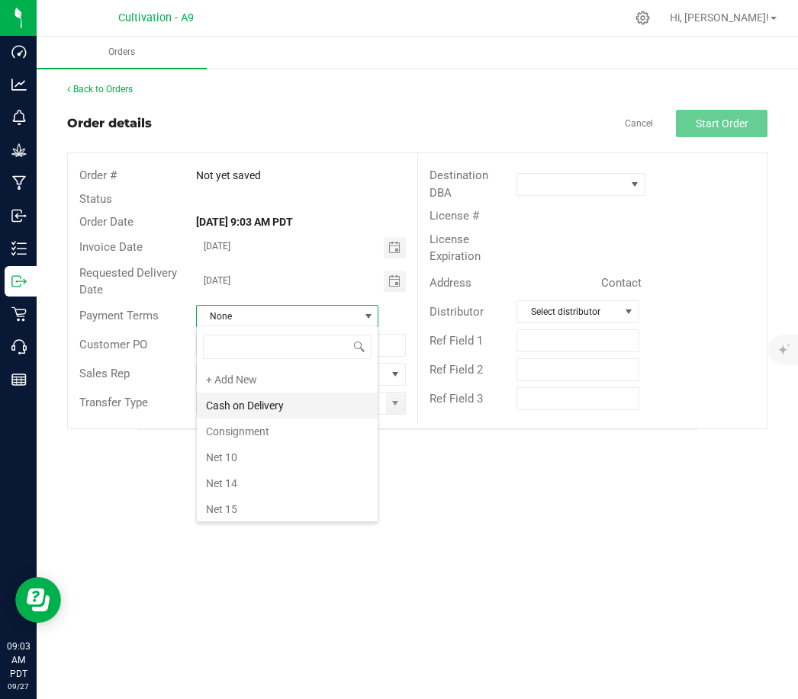
click at [257, 405] on li "Cash on Delivery" at bounding box center [287, 406] width 181 height 26
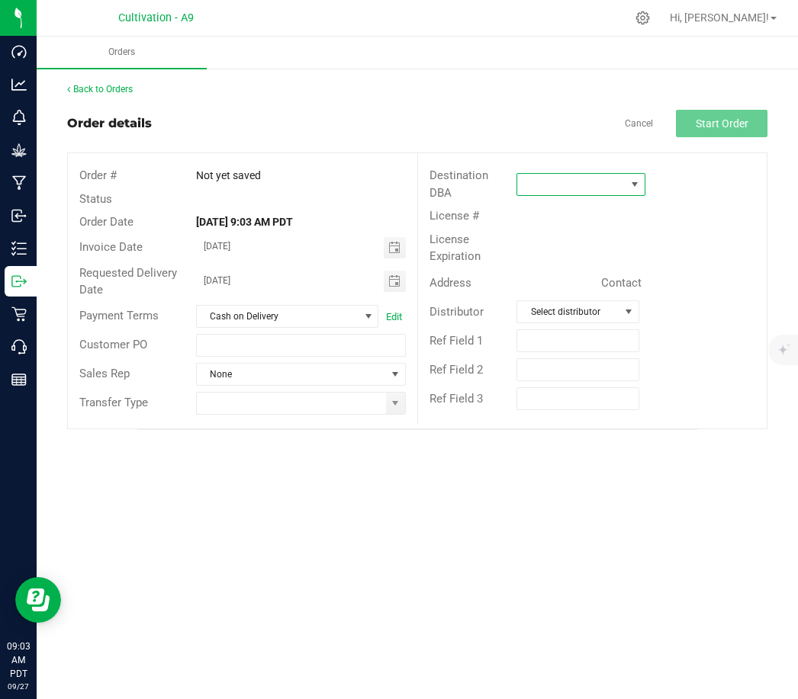
click at [602, 178] on span at bounding box center [571, 184] width 108 height 21
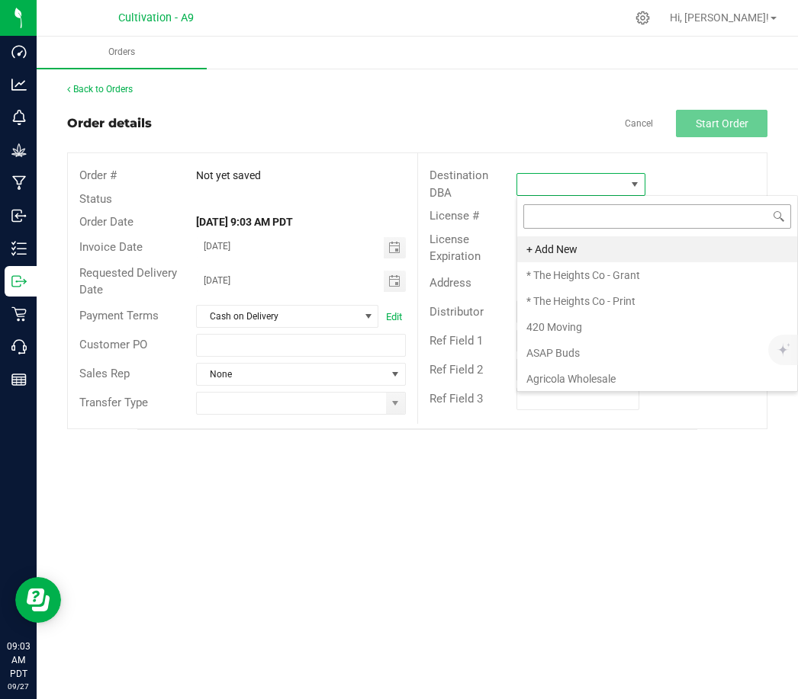
click at [586, 222] on input at bounding box center [657, 216] width 268 height 24
type input "Local herb"
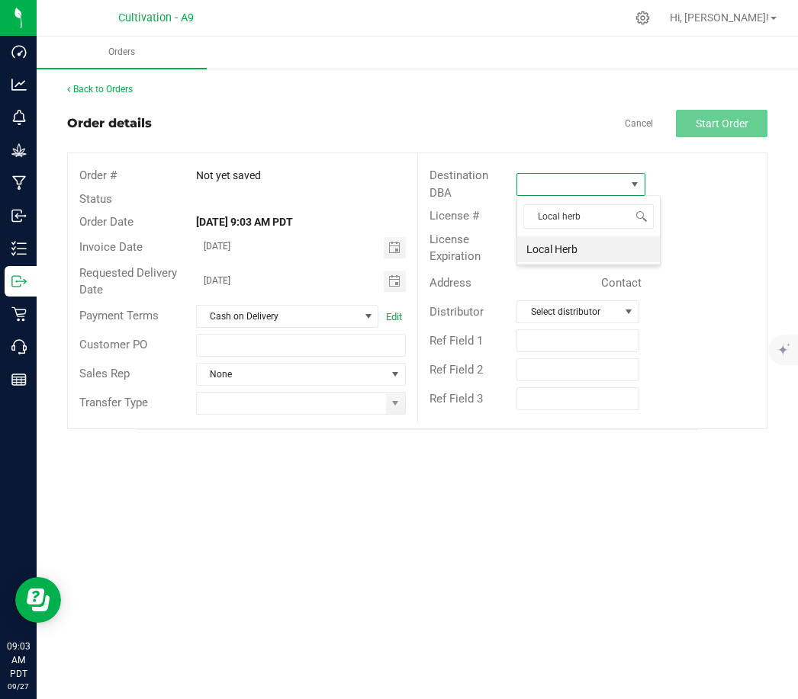
click at [574, 252] on li "Local Herb" at bounding box center [588, 249] width 143 height 26
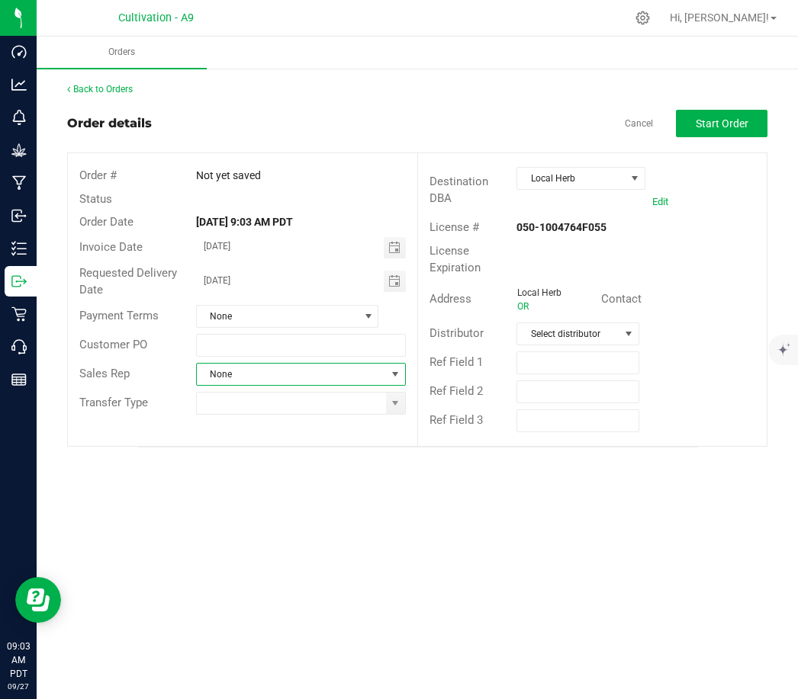
click at [242, 377] on span "None" at bounding box center [291, 374] width 189 height 21
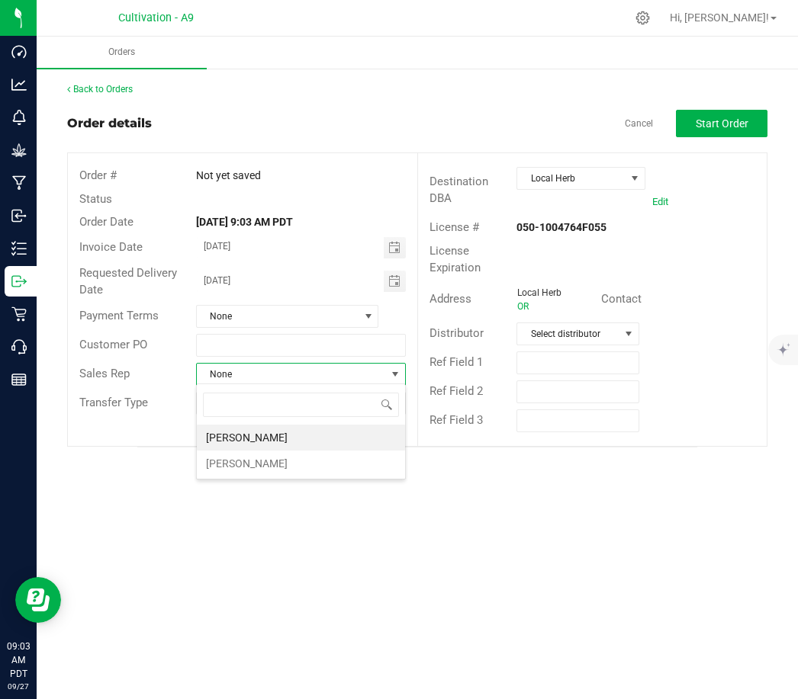
click at [244, 470] on li "[PERSON_NAME]" at bounding box center [301, 464] width 208 height 26
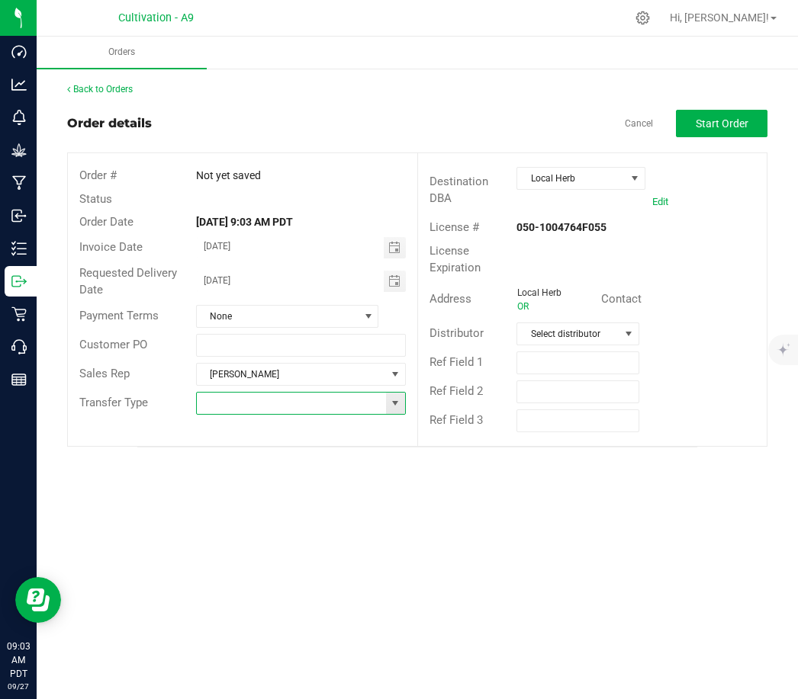
click at [238, 400] on input at bounding box center [291, 403] width 189 height 21
type input "J"
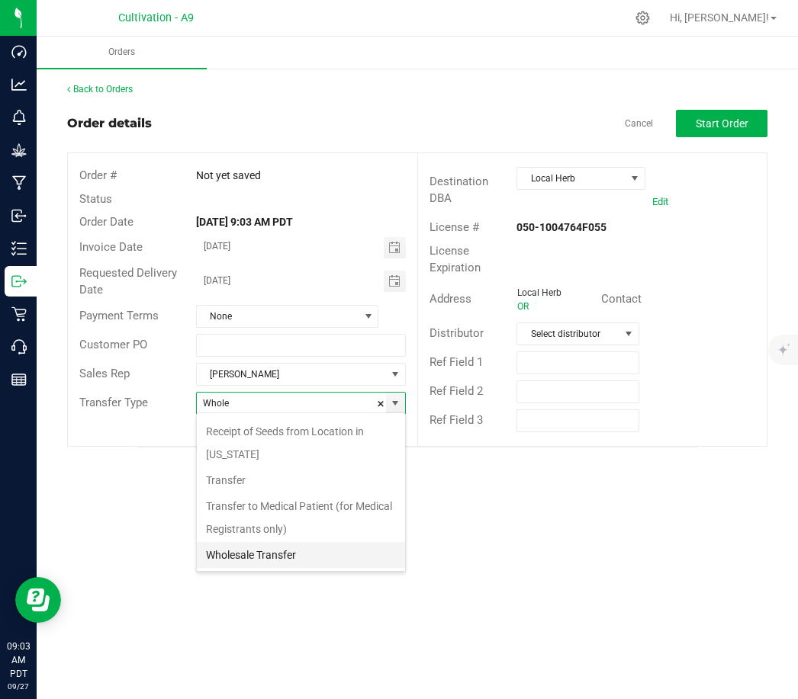
click at [288, 560] on li "Wholesale Transfer" at bounding box center [301, 555] width 208 height 26
type input "Wholesale Transfer"
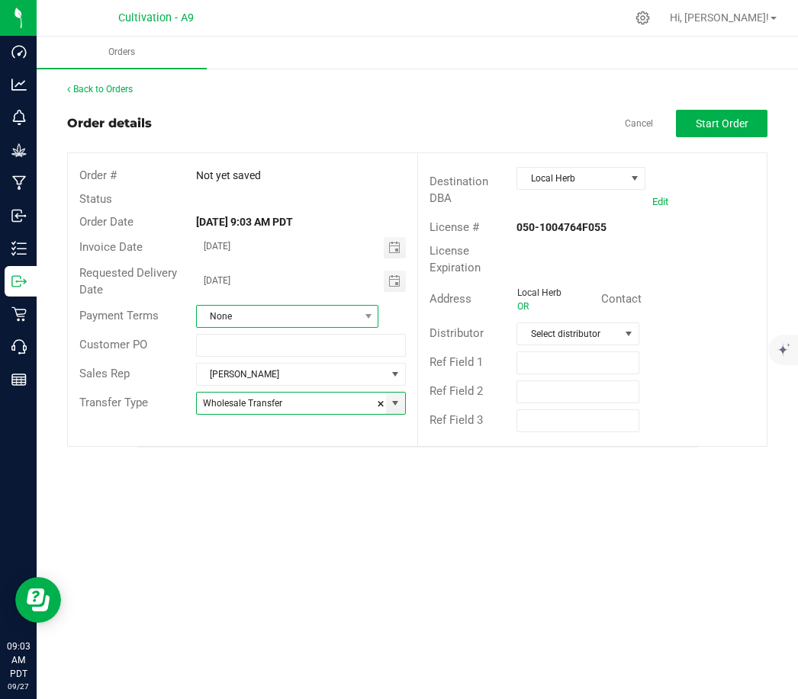
click at [313, 305] on span "None" at bounding box center [287, 316] width 182 height 23
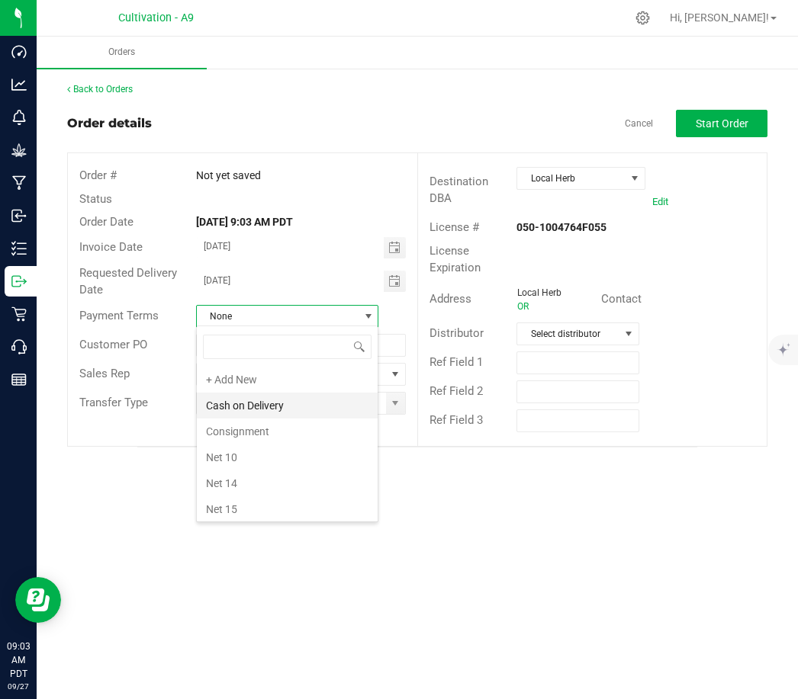
click at [297, 403] on li "Cash on Delivery" at bounding box center [287, 406] width 181 height 26
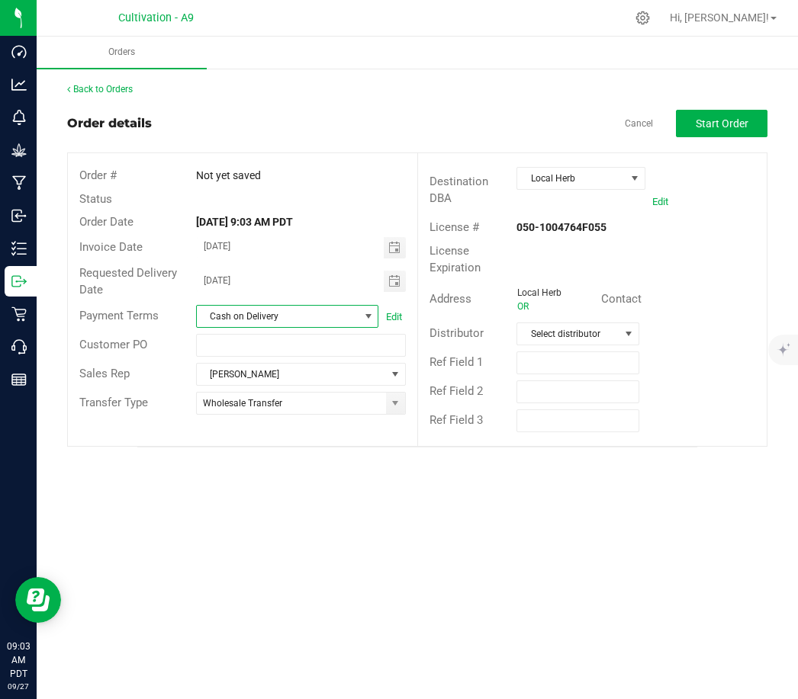
click at [333, 314] on span "Cash on Delivery" at bounding box center [278, 316] width 162 height 21
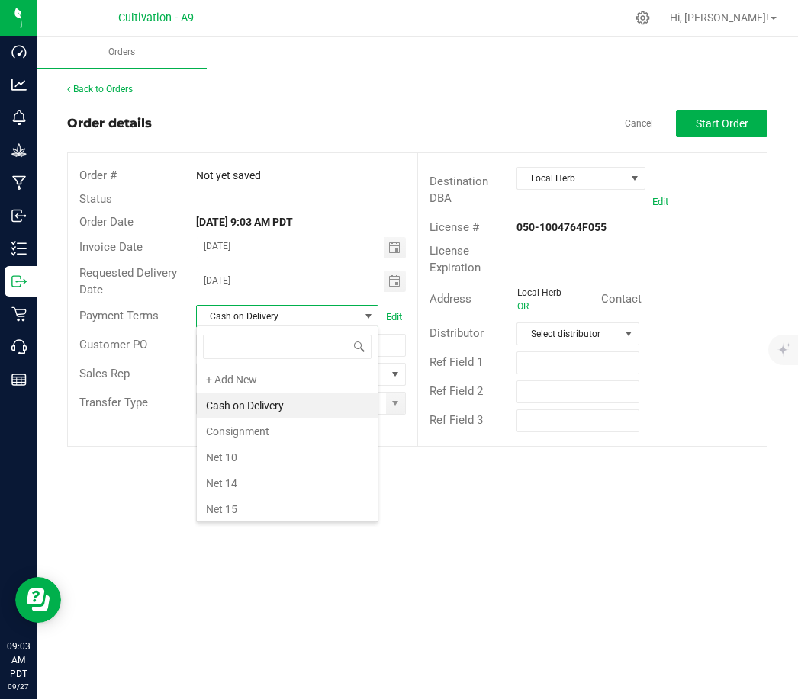
click at [430, 495] on div "Orders Back to Orders Order details Cancel Start Order Order # Not yet saved St…" at bounding box center [417, 368] width 761 height 663
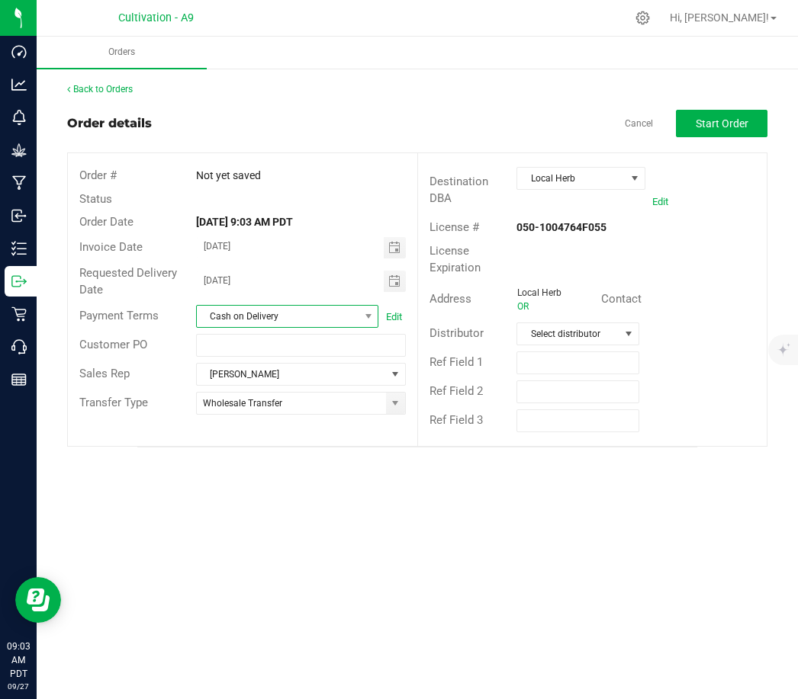
click at [345, 316] on span "Cash on Delivery" at bounding box center [278, 316] width 162 height 21
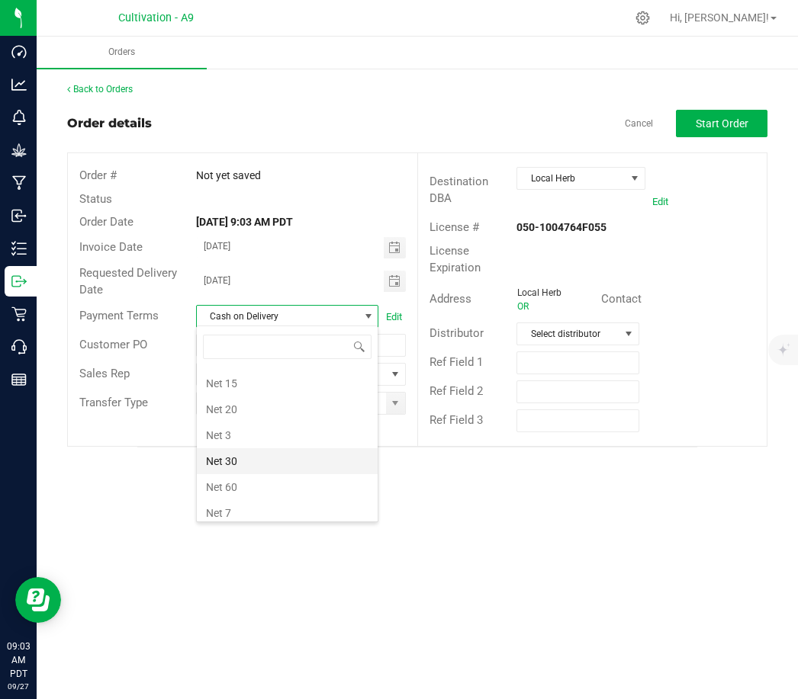
click at [273, 458] on li "Net 30" at bounding box center [287, 461] width 181 height 26
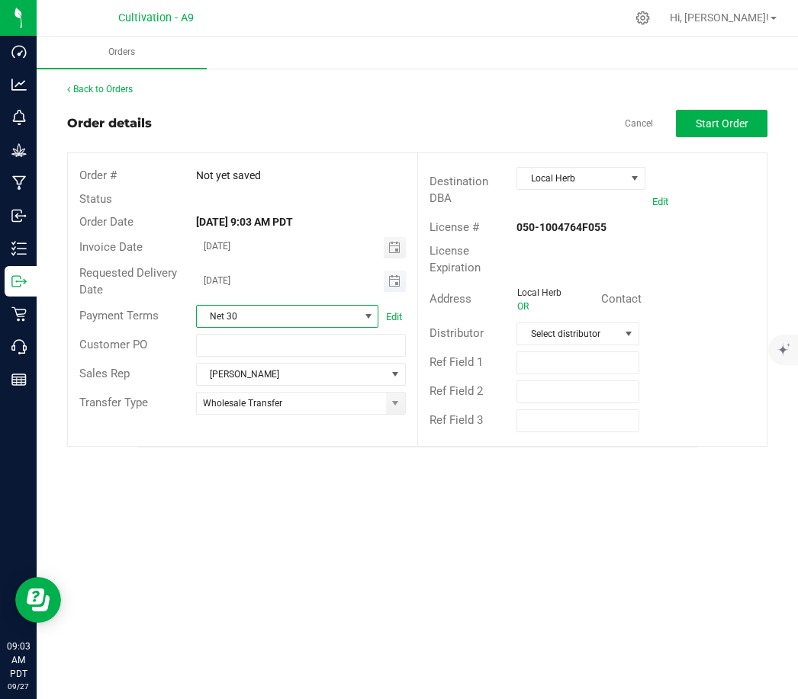
click at [402, 274] on span "Toggle calendar" at bounding box center [395, 281] width 22 height 21
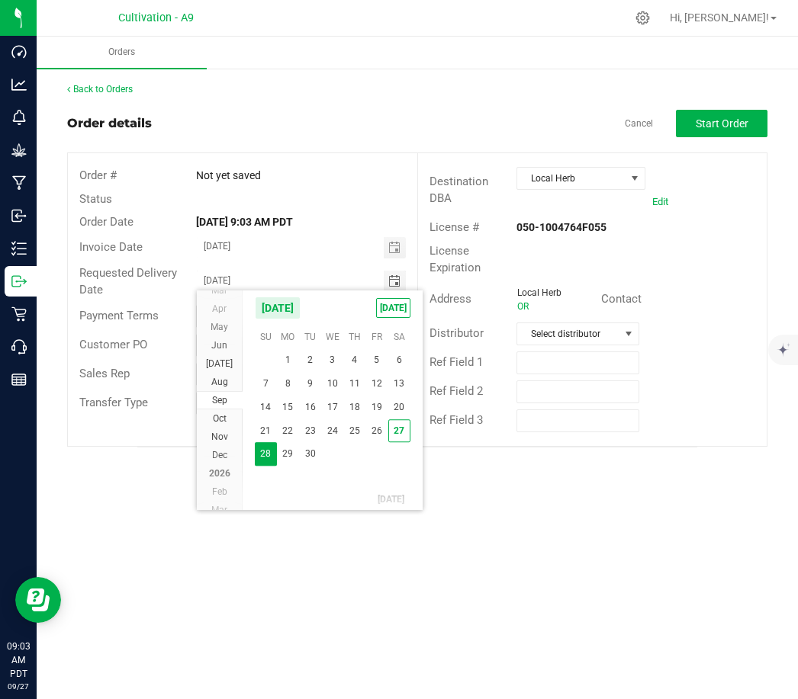
click at [260, 456] on span "28" at bounding box center [266, 455] width 22 height 24
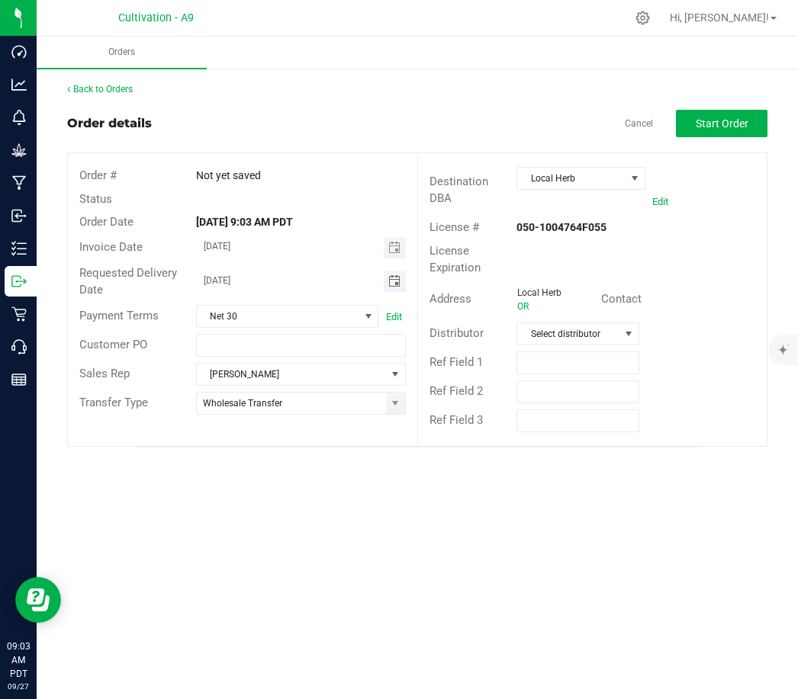
click at [391, 281] on span "Toggle calendar" at bounding box center [394, 281] width 12 height 12
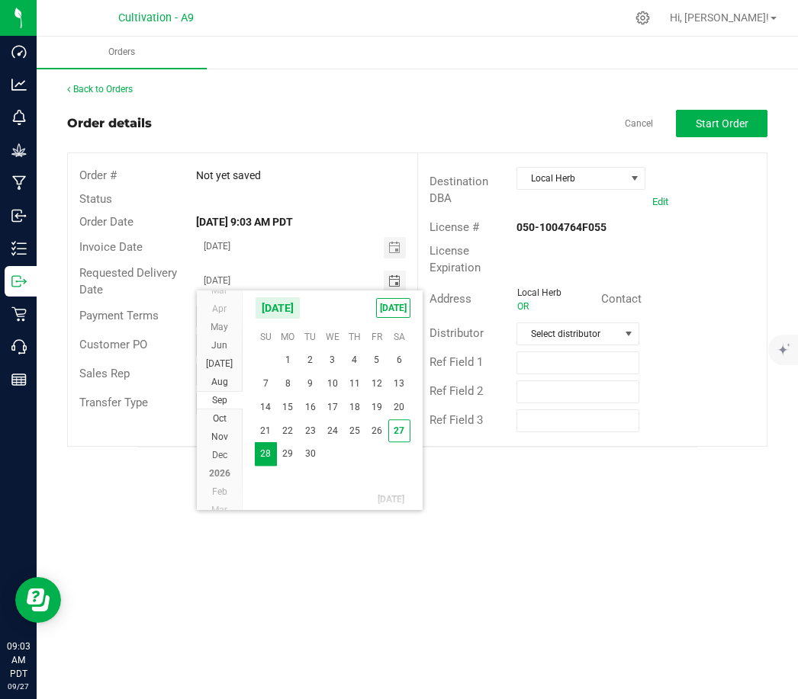
click at [281, 455] on span "29" at bounding box center [288, 455] width 22 height 24
type input "[DATE]"
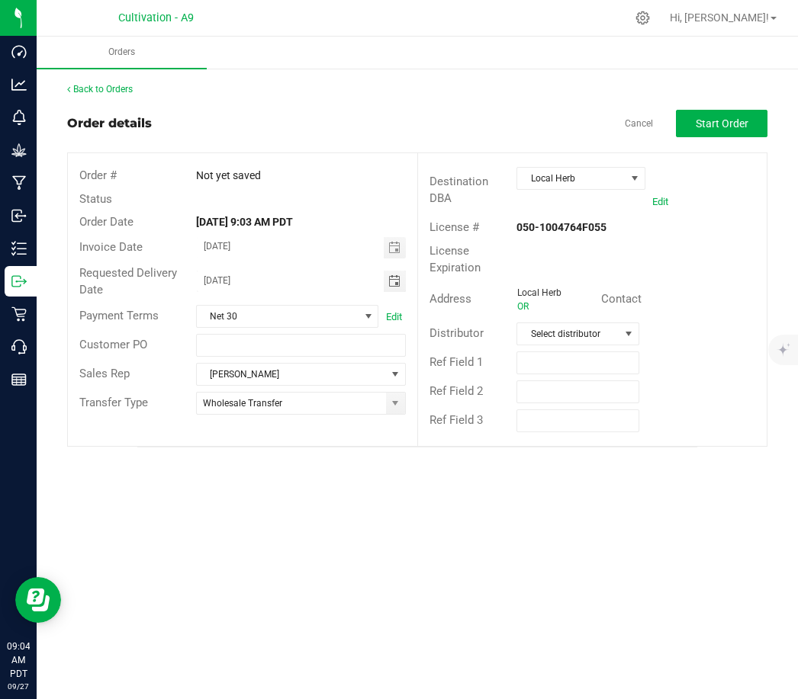
click at [747, 130] on button "Start Order" at bounding box center [721, 123] width 91 height 27
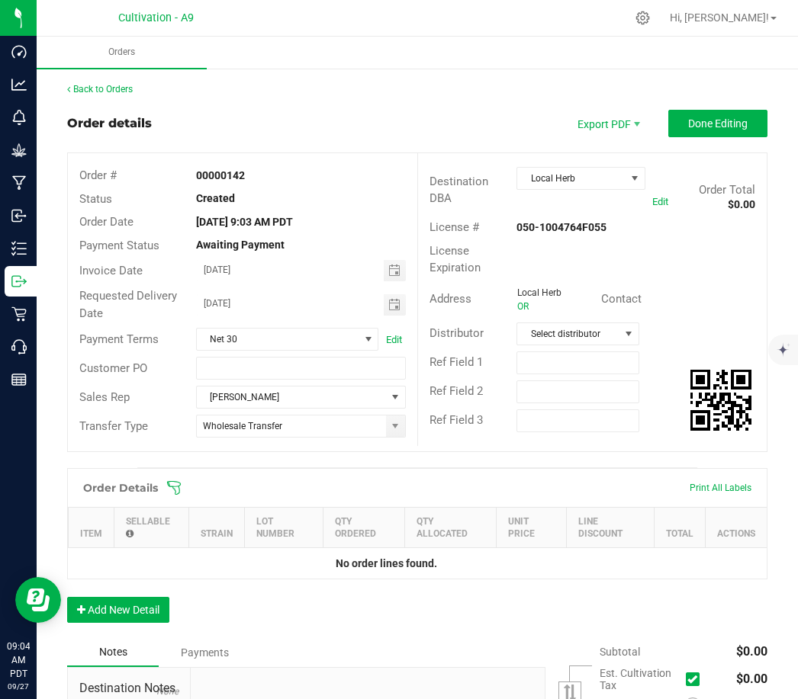
click at [119, 605] on button "Add New Detail" at bounding box center [118, 610] width 102 height 26
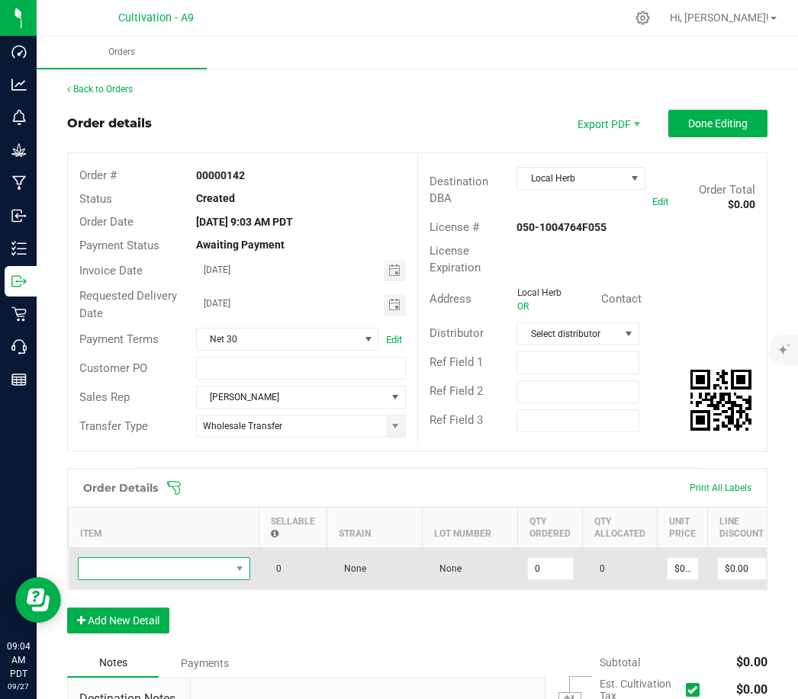
click at [149, 570] on span "NO DATA FOUND" at bounding box center [155, 568] width 152 height 21
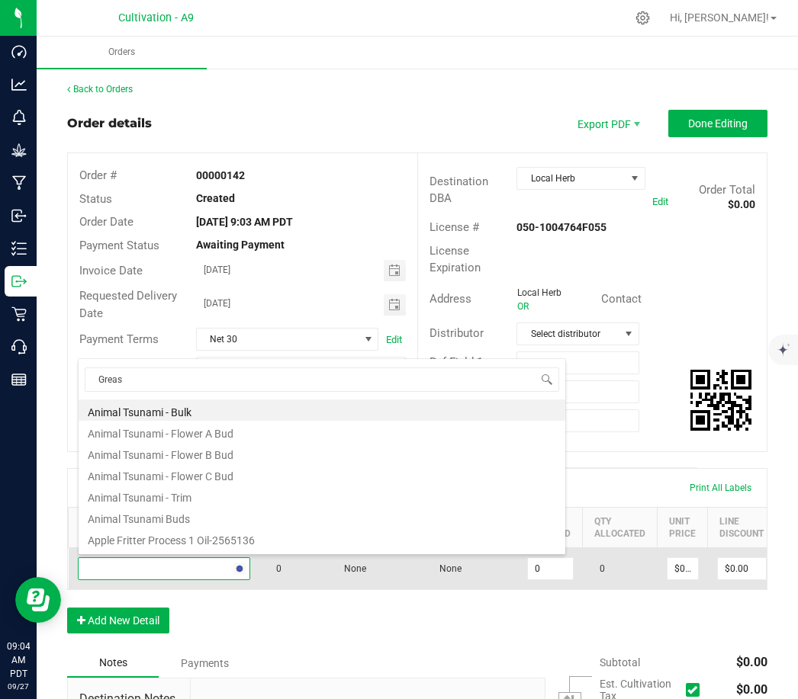
type input "Grease"
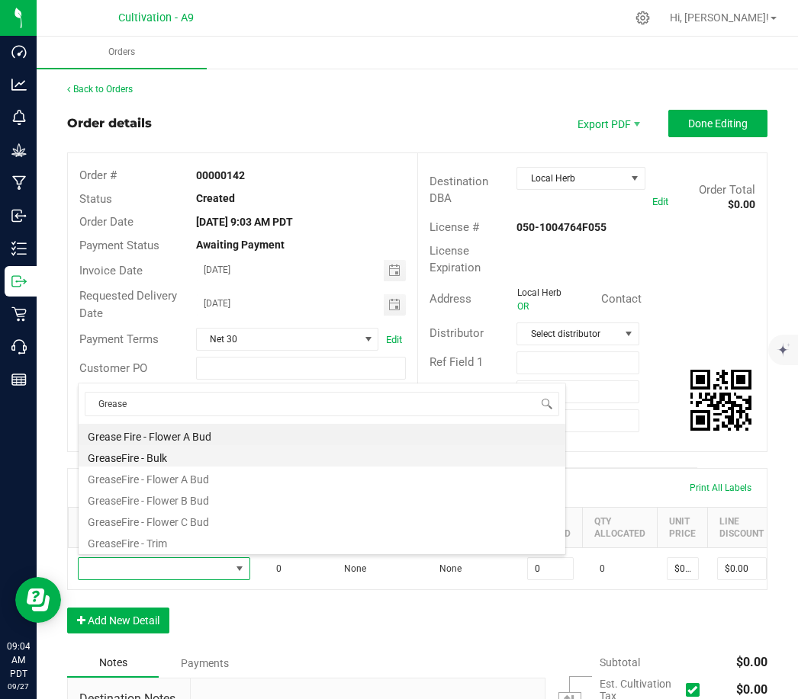
click at [165, 450] on li "GreaseFire - Bulk" at bounding box center [322, 455] width 486 height 21
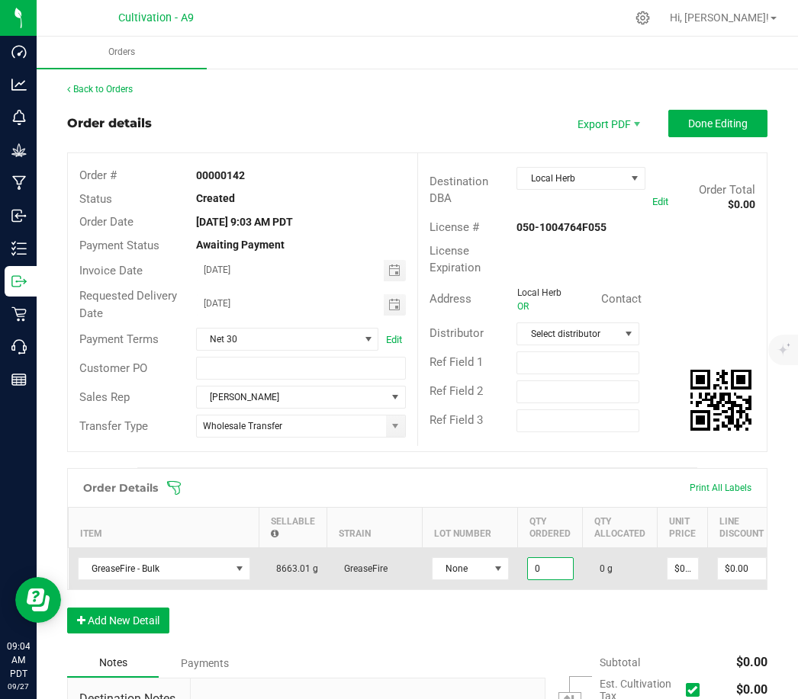
click at [545, 568] on input "0" at bounding box center [550, 568] width 45 height 21
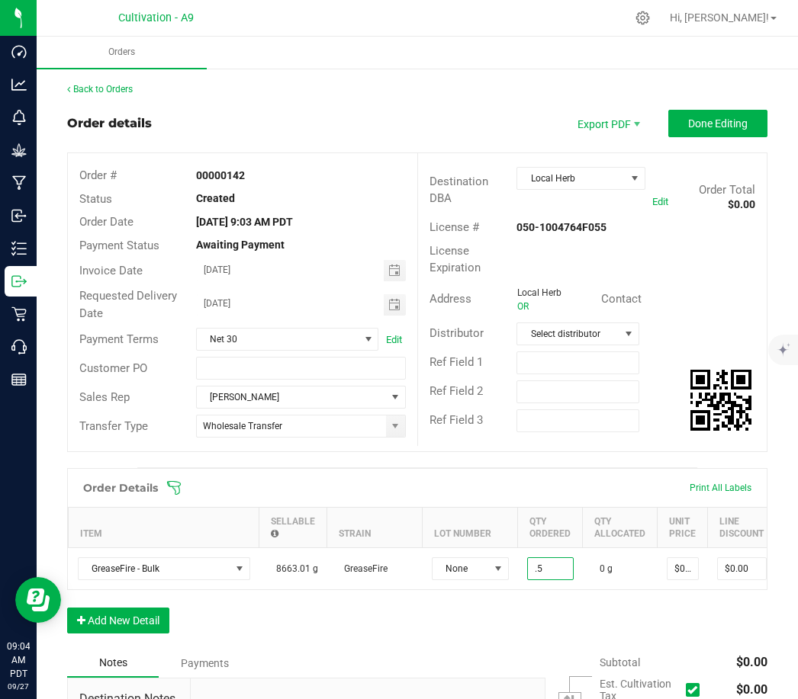
type input "0.5000 g"
click at [549, 622] on div "Order Details Print All Labels Item Sellable Strain Lot Number Qty Ordered Qty …" at bounding box center [417, 558] width 700 height 181
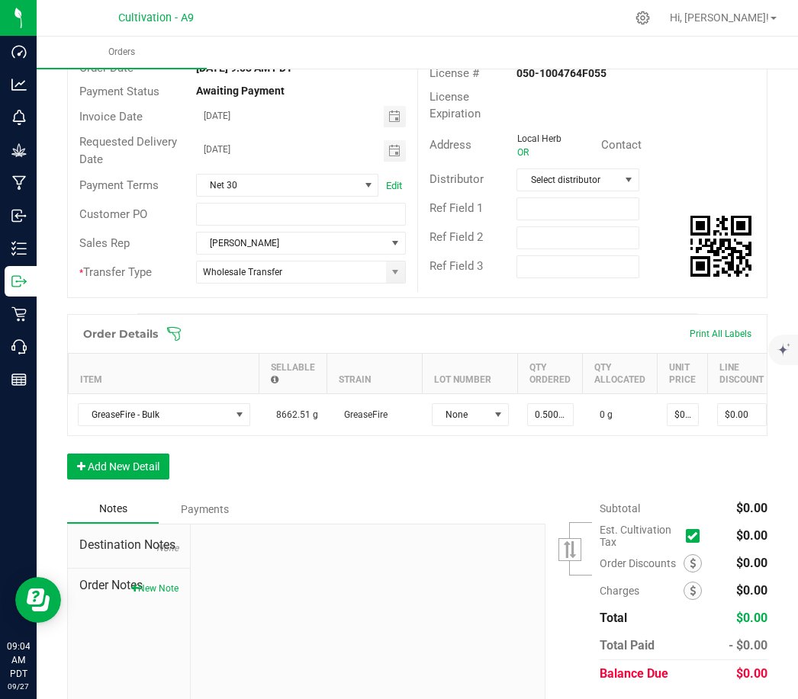
scroll to position [153, 0]
click at [545, 483] on div "Order Details Print All Labels Item Sellable Strain Lot Number Qty Ordered Qty …" at bounding box center [417, 405] width 700 height 181
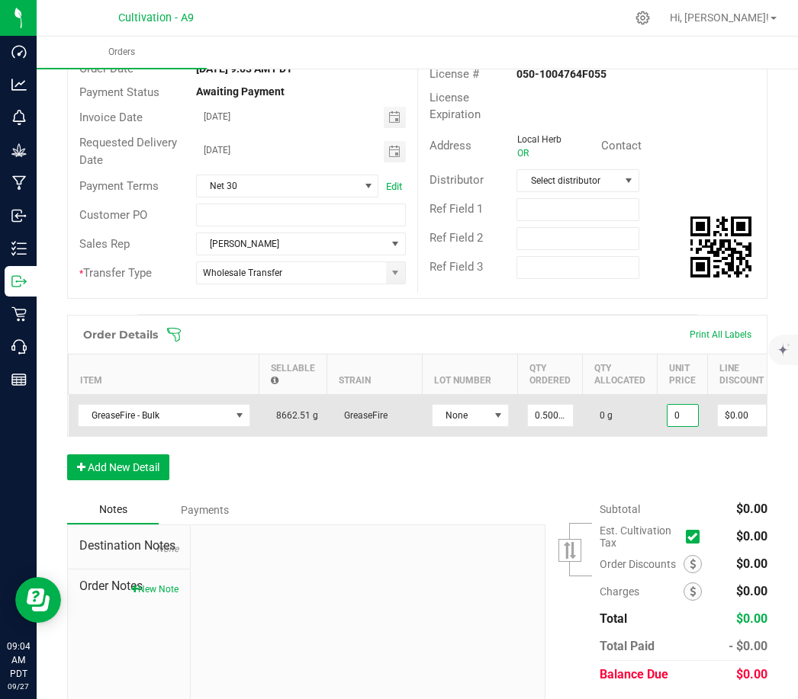
click at [673, 408] on input "0" at bounding box center [682, 415] width 30 height 21
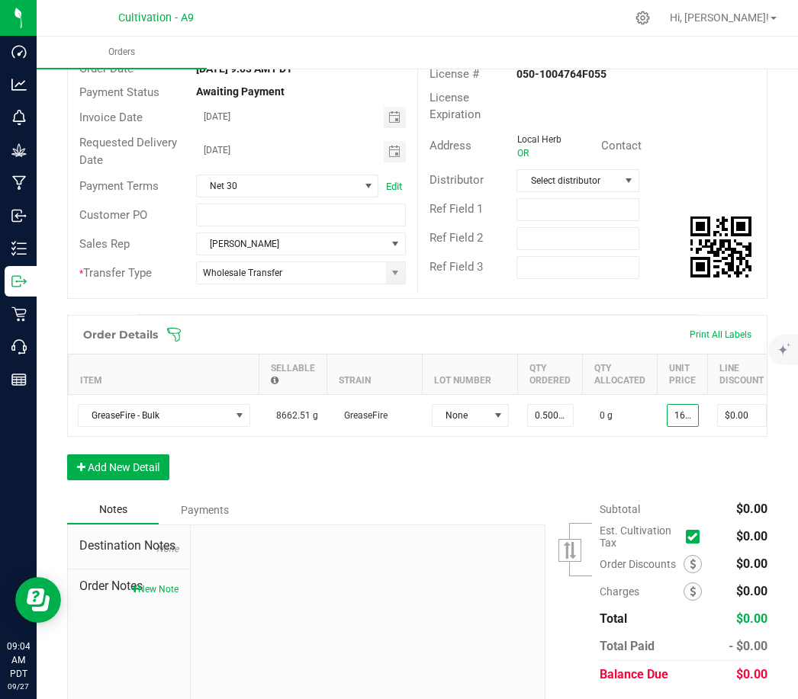
type input "$1,600.00000"
type input "$800.00"
click at [649, 445] on div "Order Details Print All Labels Item Sellable Strain Lot Number Qty Ordered Qty …" at bounding box center [417, 405] width 700 height 181
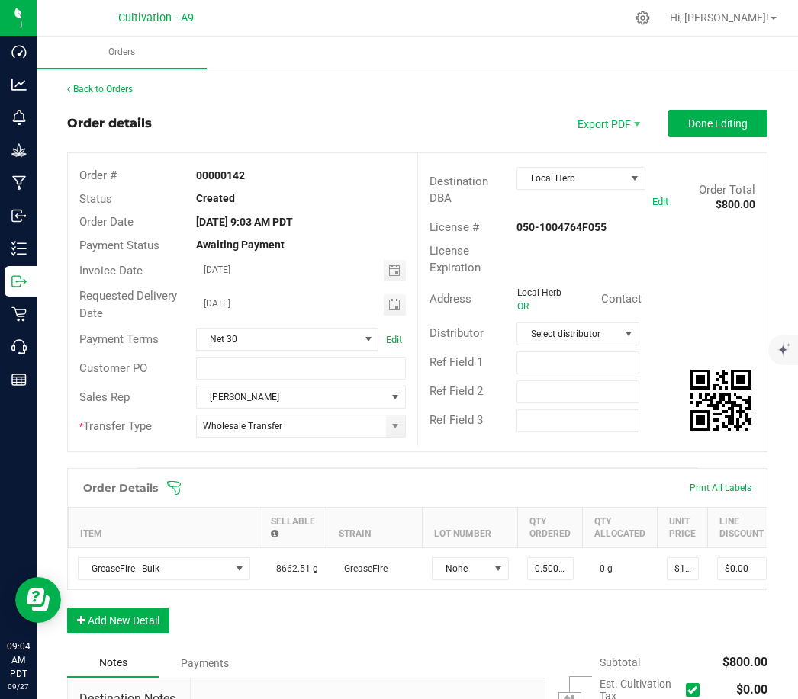
scroll to position [0, 0]
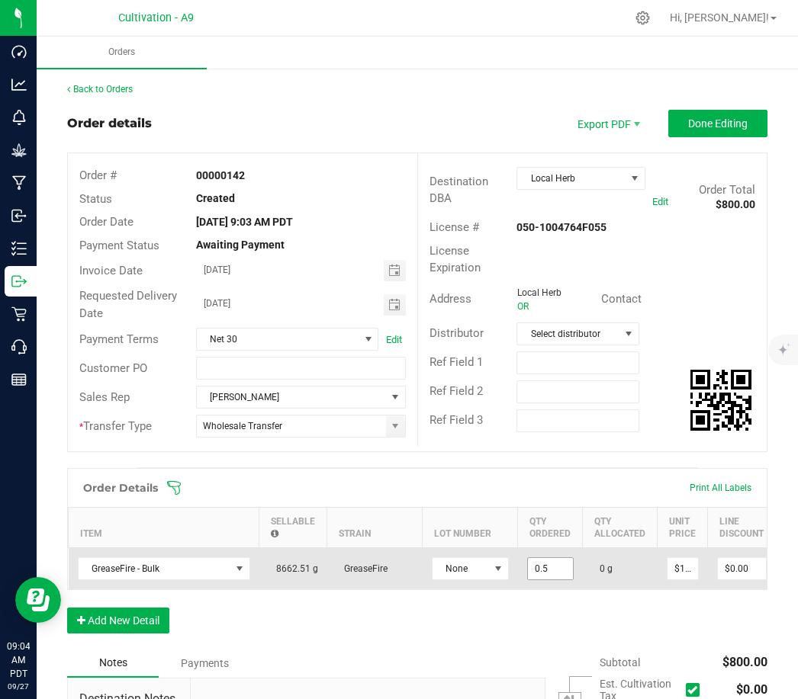
click at [546, 567] on input "0.5" at bounding box center [550, 568] width 45 height 21
type input "0.5000 g"
type input "1600"
click at [679, 573] on input "1600" at bounding box center [682, 568] width 30 height 21
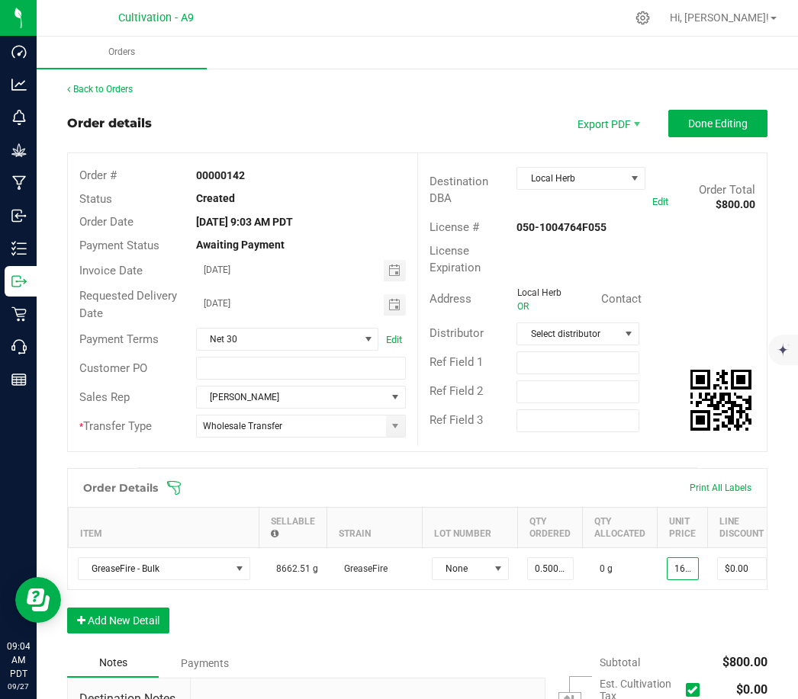
click at [679, 569] on input "1600" at bounding box center [682, 568] width 30 height 21
type input "$1,800.00000"
type input "$900.00"
click at [647, 621] on div "Order Details Print All Labels Item Sellable Strain Lot Number Qty Ordered Qty …" at bounding box center [417, 558] width 700 height 181
click at [740, 122] on span "Done Editing" at bounding box center [717, 123] width 59 height 12
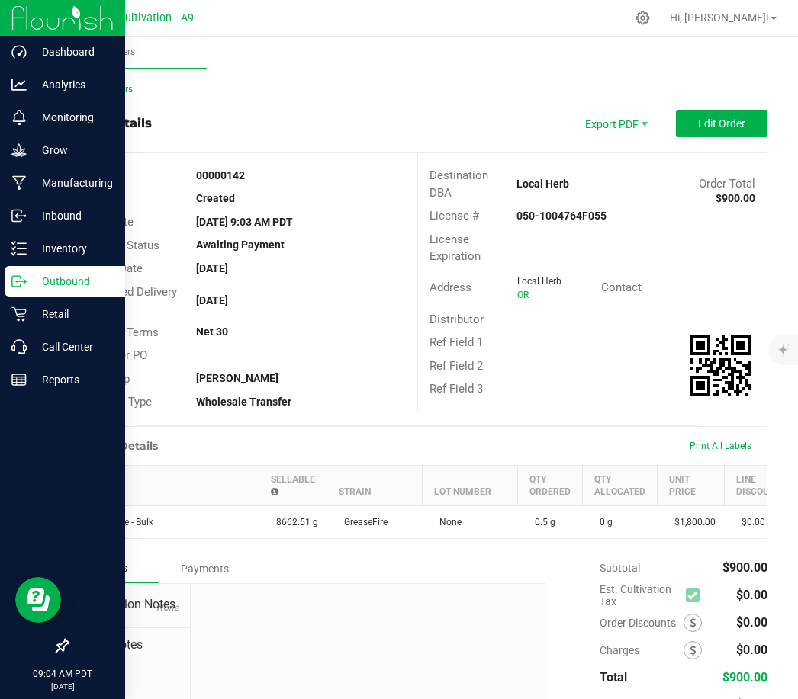
click at [25, 280] on icon at bounding box center [18, 281] width 15 height 15
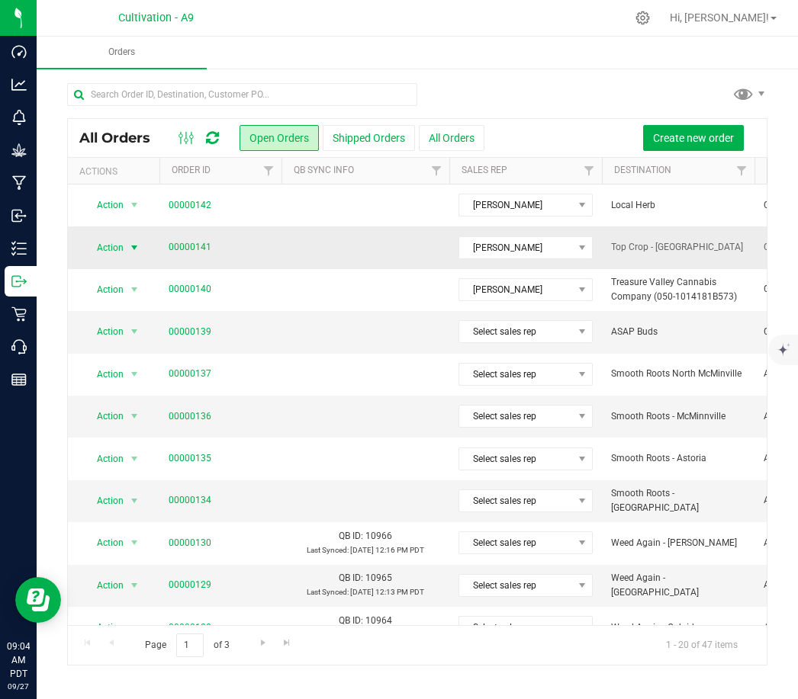
click at [134, 246] on span "select" at bounding box center [134, 248] width 12 height 12
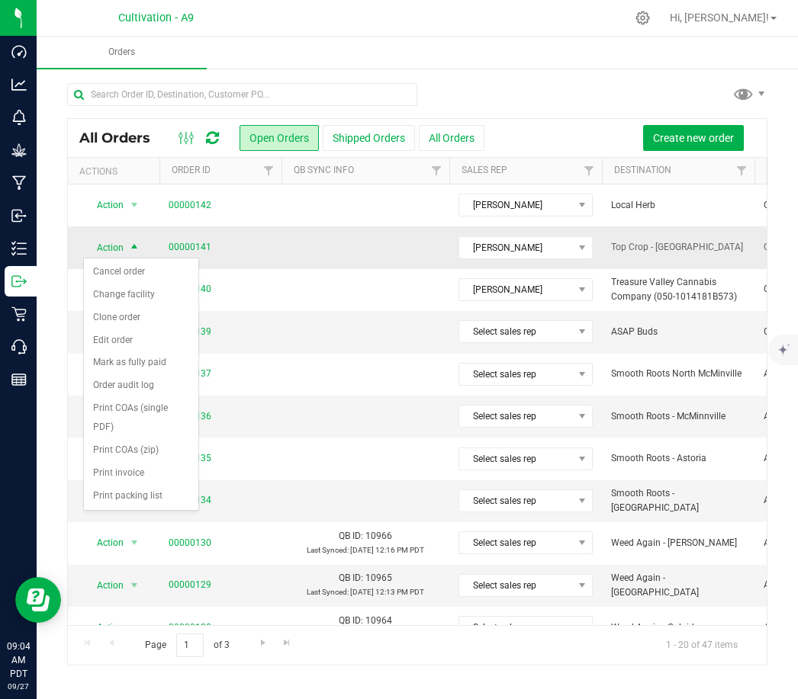
click at [133, 246] on span "select" at bounding box center [134, 248] width 12 height 12
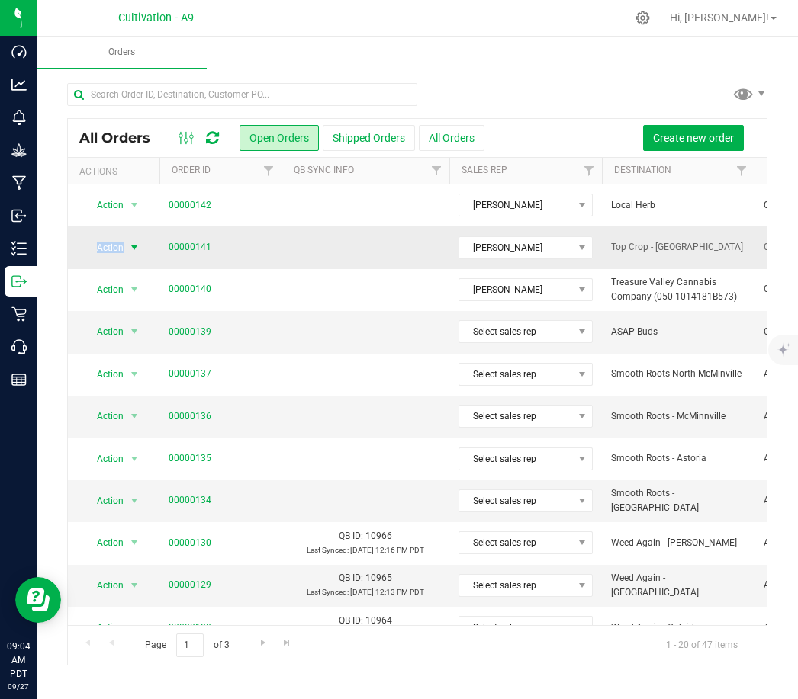
click at [133, 246] on span "select" at bounding box center [134, 248] width 12 height 12
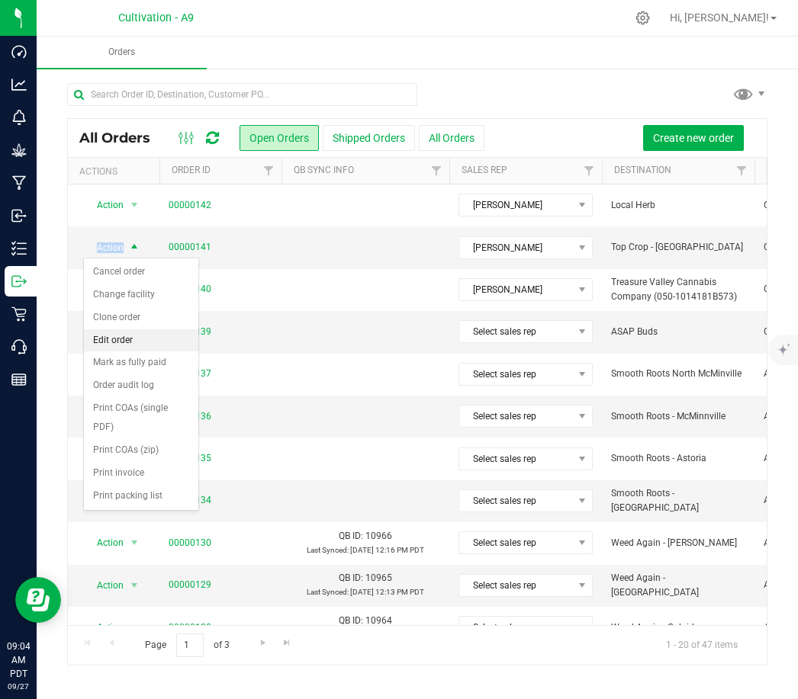
click at [124, 340] on li "Edit order" at bounding box center [141, 340] width 114 height 23
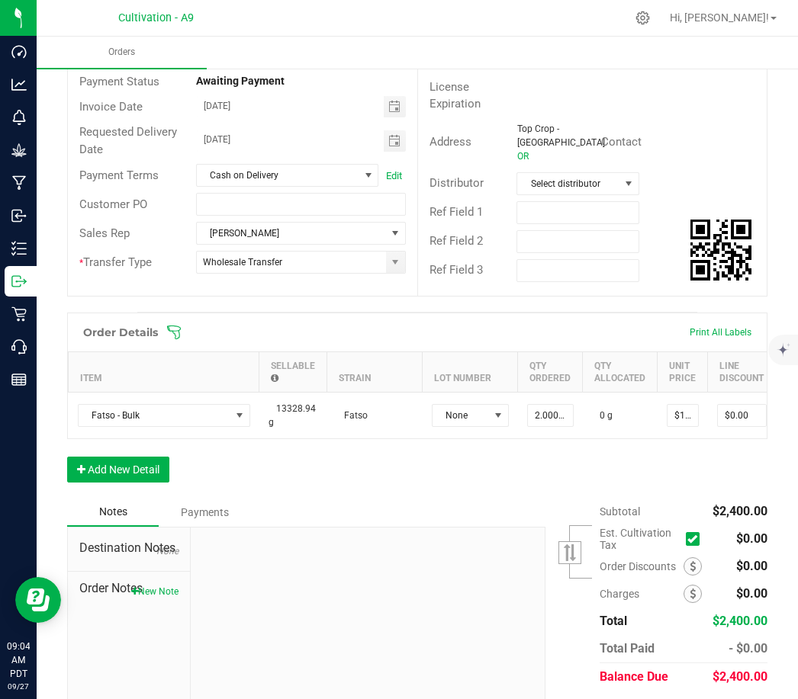
scroll to position [162, 0]
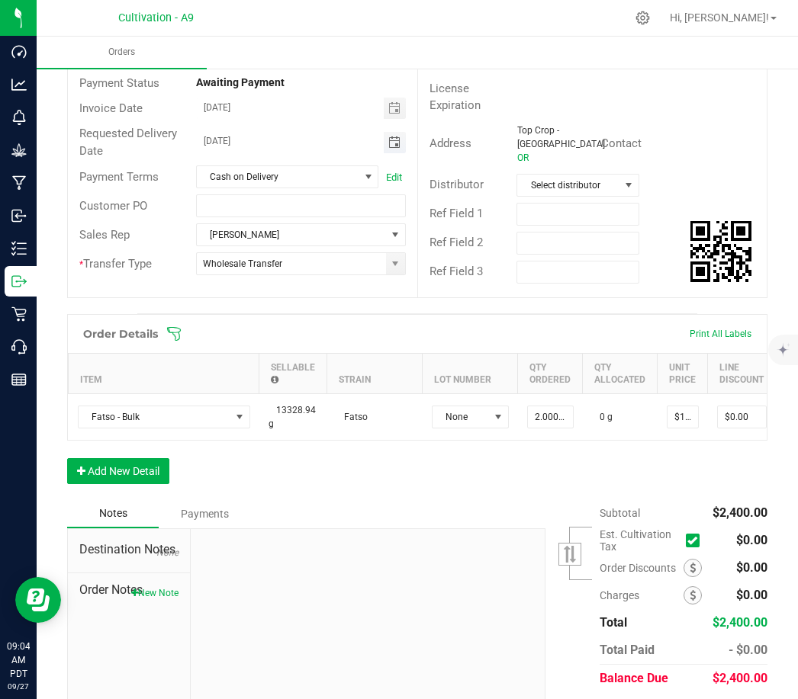
click at [397, 136] on span "Toggle calendar" at bounding box center [394, 142] width 12 height 12
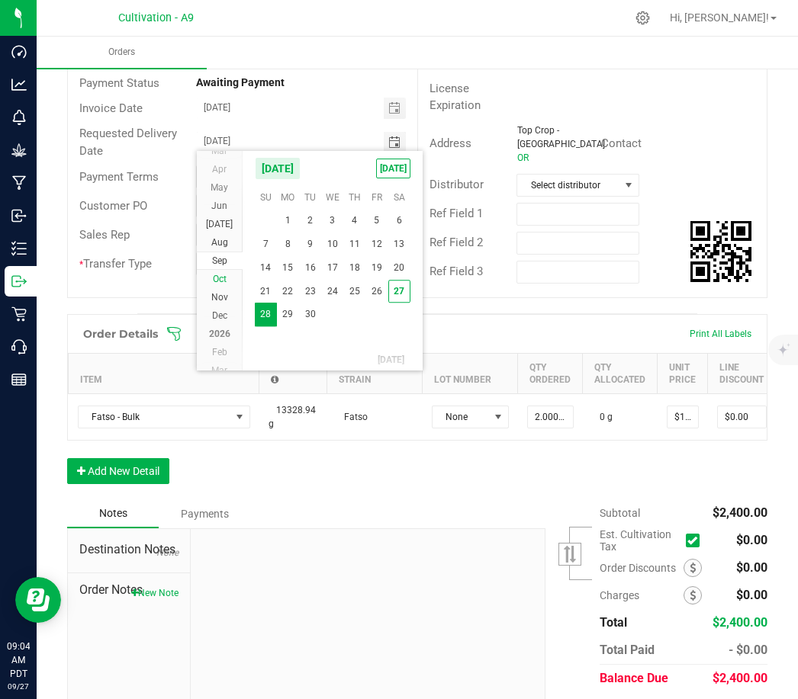
click at [221, 279] on span "Oct" at bounding box center [220, 279] width 14 height 11
click at [349, 223] on span "2" at bounding box center [354, 220] width 22 height 24
type input "[DATE]"
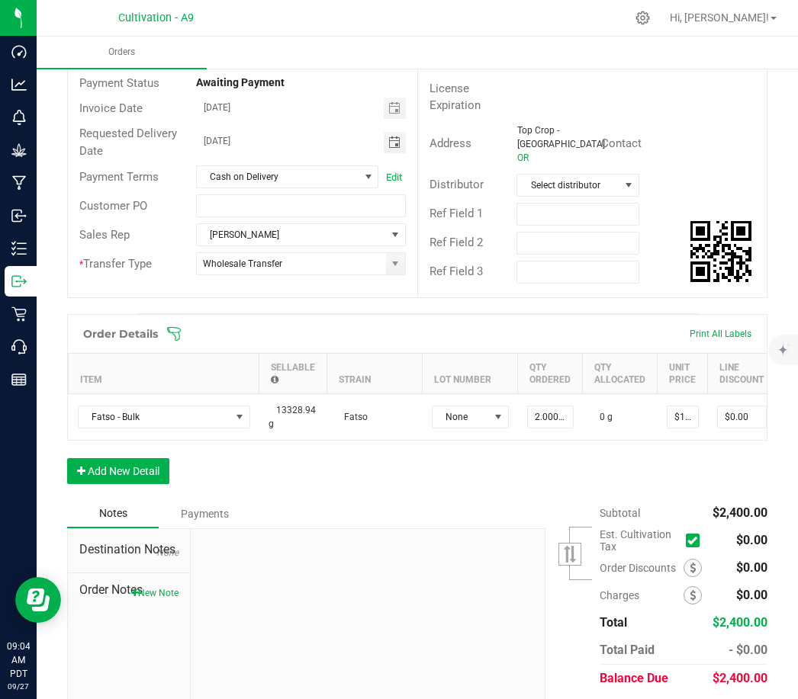
click at [356, 477] on div "Order Details Print All Labels Item Sellable Strain Lot Number Qty Ordered Qty …" at bounding box center [417, 406] width 700 height 185
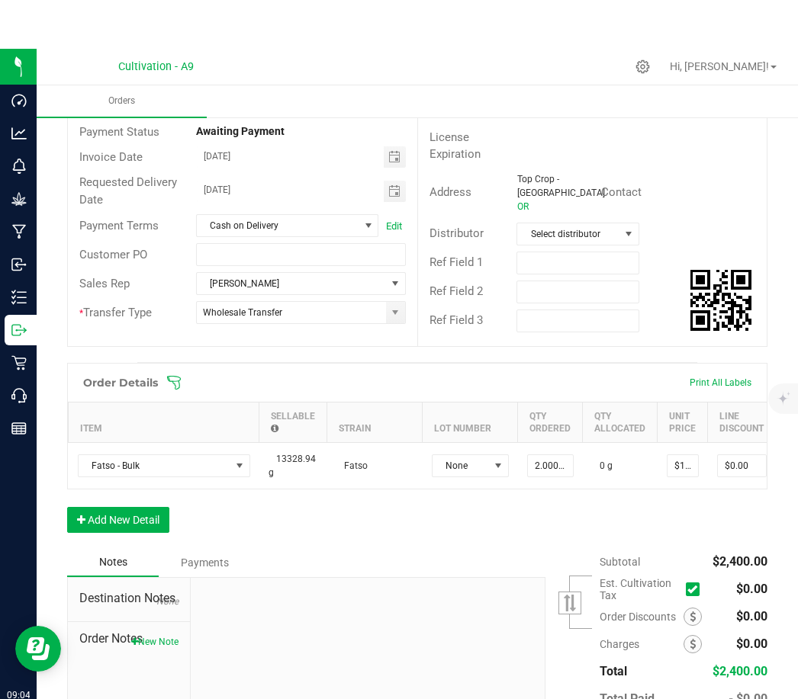
scroll to position [0, 0]
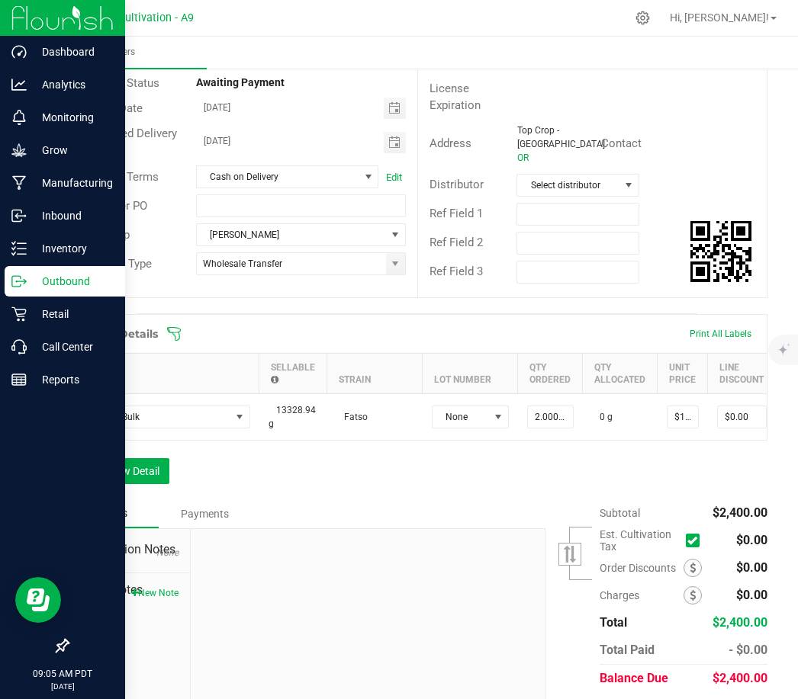
click at [30, 284] on p "Outbound" at bounding box center [72, 281] width 91 height 18
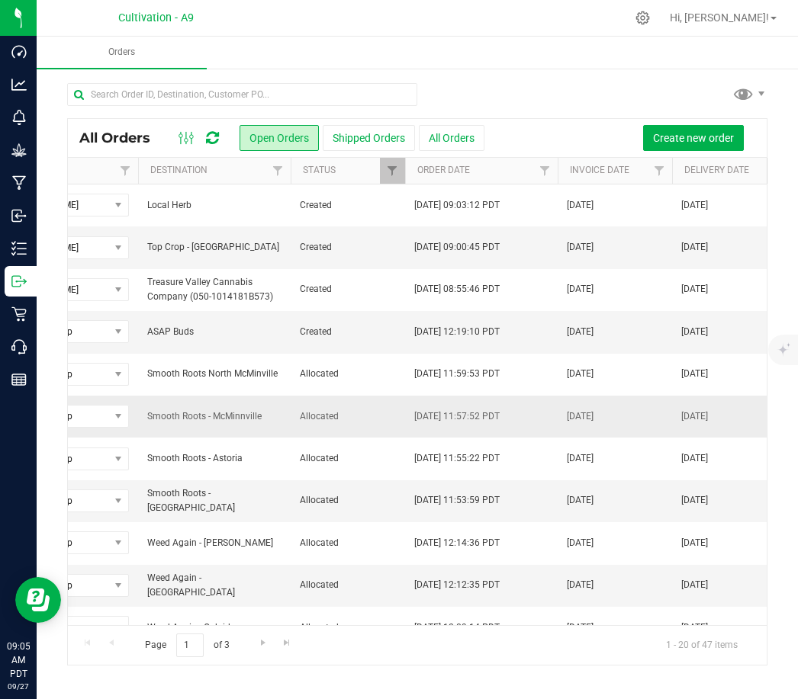
scroll to position [-1, 515]
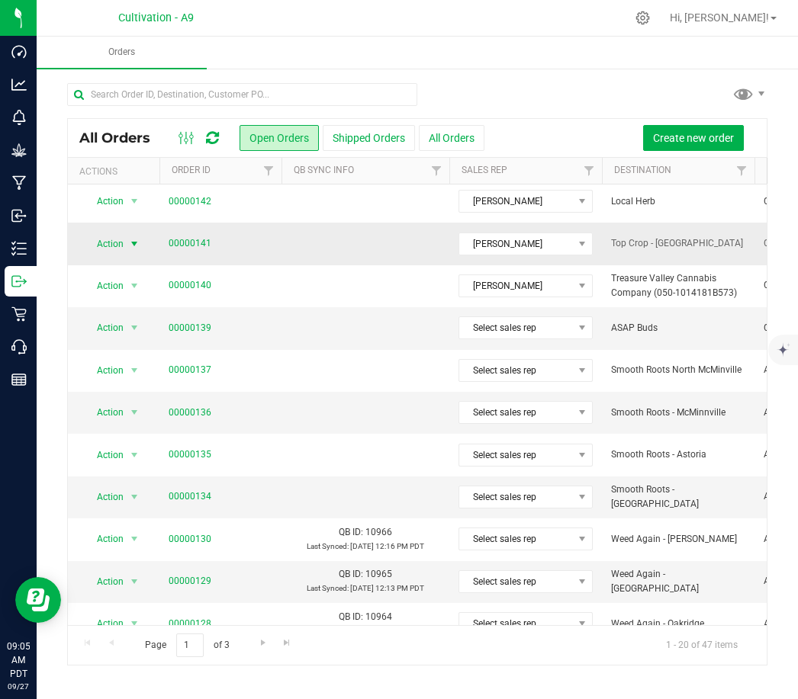
click at [141, 243] on span "select" at bounding box center [134, 243] width 19 height 21
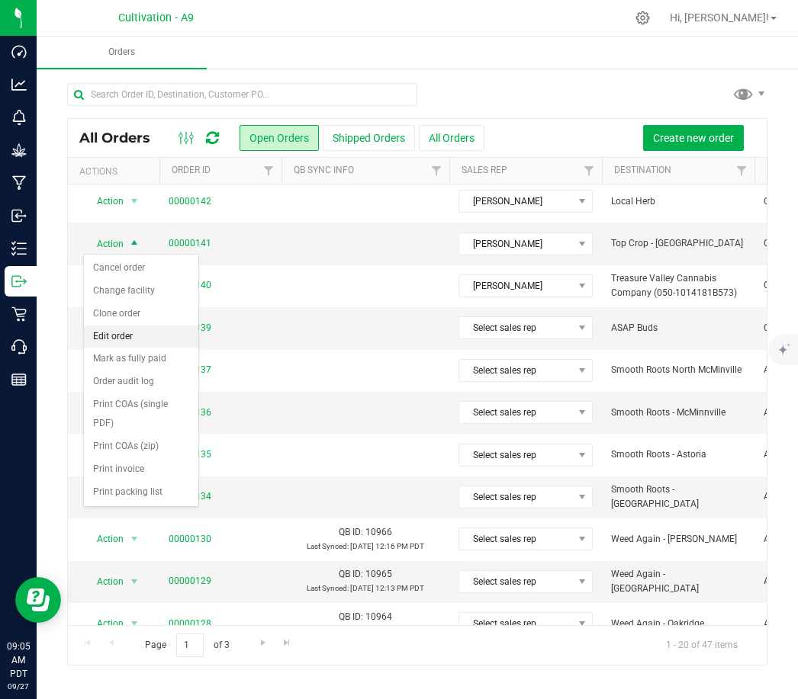
click at [117, 335] on li "Edit order" at bounding box center [141, 337] width 114 height 23
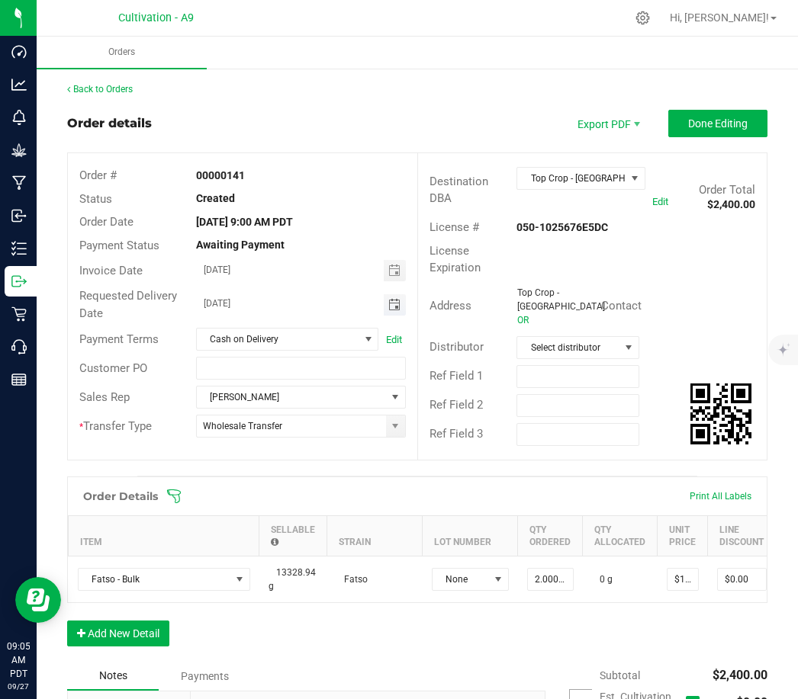
click at [396, 305] on span "Toggle calendar" at bounding box center [394, 305] width 12 height 12
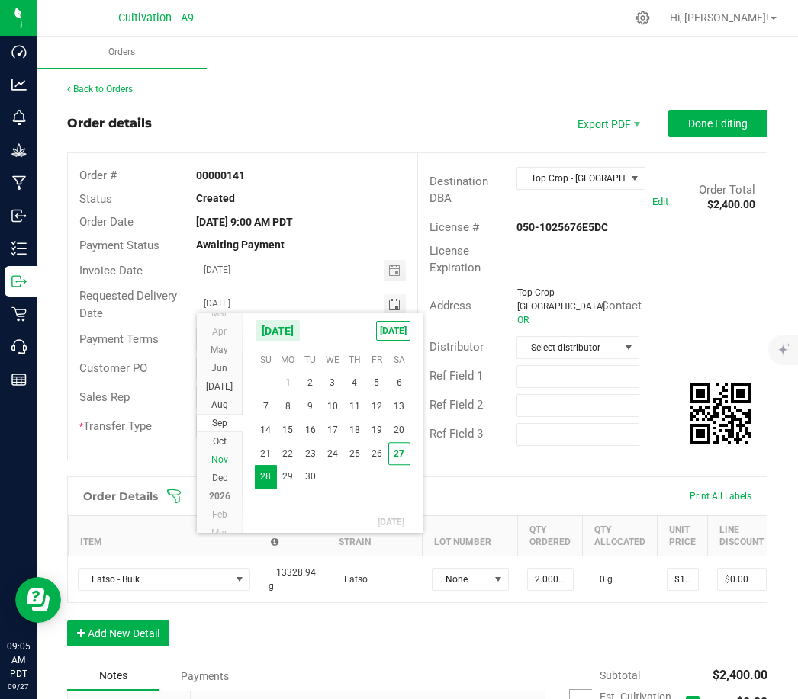
click at [223, 436] on span "Oct" at bounding box center [220, 441] width 14 height 11
click at [353, 383] on span "2" at bounding box center [354, 383] width 22 height 24
type input "[DATE]"
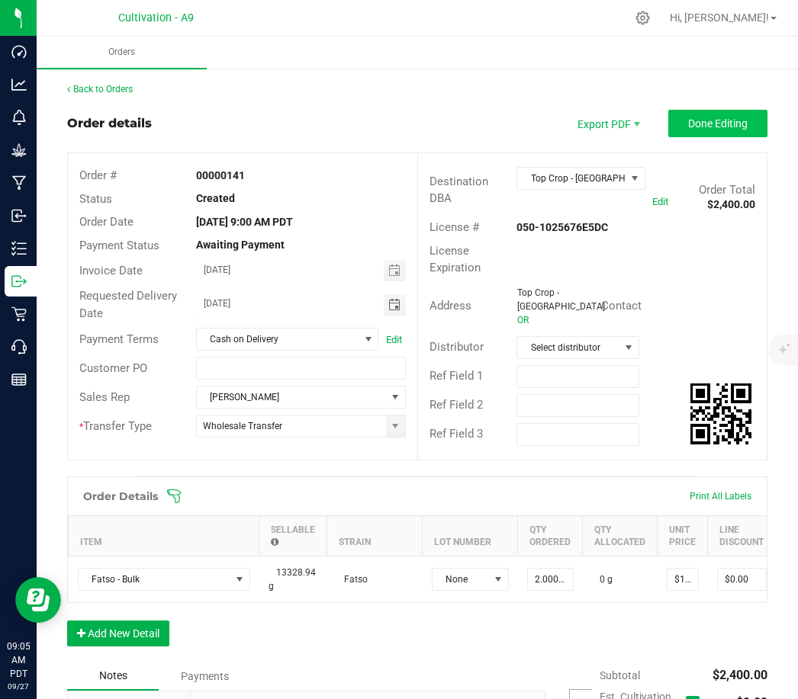
click at [743, 136] on button "Done Editing" at bounding box center [717, 123] width 99 height 27
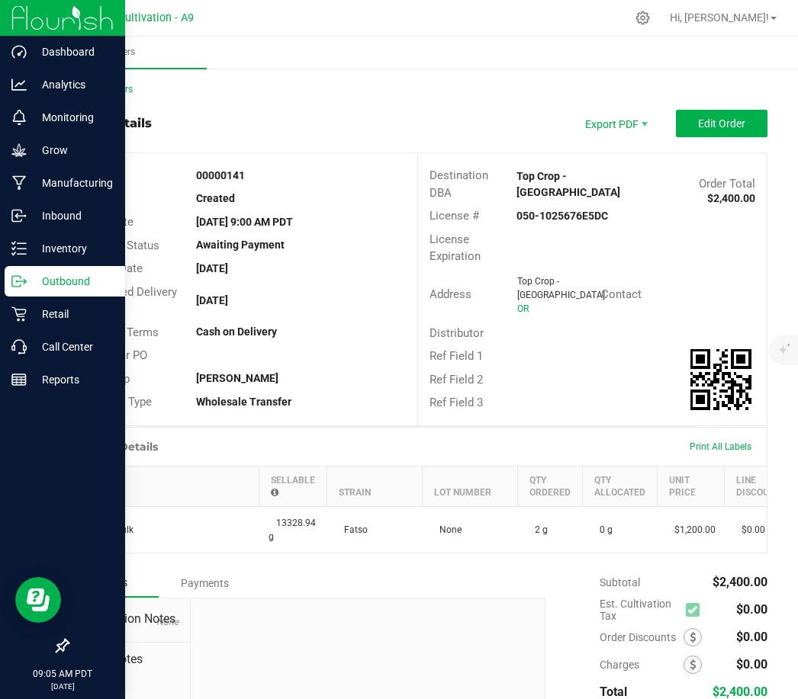
click at [27, 275] on p "Outbound" at bounding box center [72, 281] width 91 height 18
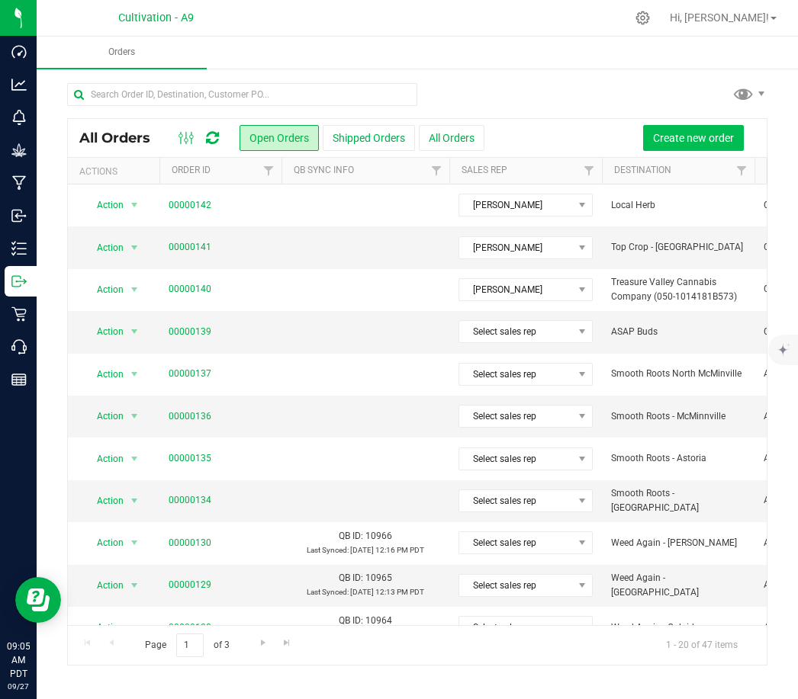
click at [697, 142] on span "Create new order" at bounding box center [693, 138] width 81 height 12
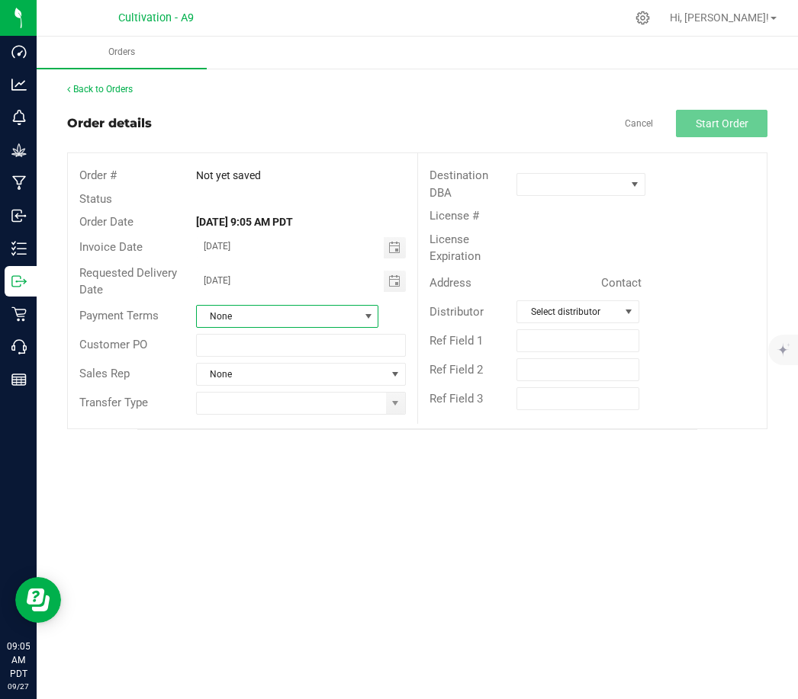
click at [254, 321] on span "None" at bounding box center [278, 316] width 162 height 21
click at [256, 409] on li "Cash on Delivery" at bounding box center [287, 406] width 181 height 26
click at [264, 370] on span "None" at bounding box center [291, 374] width 189 height 21
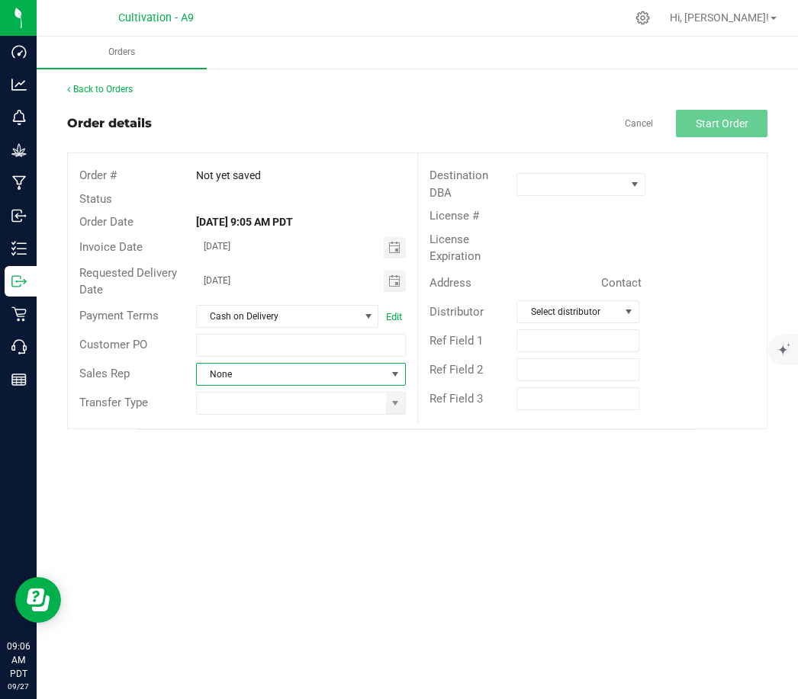
click at [264, 370] on span "None" at bounding box center [291, 374] width 189 height 21
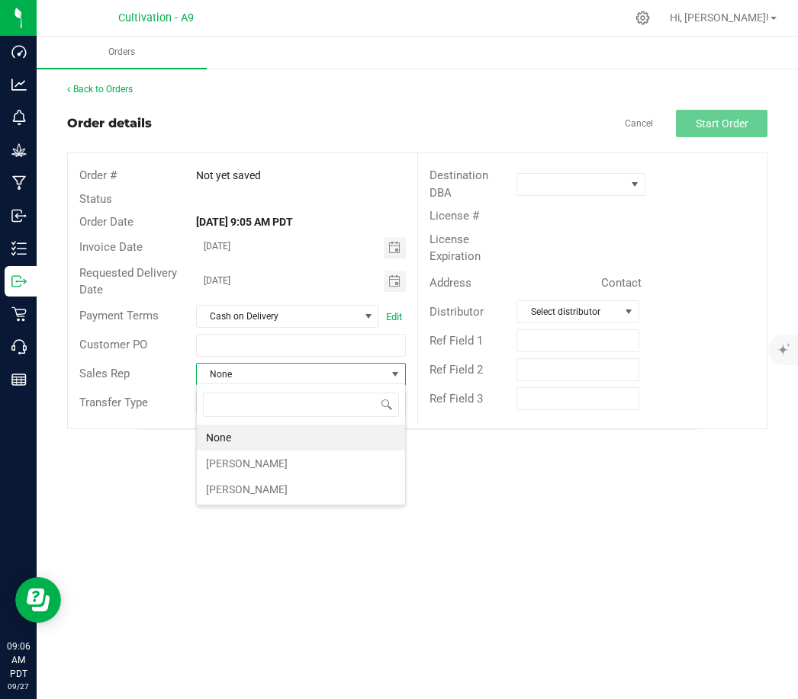
click at [249, 502] on li "[PERSON_NAME]" at bounding box center [301, 490] width 208 height 26
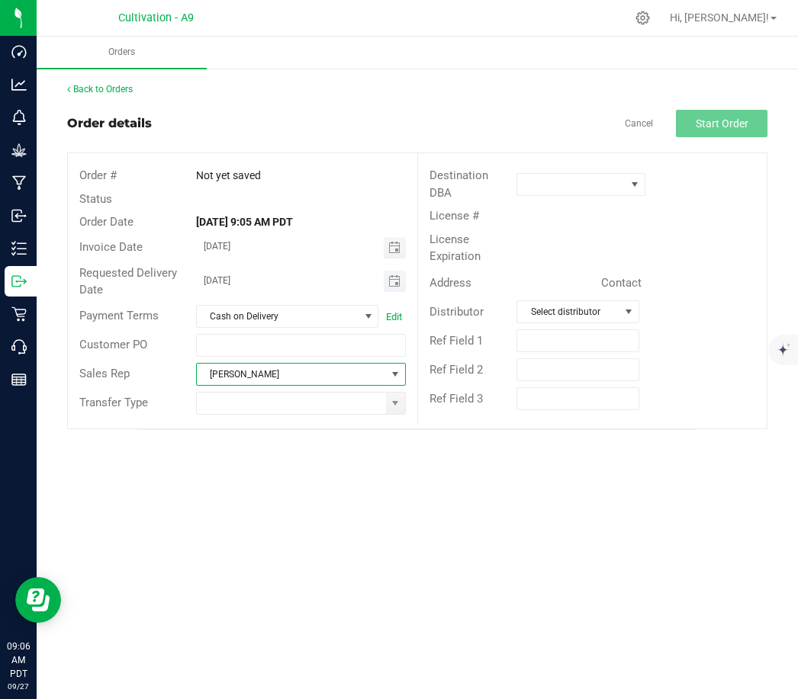
click at [261, 287] on input "[DATE]" at bounding box center [291, 280] width 188 height 19
click at [400, 276] on span "Toggle calendar" at bounding box center [395, 281] width 22 height 21
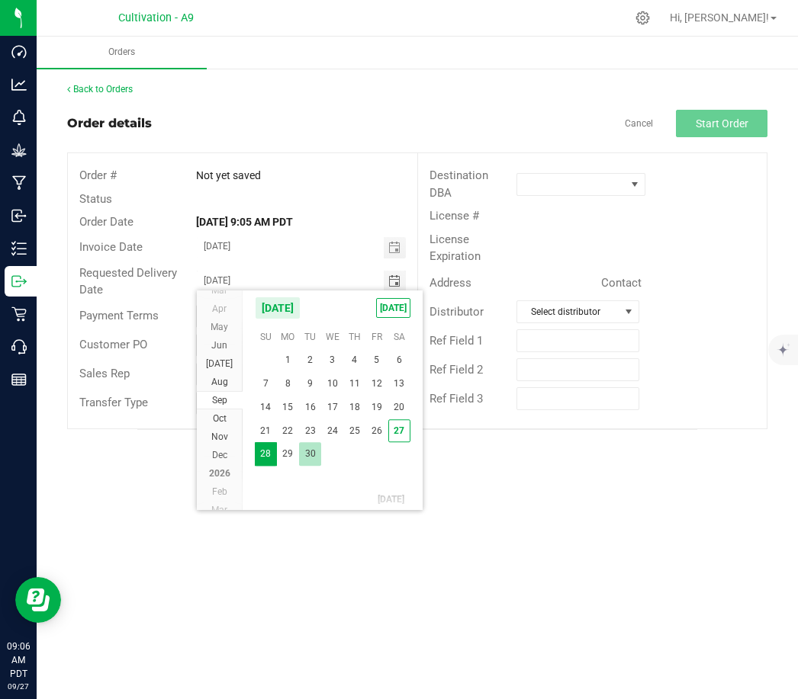
click at [304, 454] on span "30" at bounding box center [310, 455] width 22 height 24
type input "[DATE]"
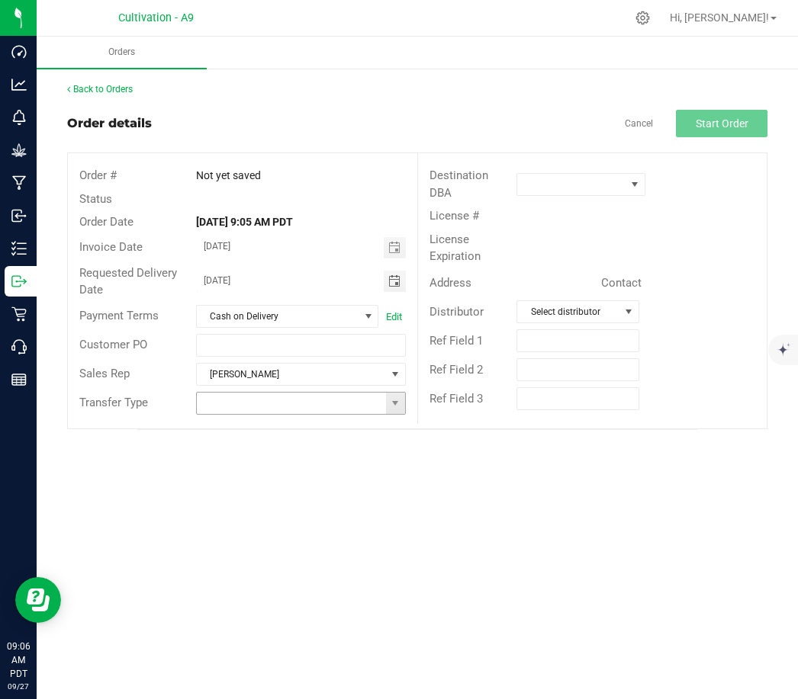
click at [300, 397] on input at bounding box center [291, 403] width 189 height 21
click at [401, 406] on span at bounding box center [395, 403] width 12 height 12
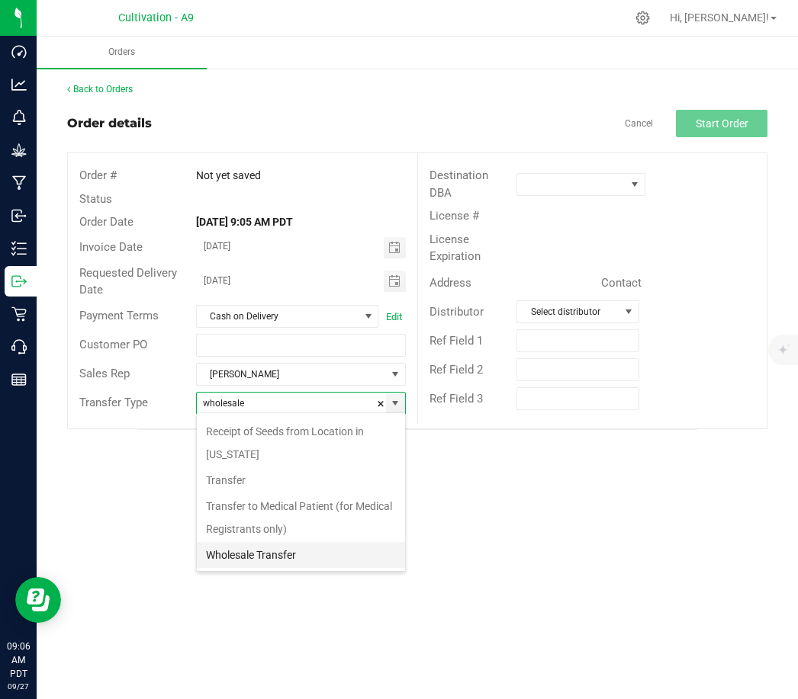
click at [292, 561] on li "Wholesale Transfer" at bounding box center [301, 555] width 208 height 26
type input "Wholesale Transfer"
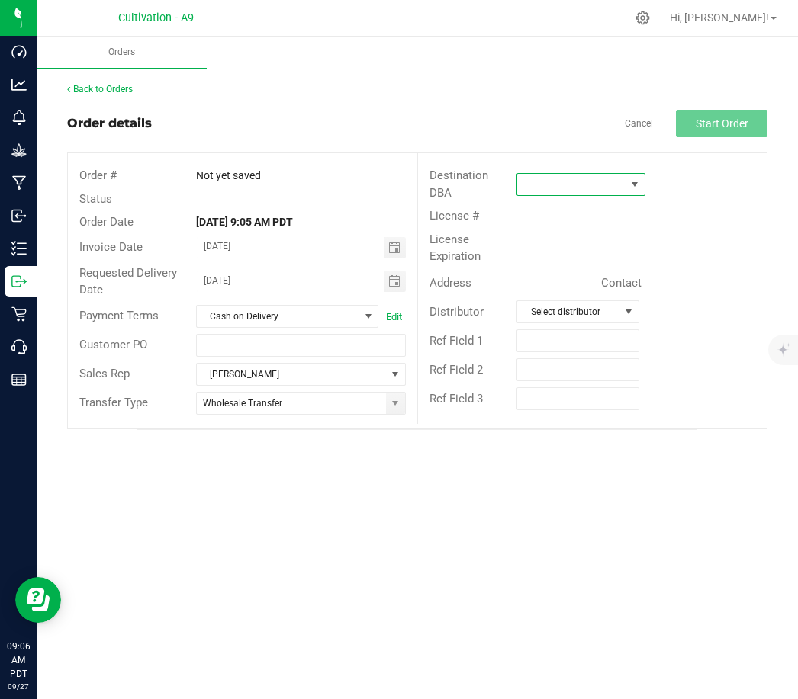
click at [554, 181] on span at bounding box center [571, 184] width 108 height 21
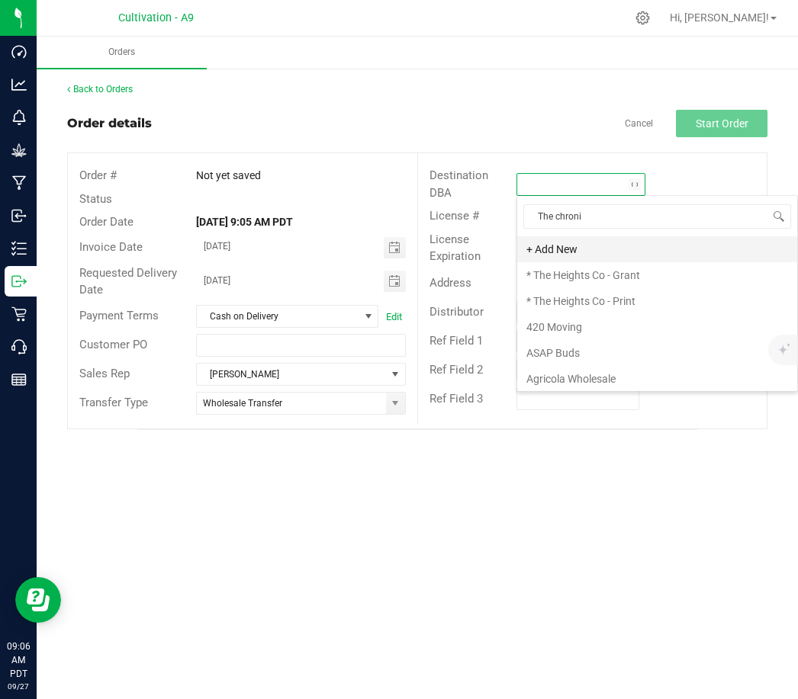
type input "The chronic"
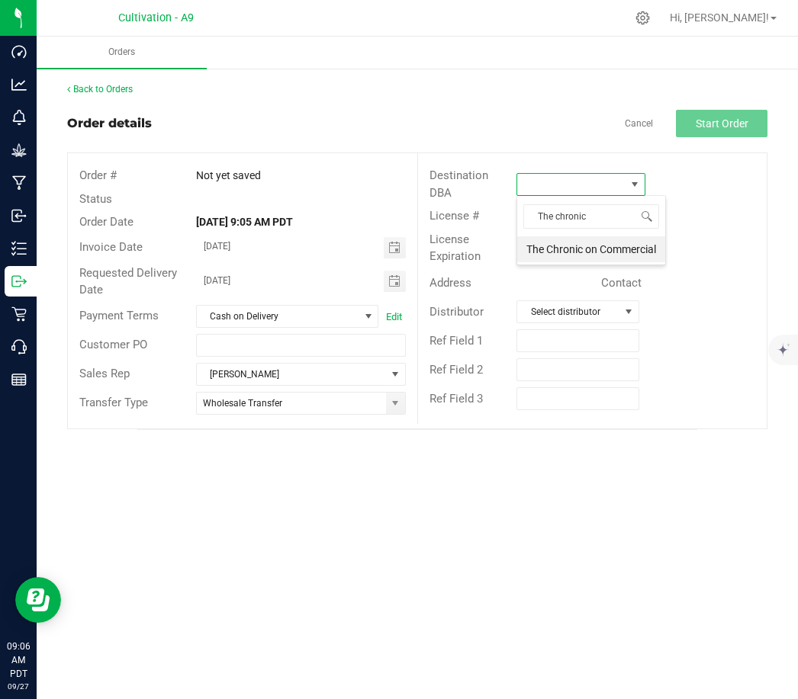
click at [595, 250] on li "The Chronic on Commercial" at bounding box center [591, 249] width 148 height 26
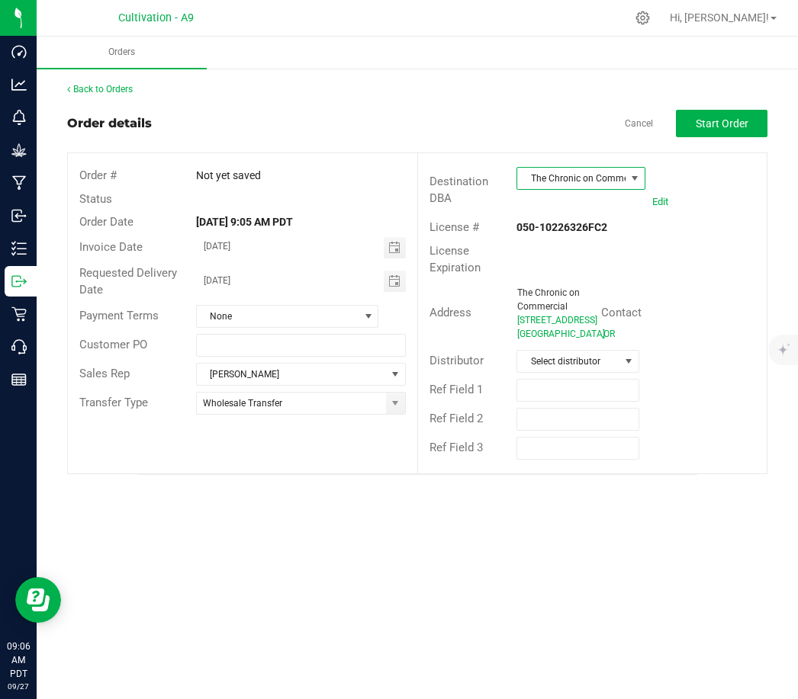
click at [722, 125] on span "Start Order" at bounding box center [721, 123] width 53 height 12
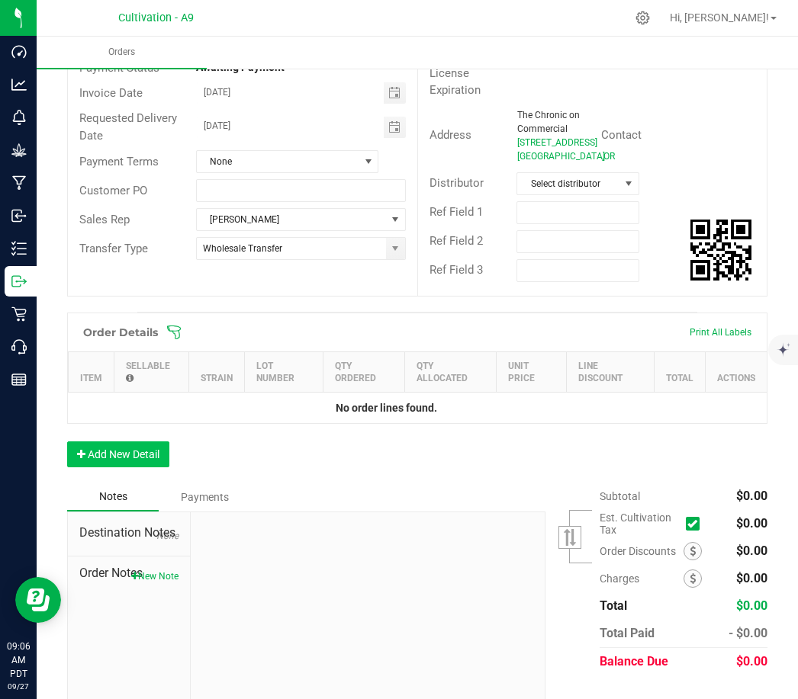
click at [130, 467] on button "Add New Detail" at bounding box center [118, 454] width 102 height 26
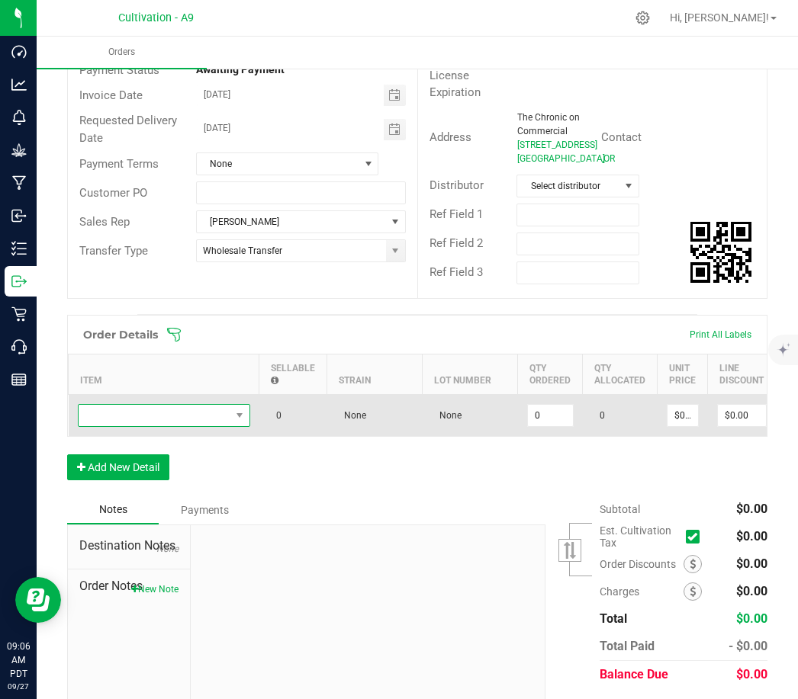
click at [142, 426] on span "NO DATA FOUND" at bounding box center [155, 415] width 152 height 21
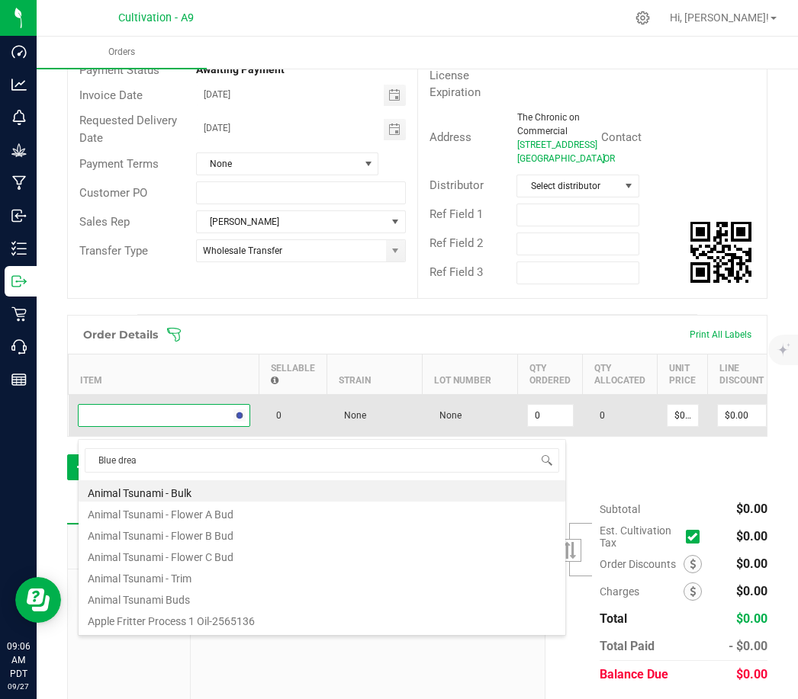
type input "Blue dream"
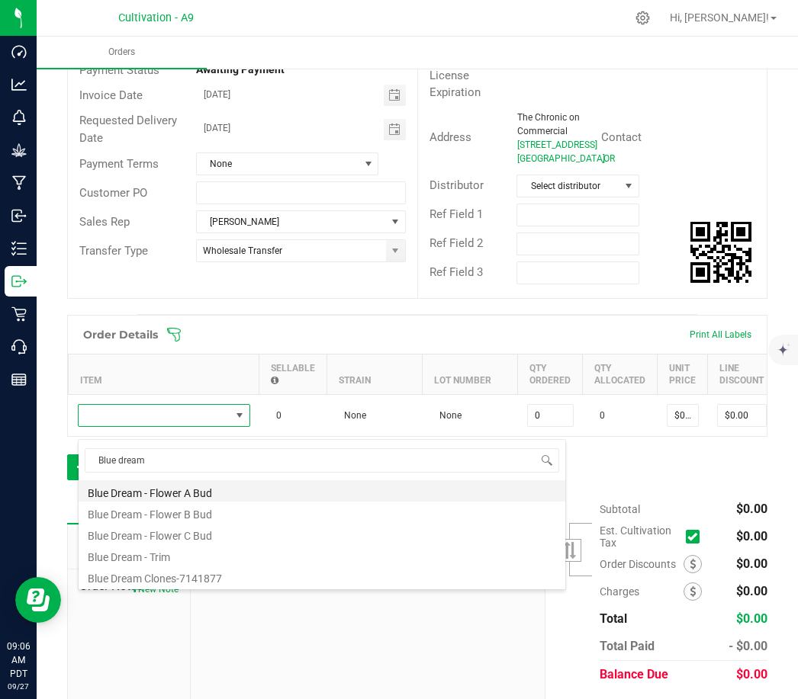
click at [145, 490] on li "Blue Dream - Flower A Bud" at bounding box center [322, 490] width 486 height 21
type input "0.0000 lb"
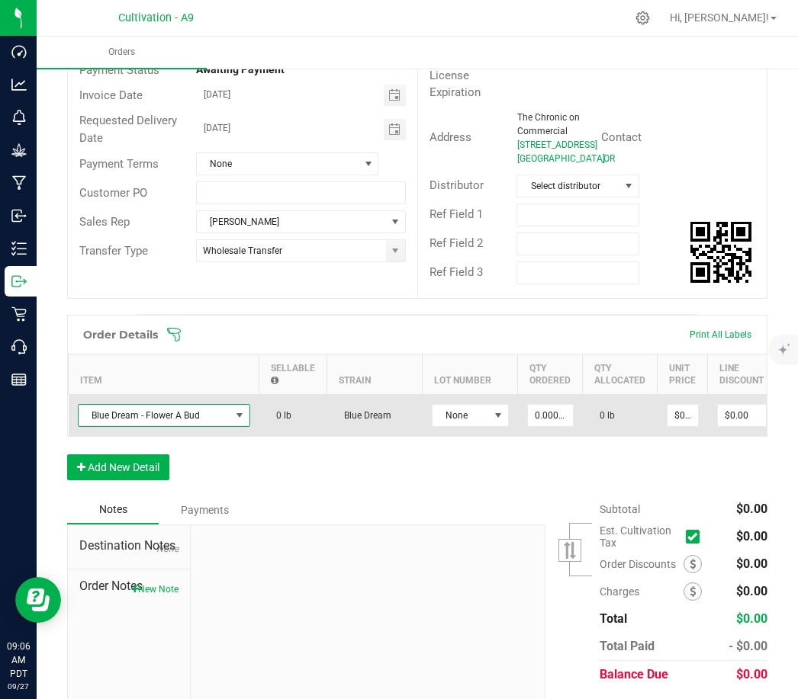
click at [213, 426] on span "Blue Dream - Flower A Bud" at bounding box center [155, 415] width 152 height 21
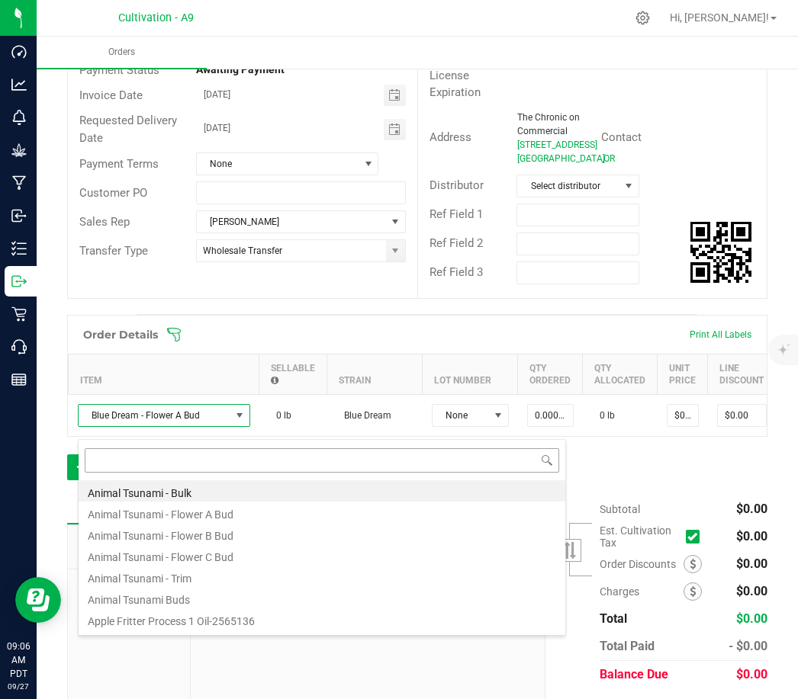
click at [164, 461] on input at bounding box center [322, 460] width 474 height 24
type input "Blue dream"
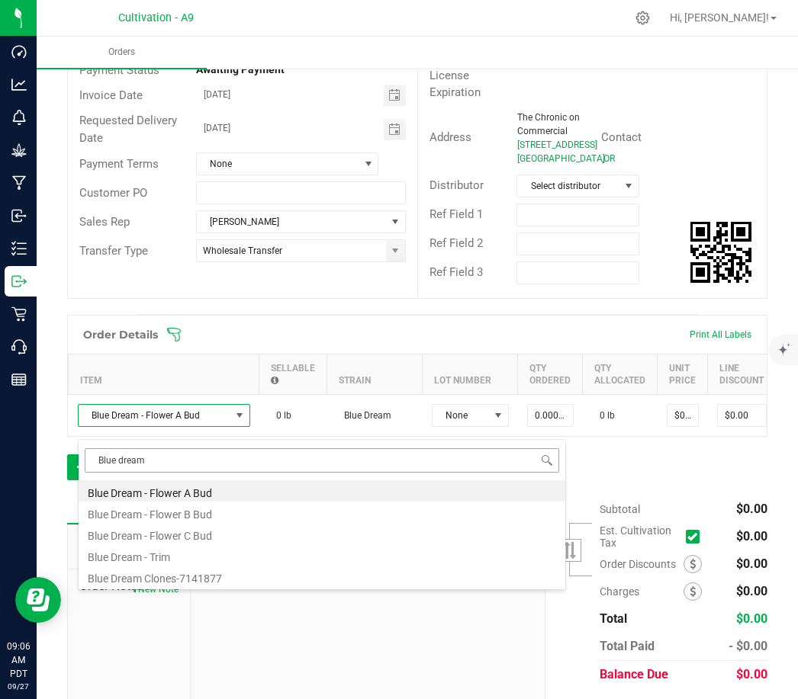
click at [189, 464] on input "Blue dream" at bounding box center [322, 460] width 474 height 24
click at [58, 391] on div "Back to Orders Order details Export PDF Done Editing Order # 00000143 Status Cr…" at bounding box center [417, 319] width 761 height 854
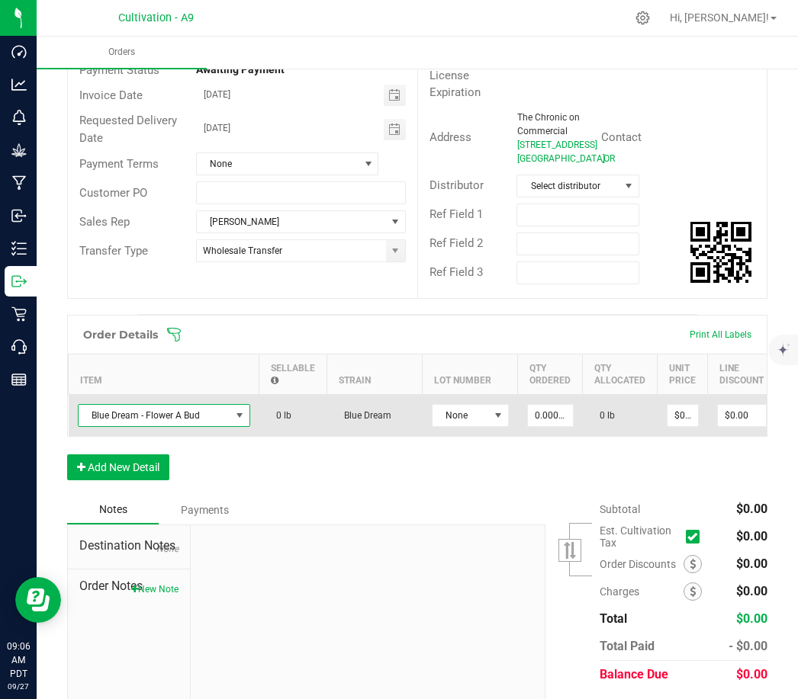
click at [237, 422] on span at bounding box center [239, 415] width 12 height 12
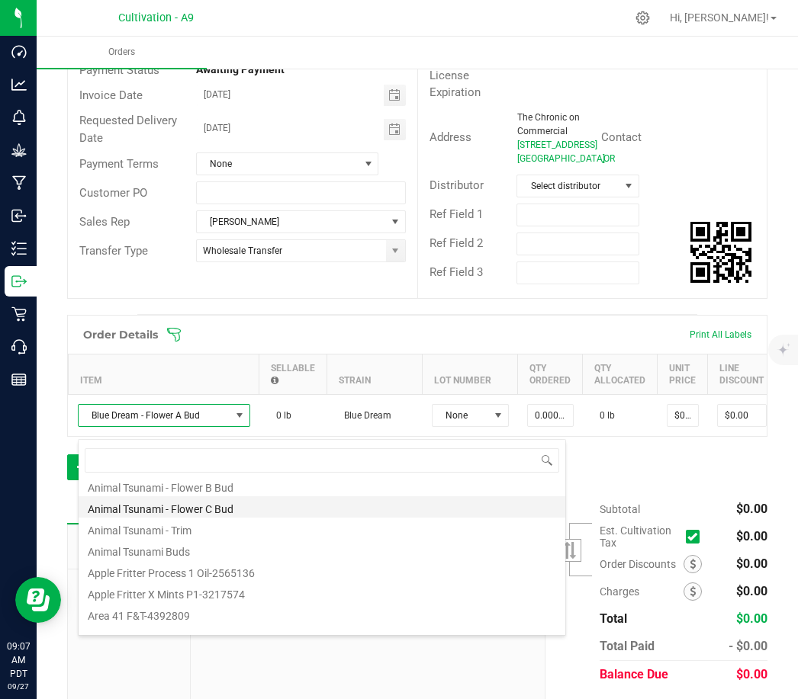
scroll to position [47, 0]
click at [47, 422] on div "Back to Orders Order details Export PDF Done Editing Order # 00000143 Status Cr…" at bounding box center [417, 319] width 761 height 854
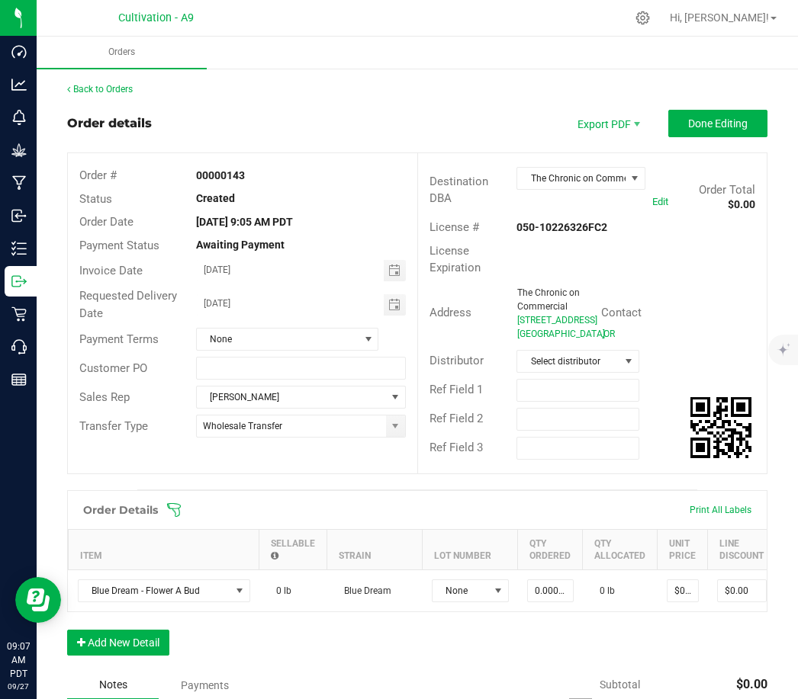
scroll to position [0, 0]
click at [715, 114] on button "Done Editing" at bounding box center [717, 123] width 99 height 27
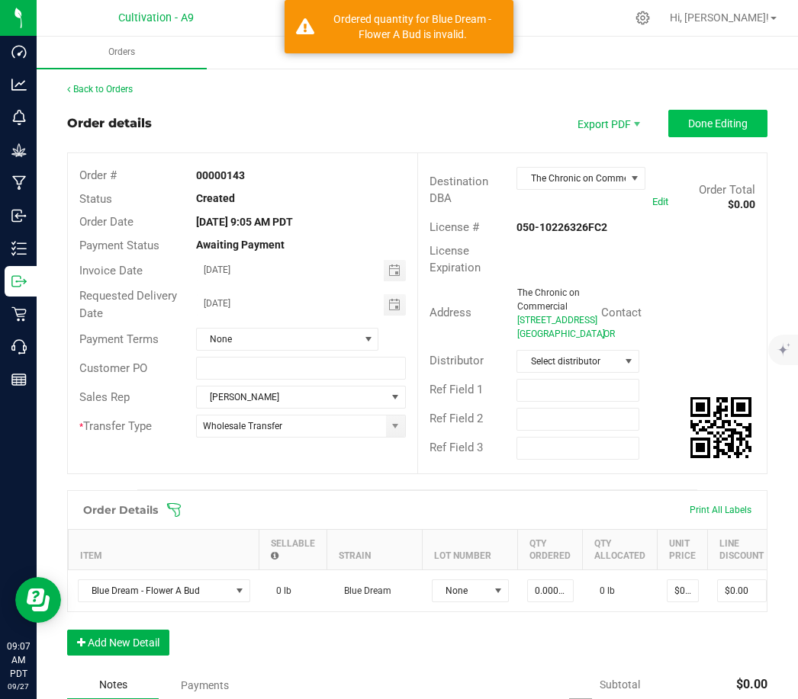
click at [712, 119] on span "Done Editing" at bounding box center [717, 123] width 59 height 12
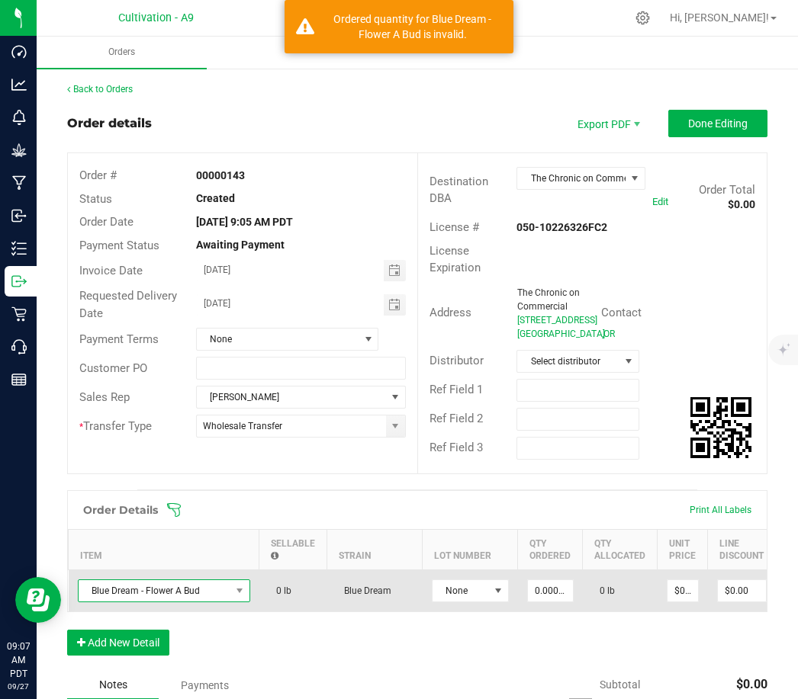
click at [170, 594] on span "Blue Dream - Flower A Bud" at bounding box center [155, 590] width 152 height 21
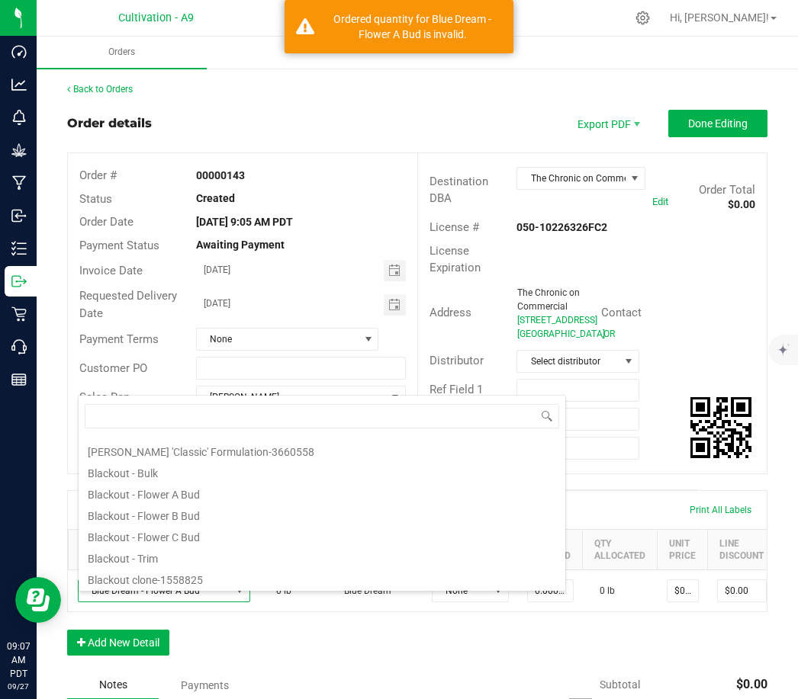
scroll to position [274, 0]
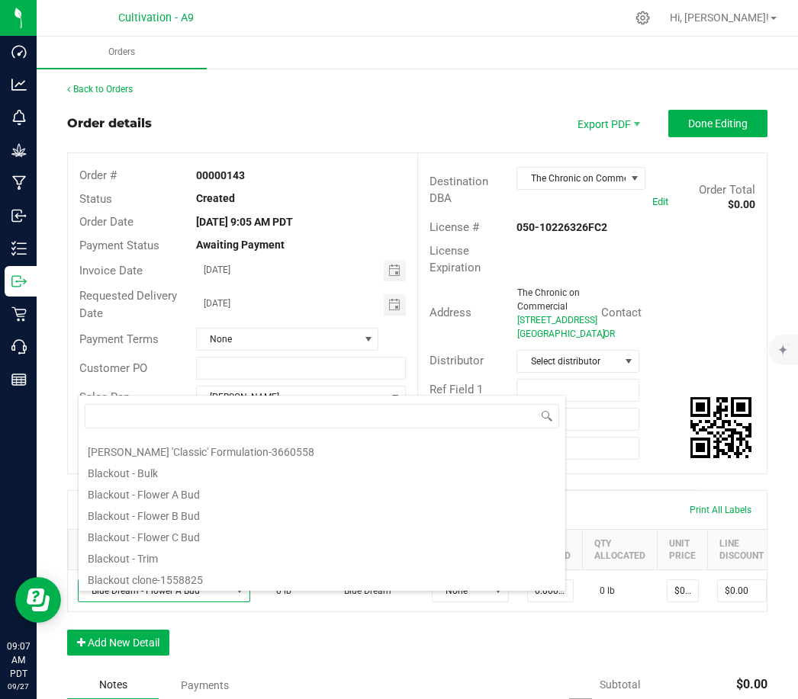
click at [669, 325] on div "Contact" at bounding box center [677, 313] width 177 height 24
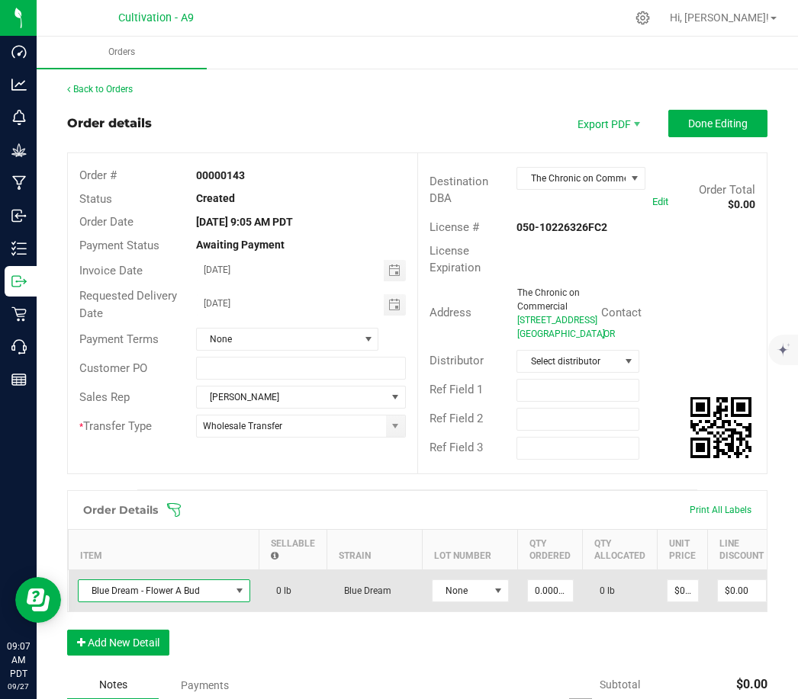
click at [233, 597] on span at bounding box center [239, 591] width 12 height 12
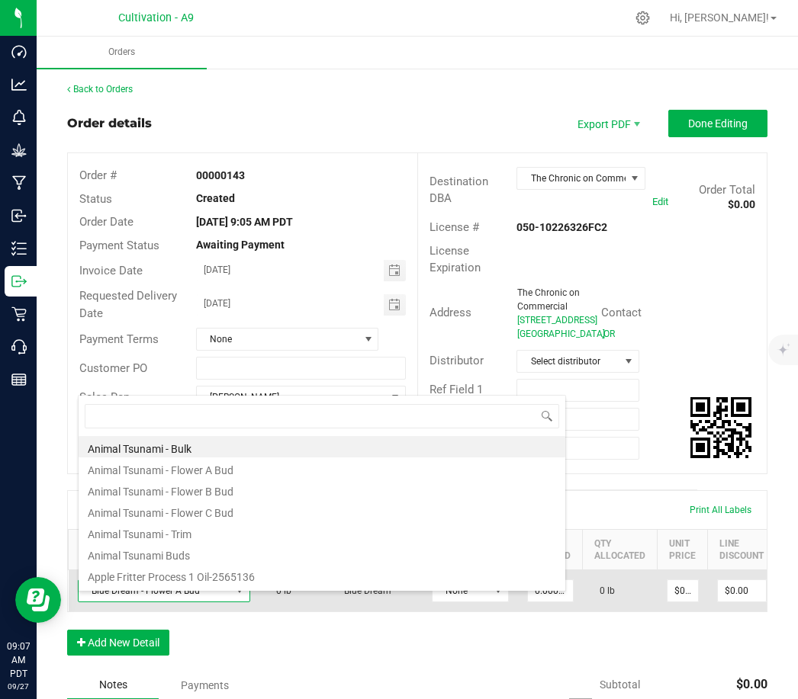
scroll to position [23, 172]
click at [427, 612] on td "None" at bounding box center [469, 591] width 95 height 42
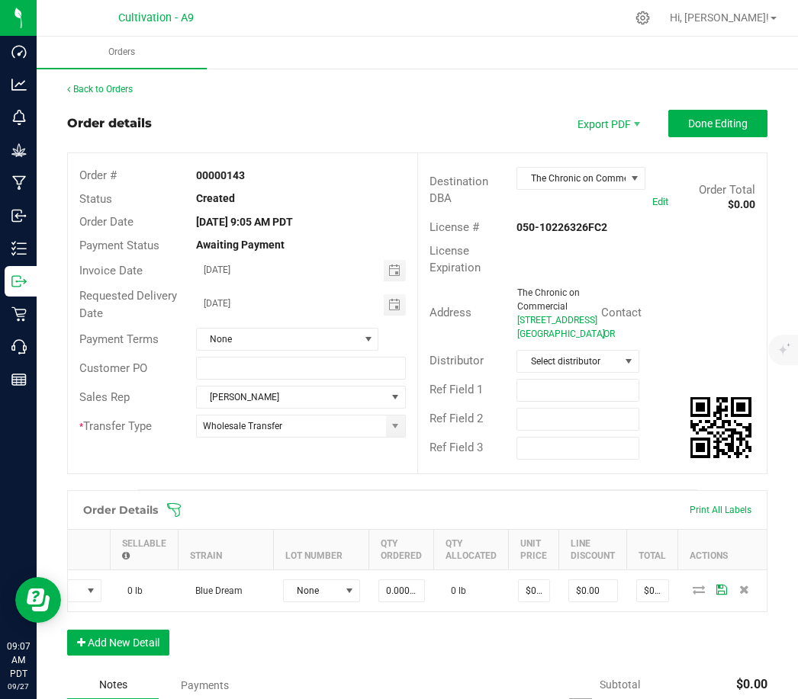
scroll to position [0, 148]
click at [740, 594] on icon at bounding box center [745, 589] width 10 height 9
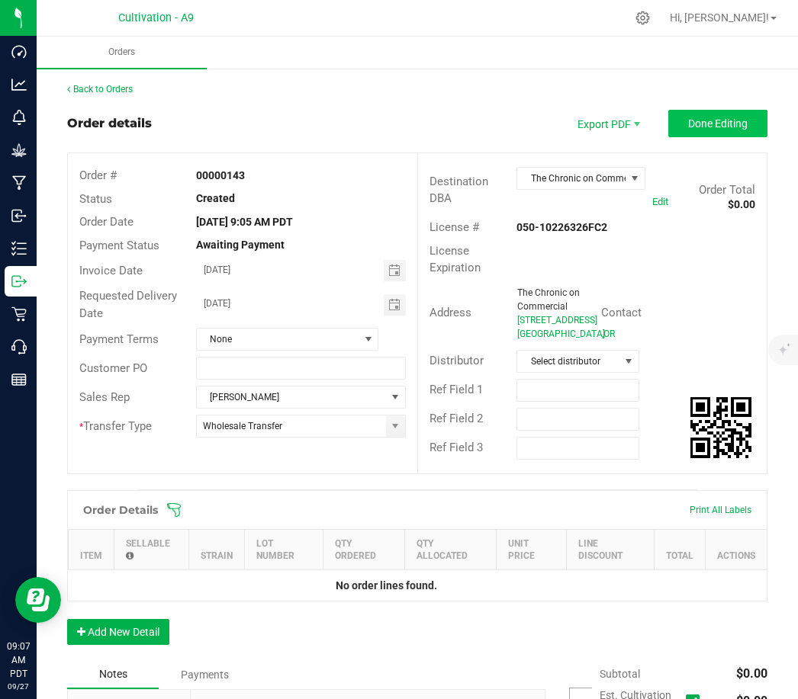
click at [719, 119] on span "Done Editing" at bounding box center [717, 123] width 59 height 12
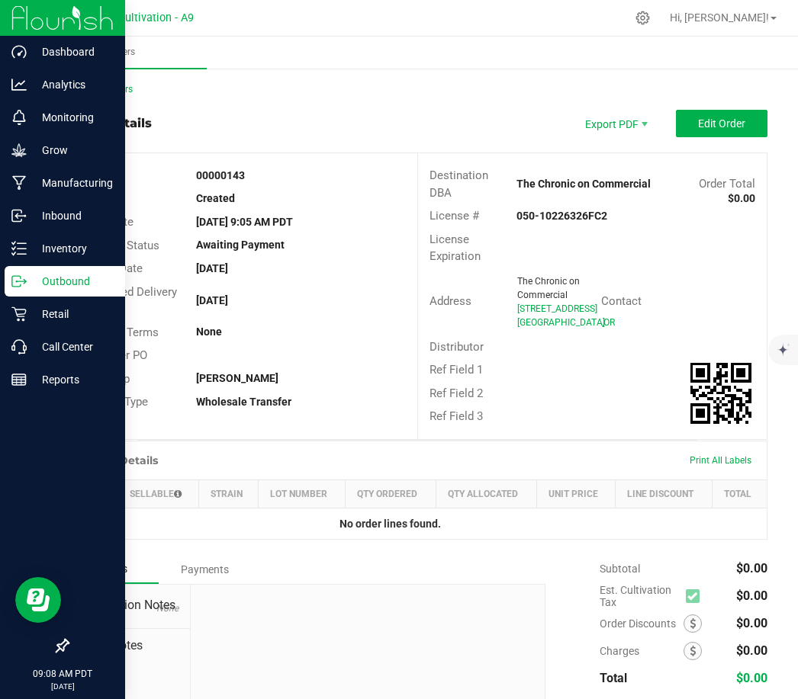
click at [27, 284] on p "Outbound" at bounding box center [72, 281] width 91 height 18
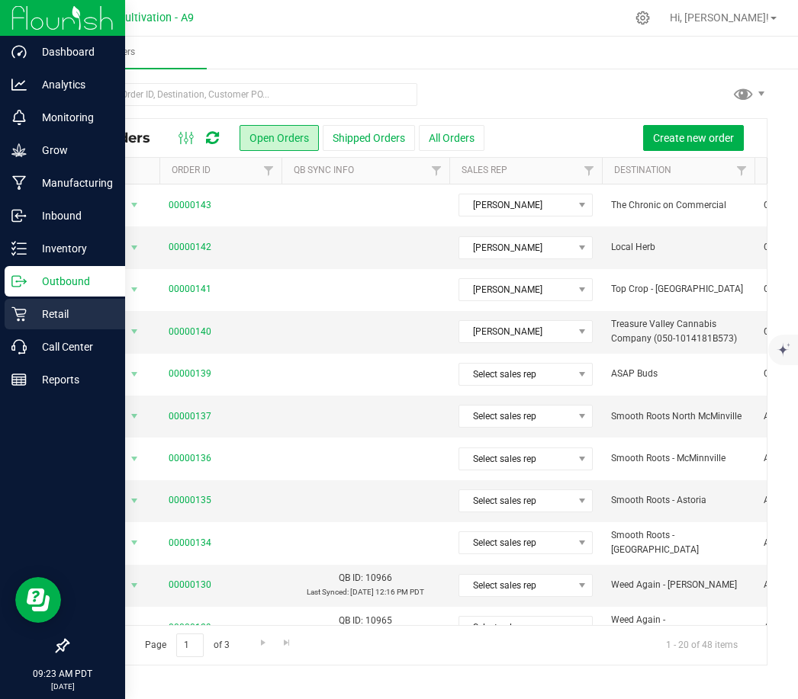
click at [36, 315] on p "Retail" at bounding box center [72, 314] width 91 height 18
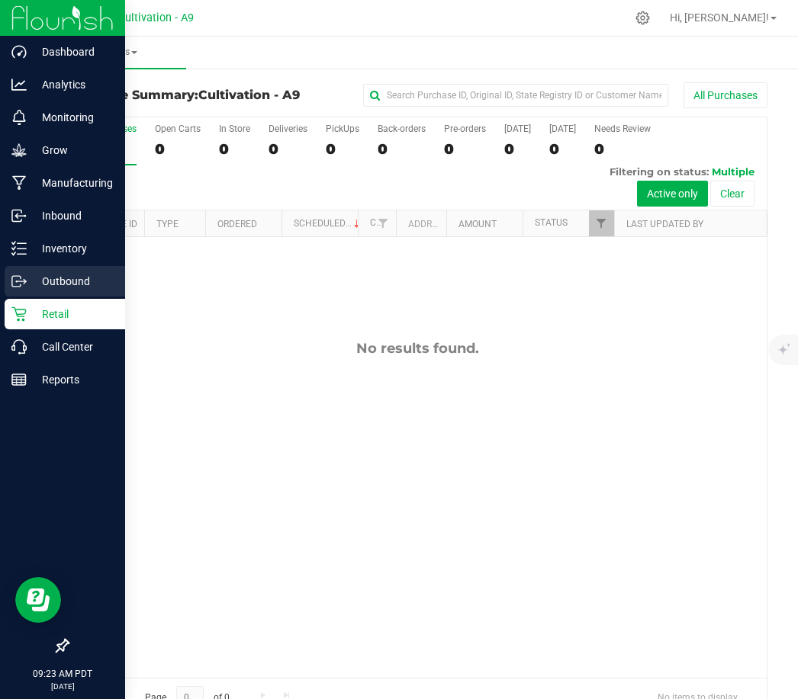
click at [44, 278] on p "Outbound" at bounding box center [72, 281] width 91 height 18
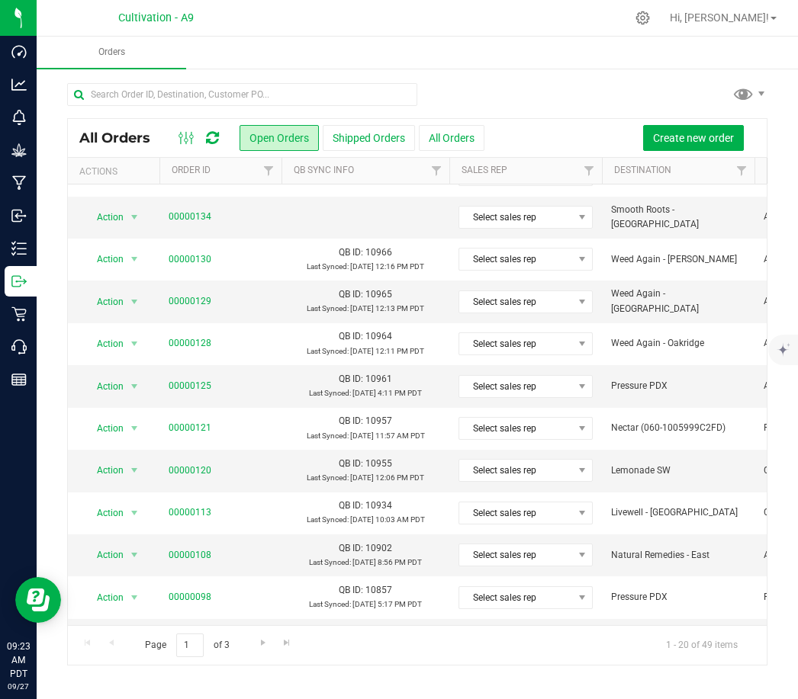
scroll to position [367, 0]
